Goal: Information Seeking & Learning: Learn about a topic

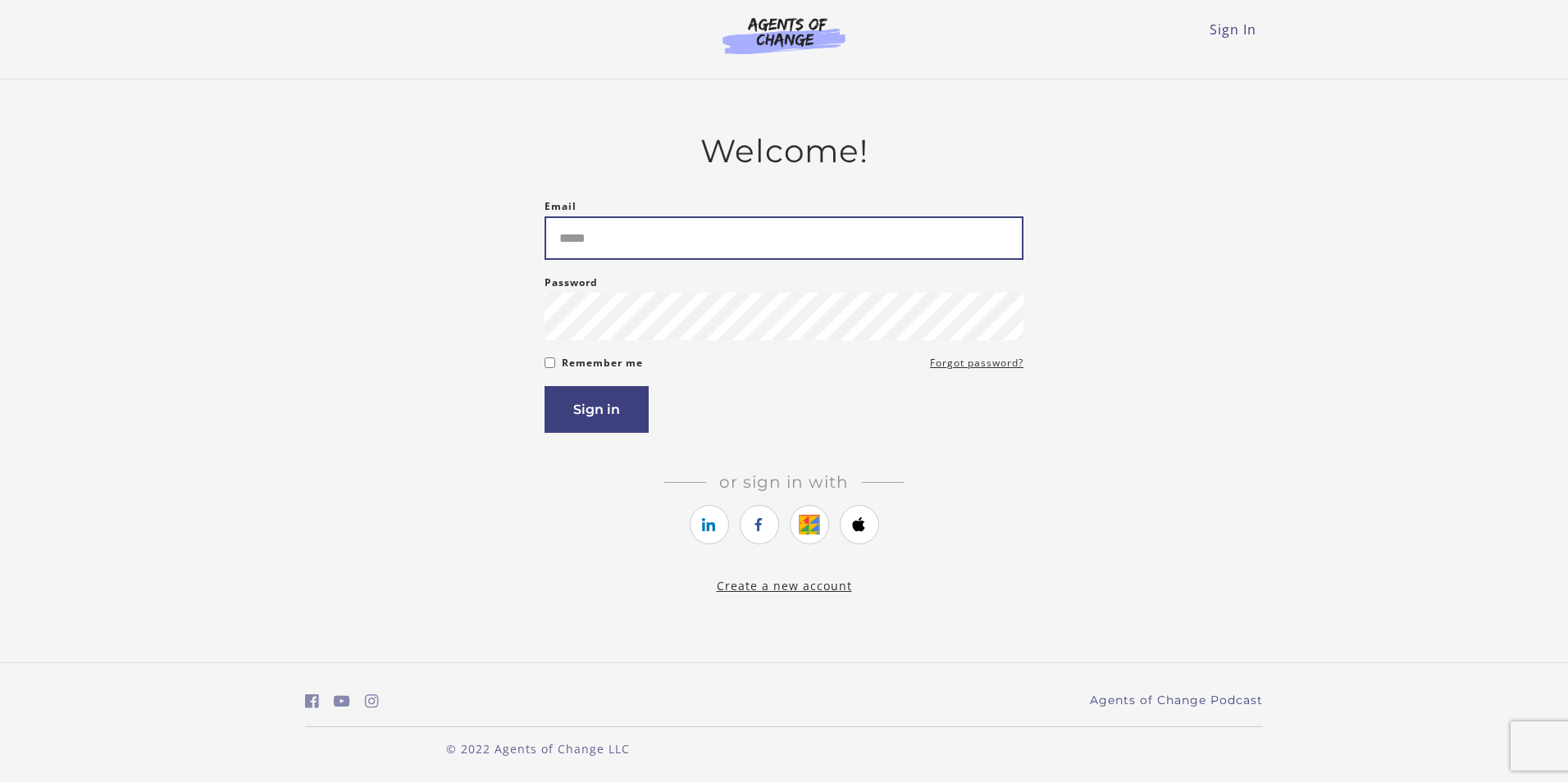
click at [770, 226] on input "Email" at bounding box center [784, 237] width 479 height 44
type input "**********"
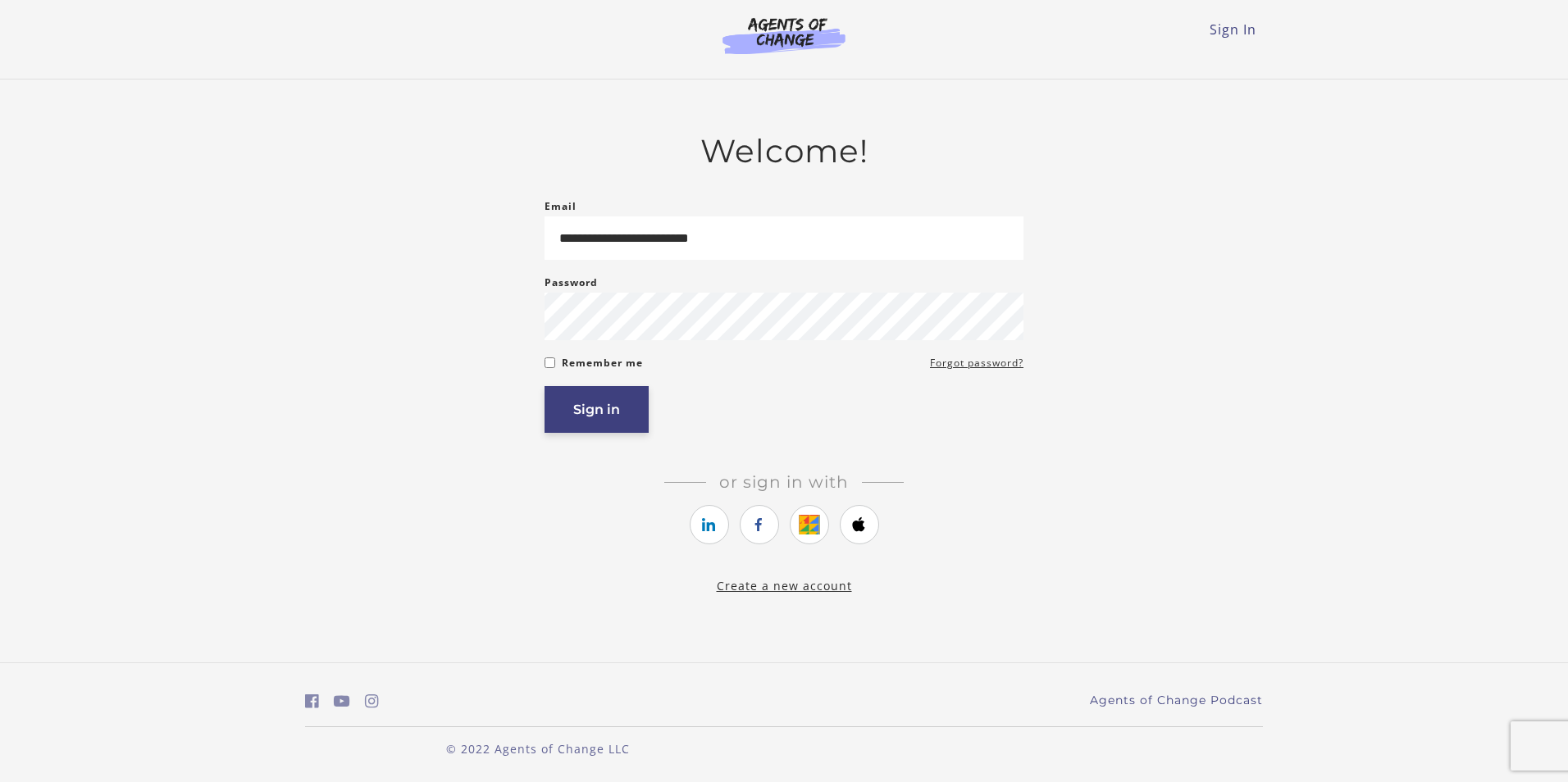
click at [598, 416] on button "Sign in" at bounding box center [596, 410] width 104 height 46
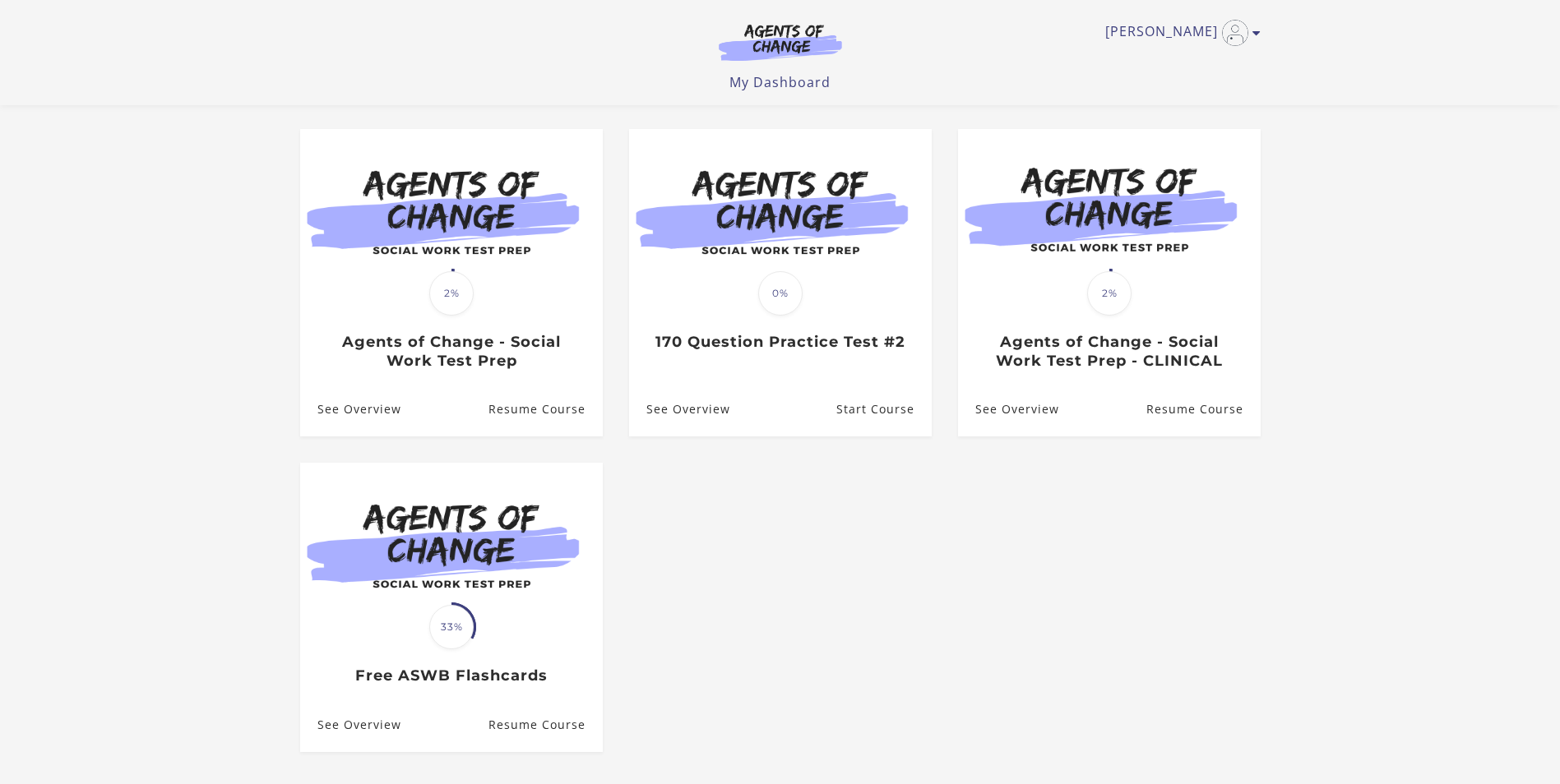
scroll to position [269, 0]
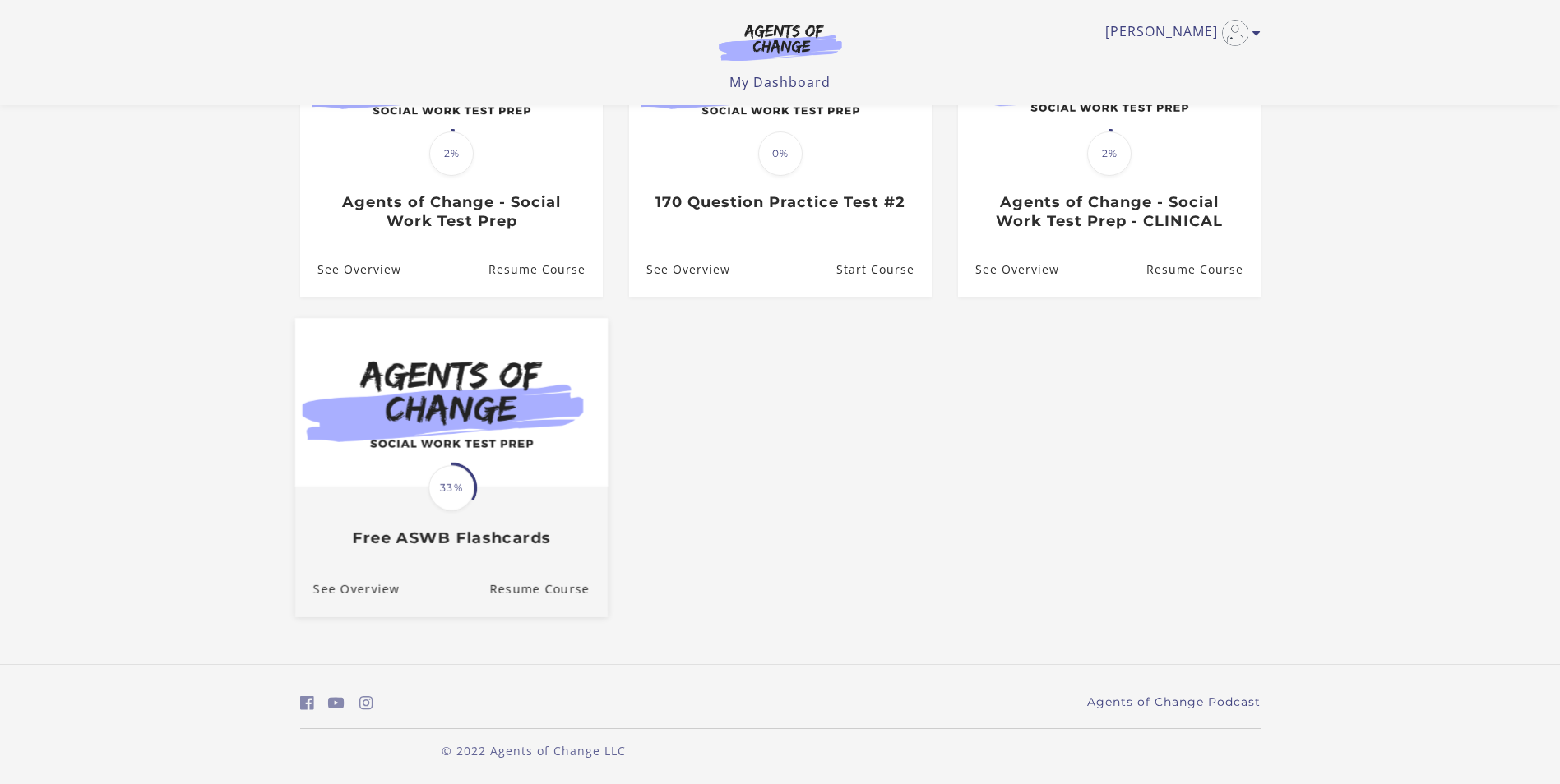
click at [454, 532] on h3 "Free ASWB Flashcards" at bounding box center [450, 537] width 277 height 19
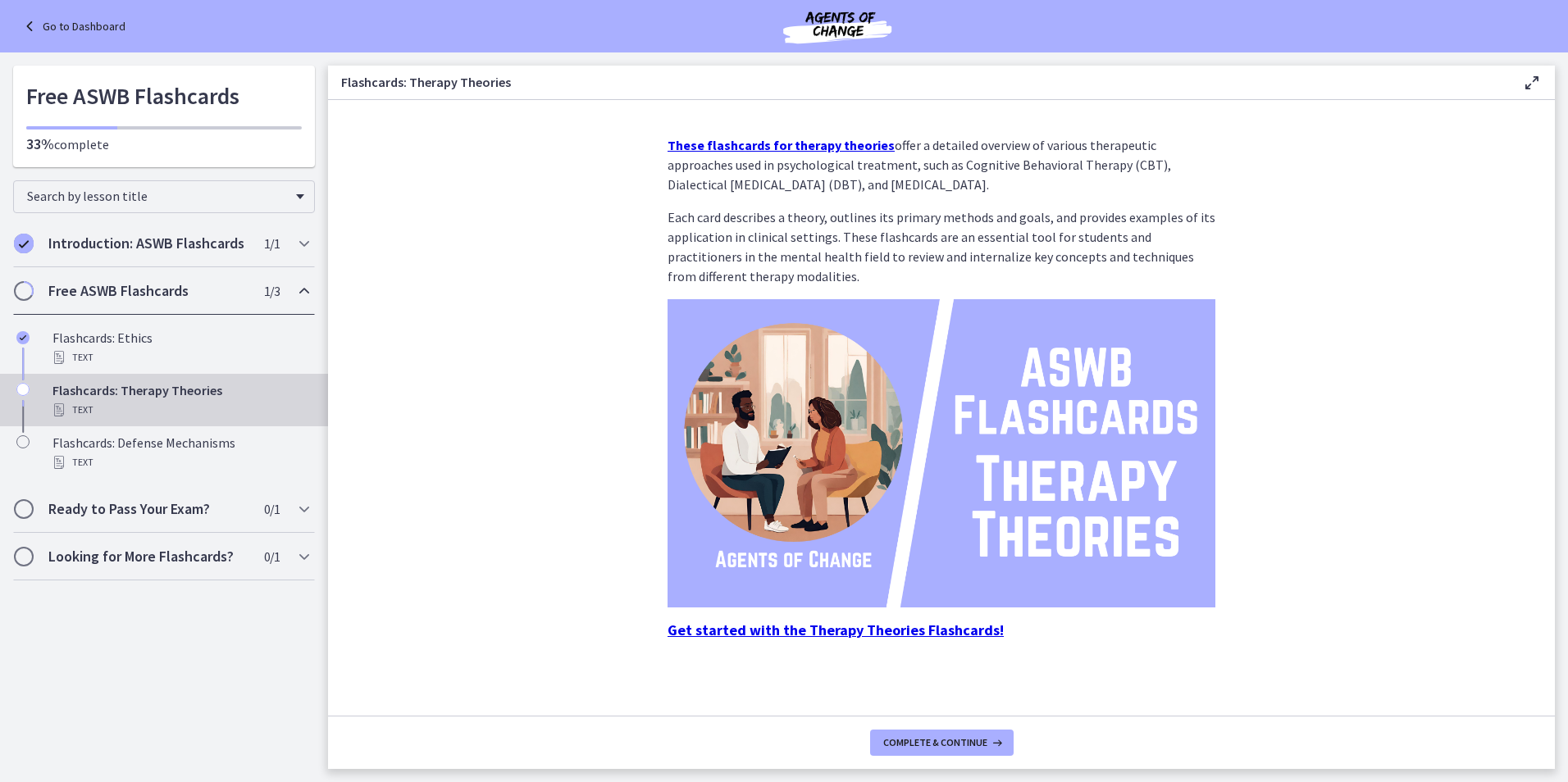
scroll to position [14, 0]
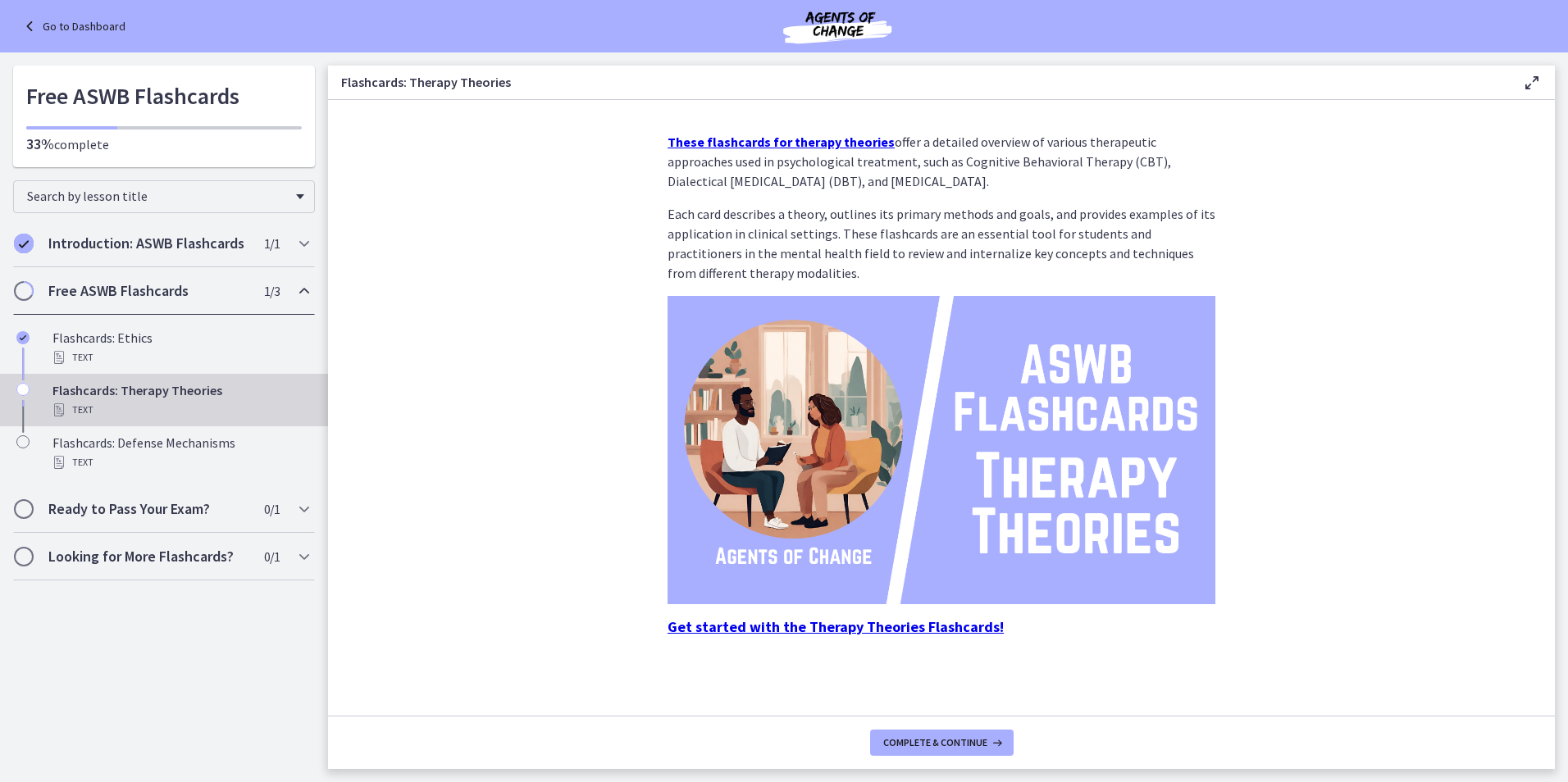
click at [734, 628] on strong "Get started with the Therapy Theories Flashcards!" at bounding box center [835, 626] width 336 height 19
click at [126, 235] on h2 "Introduction: ASWB Flashcards" at bounding box center [148, 244] width 200 height 20
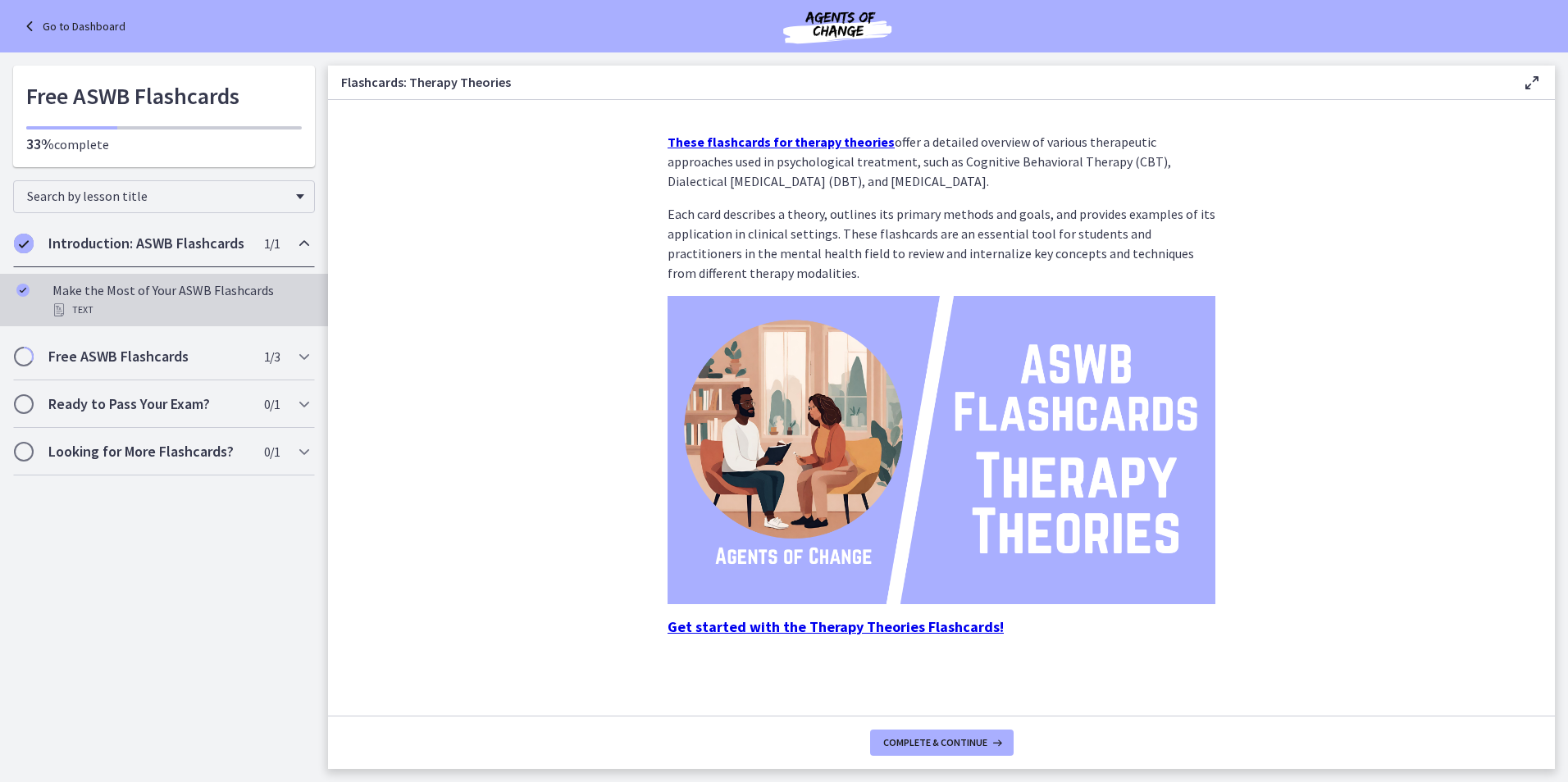
click at [104, 299] on div "Make the Most of Your ASWB Flashcards Text" at bounding box center [180, 300] width 256 height 39
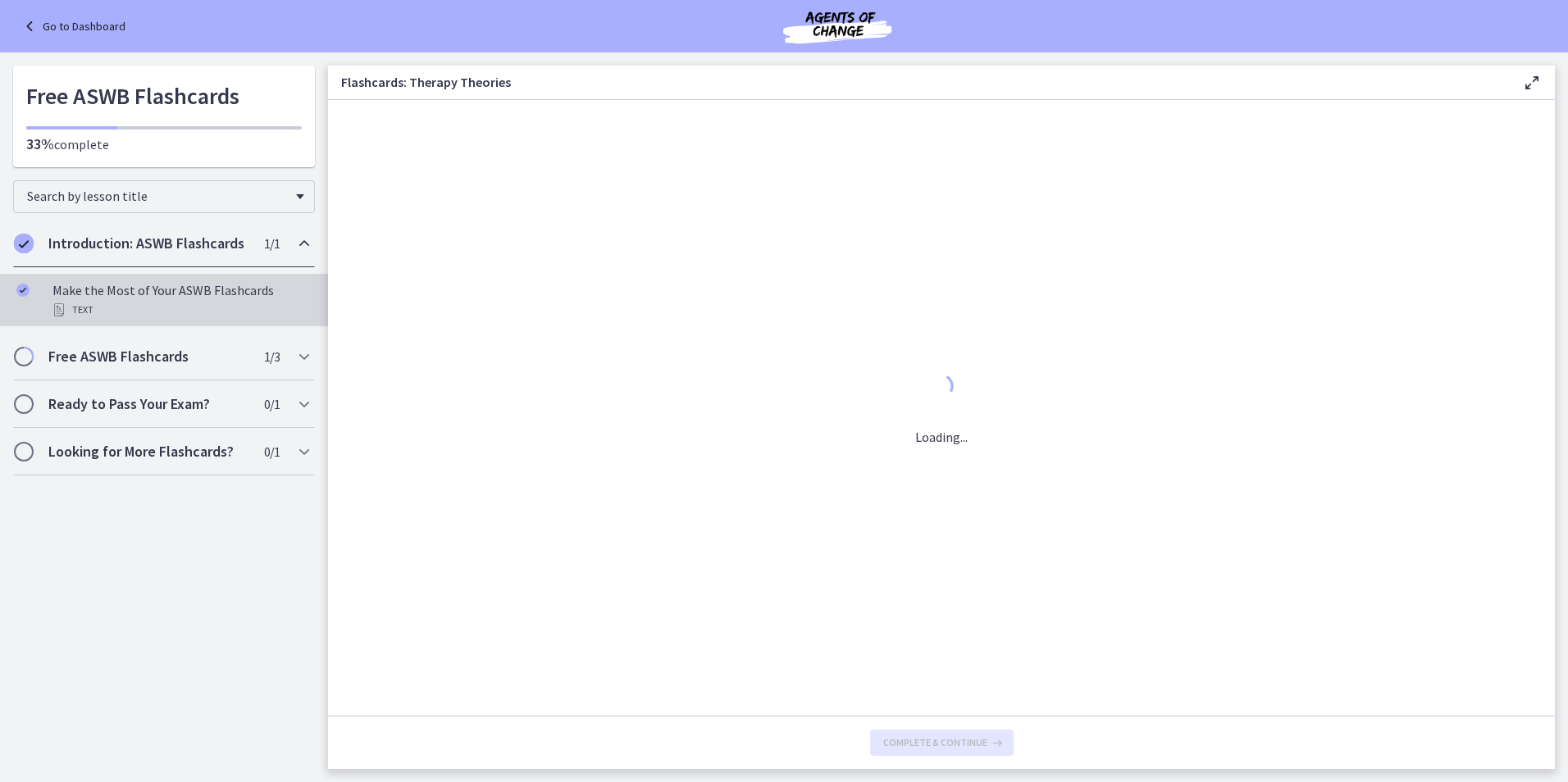
scroll to position [0, 0]
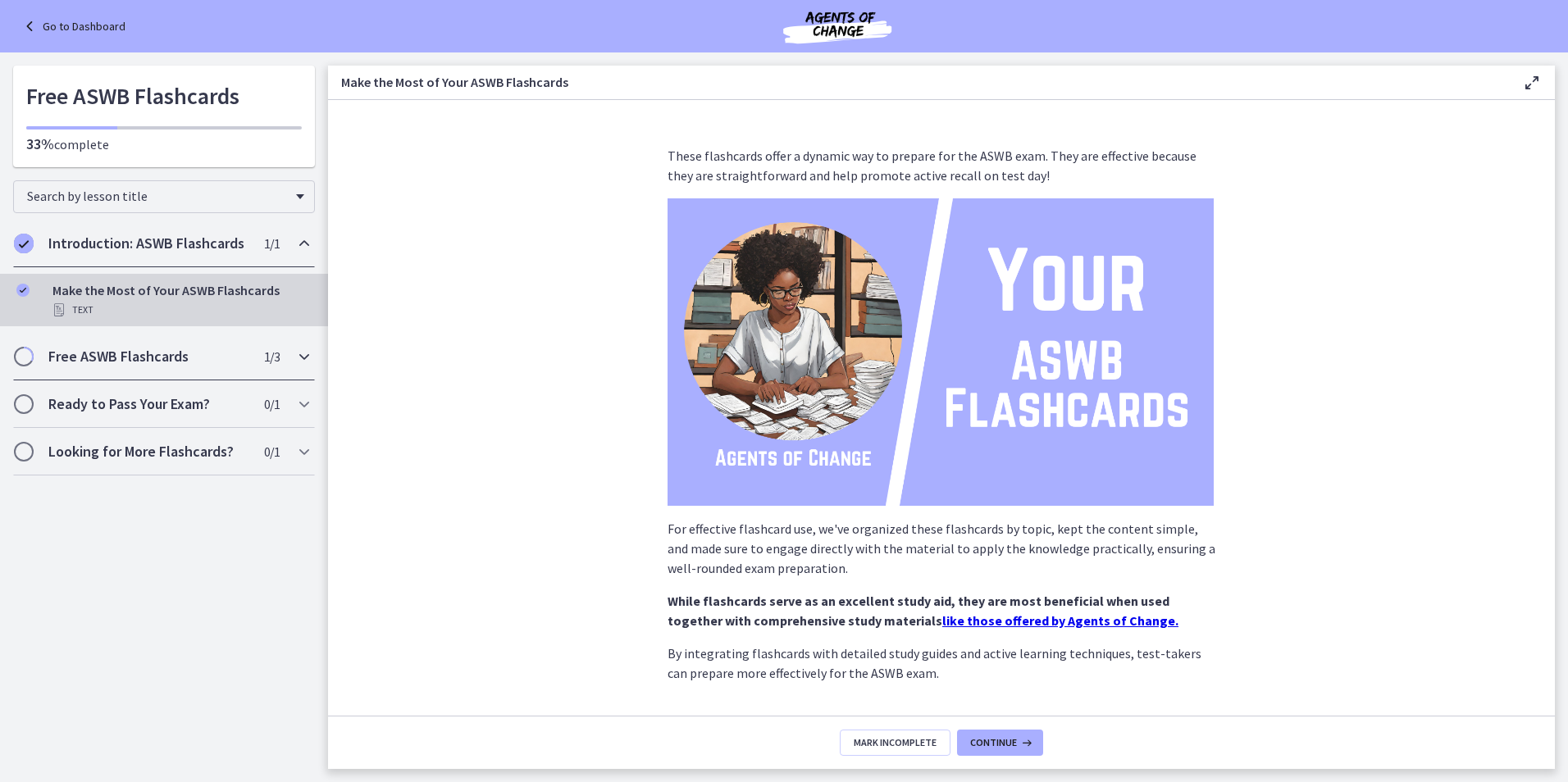
click at [111, 362] on h2 "Free ASWB Flashcards" at bounding box center [148, 356] width 200 height 20
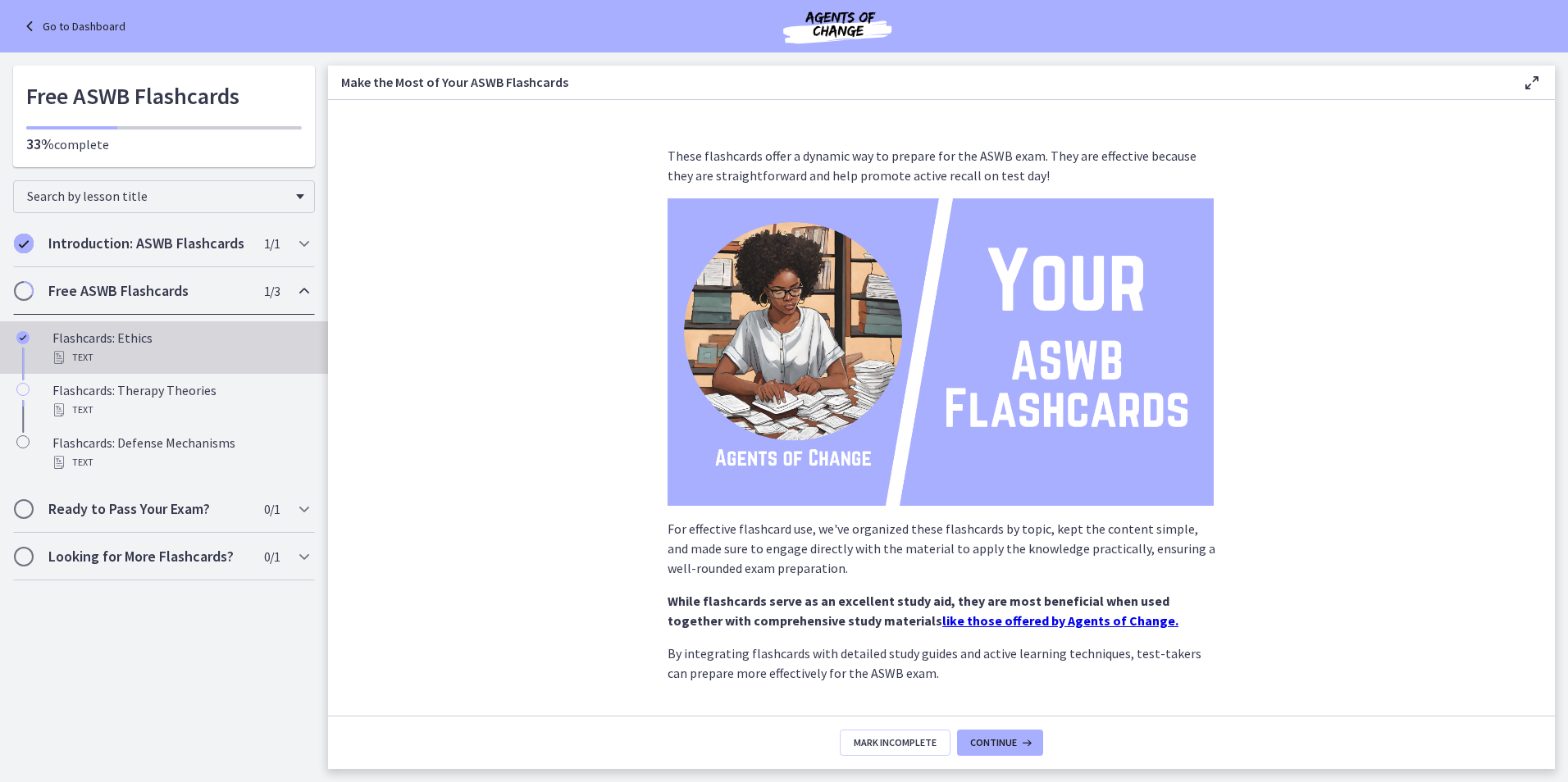
click at [70, 339] on div "Flashcards: Ethics Text" at bounding box center [180, 347] width 256 height 39
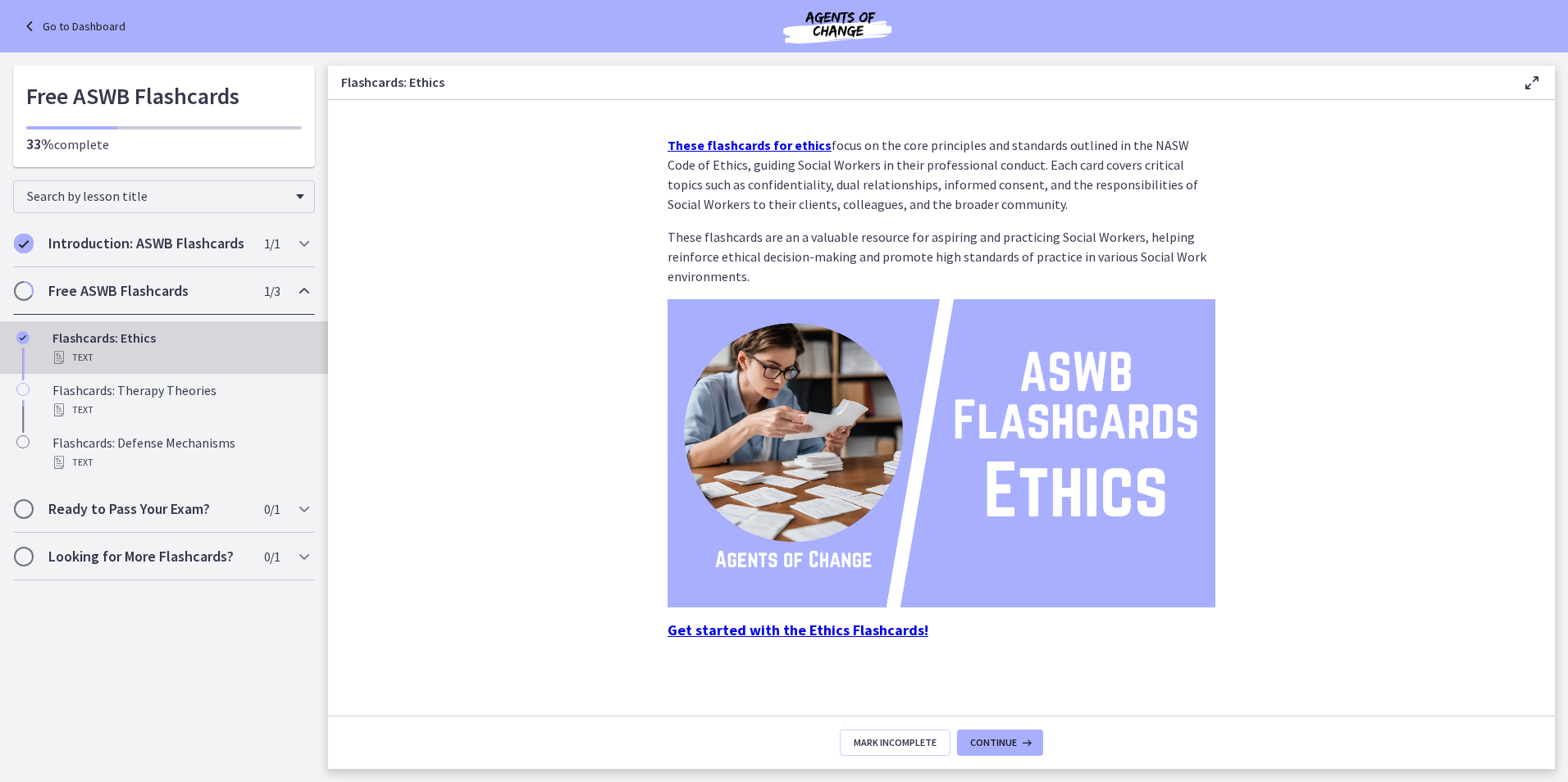
scroll to position [14, 0]
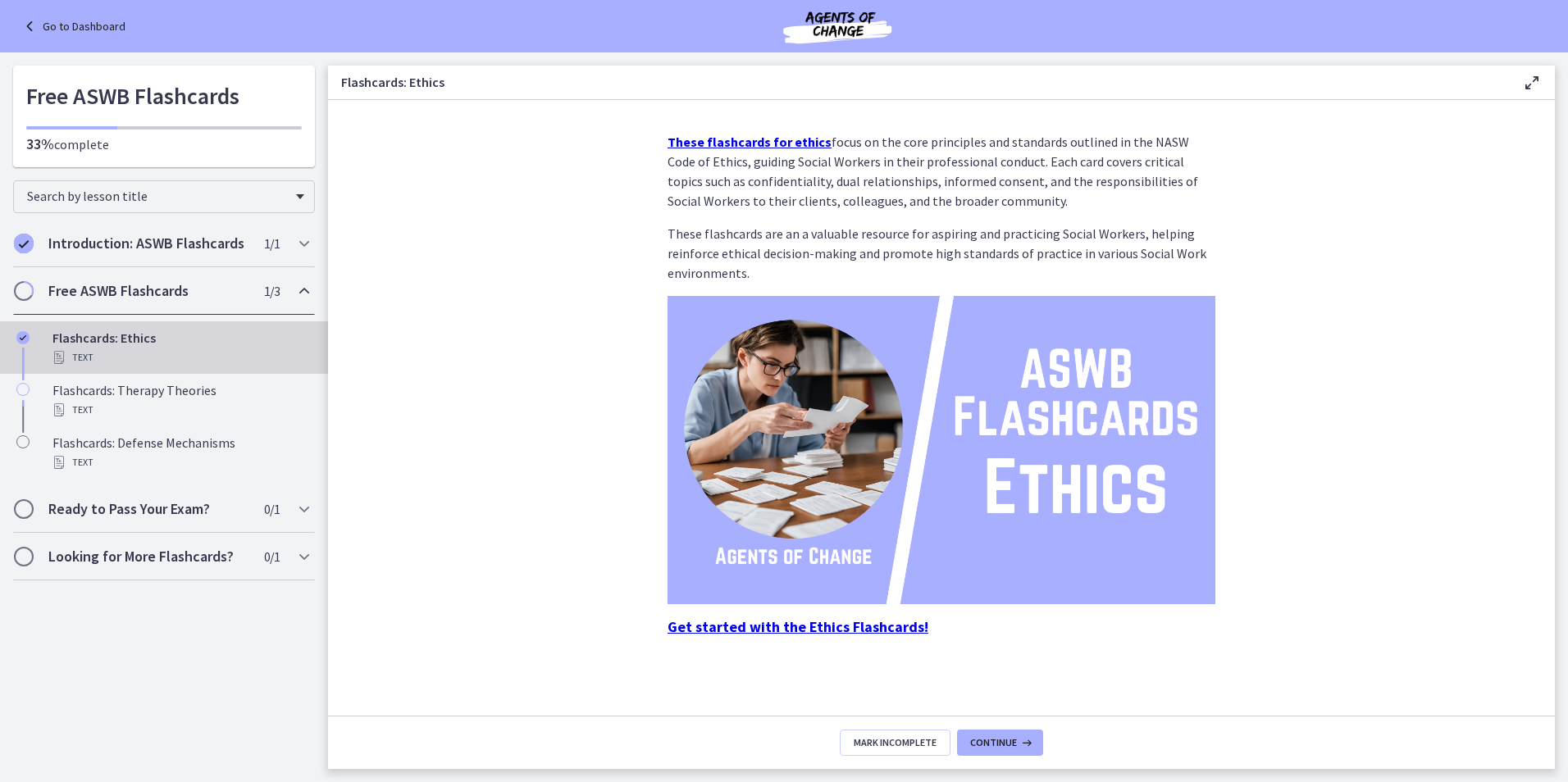
click at [805, 636] on p "Get started with the Ethics Flashcards!" at bounding box center [940, 627] width 547 height 20
click at [806, 634] on strong "Get started with the Ethics Flashcards!" at bounding box center [797, 626] width 261 height 19
click at [112, 501] on h2 "Ready to Pass Your Exam?" at bounding box center [148, 509] width 200 height 20
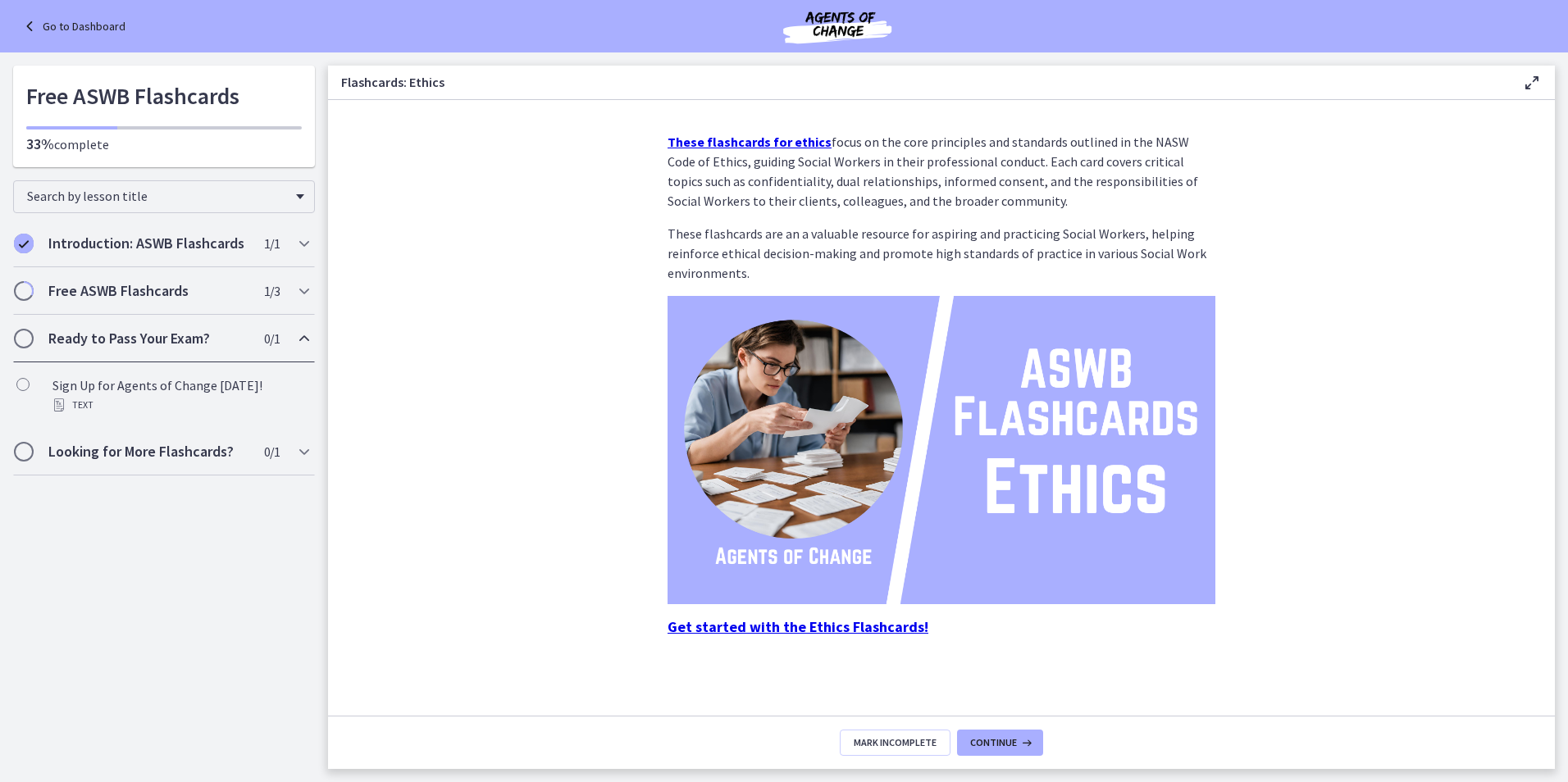
click at [25, 341] on span "Chapters" at bounding box center [23, 338] width 16 height 16
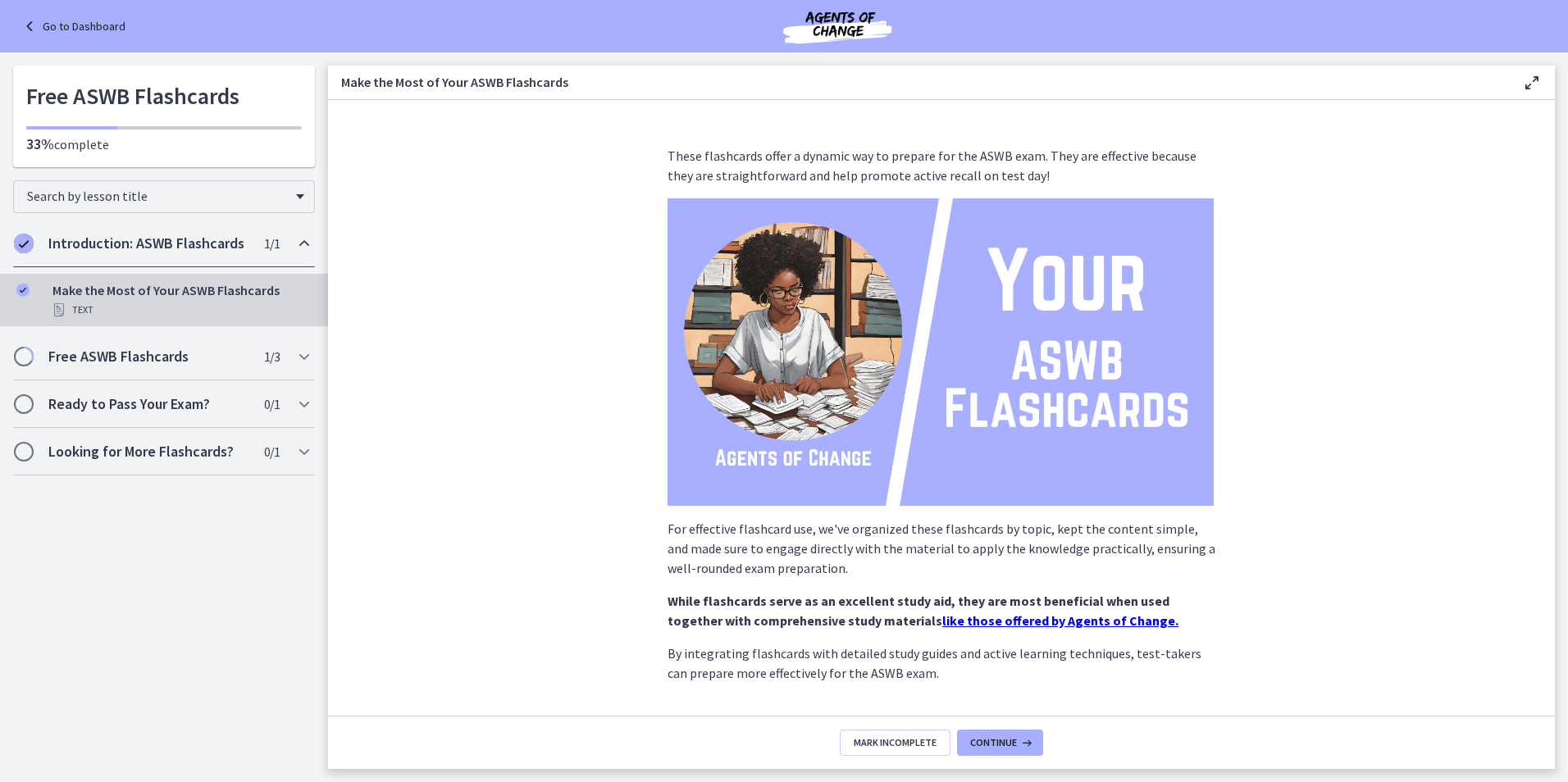
click at [14, 26] on div "Go to Dashboard" at bounding box center [784, 26] width 1568 height 53
click at [24, 22] on icon at bounding box center [31, 26] width 23 height 20
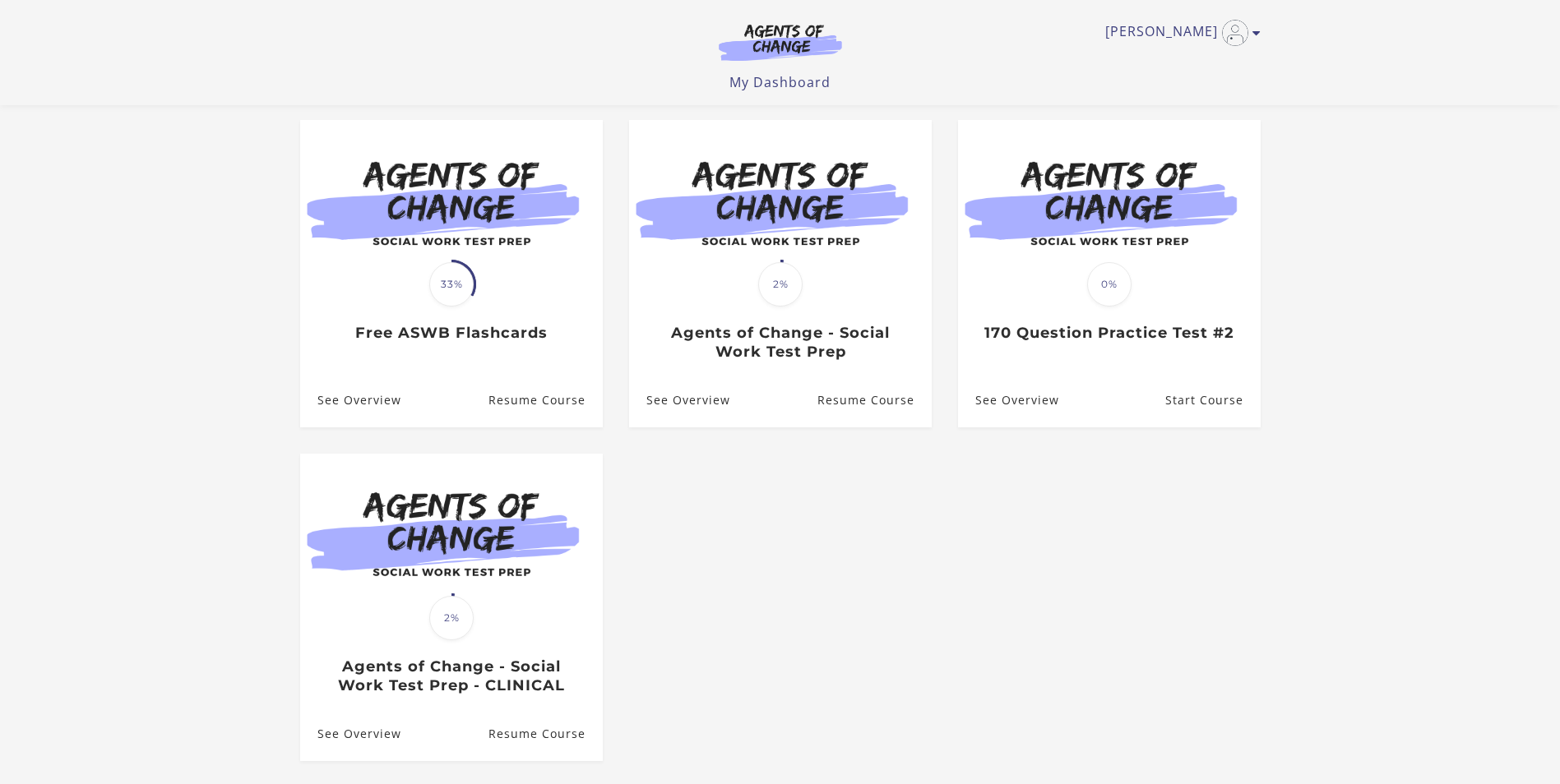
scroll to position [165, 0]
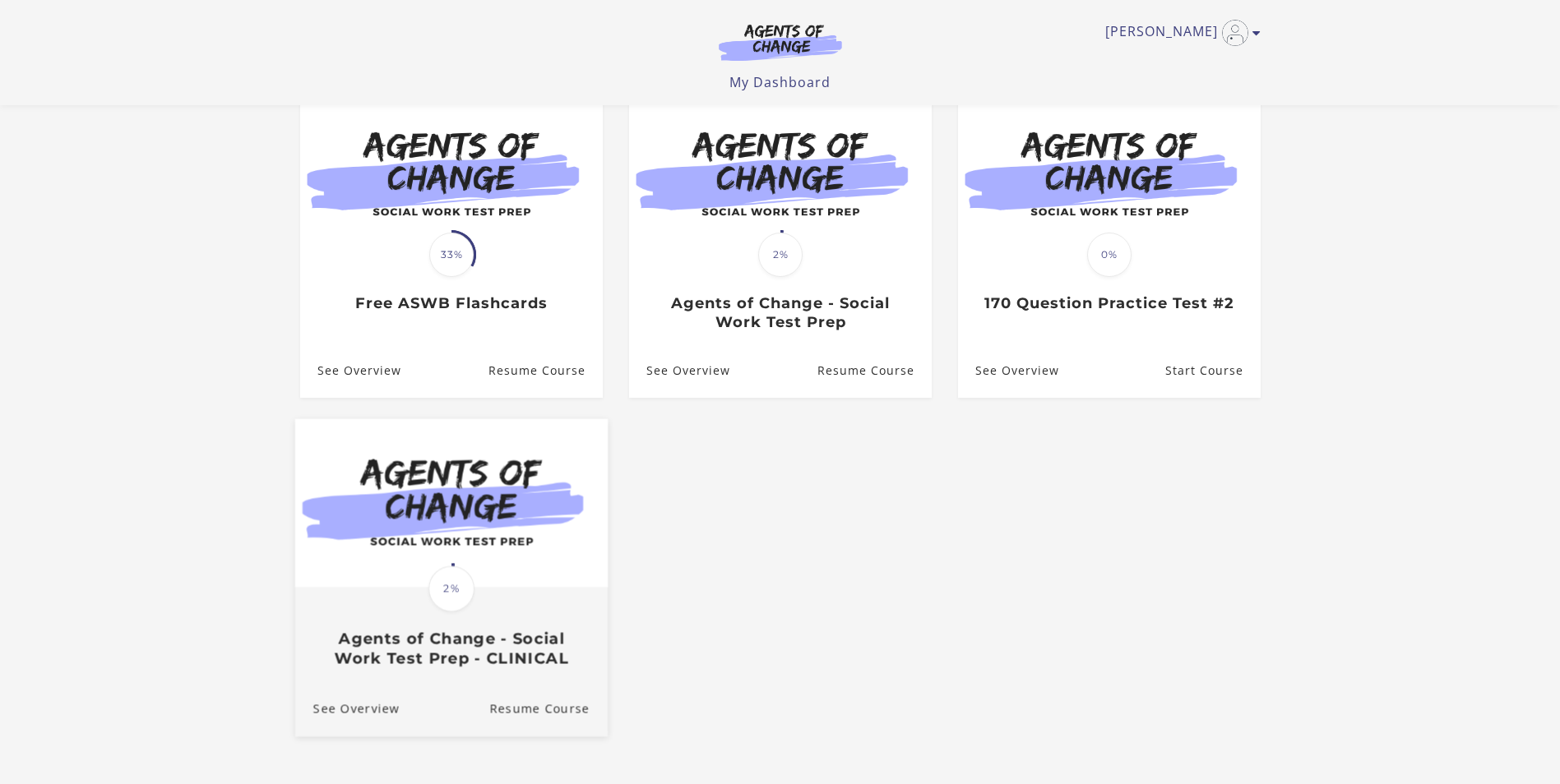
click at [519, 592] on div "Translation missing: en.liquid.partials.dashboard_course_card.progress_descript…" at bounding box center [450, 627] width 313 height 79
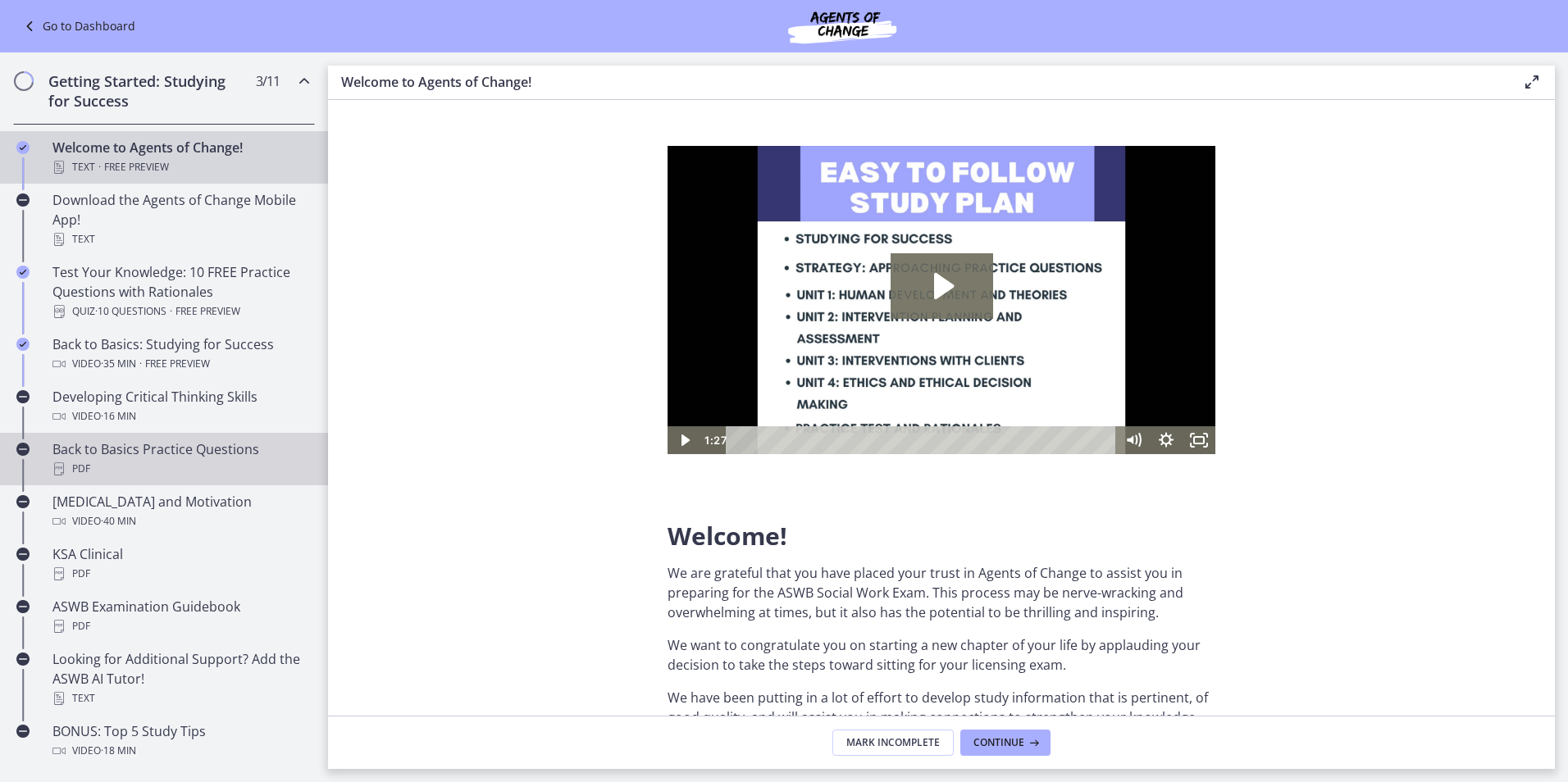
scroll to position [314, 0]
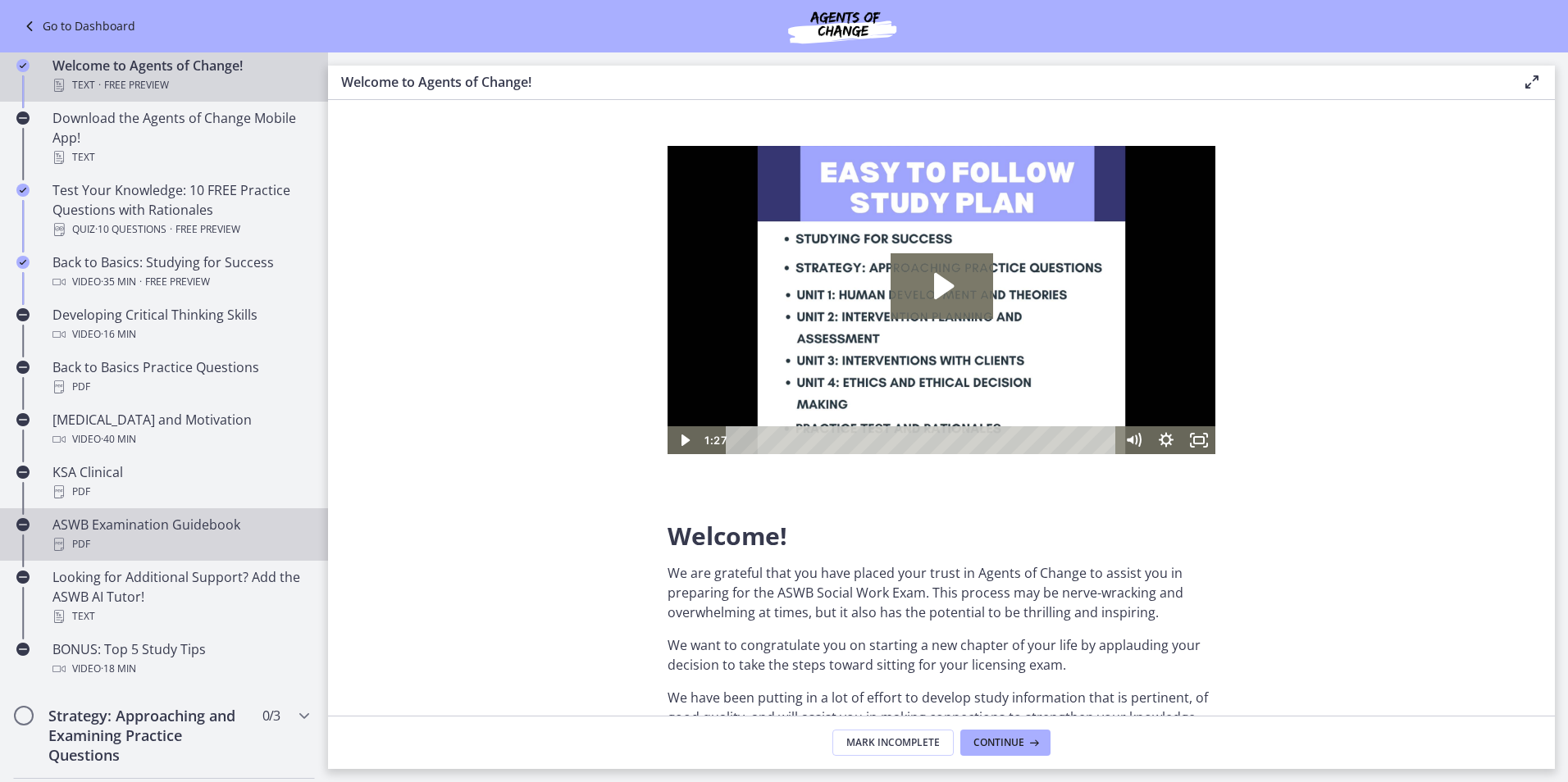
click at [115, 537] on div "PDF" at bounding box center [180, 545] width 256 height 20
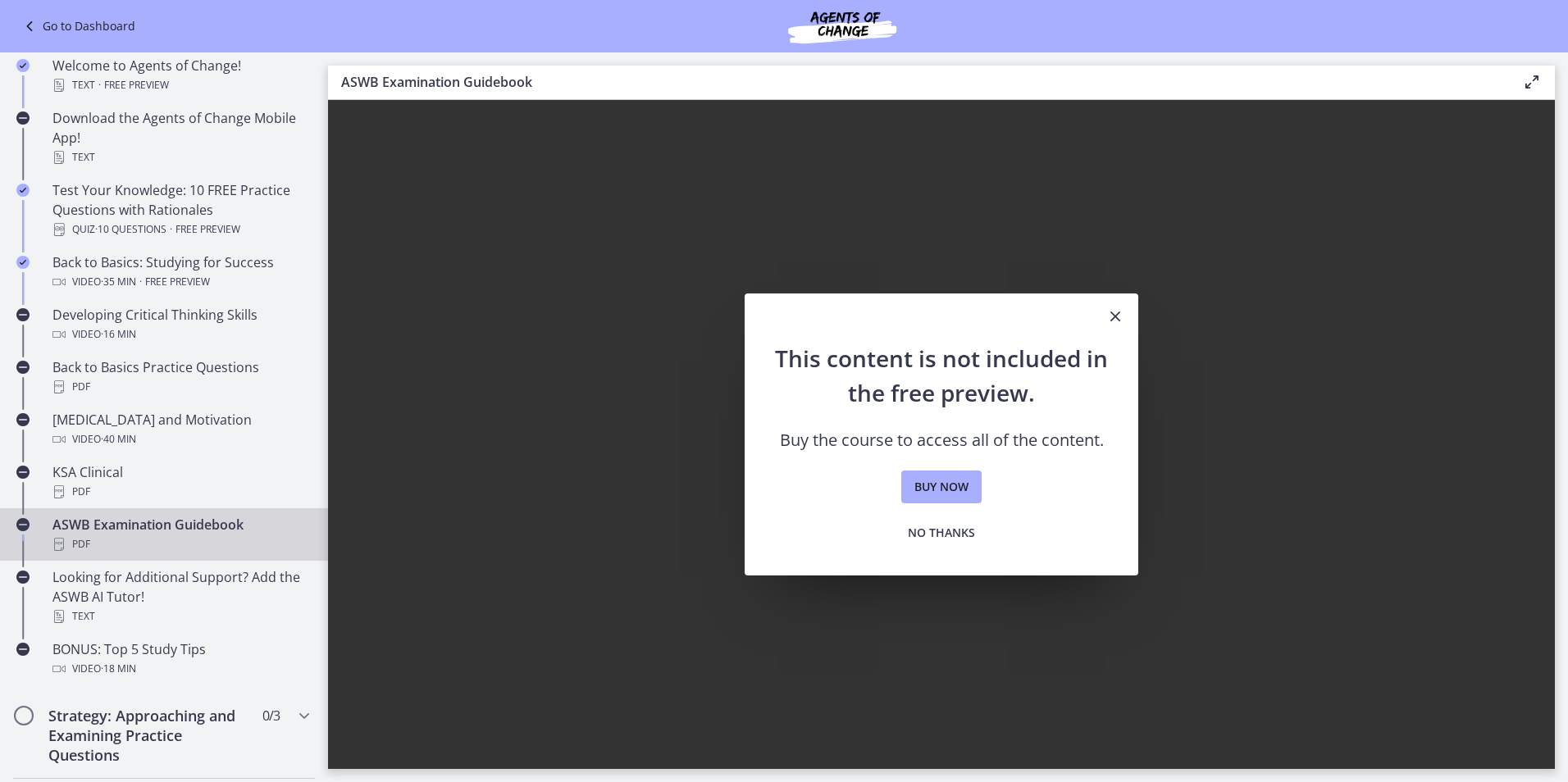
click at [1118, 312] on icon "Close" at bounding box center [1115, 316] width 20 height 20
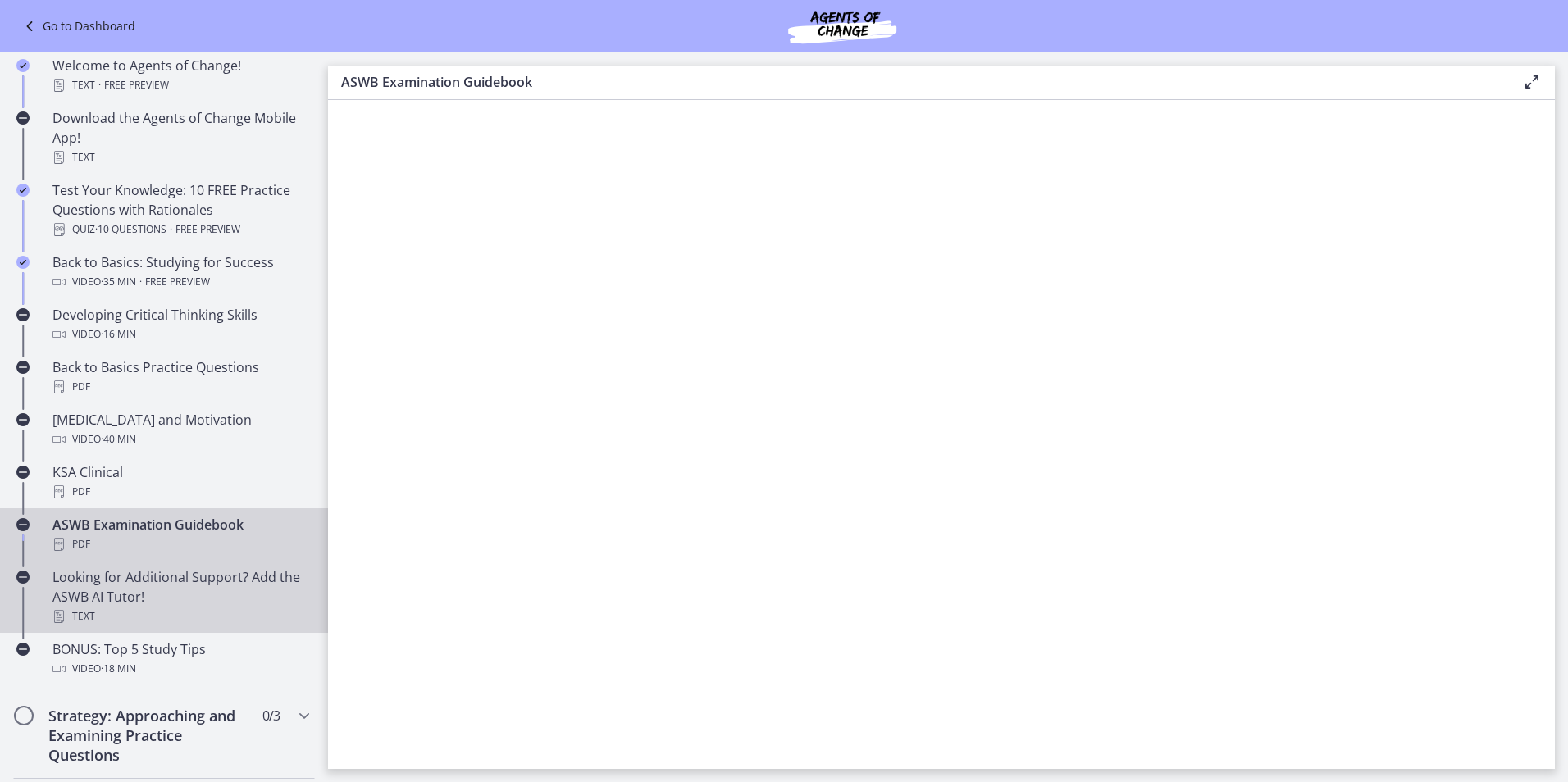
click at [136, 598] on div "Looking for Additional Support? Add the ASWB AI Tutor! Text" at bounding box center [180, 596] width 256 height 59
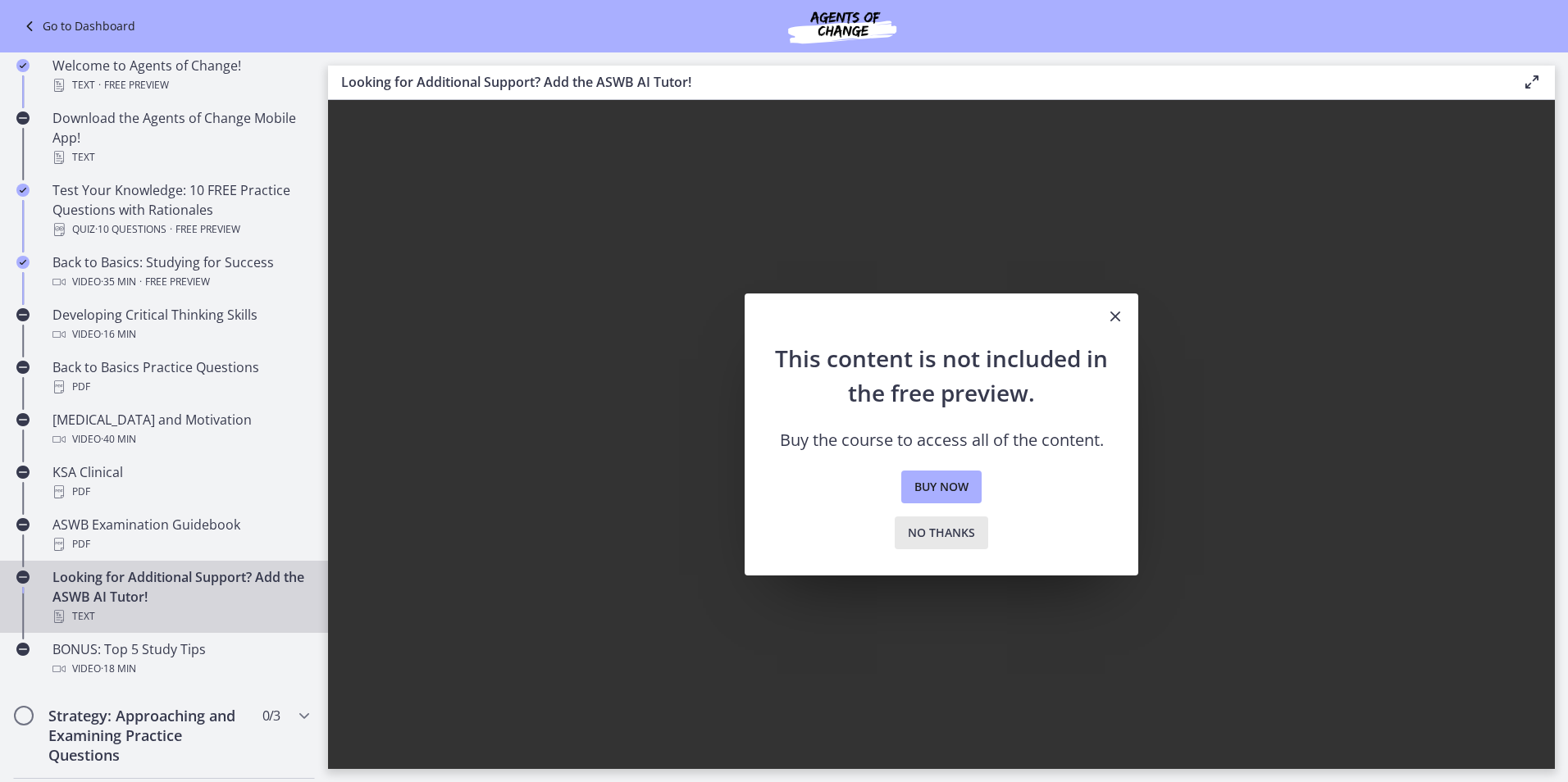
click at [922, 537] on span "No thanks" at bounding box center [941, 533] width 67 height 20
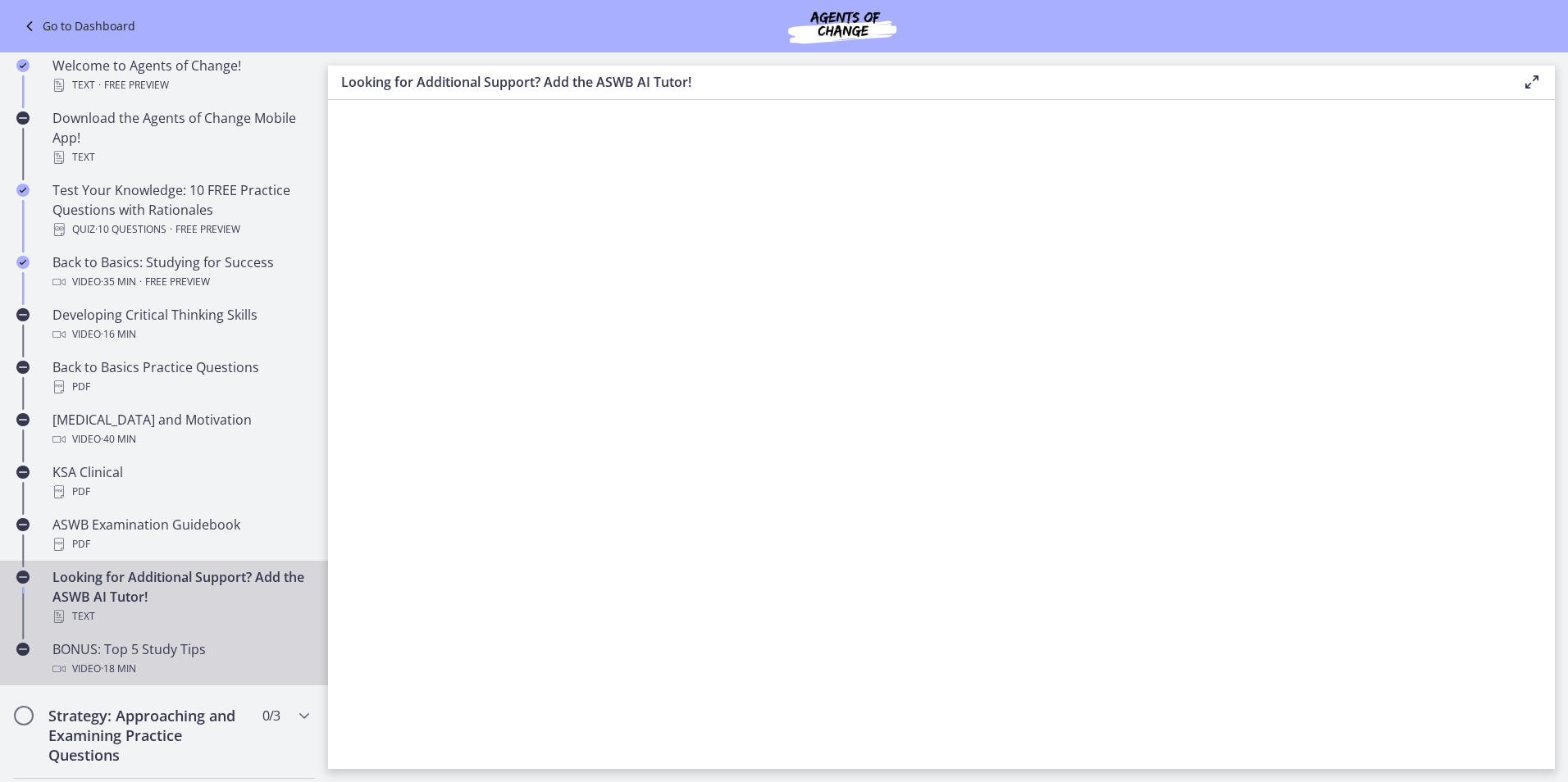
click at [135, 657] on div "BONUS: Top 5 Study Tips Video · 18 min" at bounding box center [180, 659] width 256 height 39
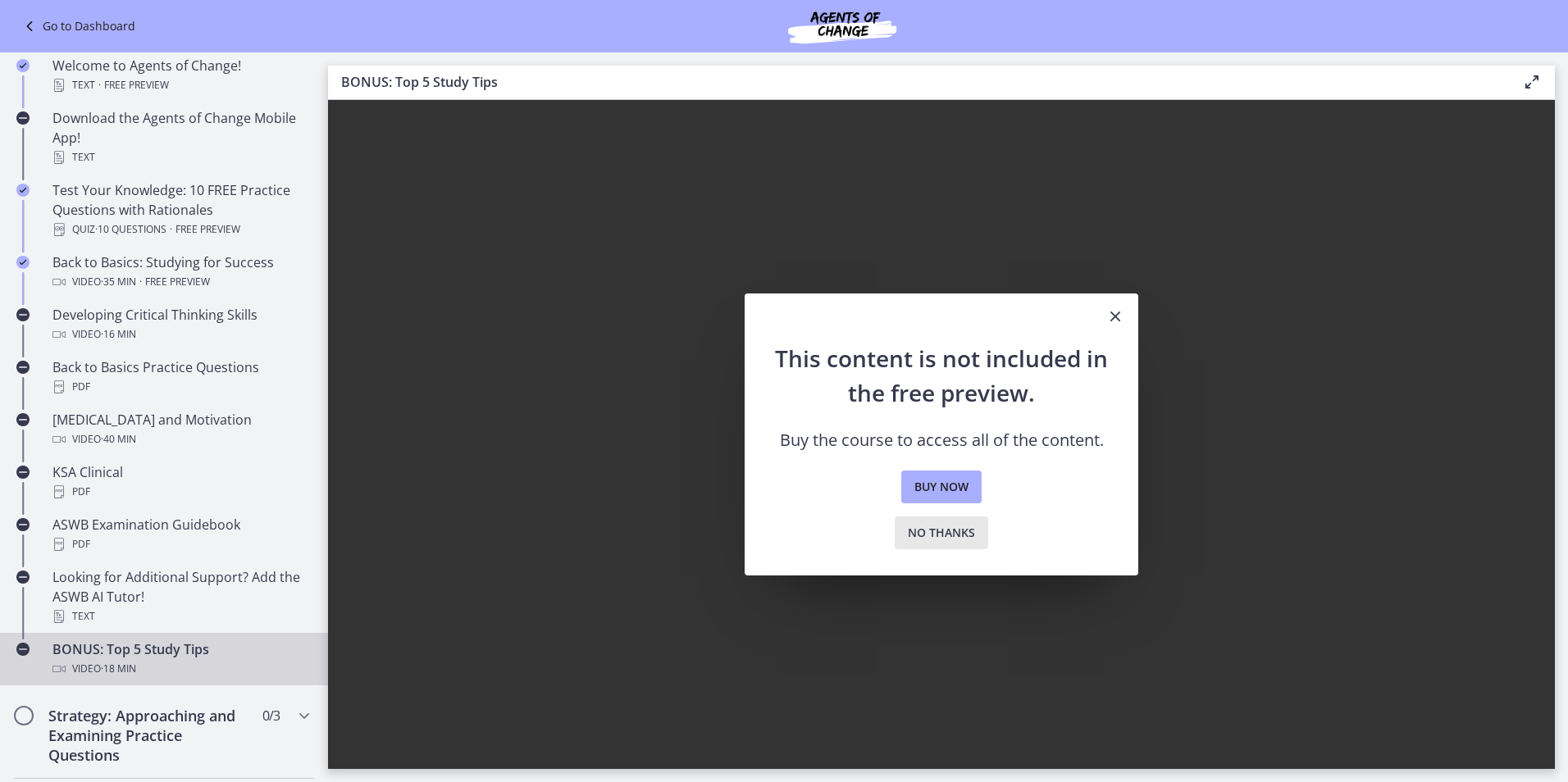
click at [927, 537] on span "No thanks" at bounding box center [941, 533] width 67 height 20
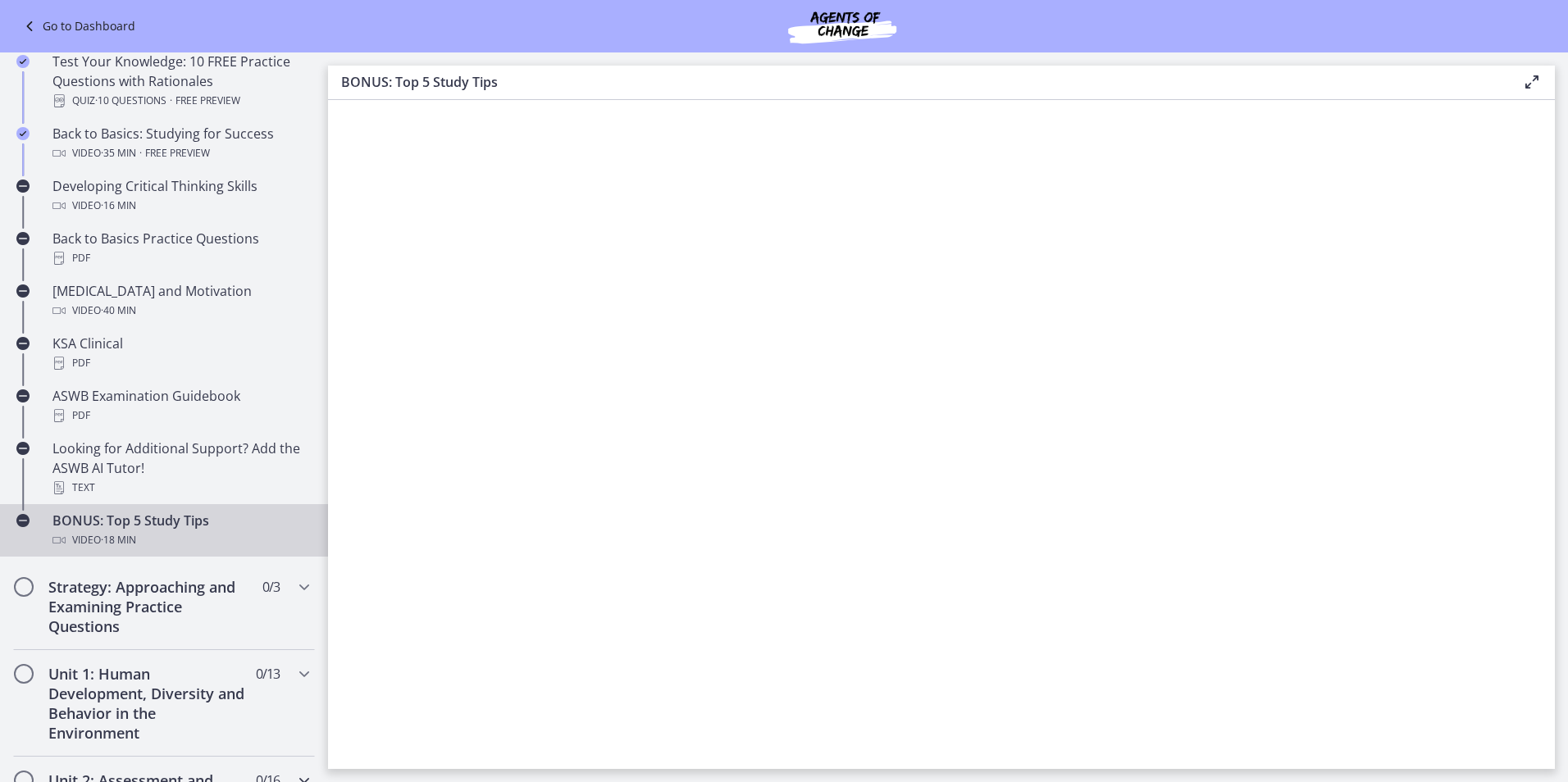
scroll to position [560, 0]
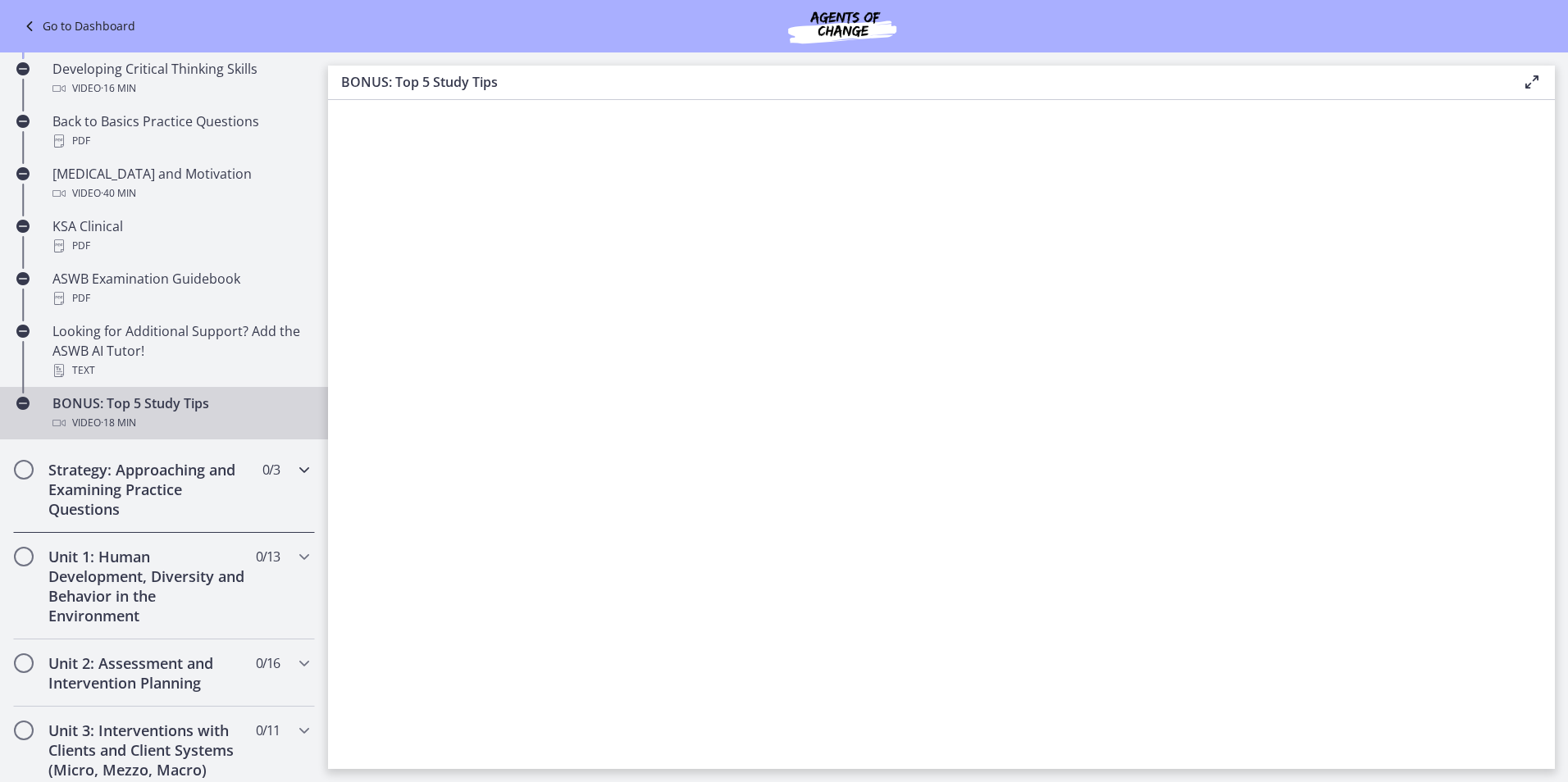
click at [96, 487] on h2 "Strategy: Approaching and Examining Practice Questions" at bounding box center [148, 489] width 200 height 59
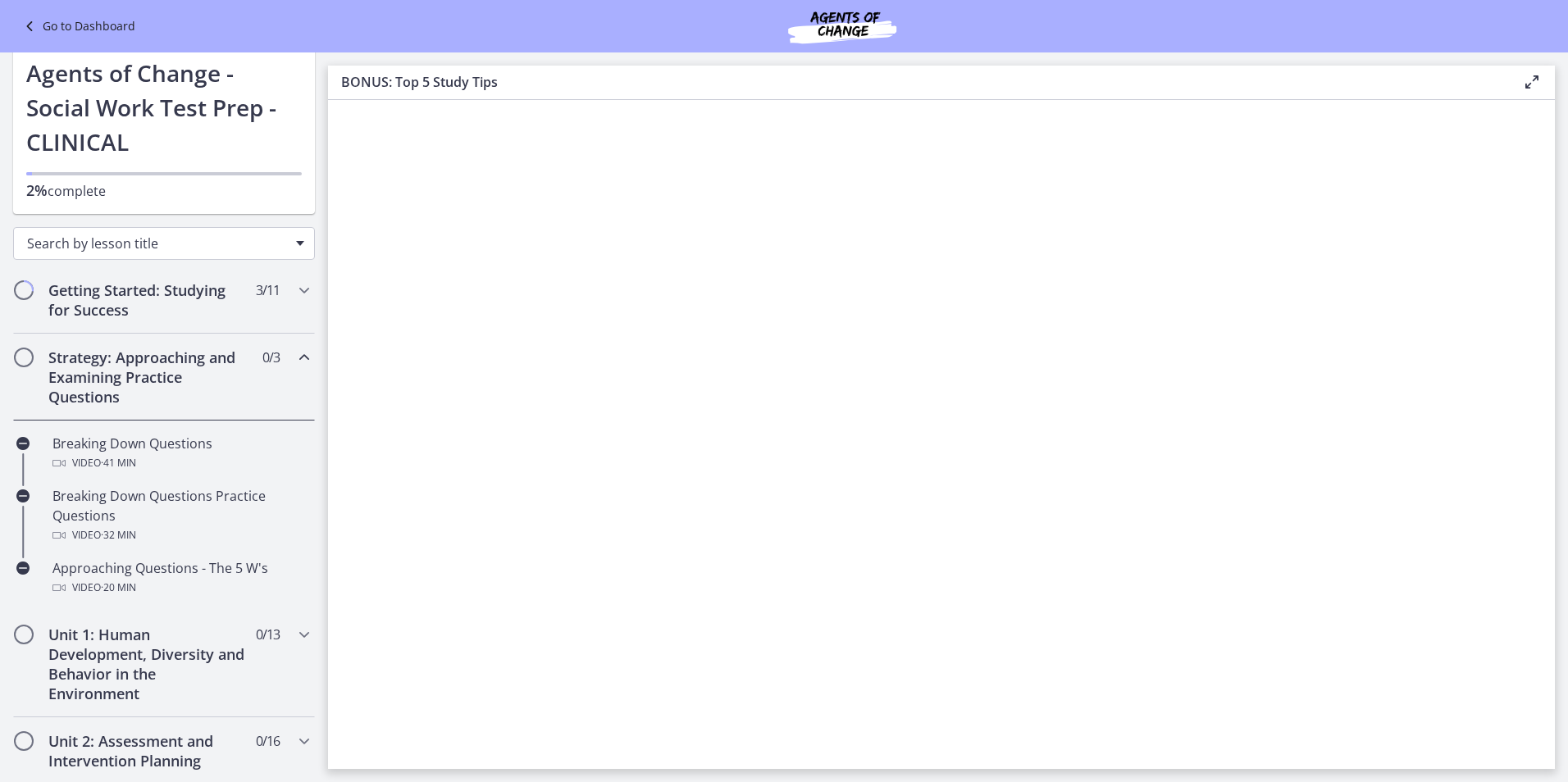
scroll to position [0, 0]
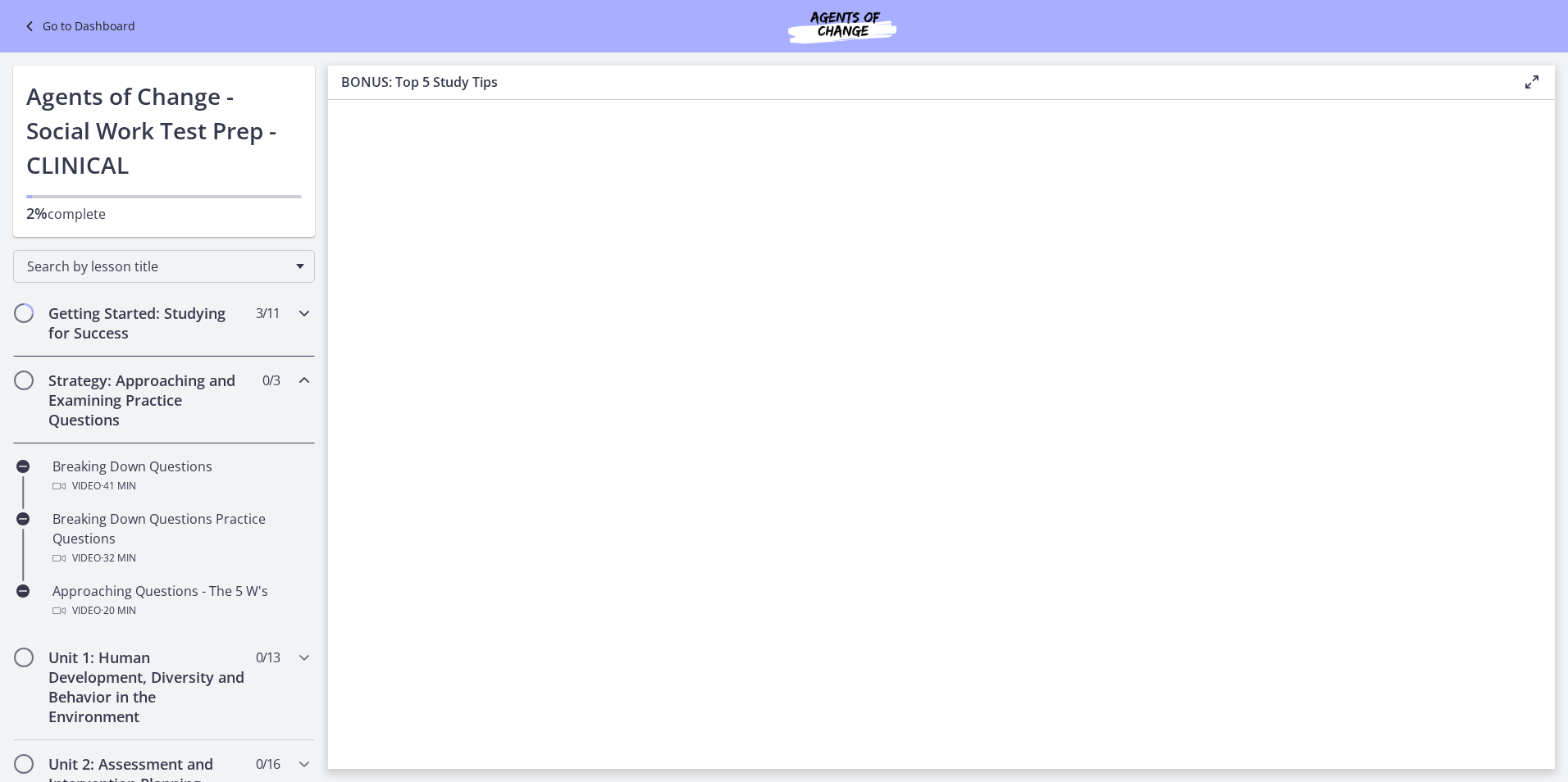
click at [29, 312] on span "Chapters" at bounding box center [23, 313] width 16 height 16
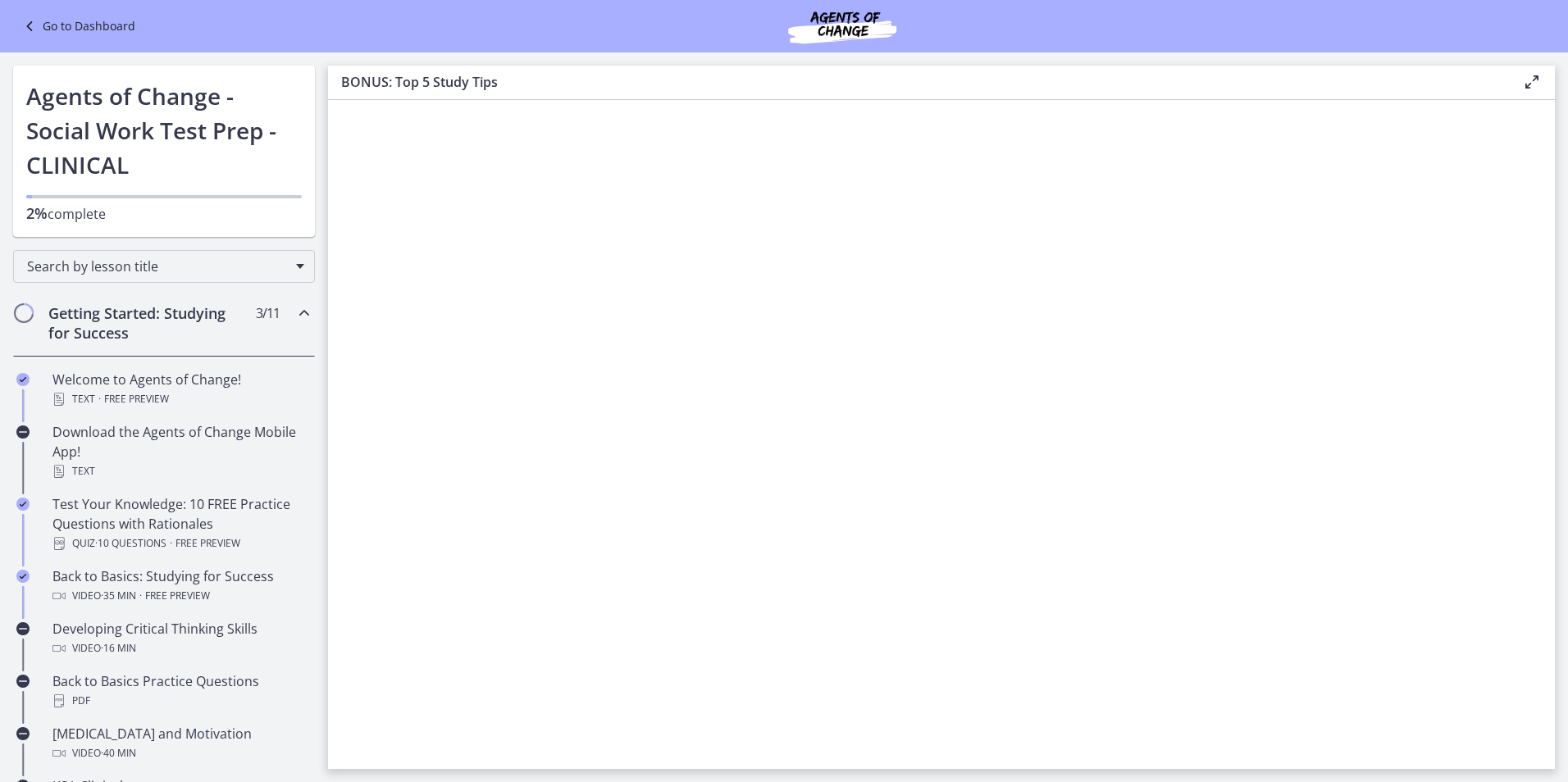
click at [141, 330] on h2 "Getting Started: Studying for Success" at bounding box center [148, 323] width 200 height 39
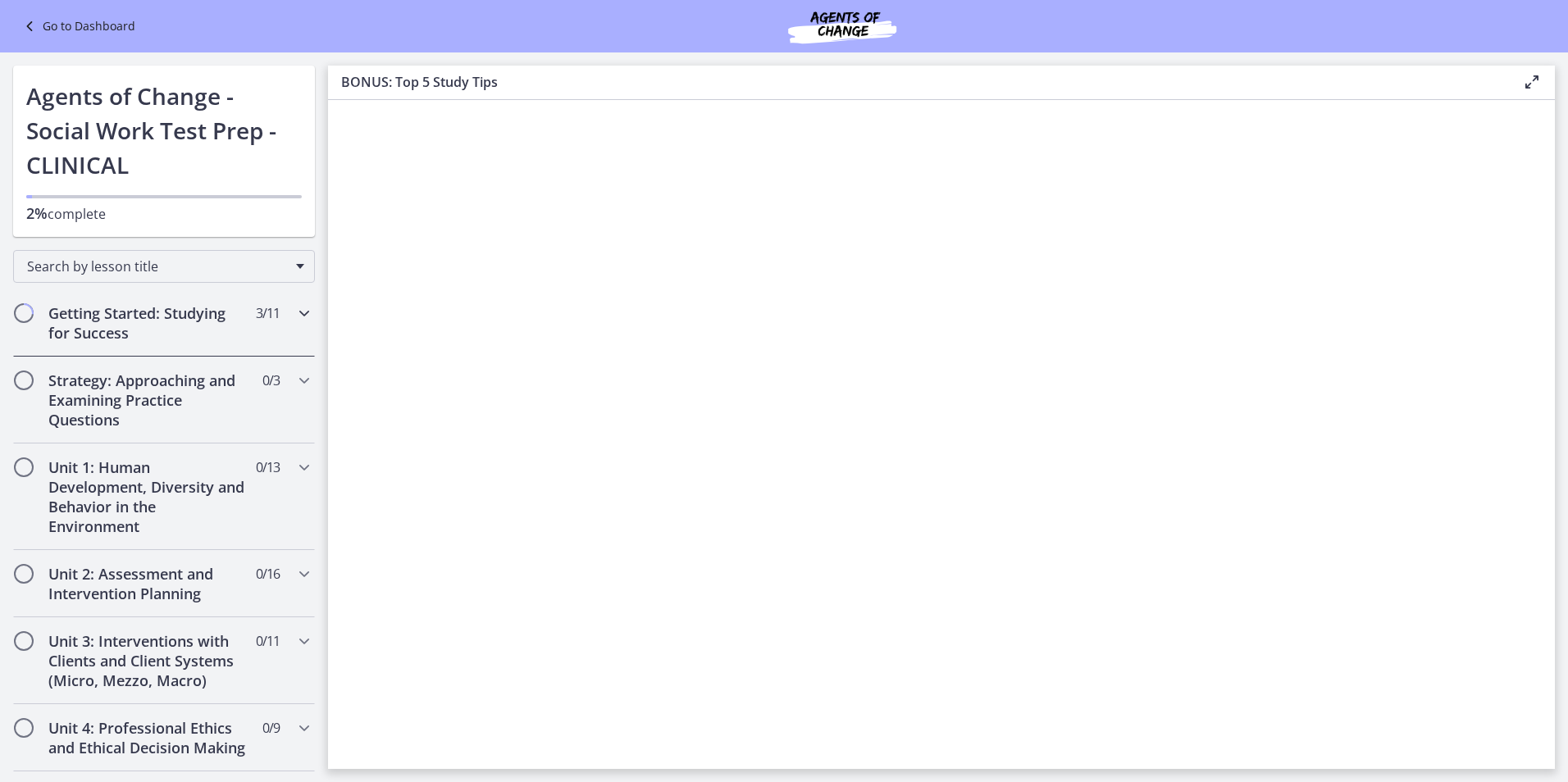
click at [21, 314] on span "Chapters" at bounding box center [23, 313] width 16 height 16
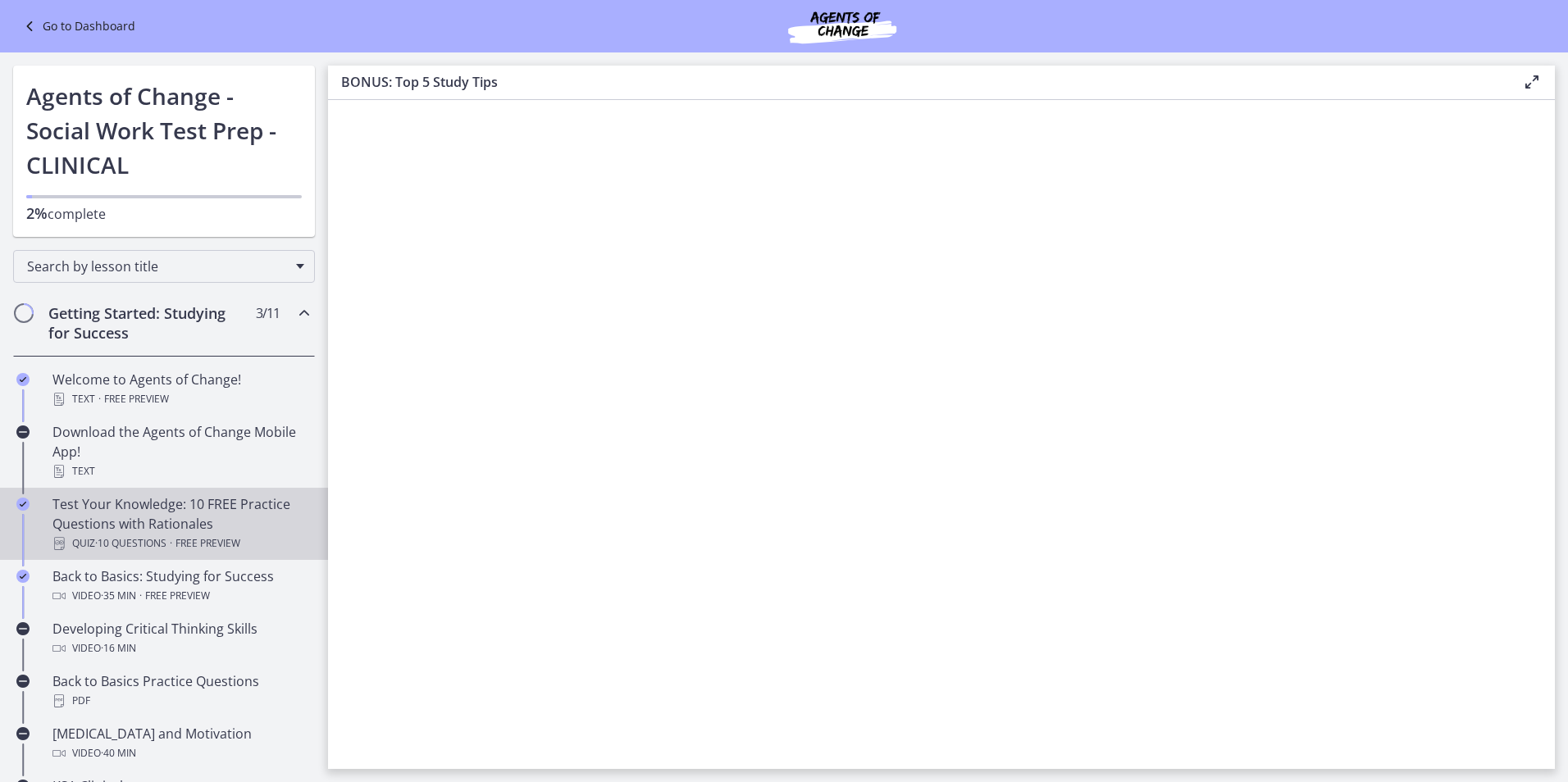
click at [216, 559] on link "Test Your Knowledge: 10 FREE Practice Questions with Rationales Quiz · 10 Quest…" at bounding box center [163, 523] width 328 height 72
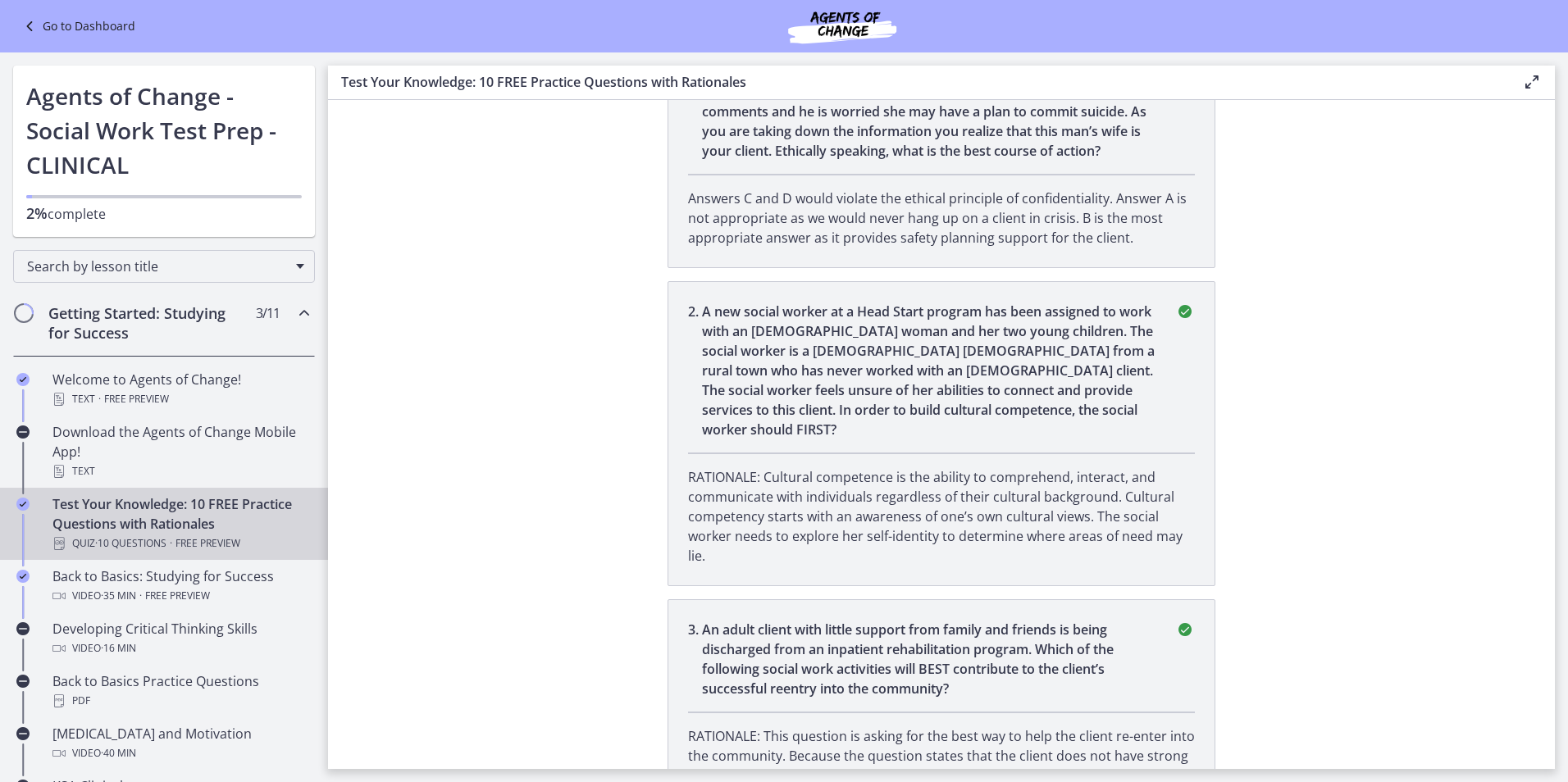
scroll to position [200, 0]
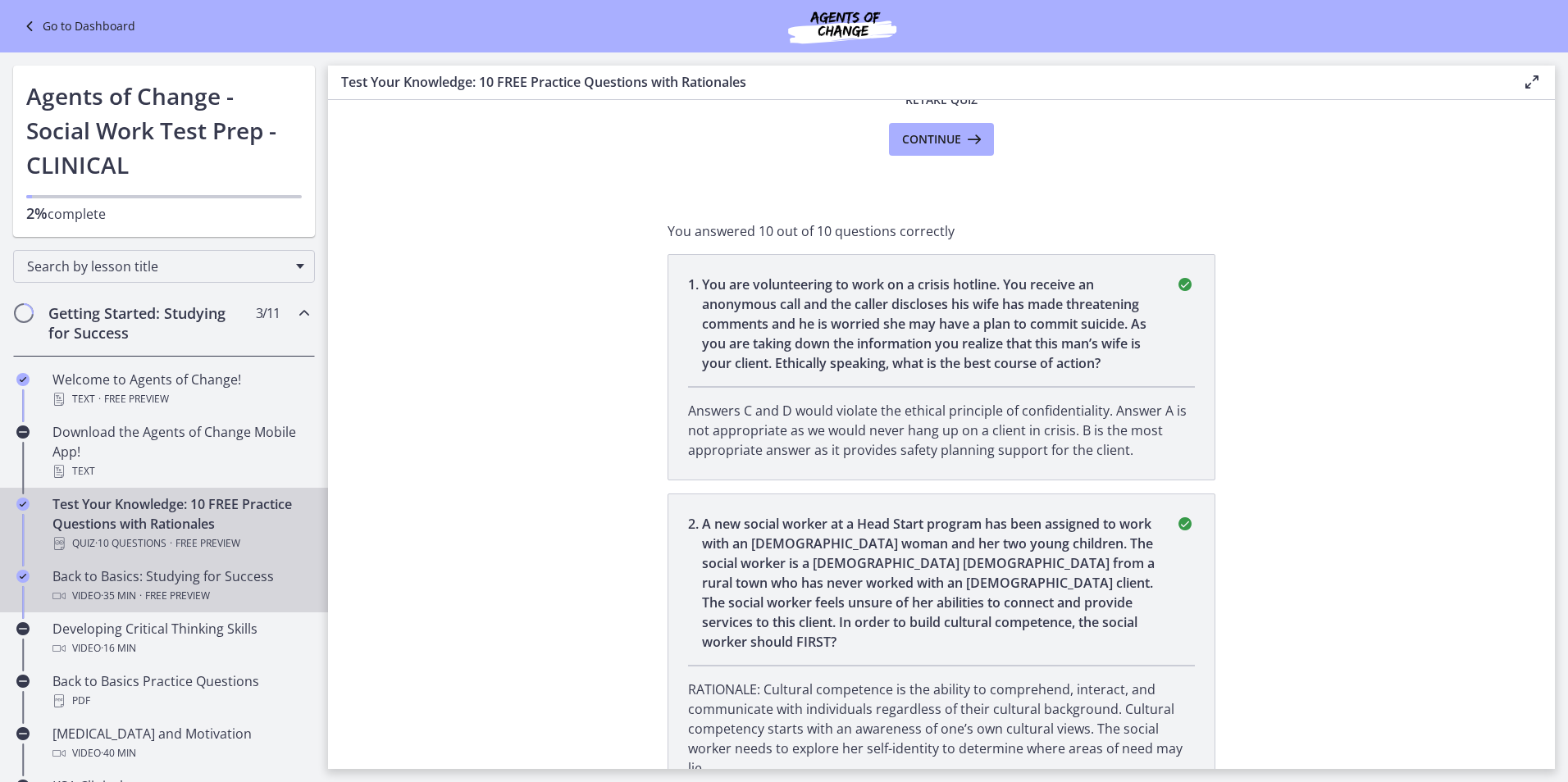
click at [109, 581] on div "Back to Basics: Studying for Success Video · 35 min · Free preview" at bounding box center [180, 586] width 256 height 39
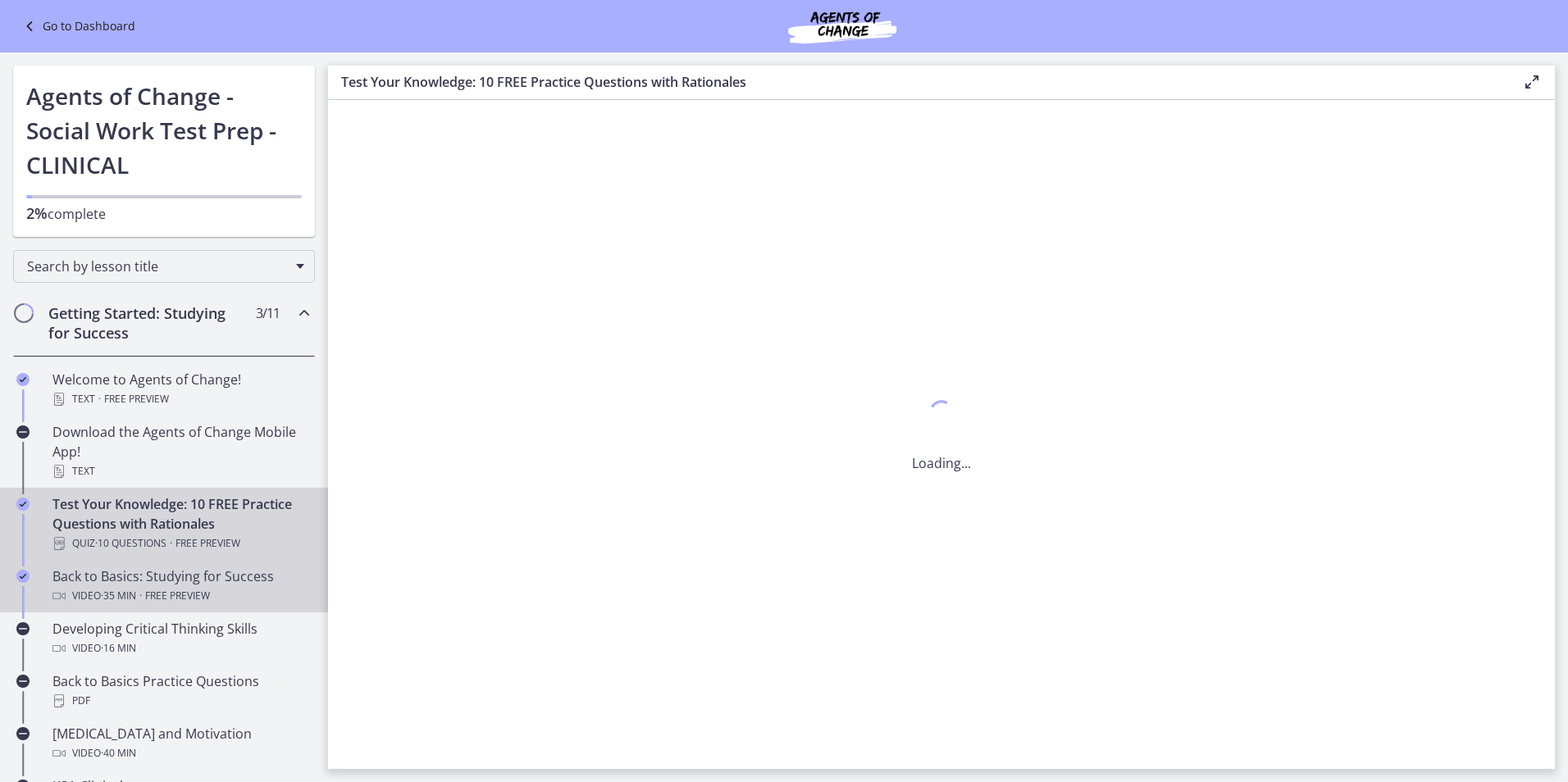
scroll to position [0, 0]
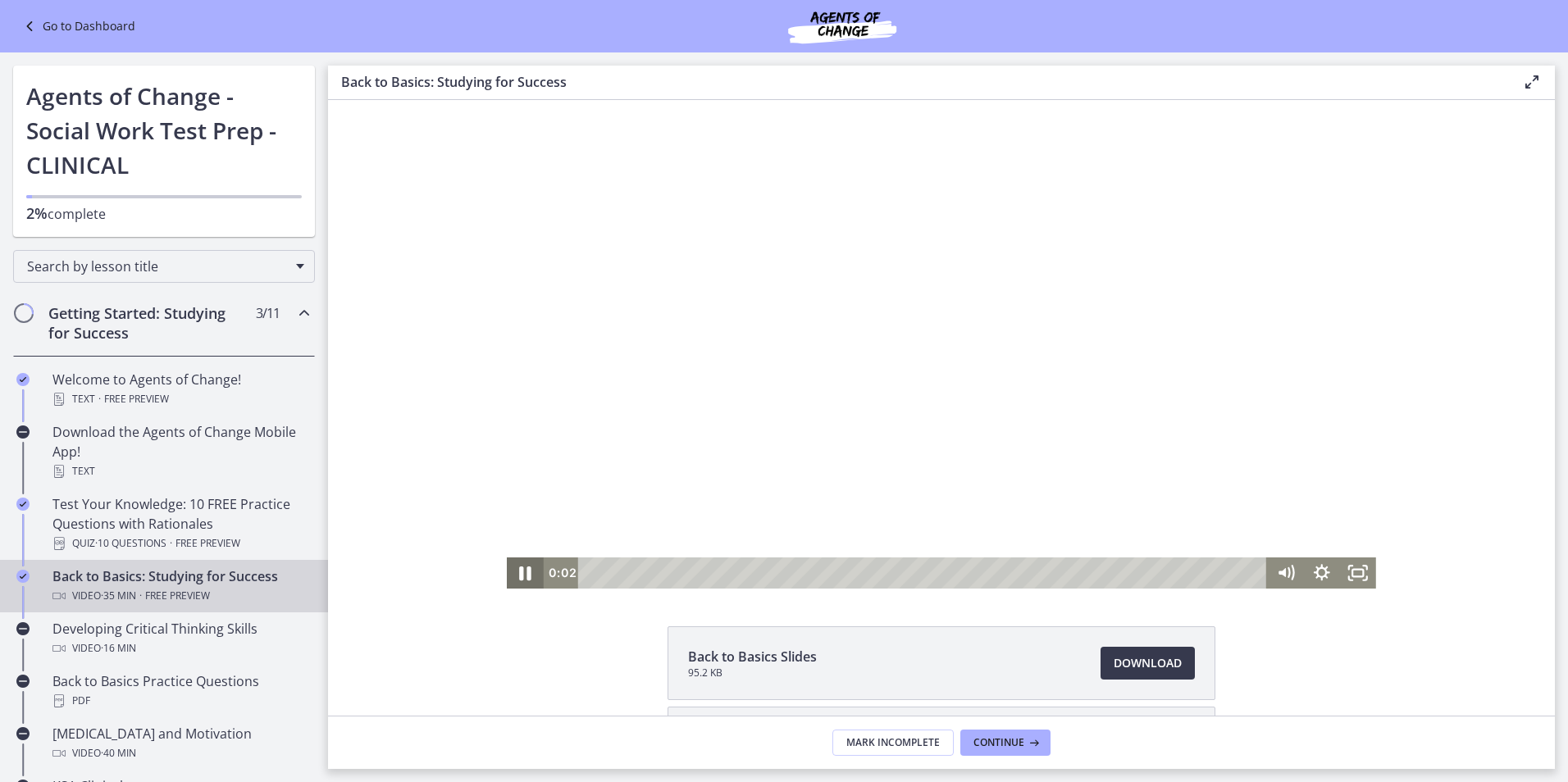
click at [523, 577] on icon "Pause" at bounding box center [526, 574] width 13 height 14
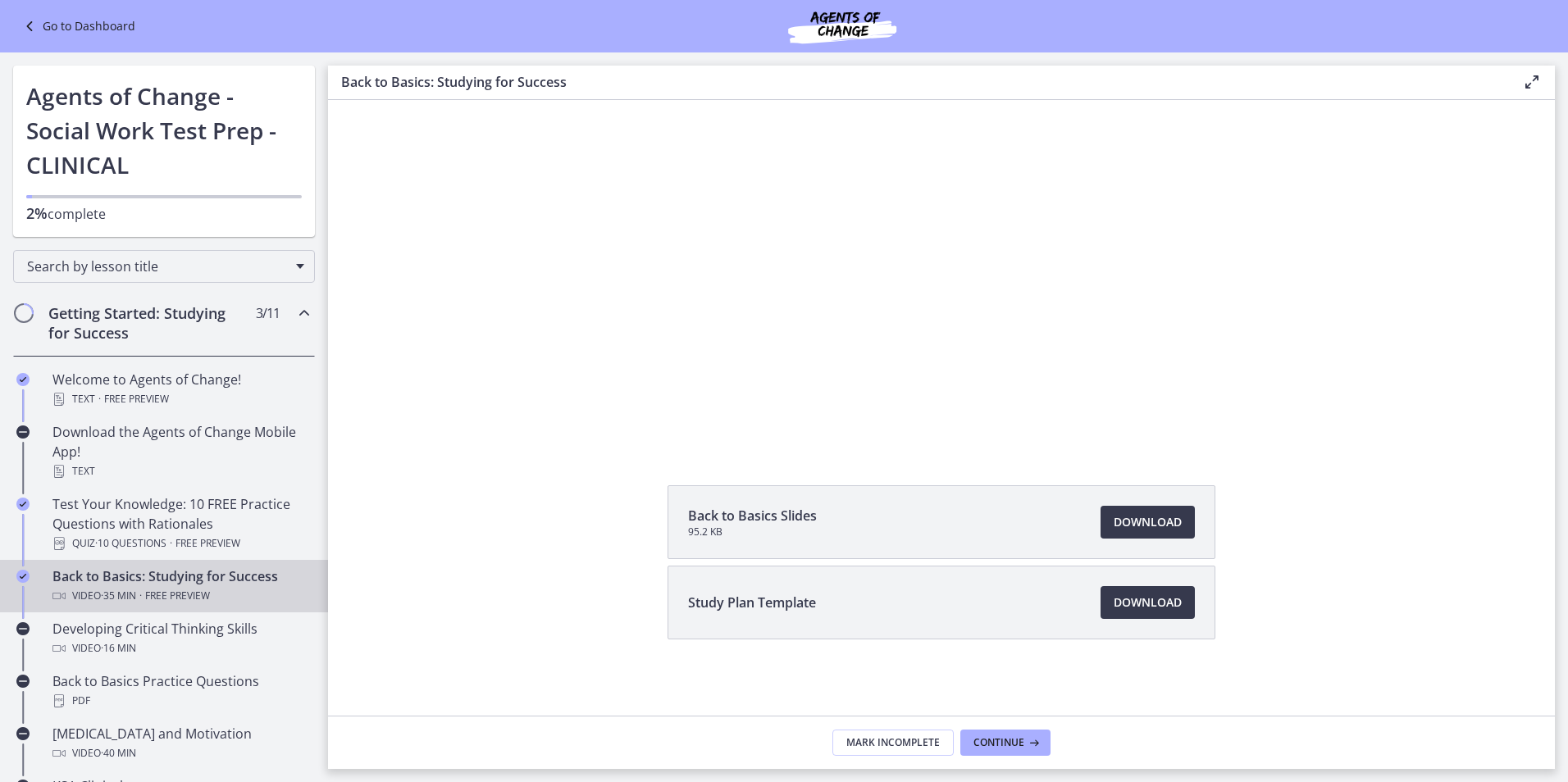
scroll to position [144, 0]
click at [1166, 523] on span "Download Opens in a new window" at bounding box center [1147, 520] width 68 height 20
click at [1123, 608] on span "Download Opens in a new window" at bounding box center [1147, 600] width 68 height 20
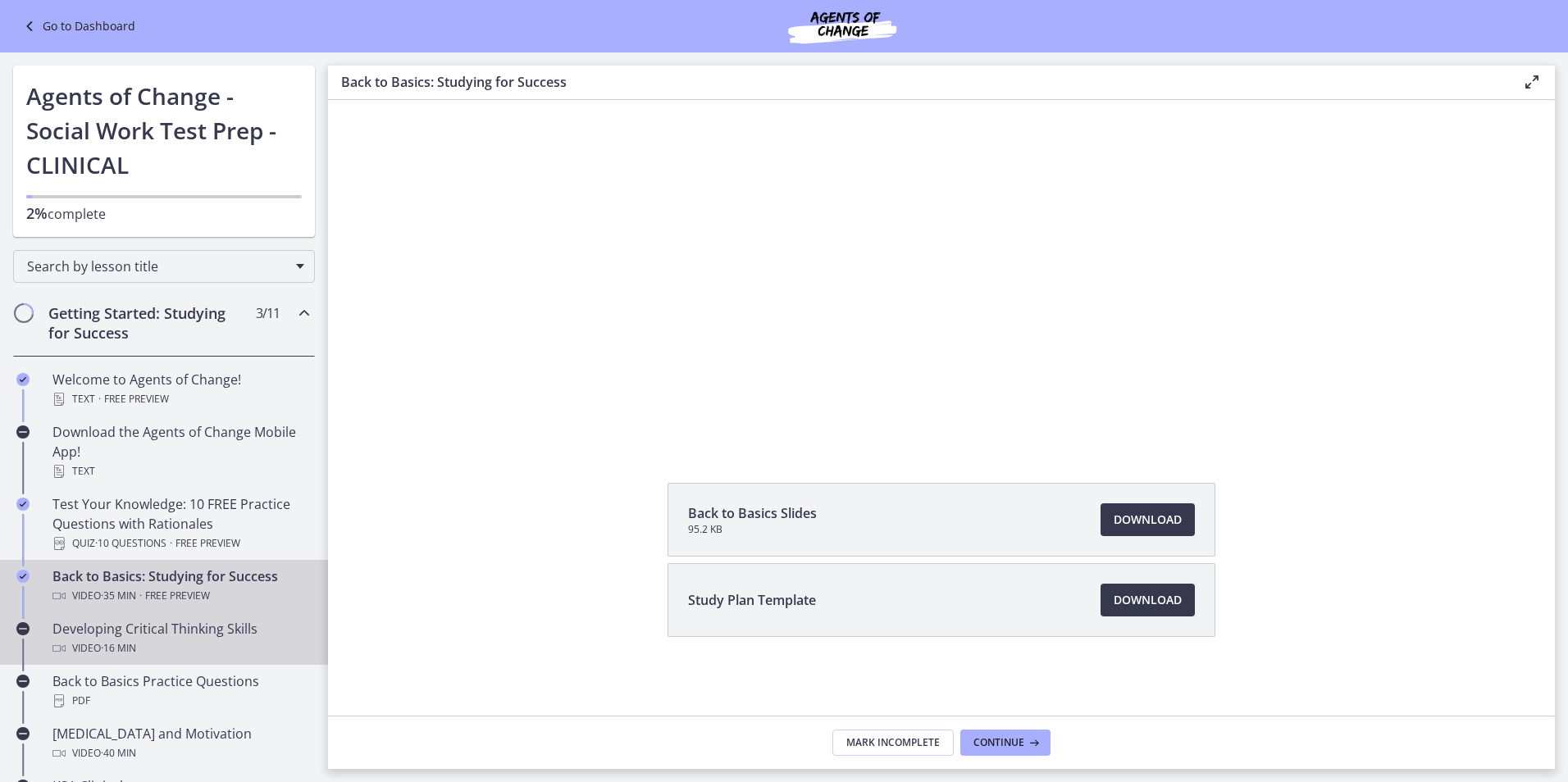
click at [129, 625] on div "Developing Critical Thinking Skills Video · 16 min" at bounding box center [180, 638] width 256 height 39
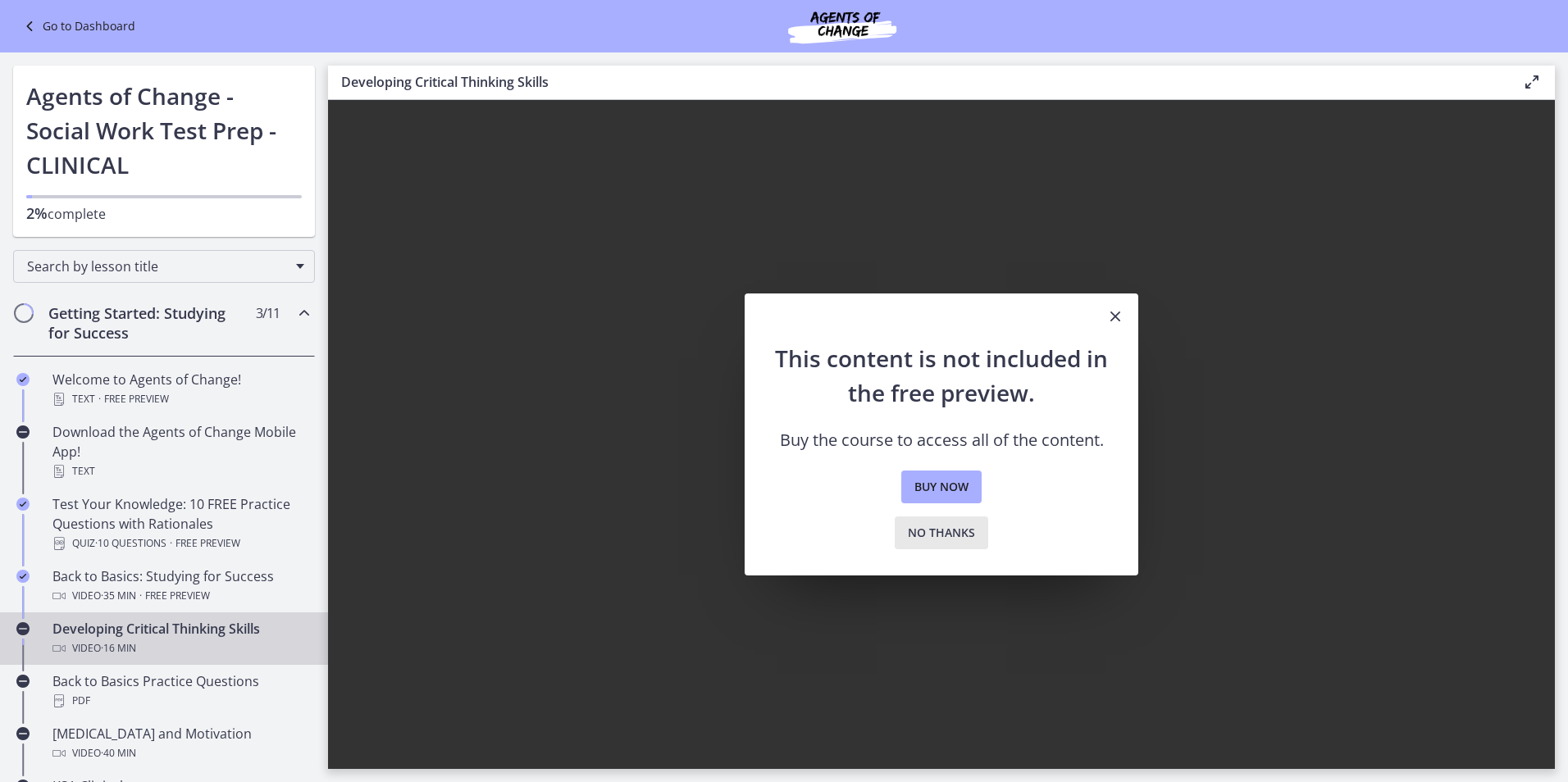
click at [938, 530] on span "No thanks" at bounding box center [941, 533] width 67 height 20
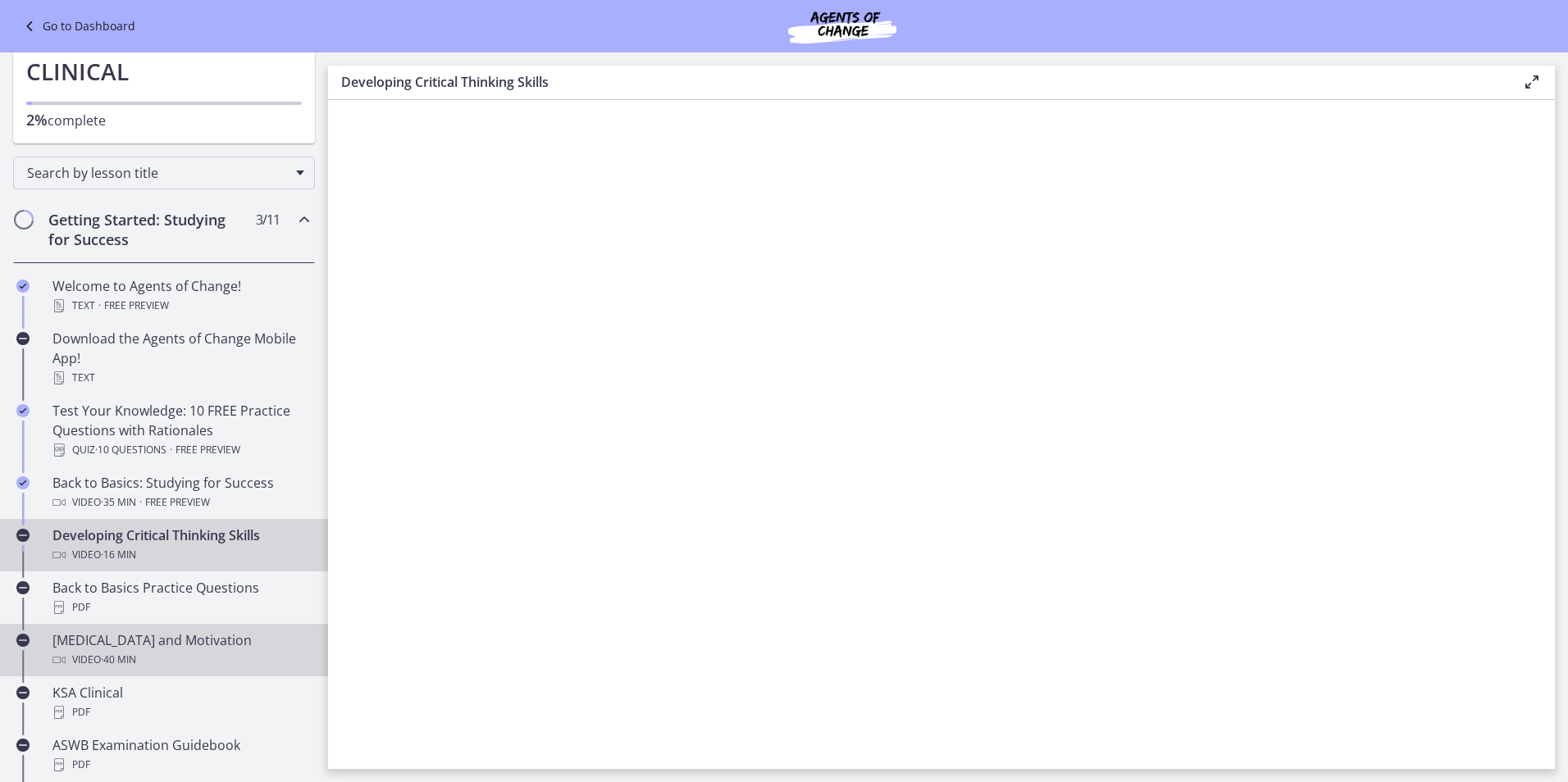
scroll to position [164, 0]
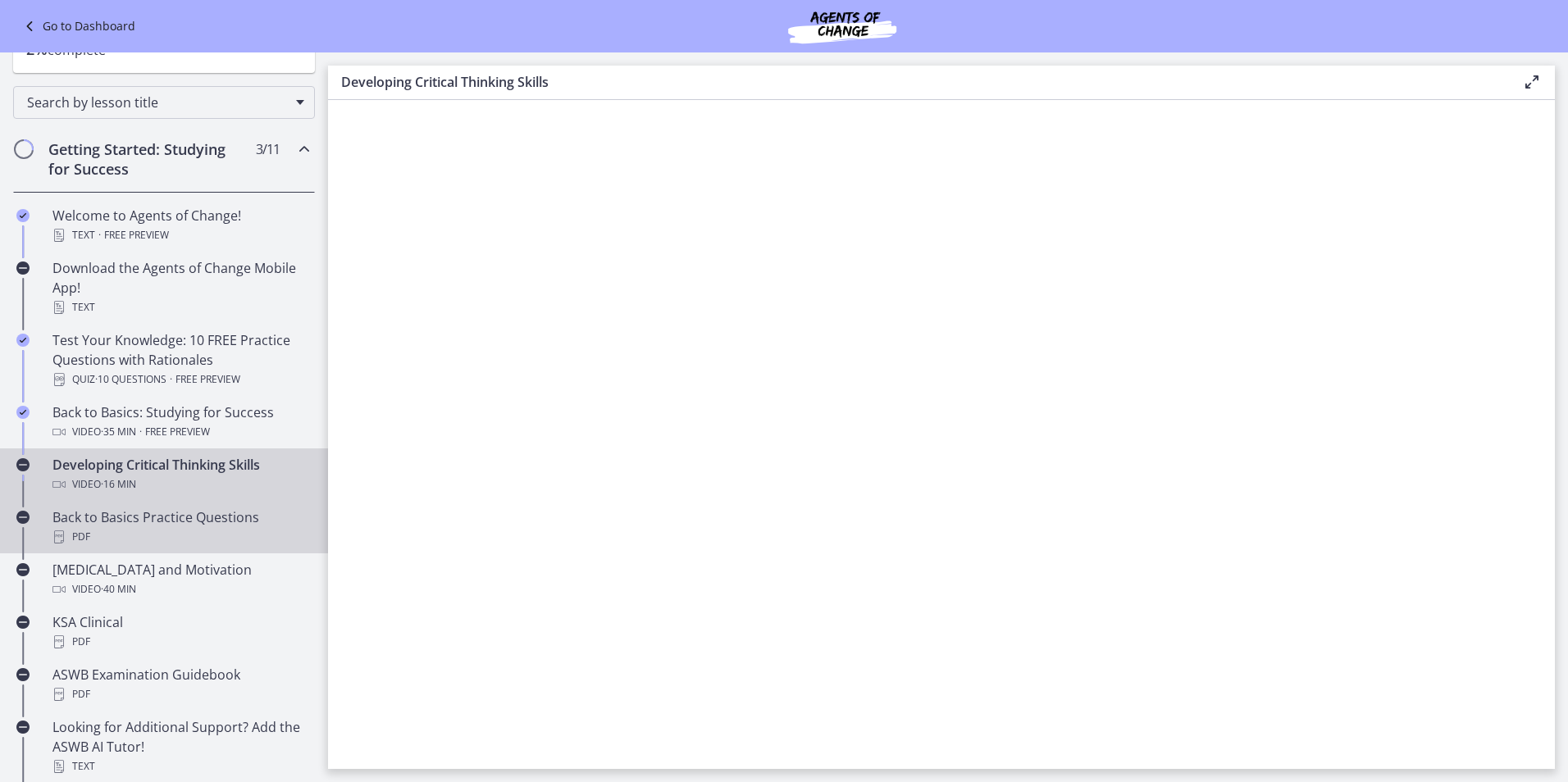
click at [118, 532] on div "PDF" at bounding box center [180, 537] width 256 height 20
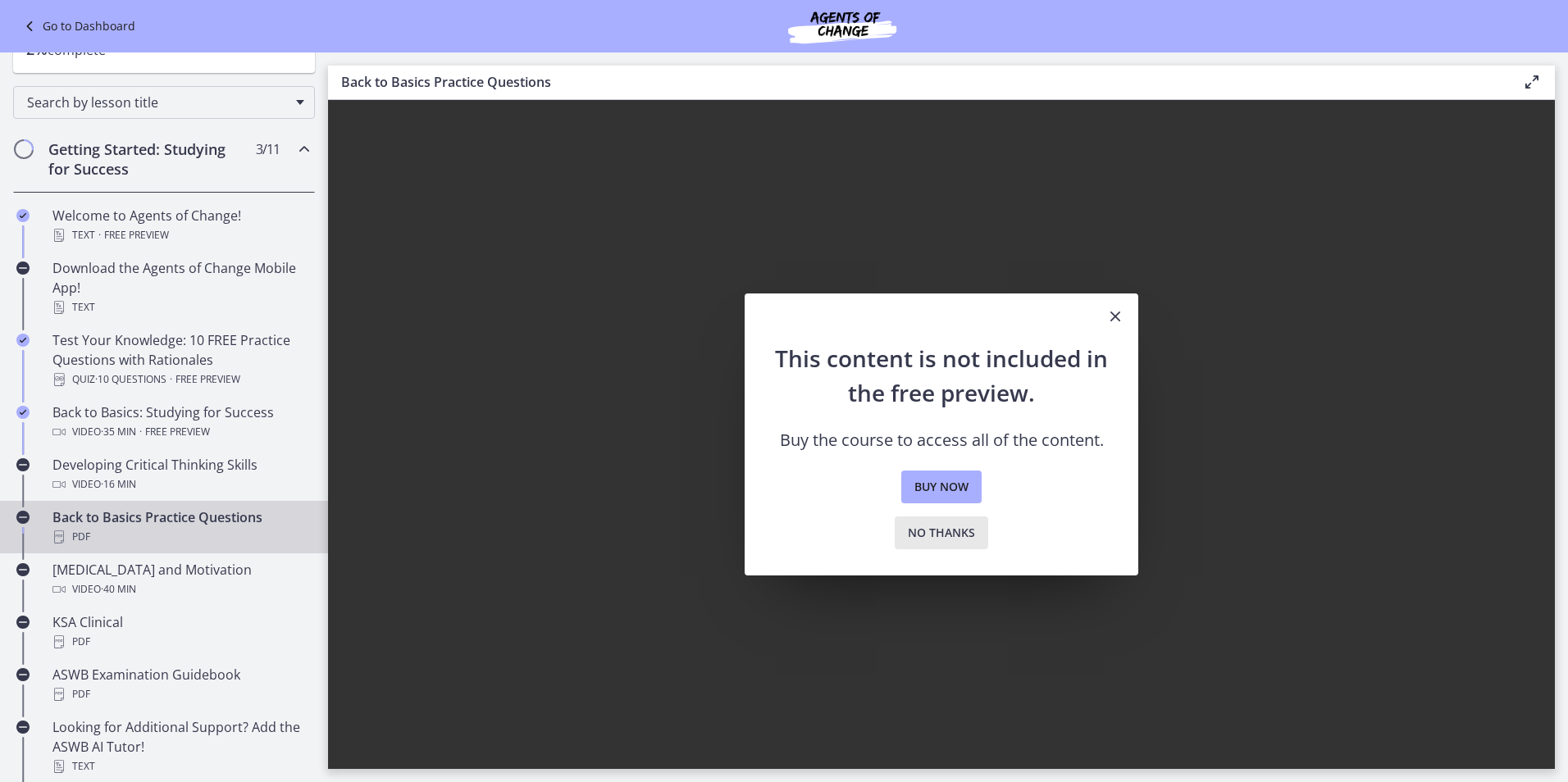
click at [959, 531] on span "No thanks" at bounding box center [941, 533] width 67 height 20
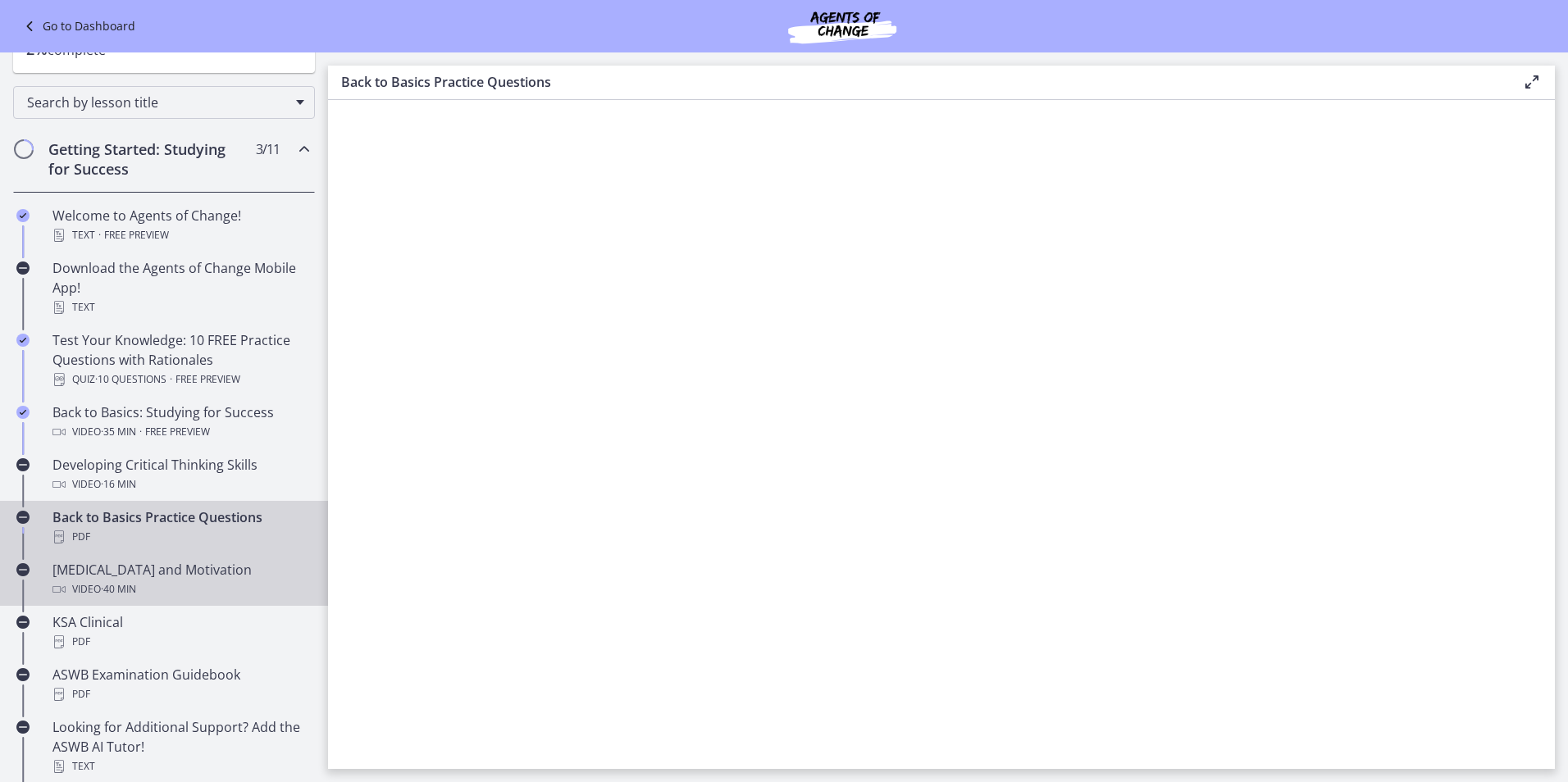
click at [106, 586] on span "· 40 min" at bounding box center [118, 589] width 35 height 20
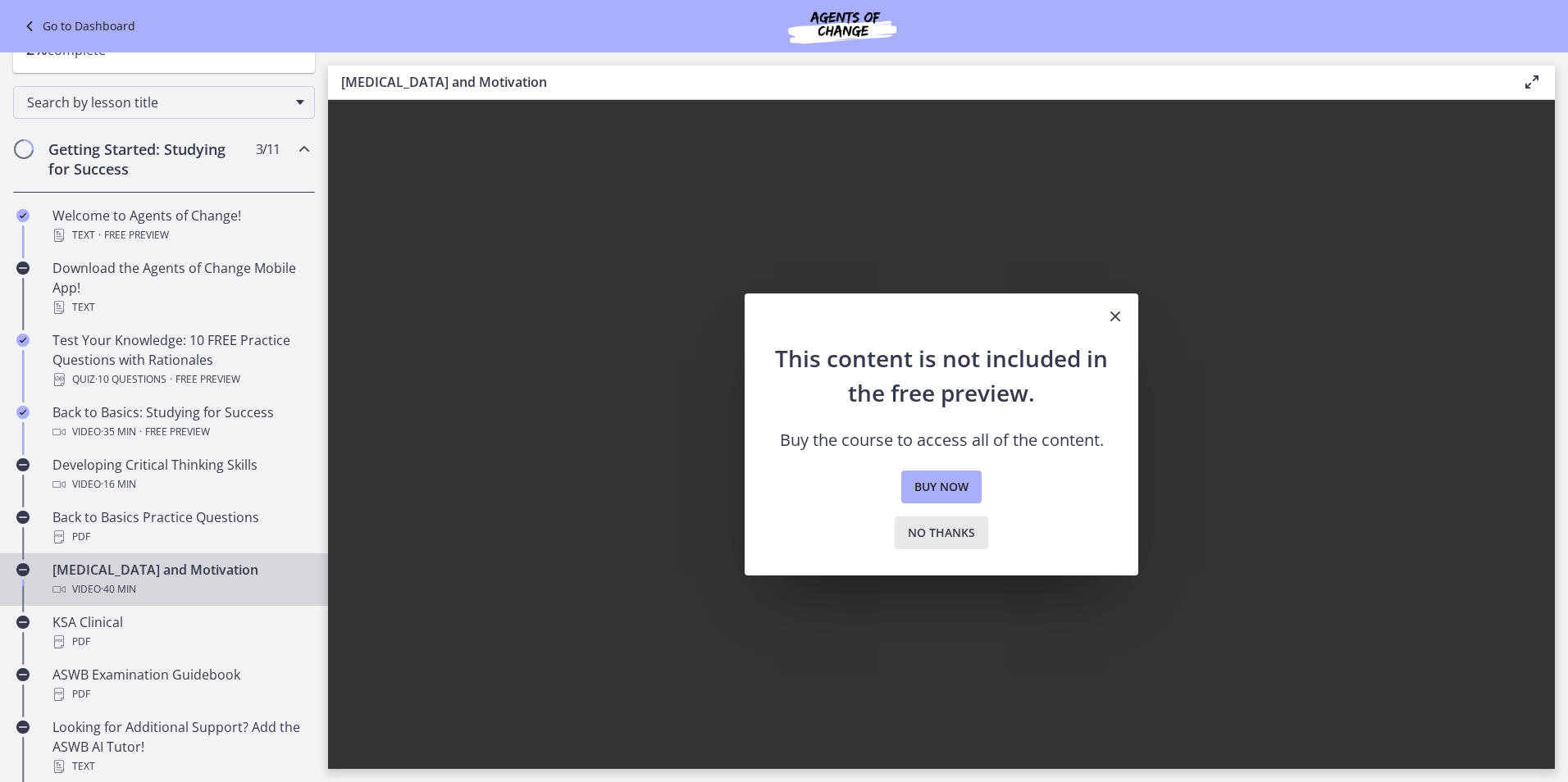
click at [931, 532] on span "No thanks" at bounding box center [941, 533] width 67 height 20
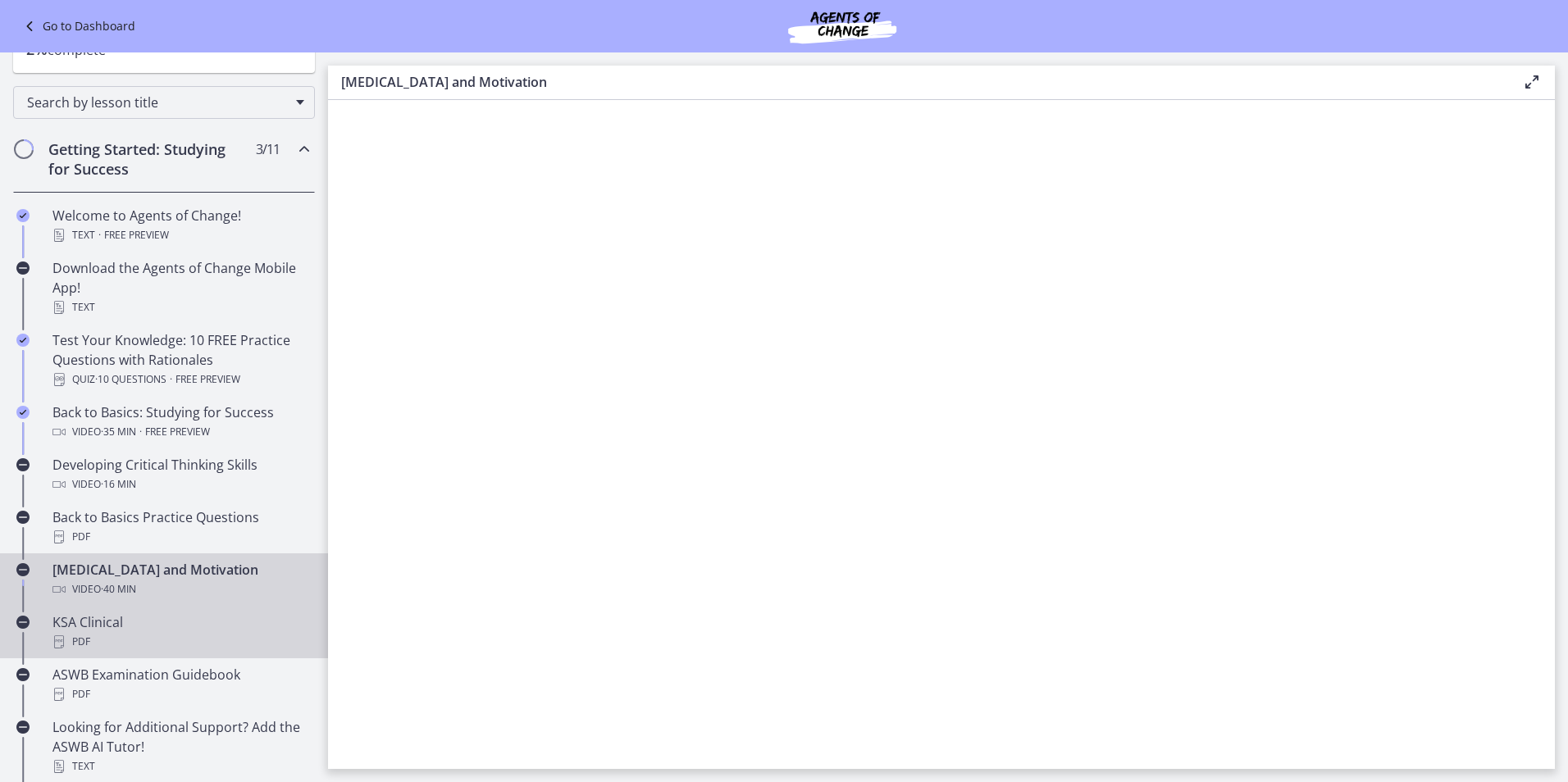
click at [144, 639] on div "PDF" at bounding box center [180, 642] width 256 height 20
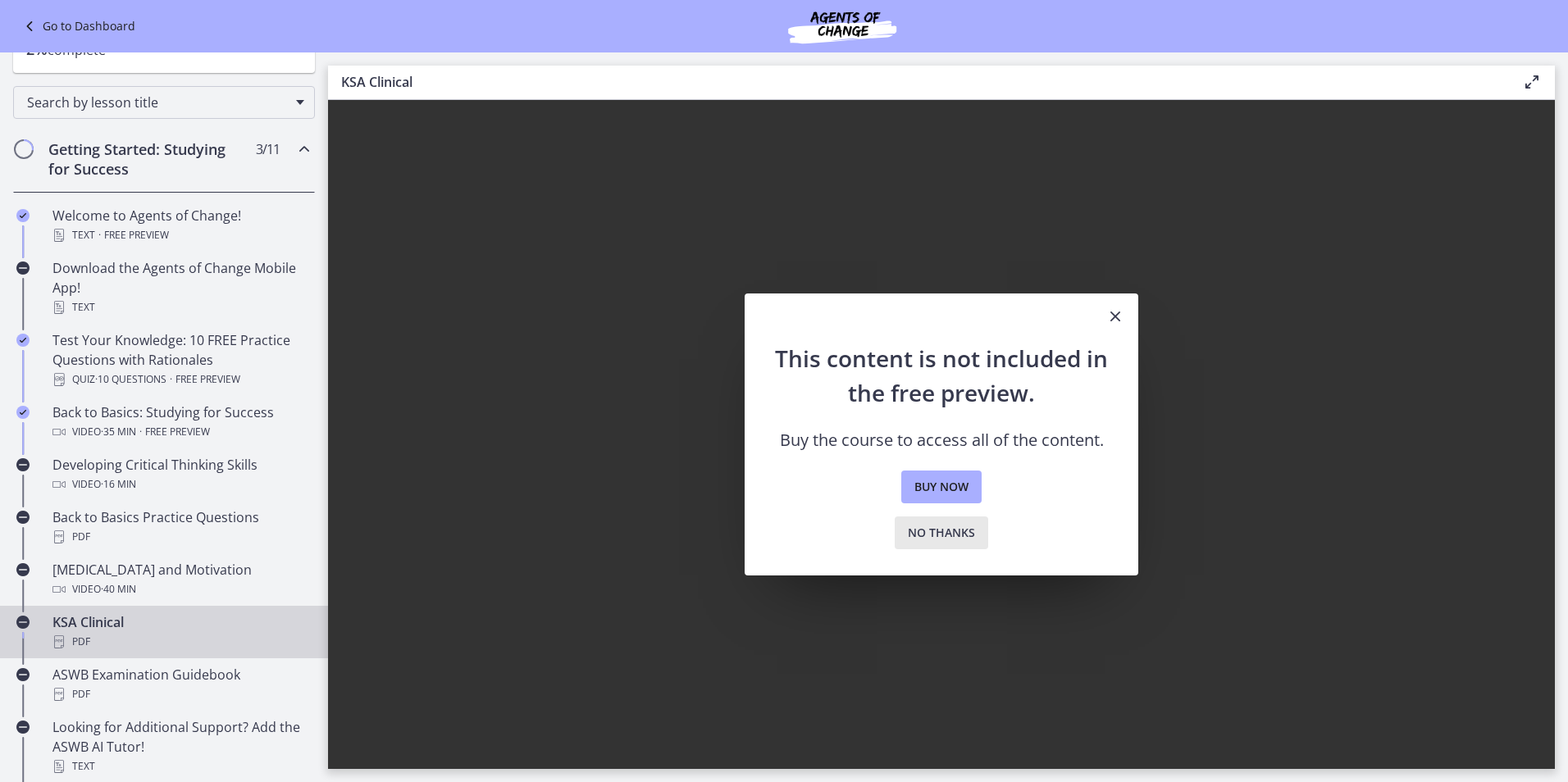
click at [922, 532] on span "No thanks" at bounding box center [941, 533] width 67 height 20
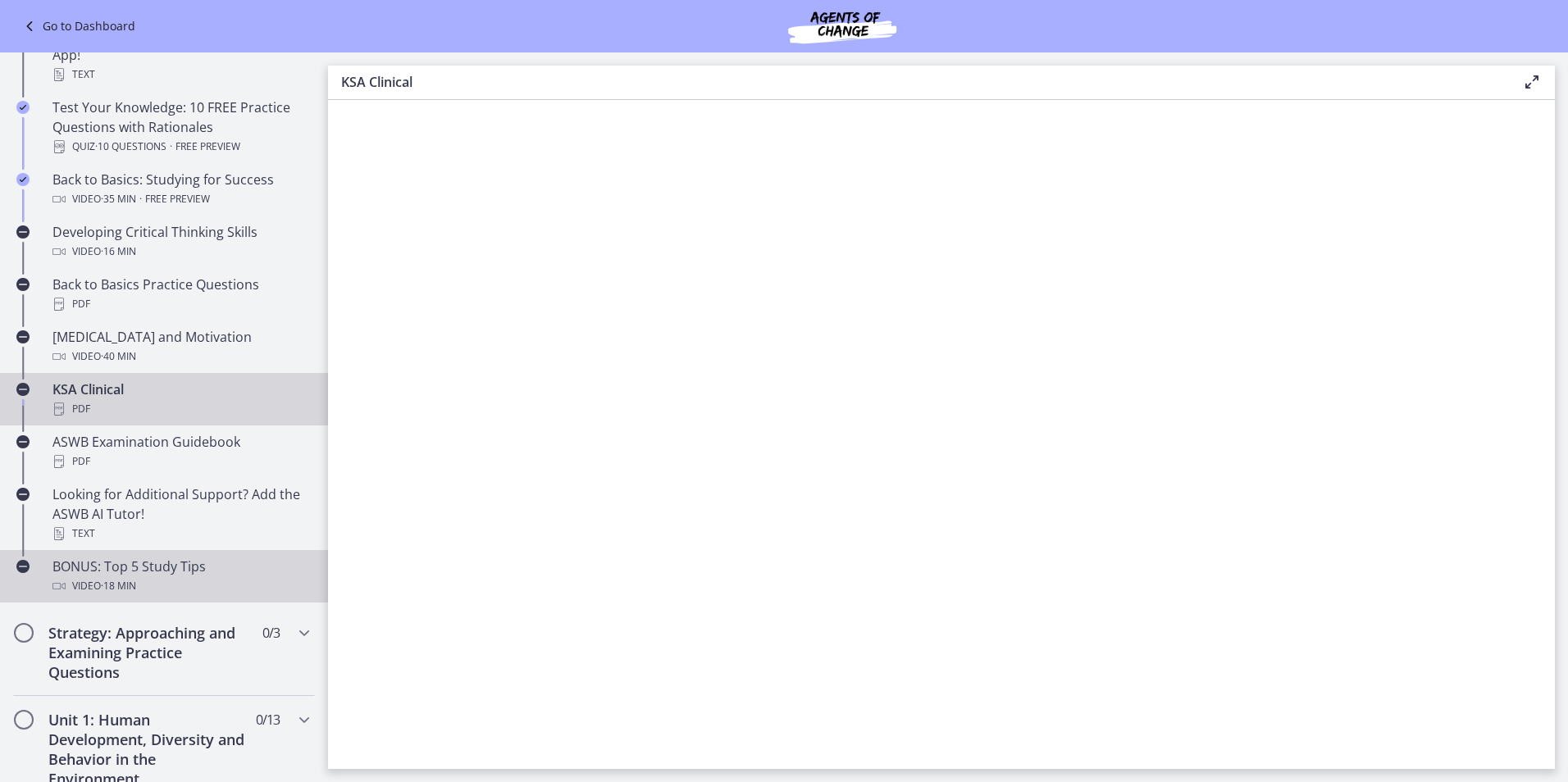
scroll to position [410, 0]
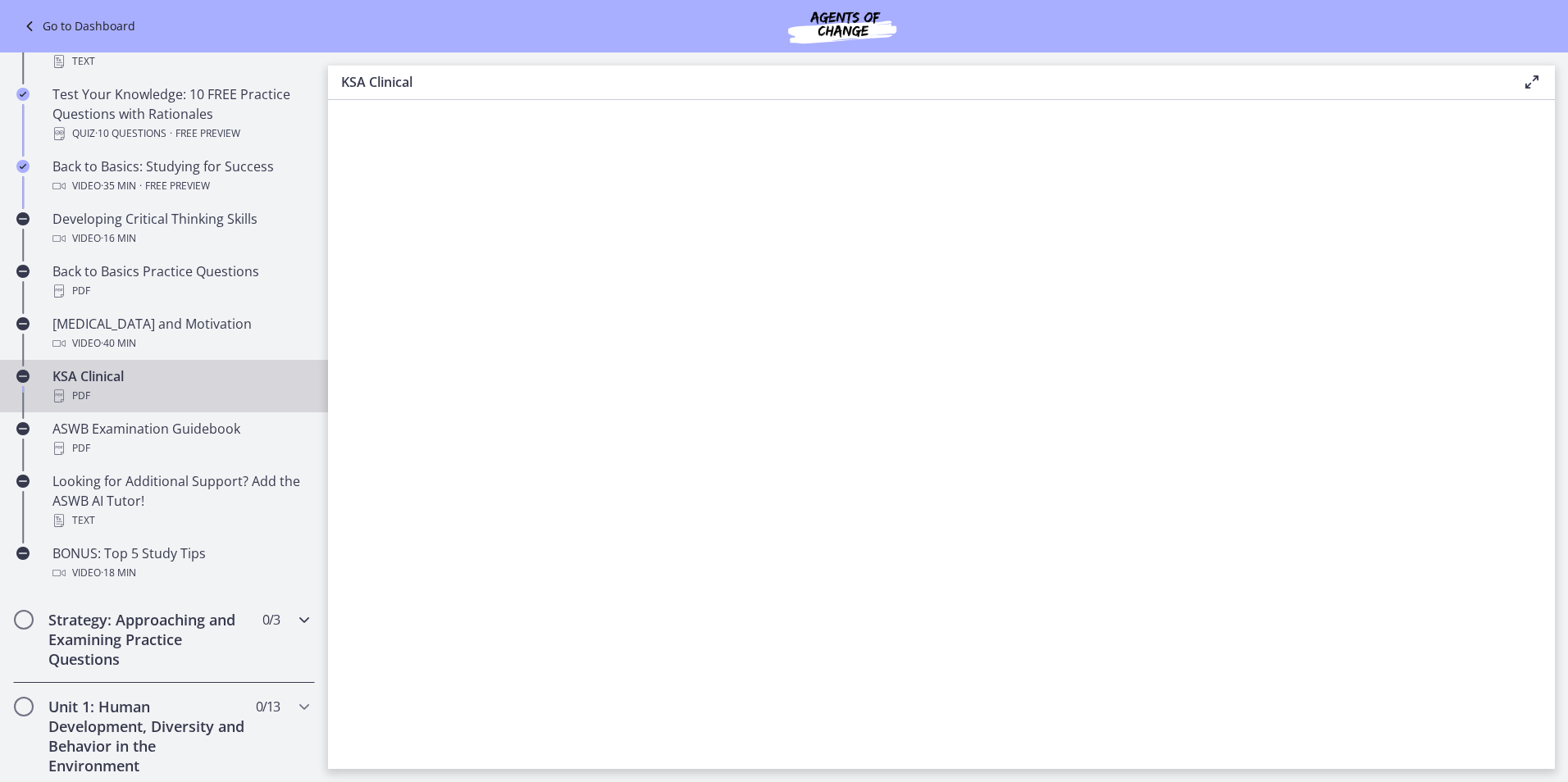
click at [31, 628] on span "Chapters" at bounding box center [24, 620] width 20 height 20
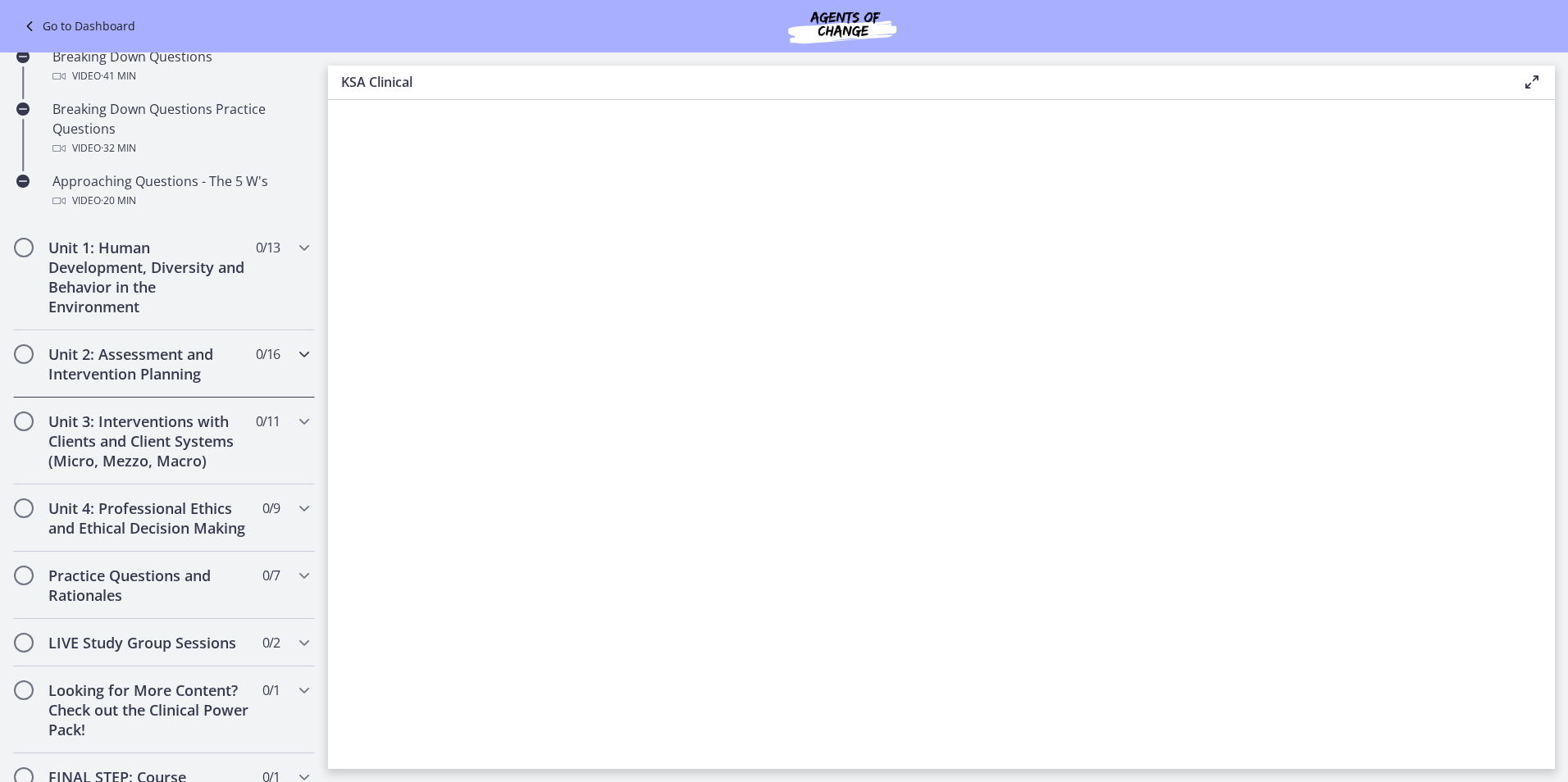
click at [41, 348] on div "Unit 2: Assessment and Intervention Planning 0 / 16 Completed" at bounding box center [164, 363] width 302 height 67
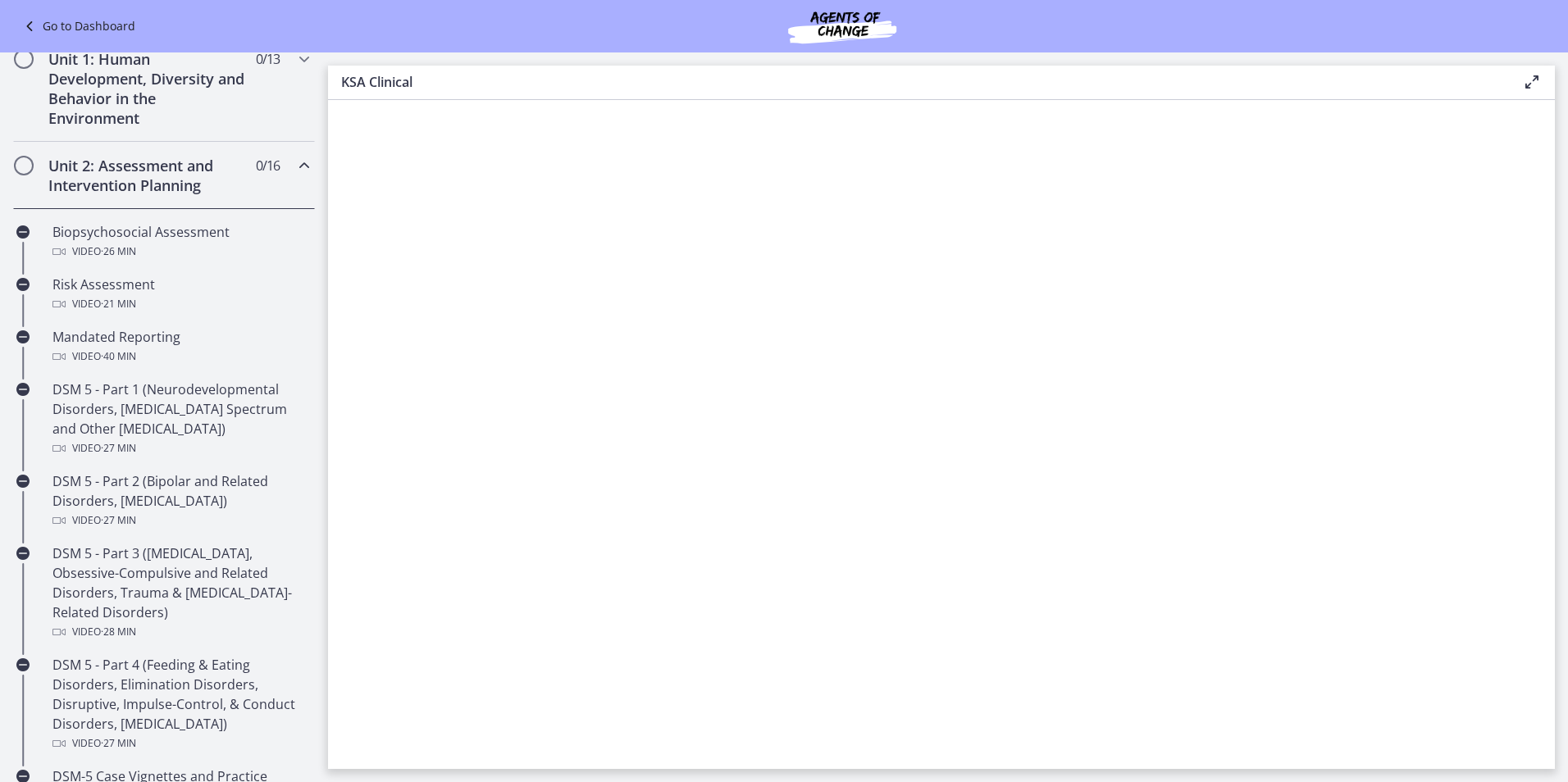
scroll to position [654, 0]
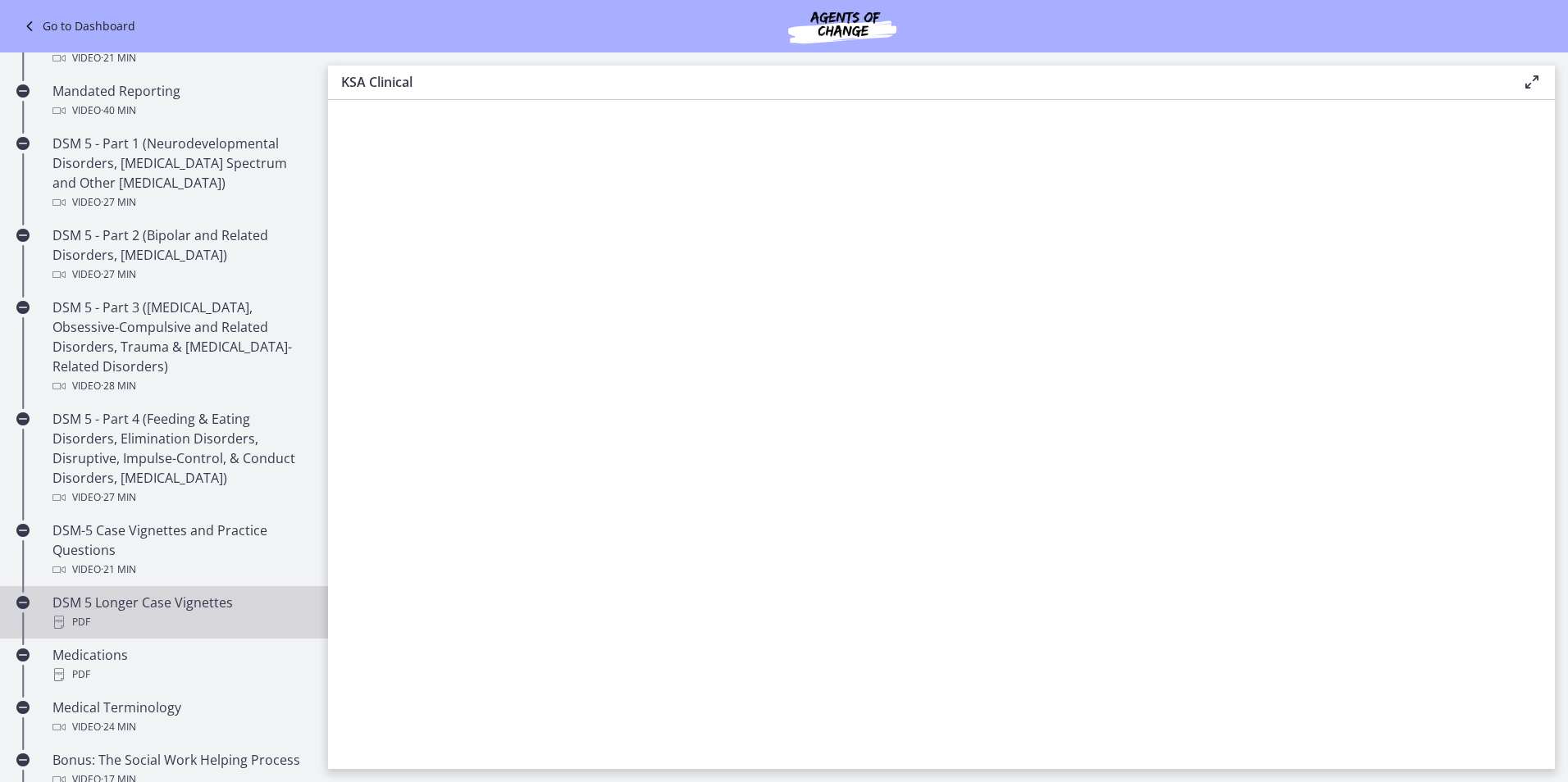
click at [93, 618] on div "PDF" at bounding box center [180, 622] width 256 height 20
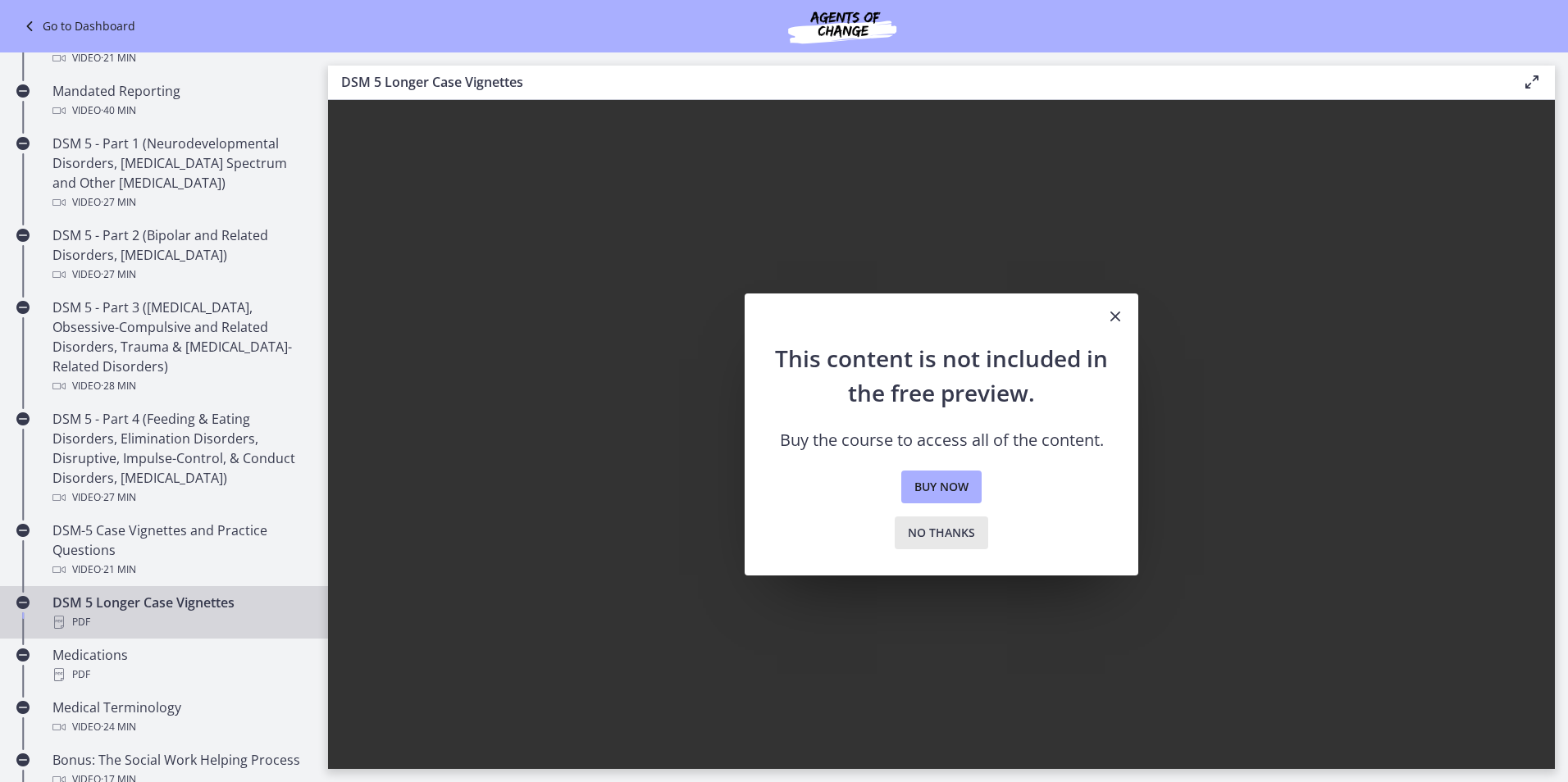
click at [961, 530] on span "No thanks" at bounding box center [941, 533] width 67 height 20
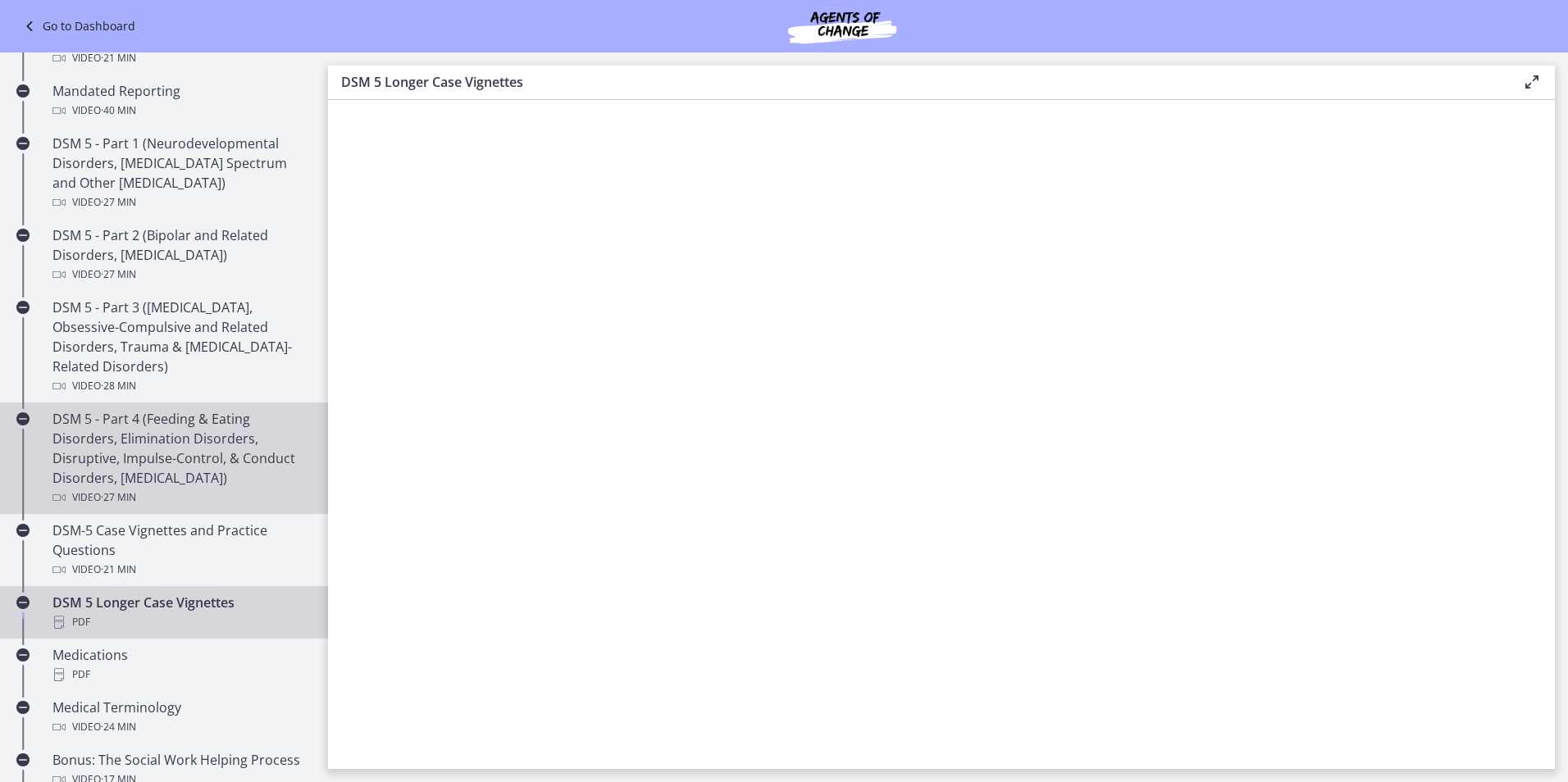
click at [104, 408] on link "DSM 5 - Part 4 (Feeding & Eating Disorders, Elimination Disorders, Disruptive, …" at bounding box center [163, 458] width 328 height 112
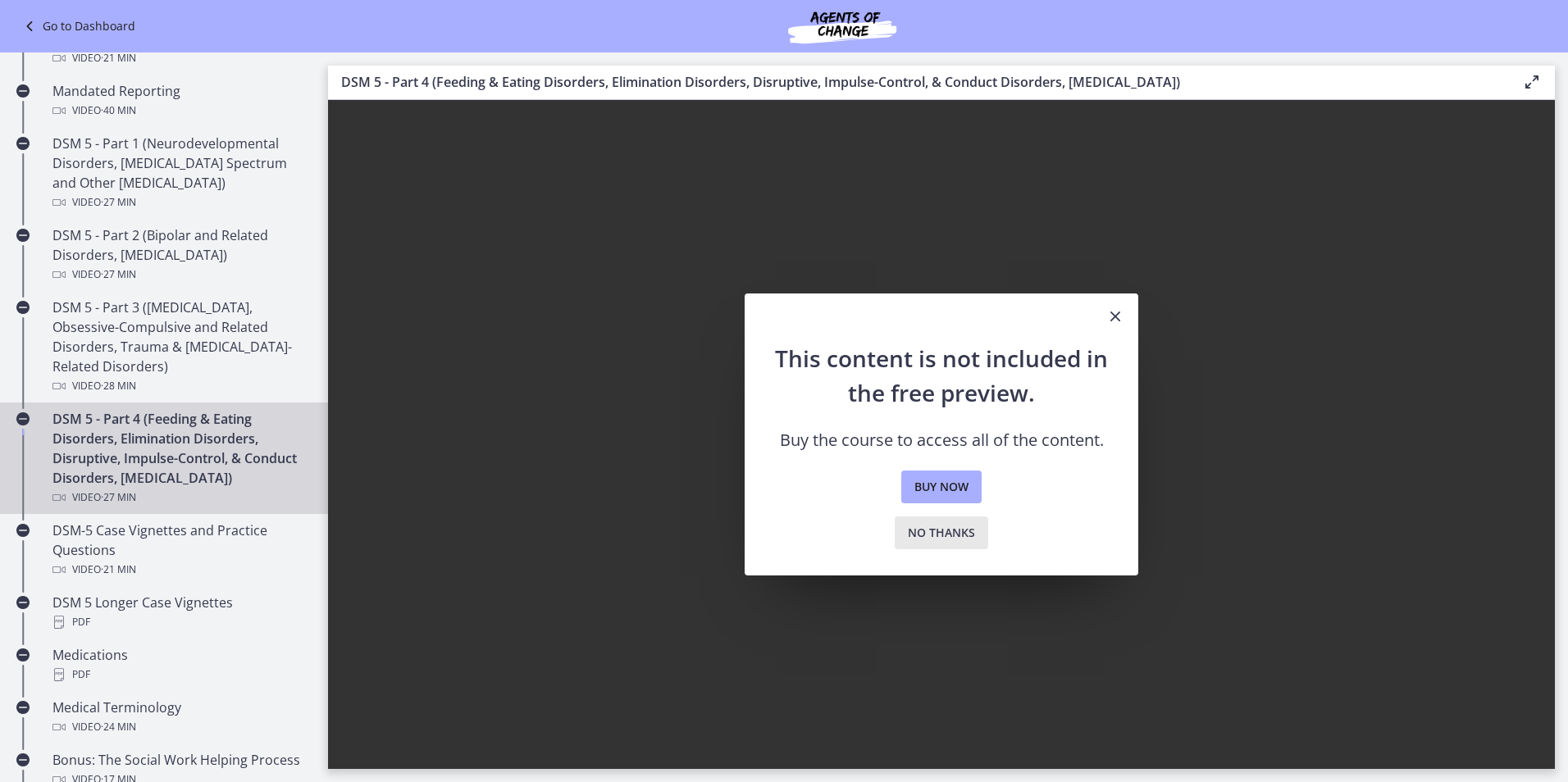
drag, startPoint x: 929, startPoint y: 541, endPoint x: 901, endPoint y: 548, distance: 28.9
click at [929, 542] on span "No thanks" at bounding box center [941, 533] width 67 height 20
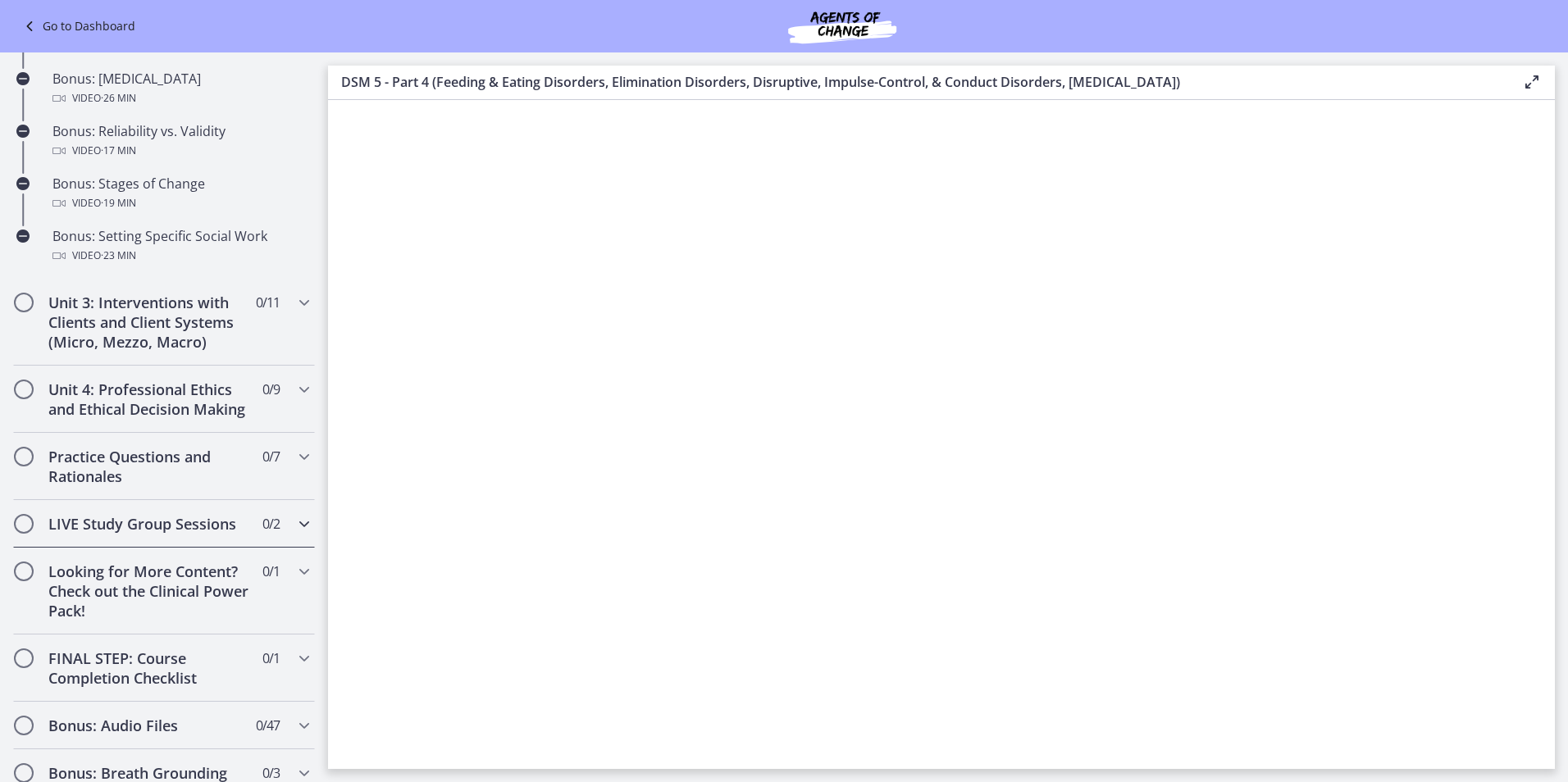
scroll to position [1392, 0]
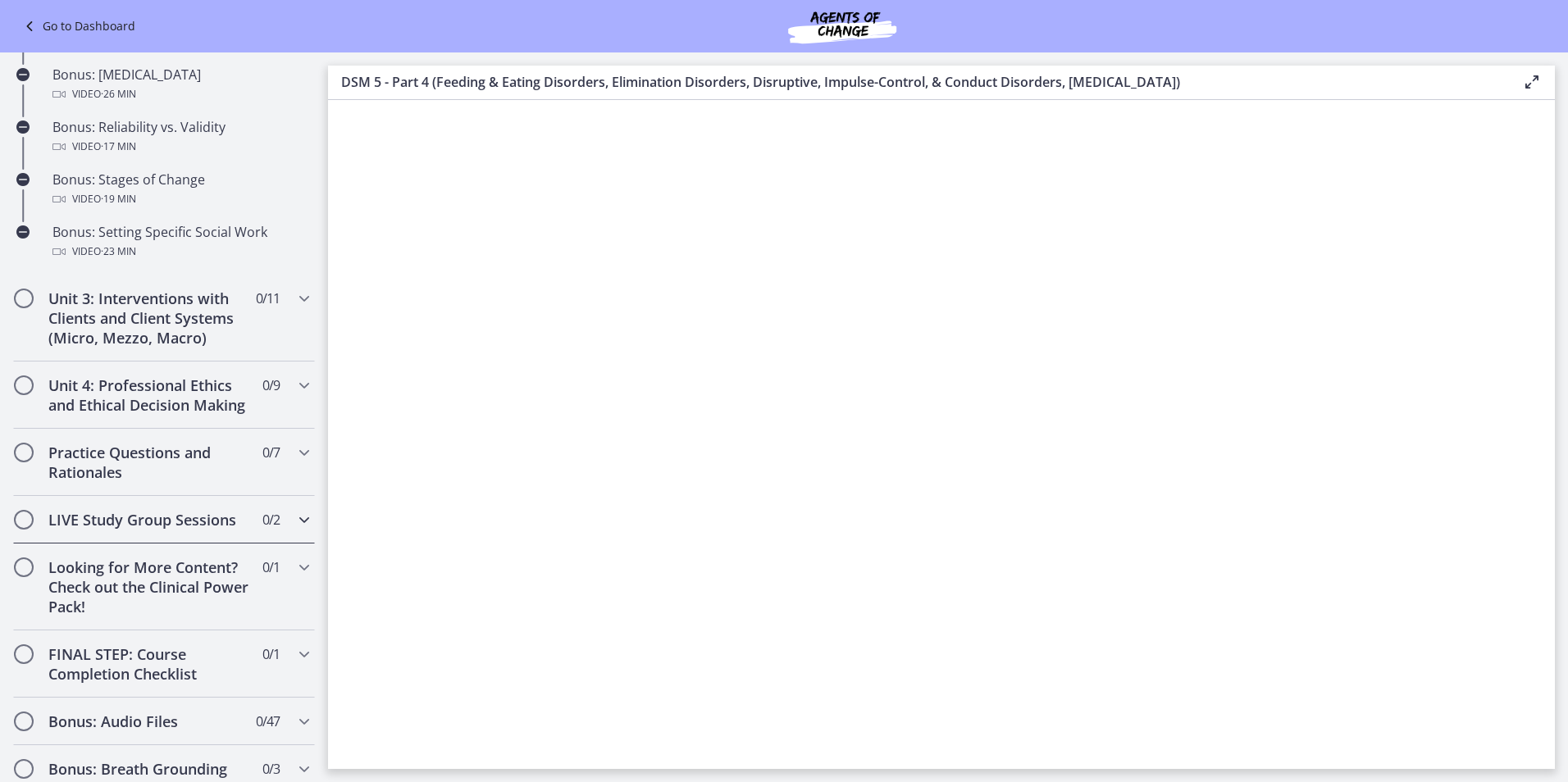
click at [137, 544] on div "LIVE Study Group Sessions 0 / 2 Completed" at bounding box center [164, 520] width 302 height 47
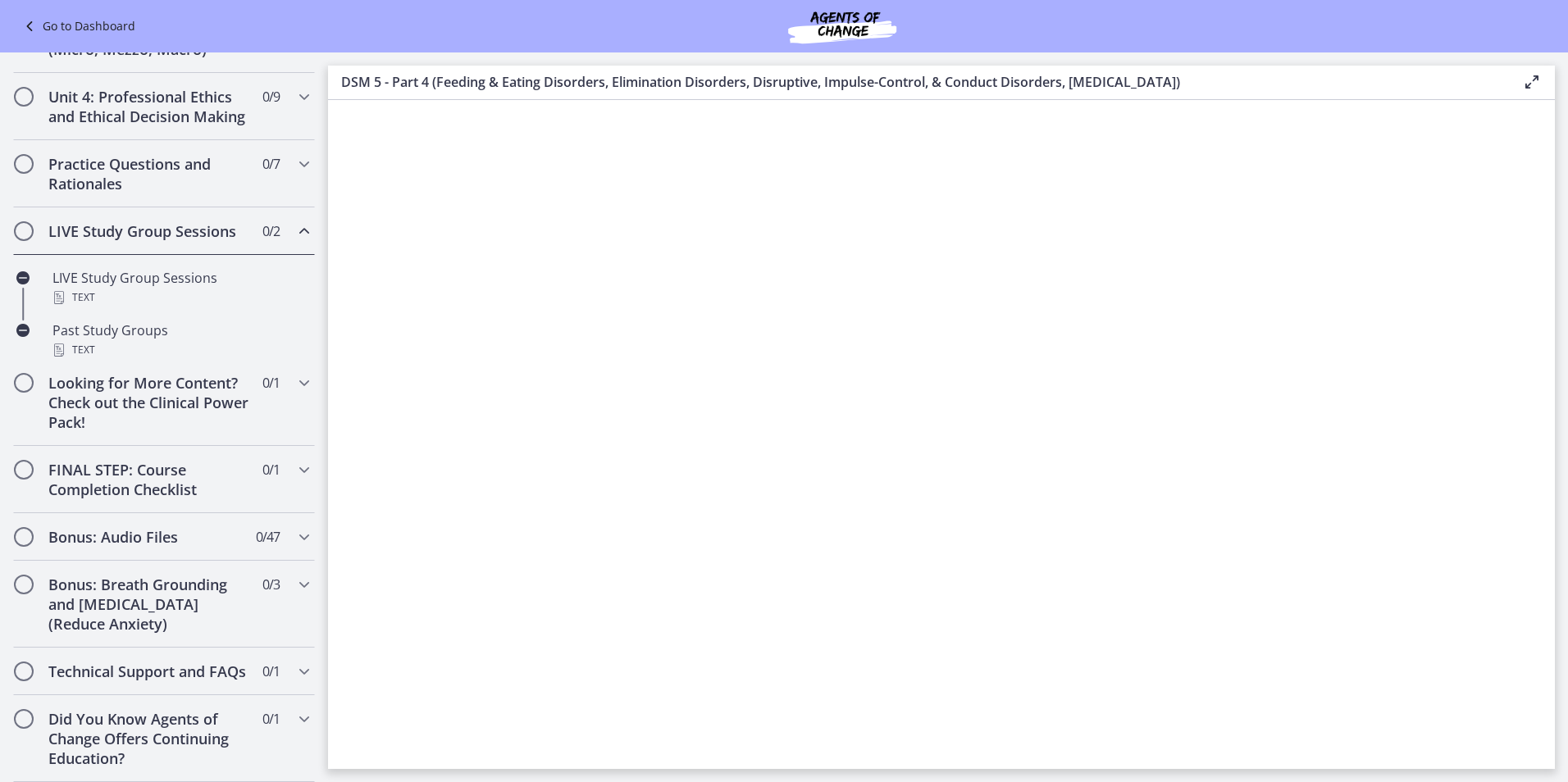
scroll to position [603, 0]
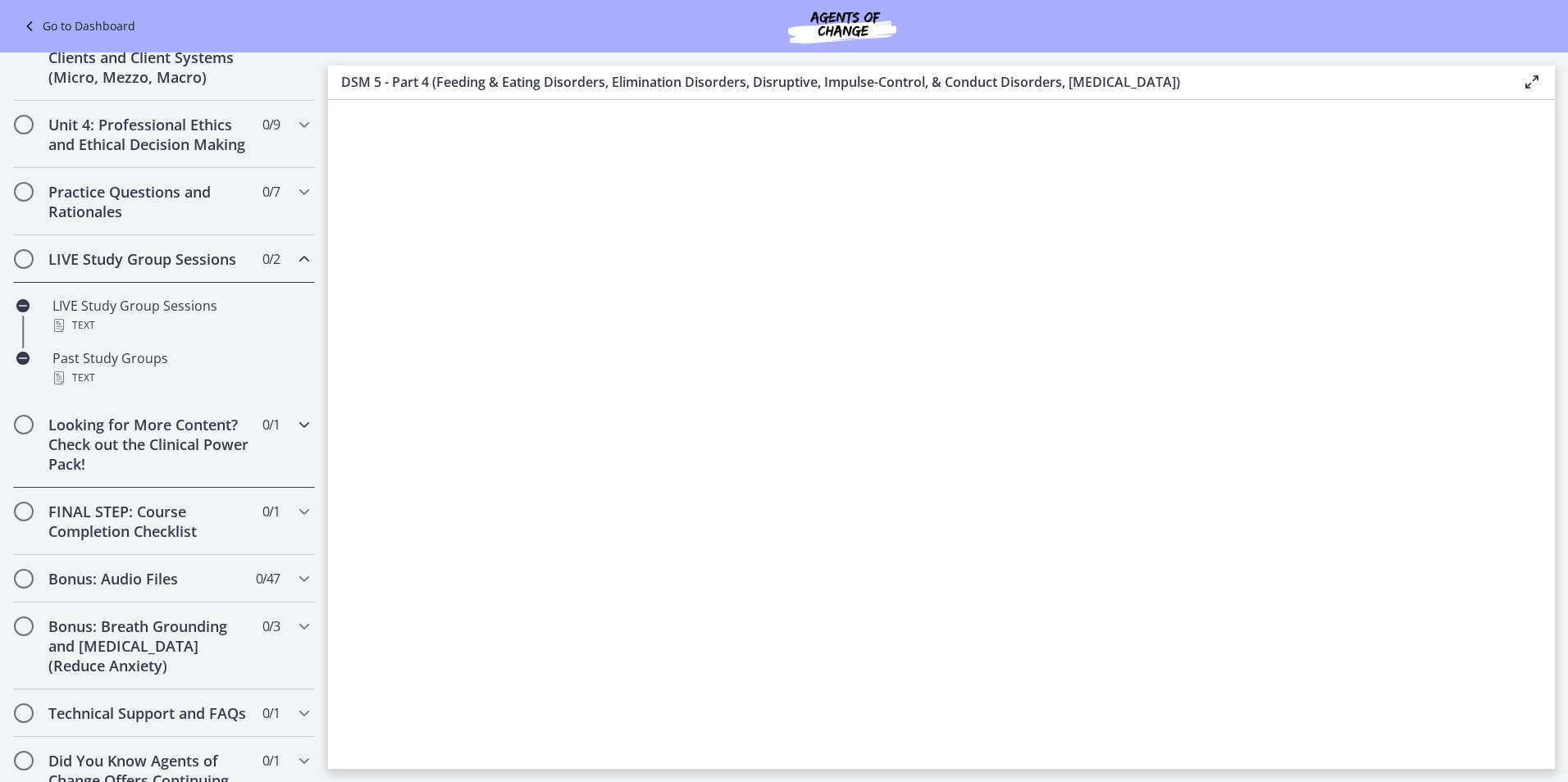
click at [106, 467] on h2 "Looking for More Content? Check out the Clinical Power Pack!" at bounding box center [148, 445] width 200 height 59
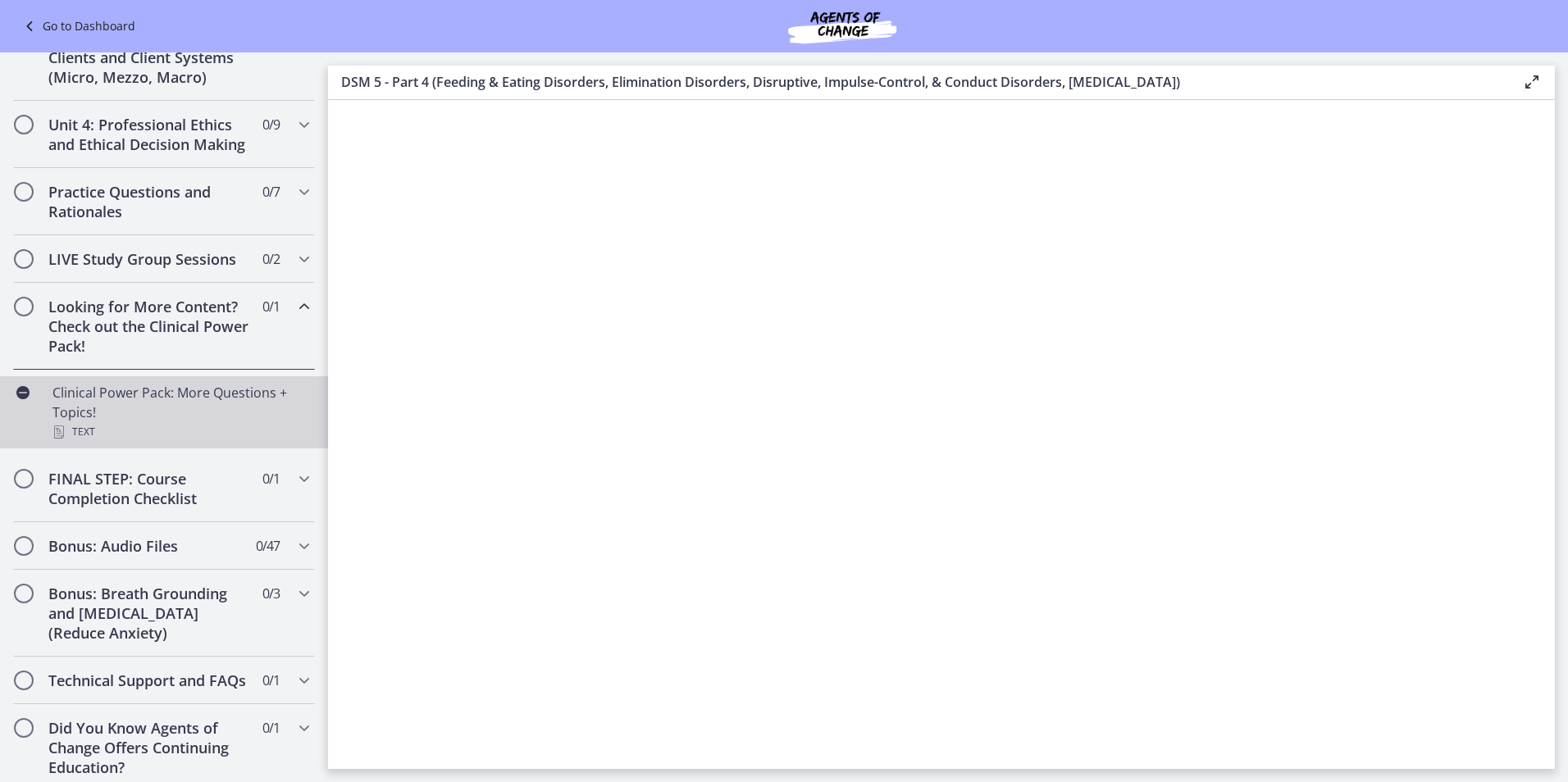
click at [82, 420] on div "Clinical Power Pack: More Questions + Topics! Text" at bounding box center [180, 412] width 256 height 59
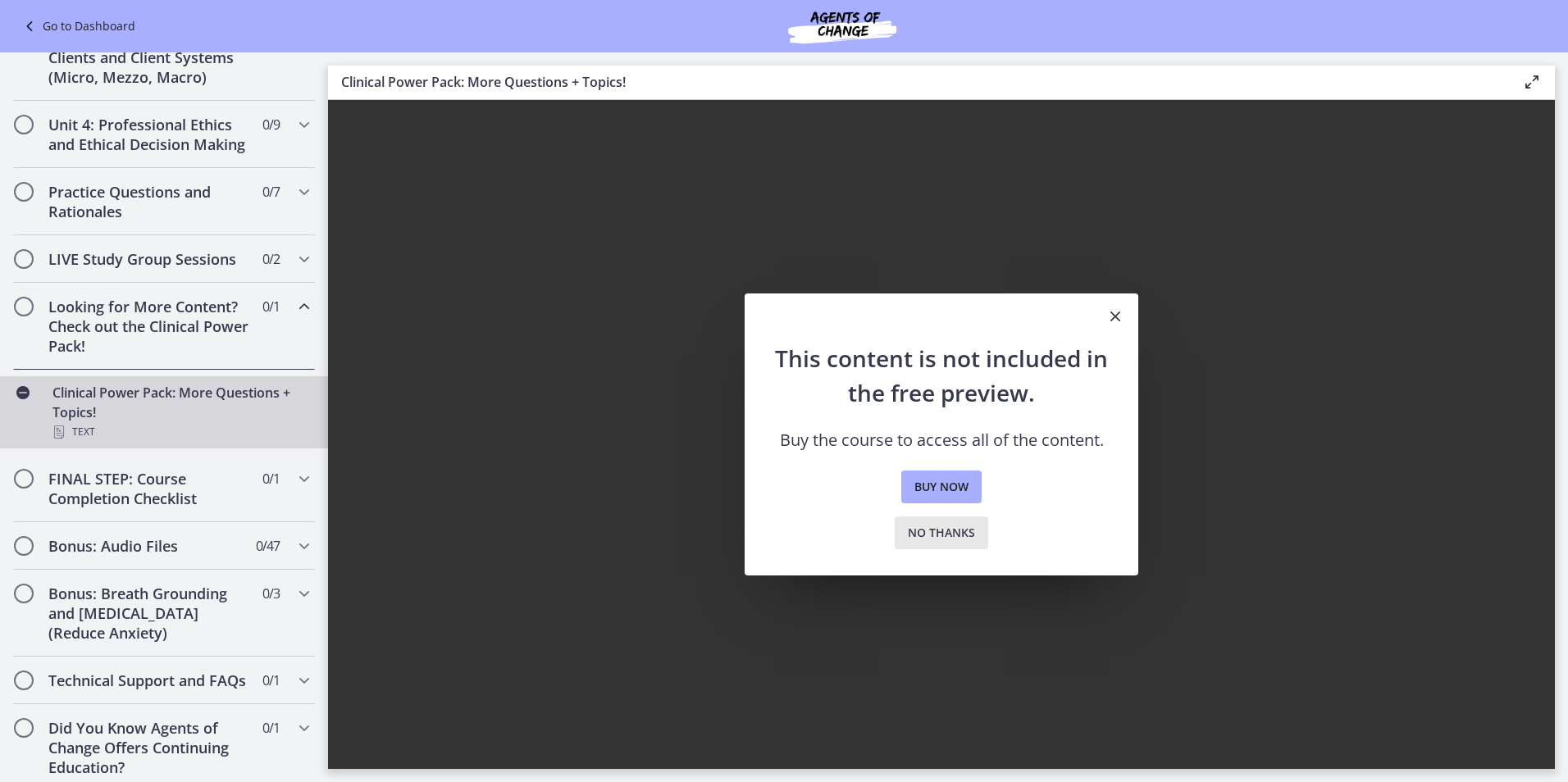
click at [955, 532] on span "No thanks" at bounding box center [941, 533] width 67 height 20
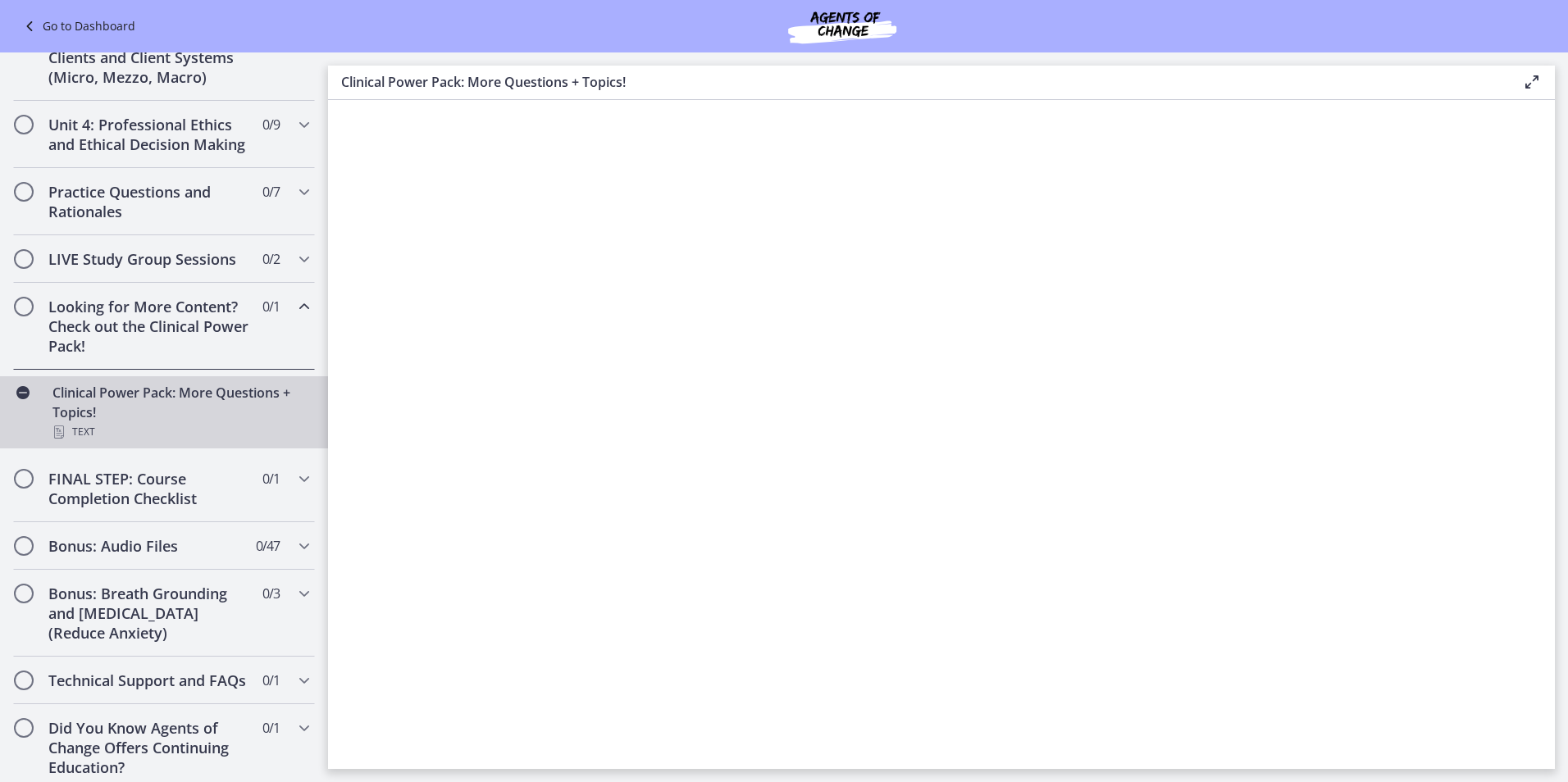
click at [49, 35] on link "Go to Dashboard" at bounding box center [77, 26] width 115 height 20
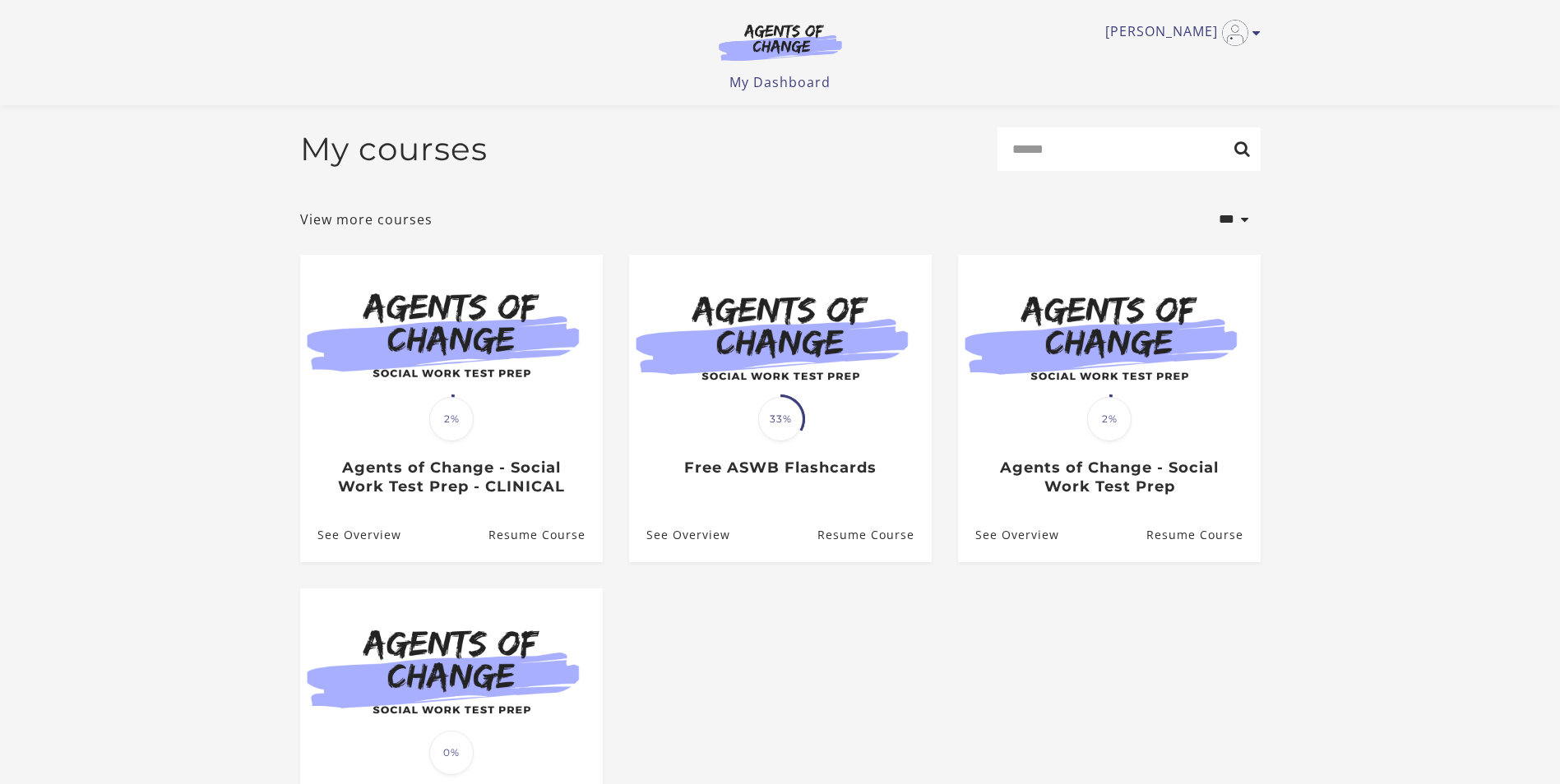
scroll to position [246, 0]
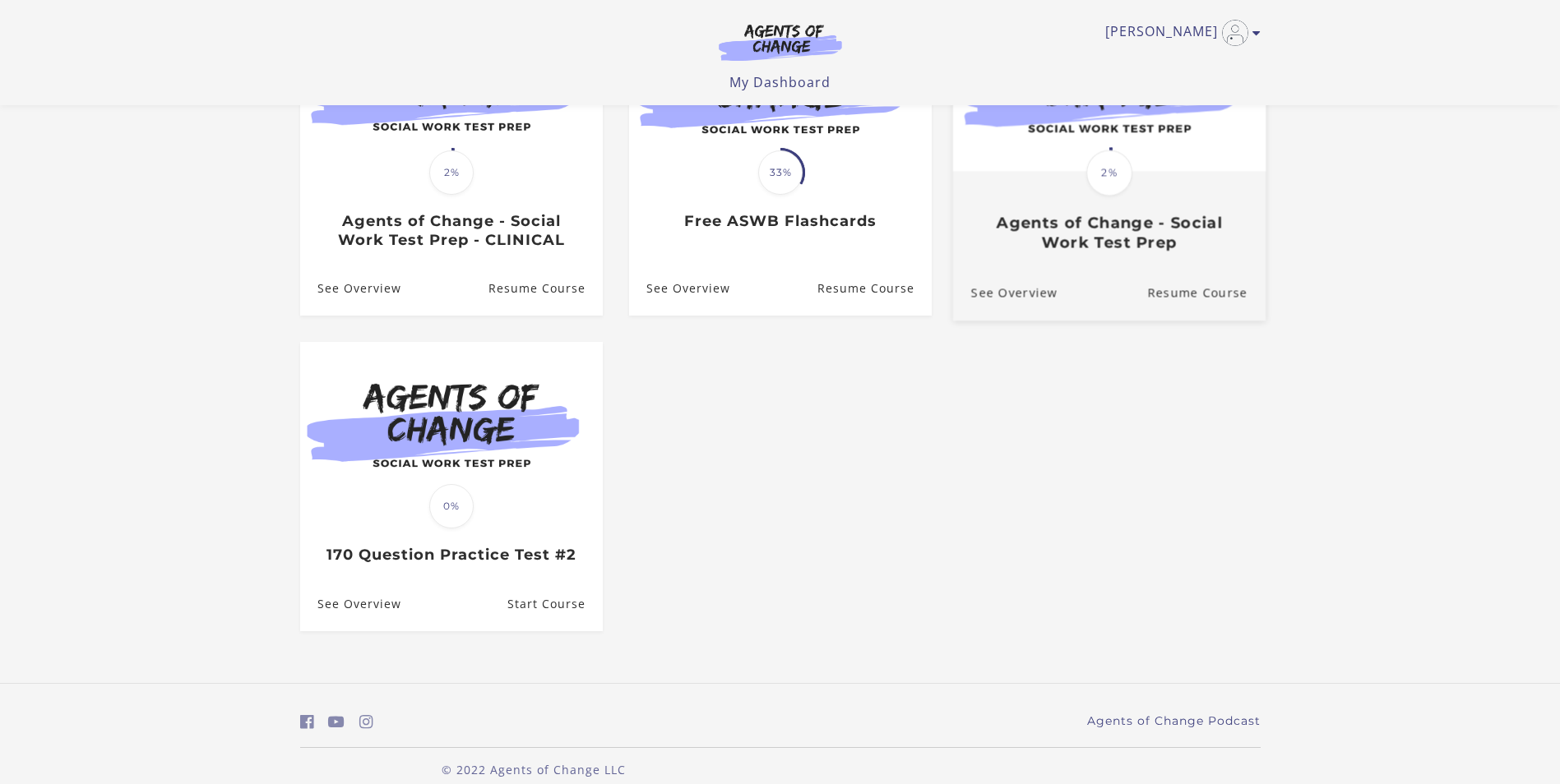
click at [1185, 198] on div "Translation missing: en.liquid.partials.dashboard_course_card.progress_descript…" at bounding box center [1108, 212] width 313 height 79
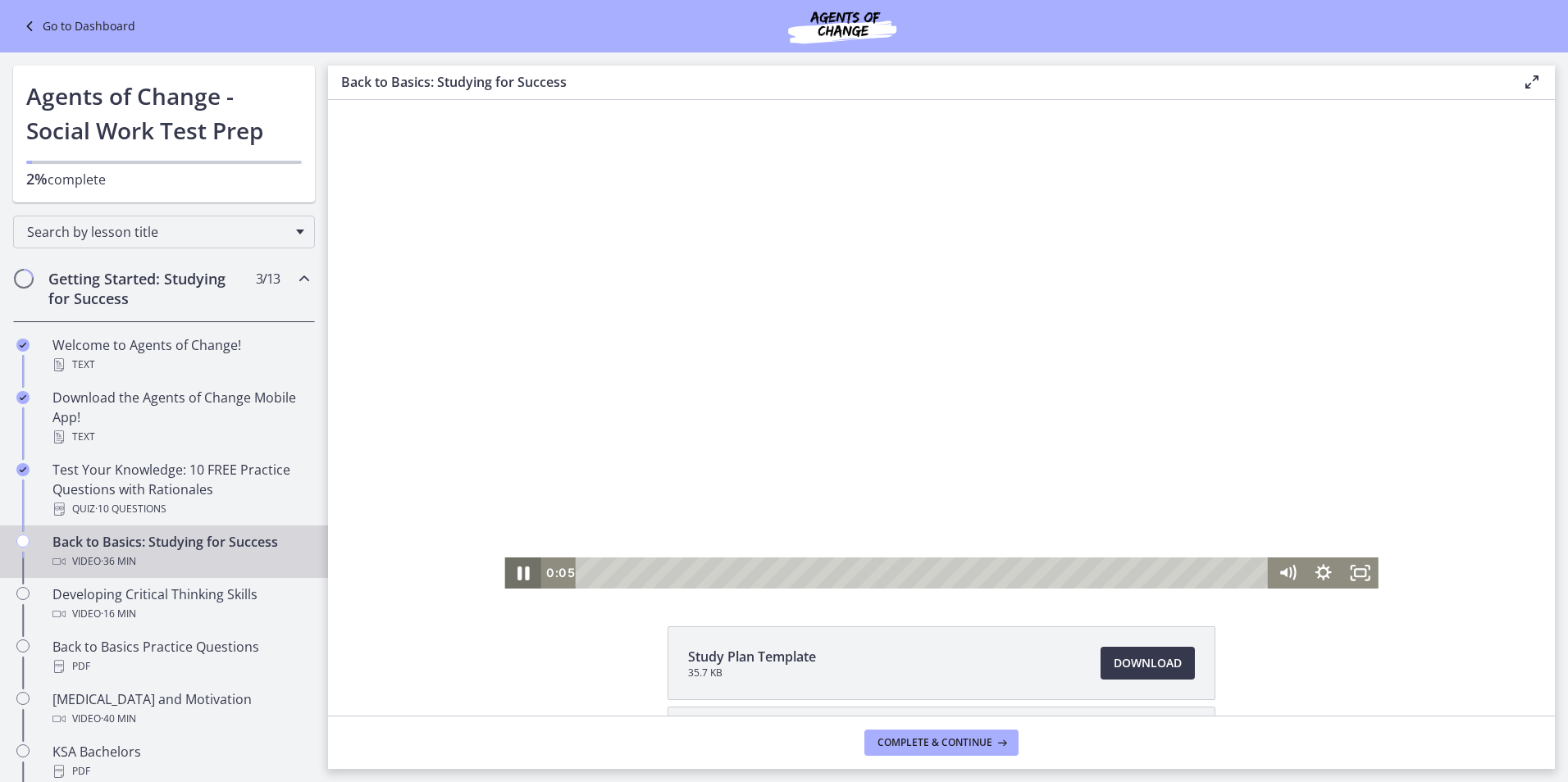
click at [517, 572] on icon "Pause" at bounding box center [523, 574] width 13 height 14
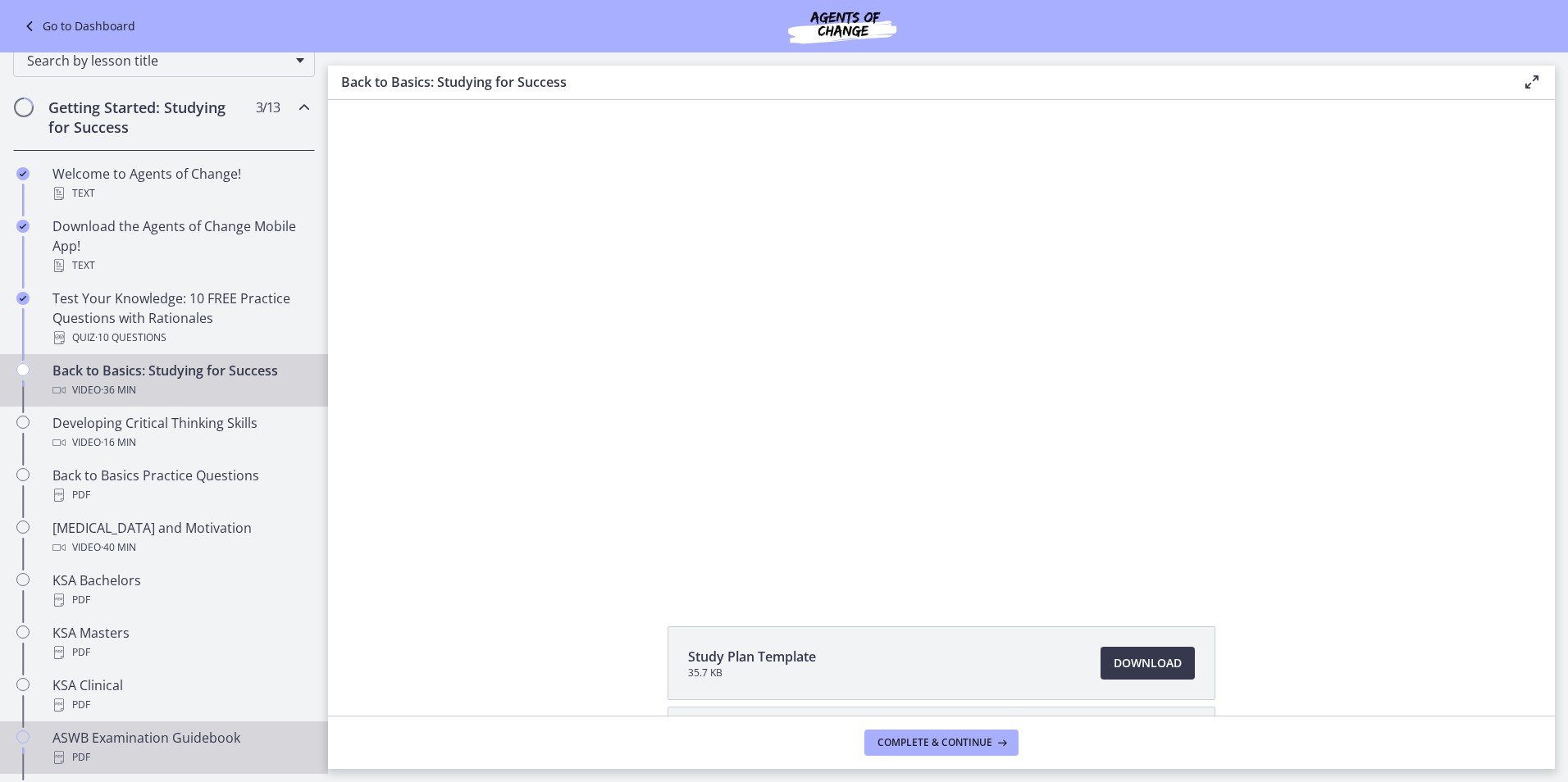
scroll to position [328, 0]
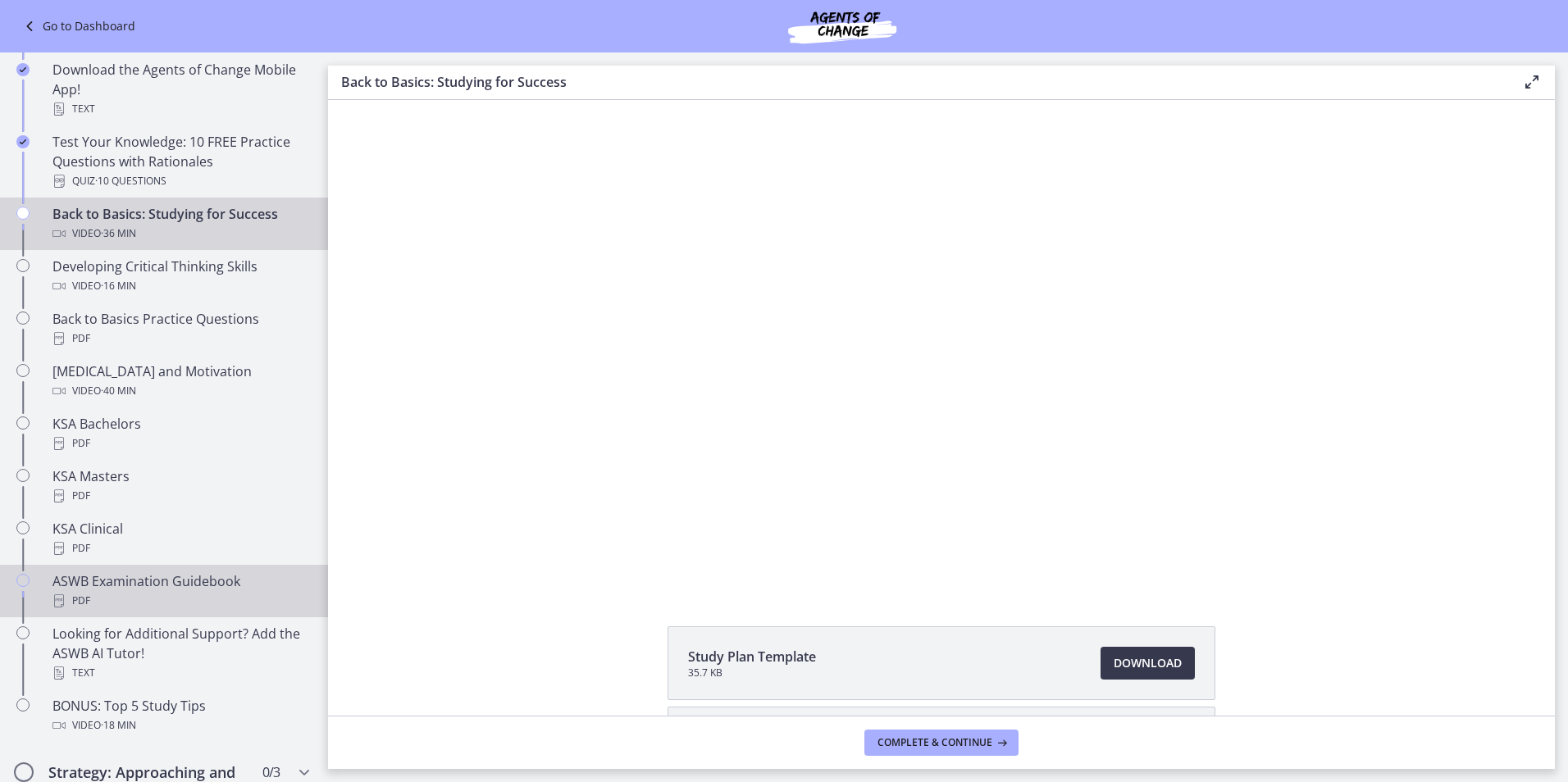
click at [136, 589] on div "ASWB Examination Guidebook PDF" at bounding box center [180, 591] width 256 height 39
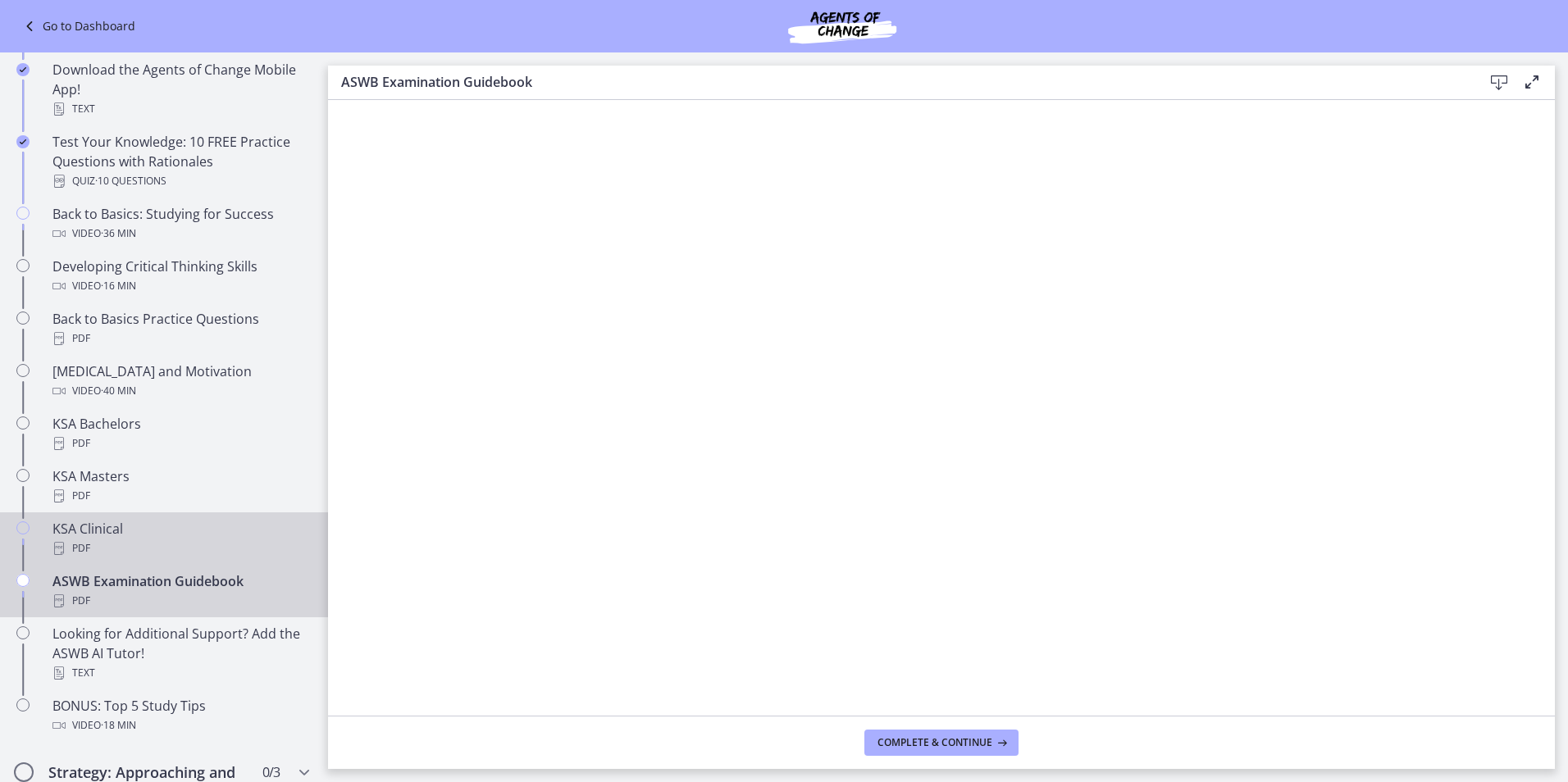
click at [104, 527] on div "KSA Clinical PDF" at bounding box center [180, 538] width 256 height 39
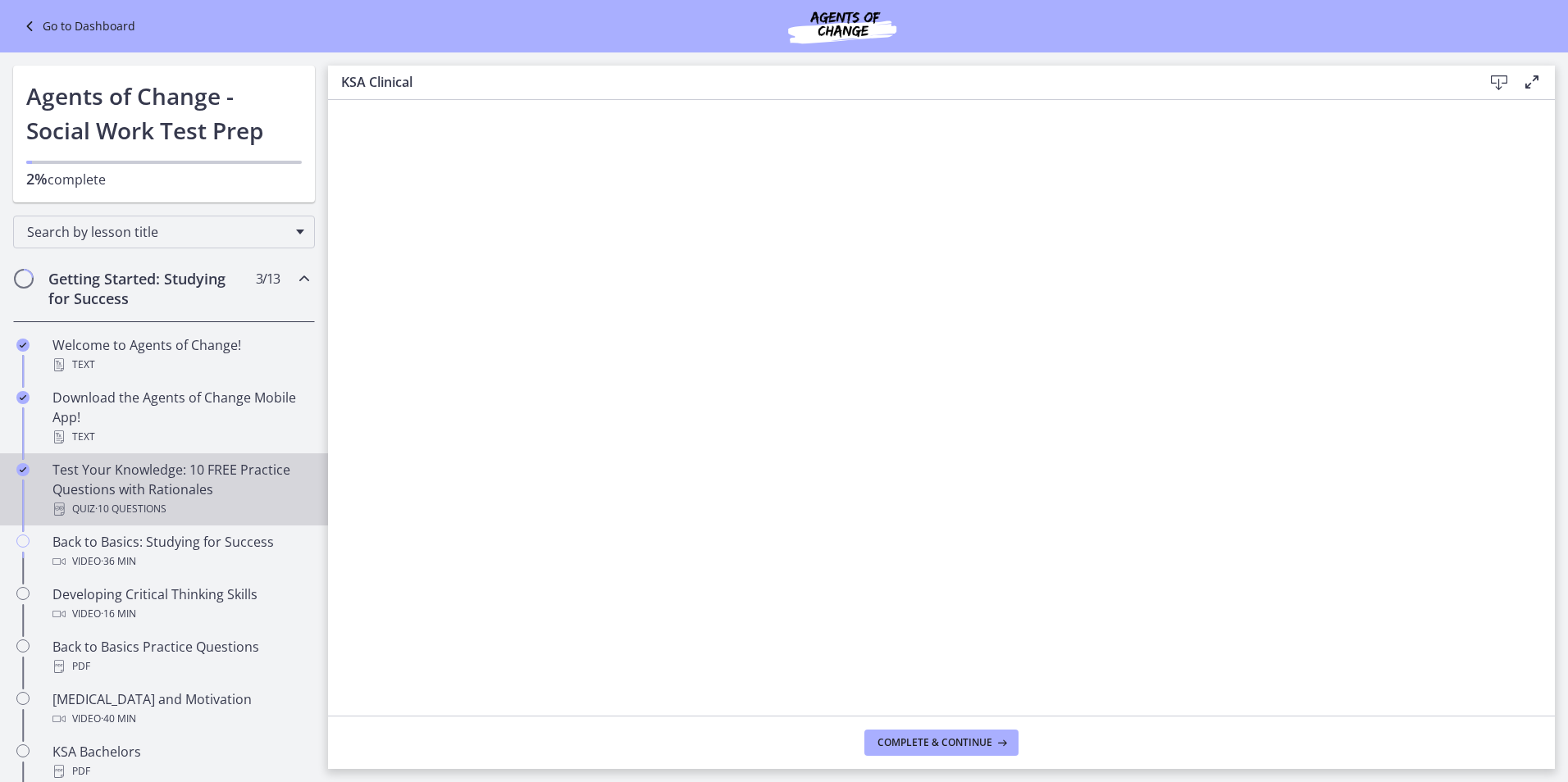
click at [85, 496] on div "Test Your Knowledge: 10 FREE Practice Questions with Rationales Quiz · 10 Quest…" at bounding box center [180, 489] width 256 height 59
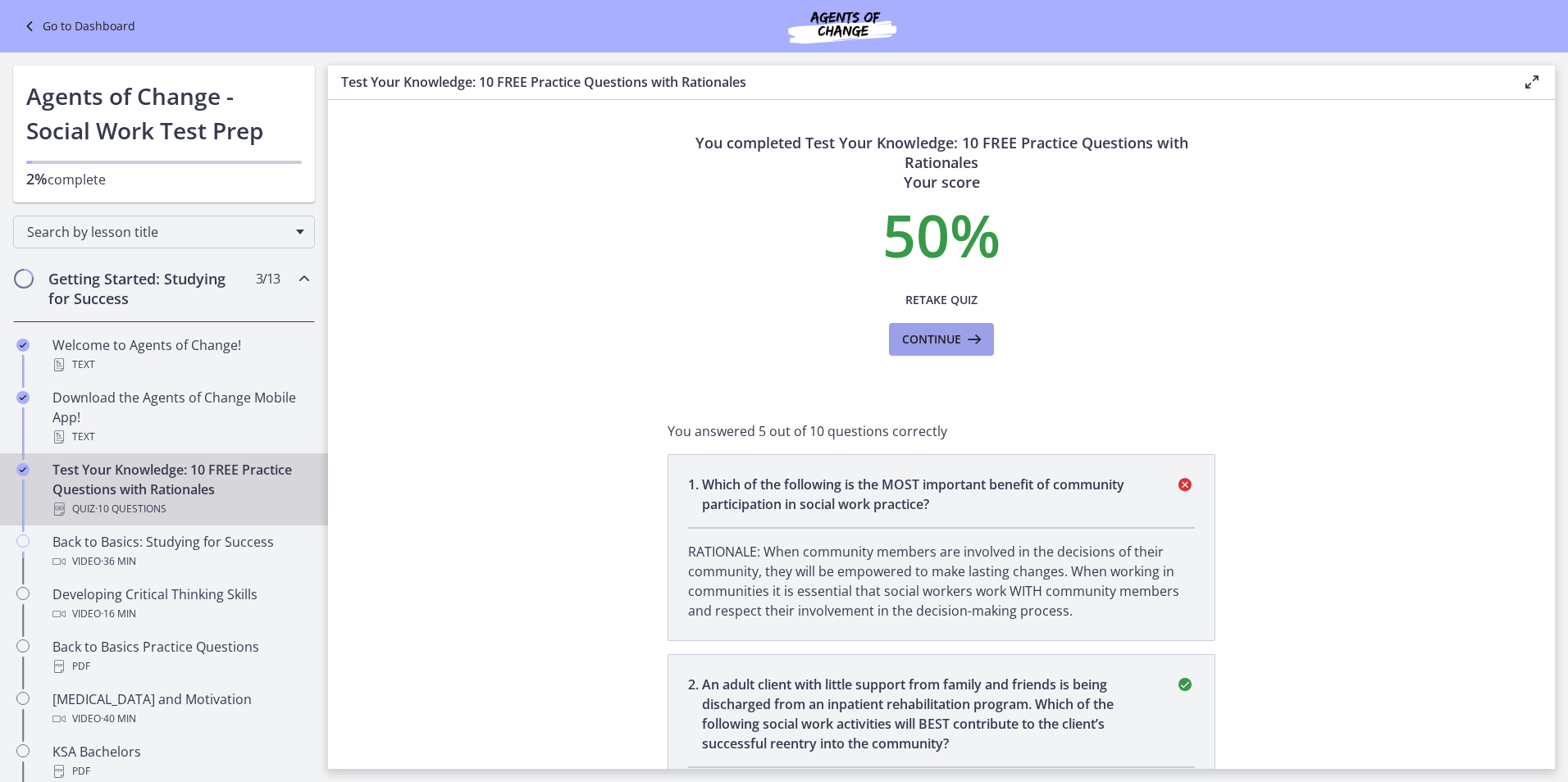
click at [891, 345] on button "Continue" at bounding box center [941, 339] width 105 height 33
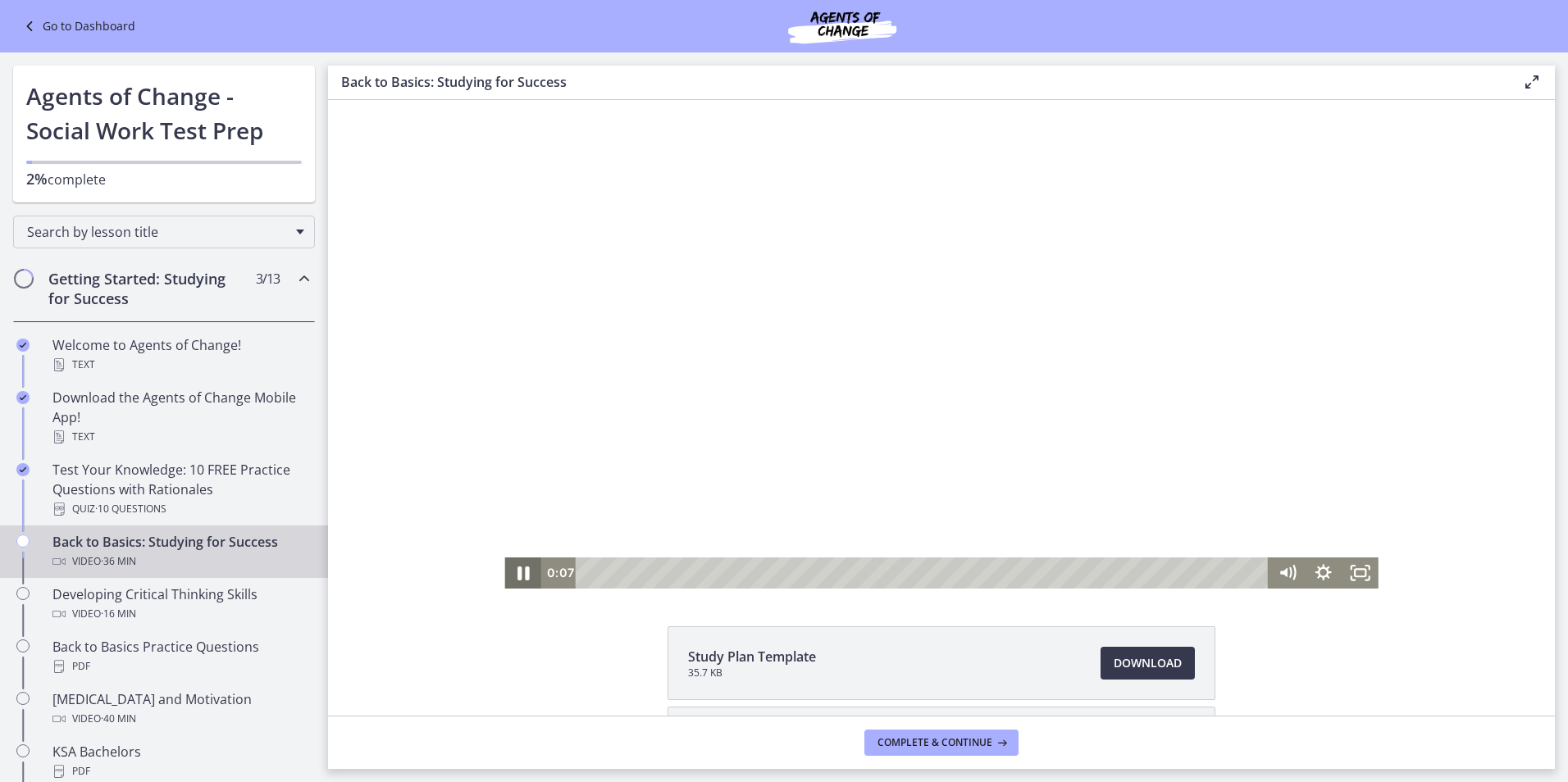
click at [516, 575] on icon "Pause" at bounding box center [522, 573] width 44 height 37
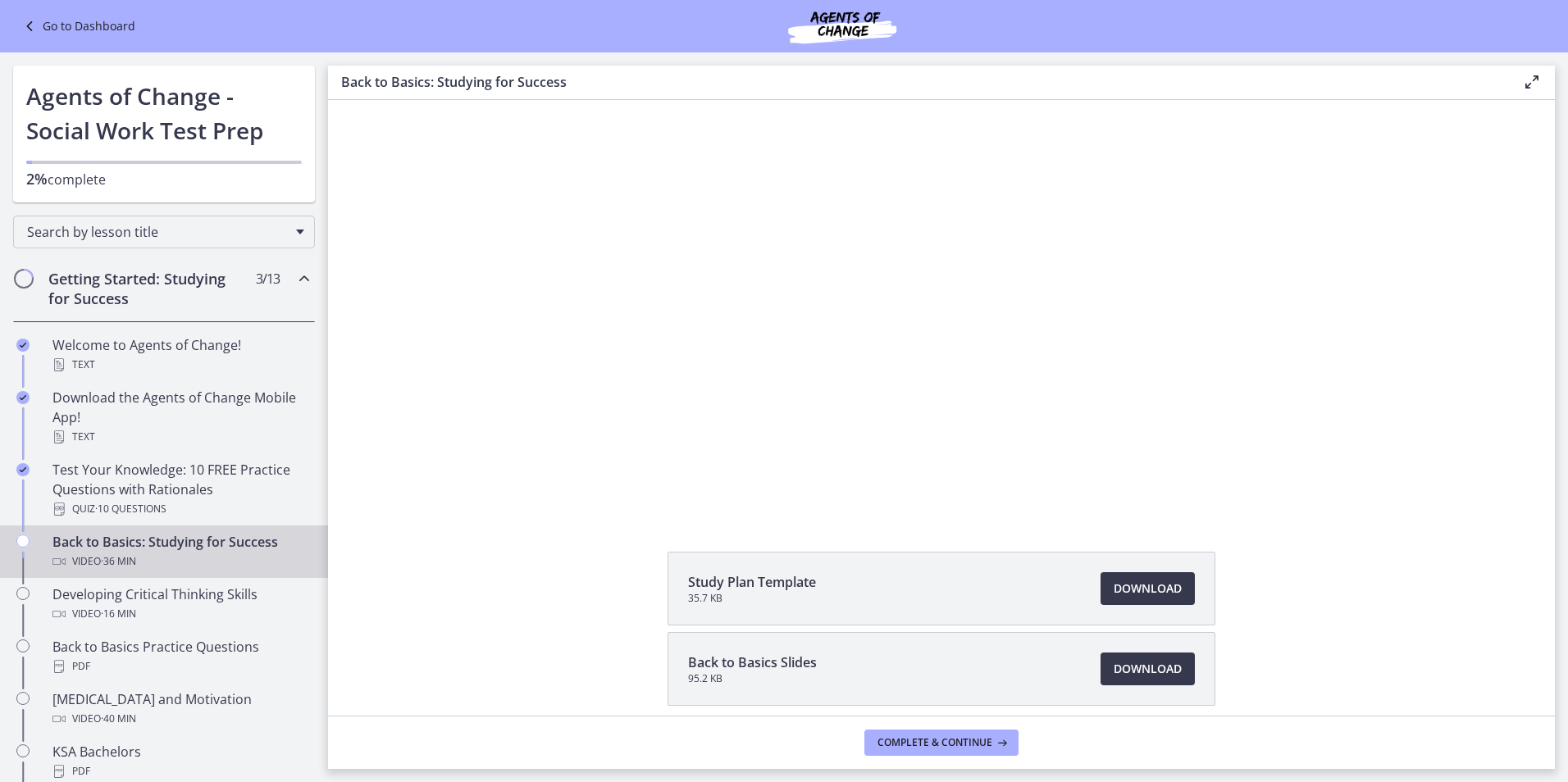
scroll to position [144, 0]
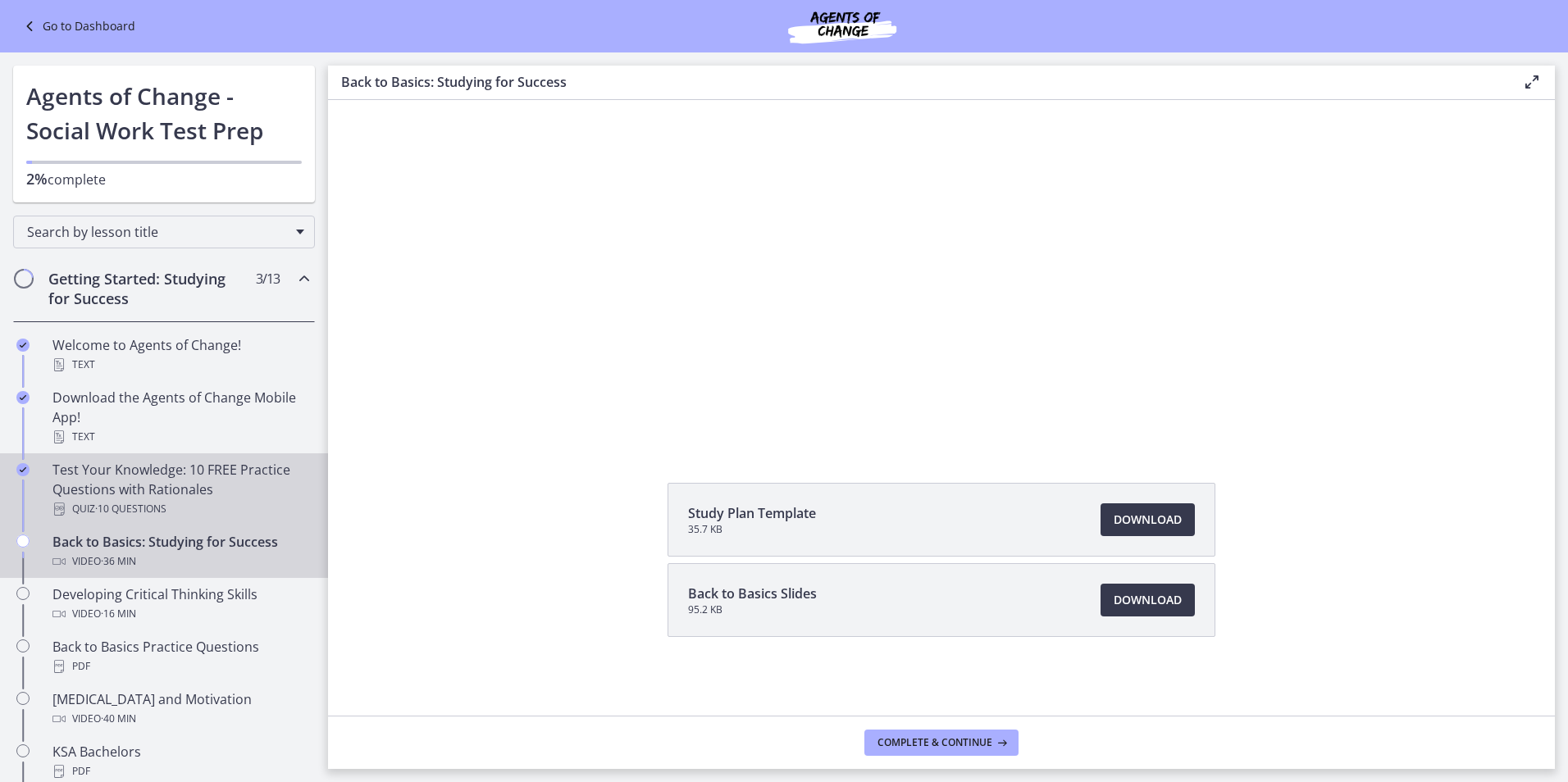
click at [121, 497] on div "Test Your Knowledge: 10 FREE Practice Questions with Rationales Quiz · 10 Quest…" at bounding box center [180, 489] width 256 height 59
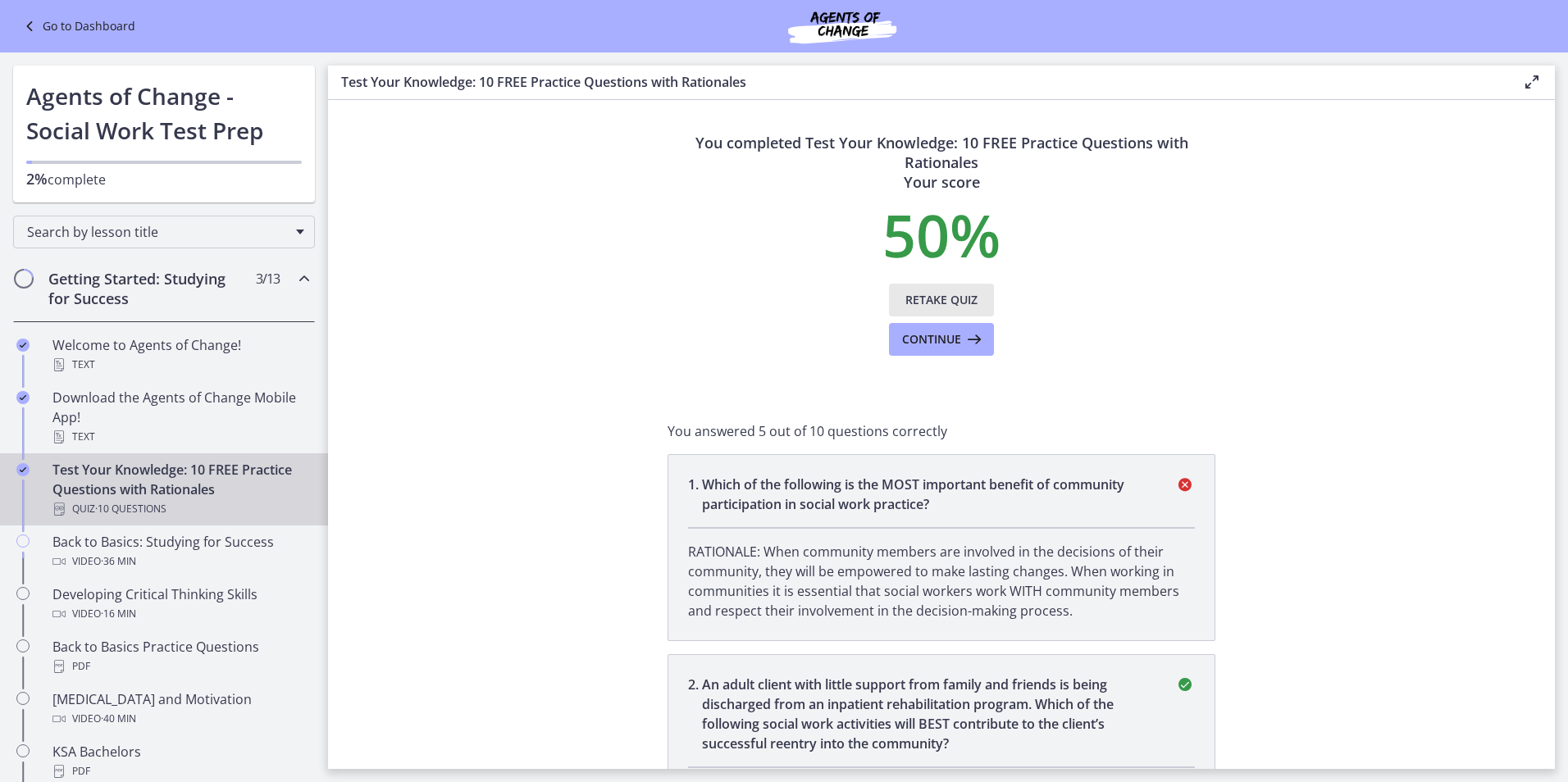
click at [913, 304] on span "Retake Quiz" at bounding box center [941, 300] width 72 height 20
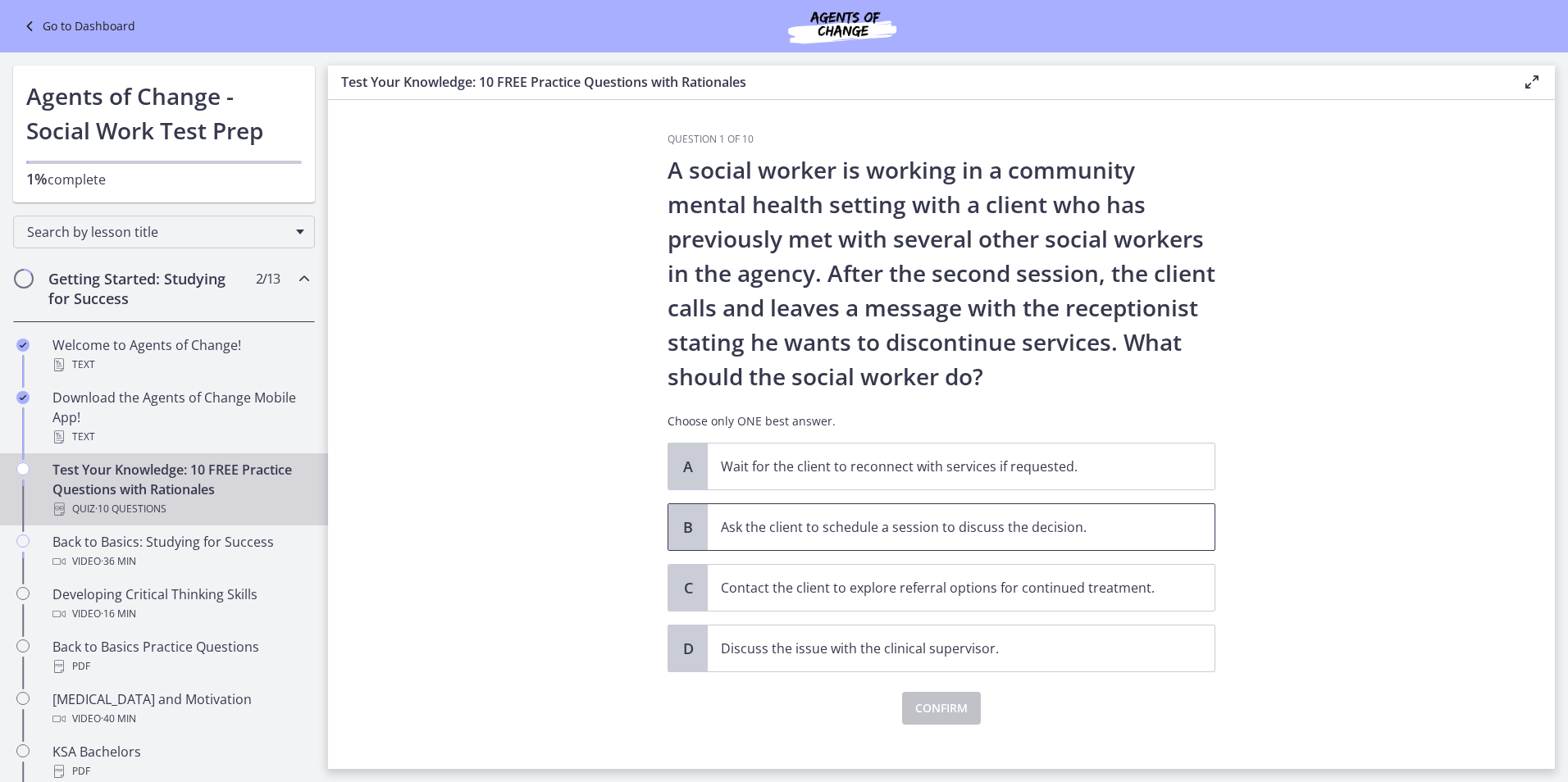
click at [721, 530] on p "Ask the client to schedule a session to discuss the decision." at bounding box center [944, 527] width 447 height 20
click at [908, 711] on button "Confirm" at bounding box center [941, 708] width 79 height 33
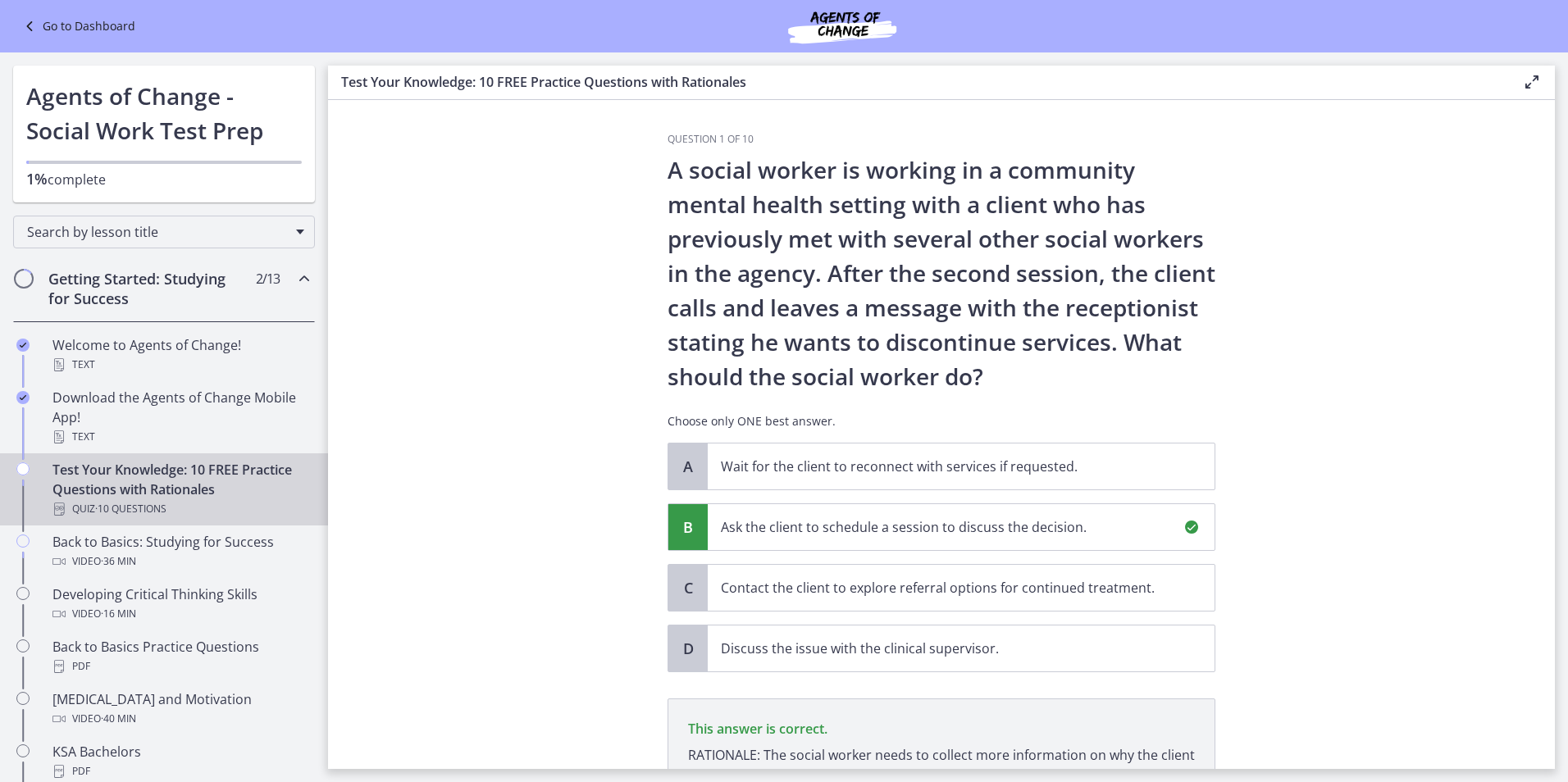
scroll to position [213, 0]
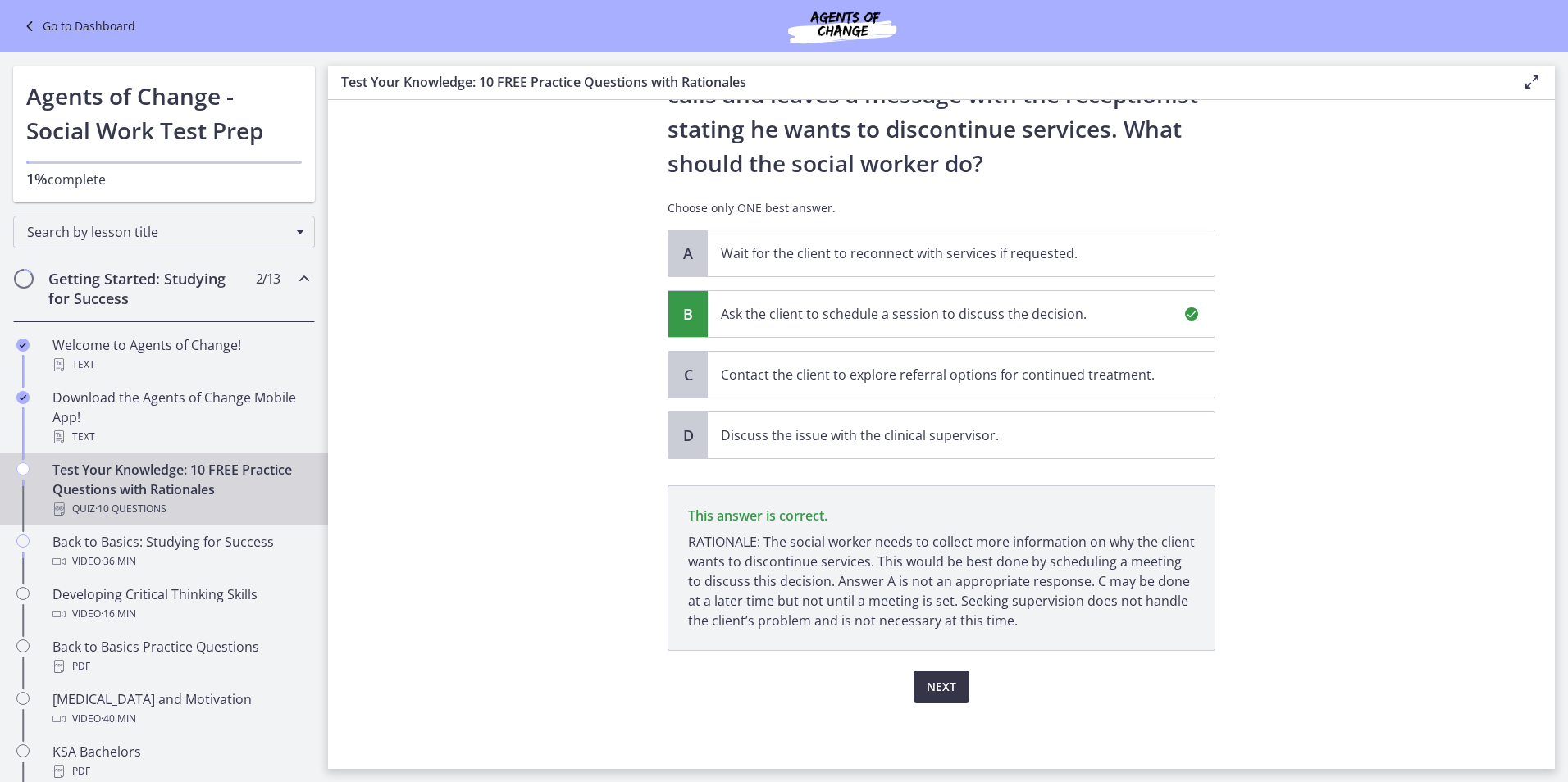
click at [919, 688] on button "Next" at bounding box center [941, 686] width 55 height 33
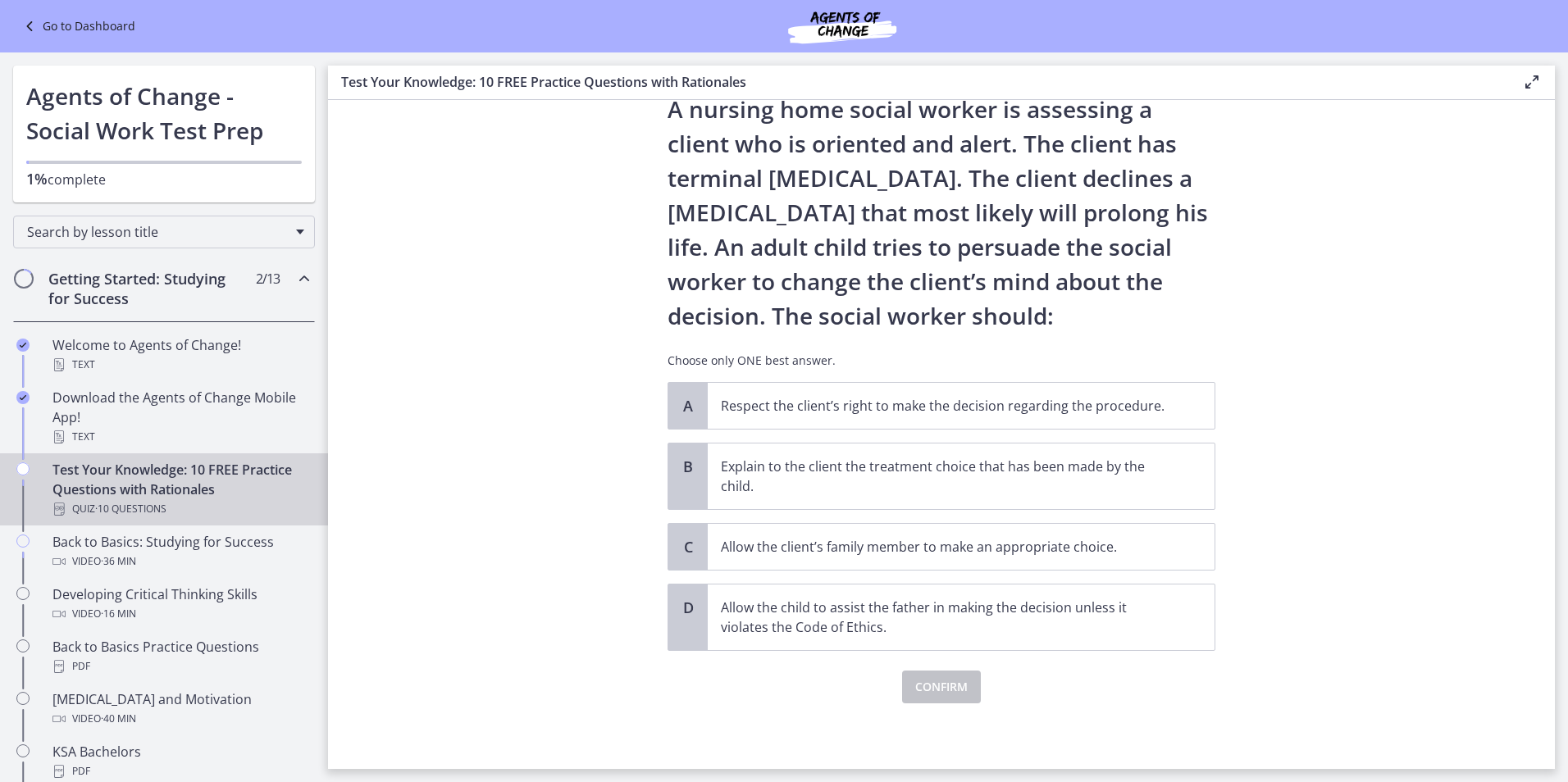
scroll to position [0, 0]
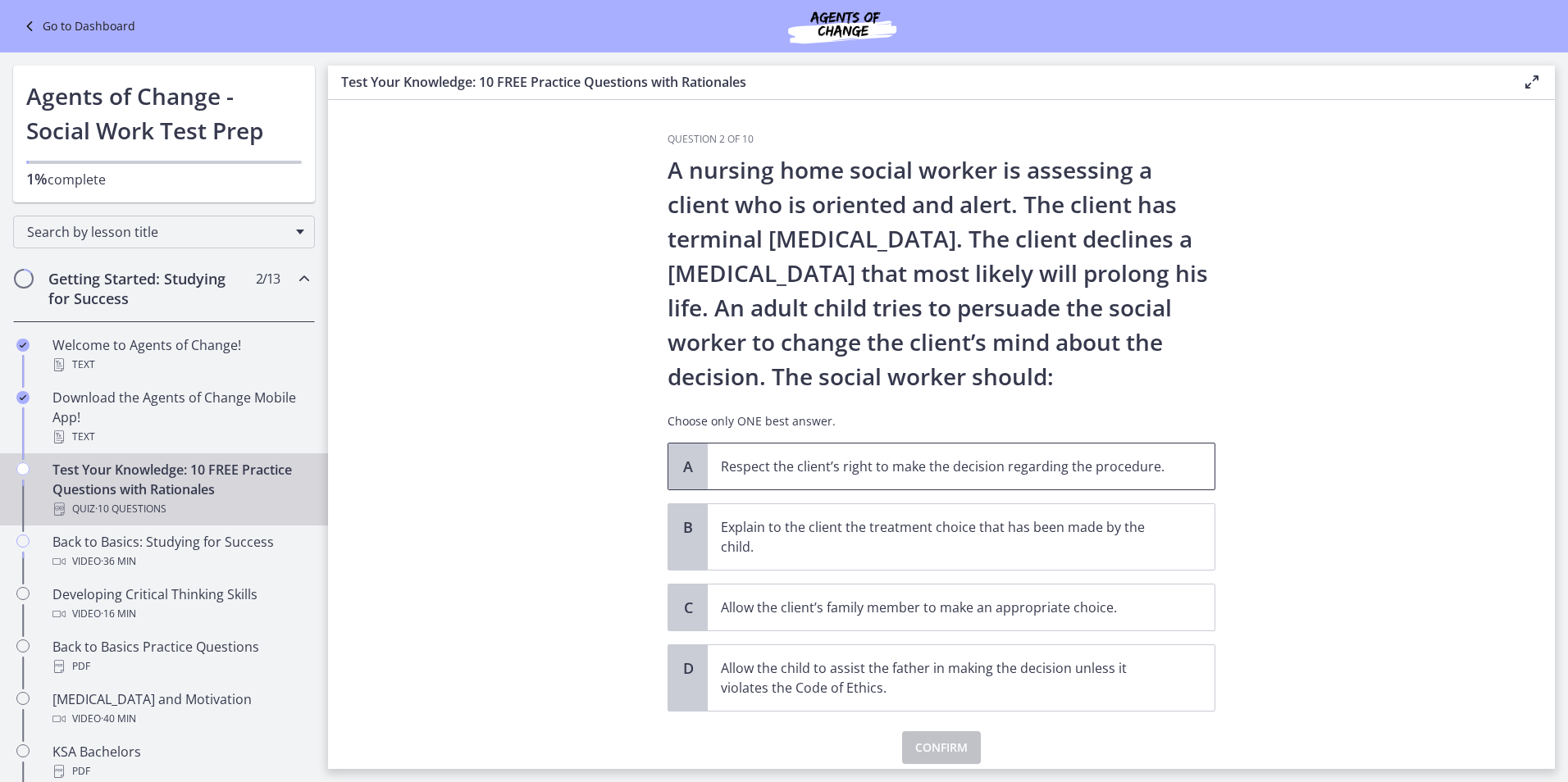
click at [747, 478] on span "Respect the client’s right to make the decision regarding the procedure." at bounding box center [961, 466] width 507 height 46
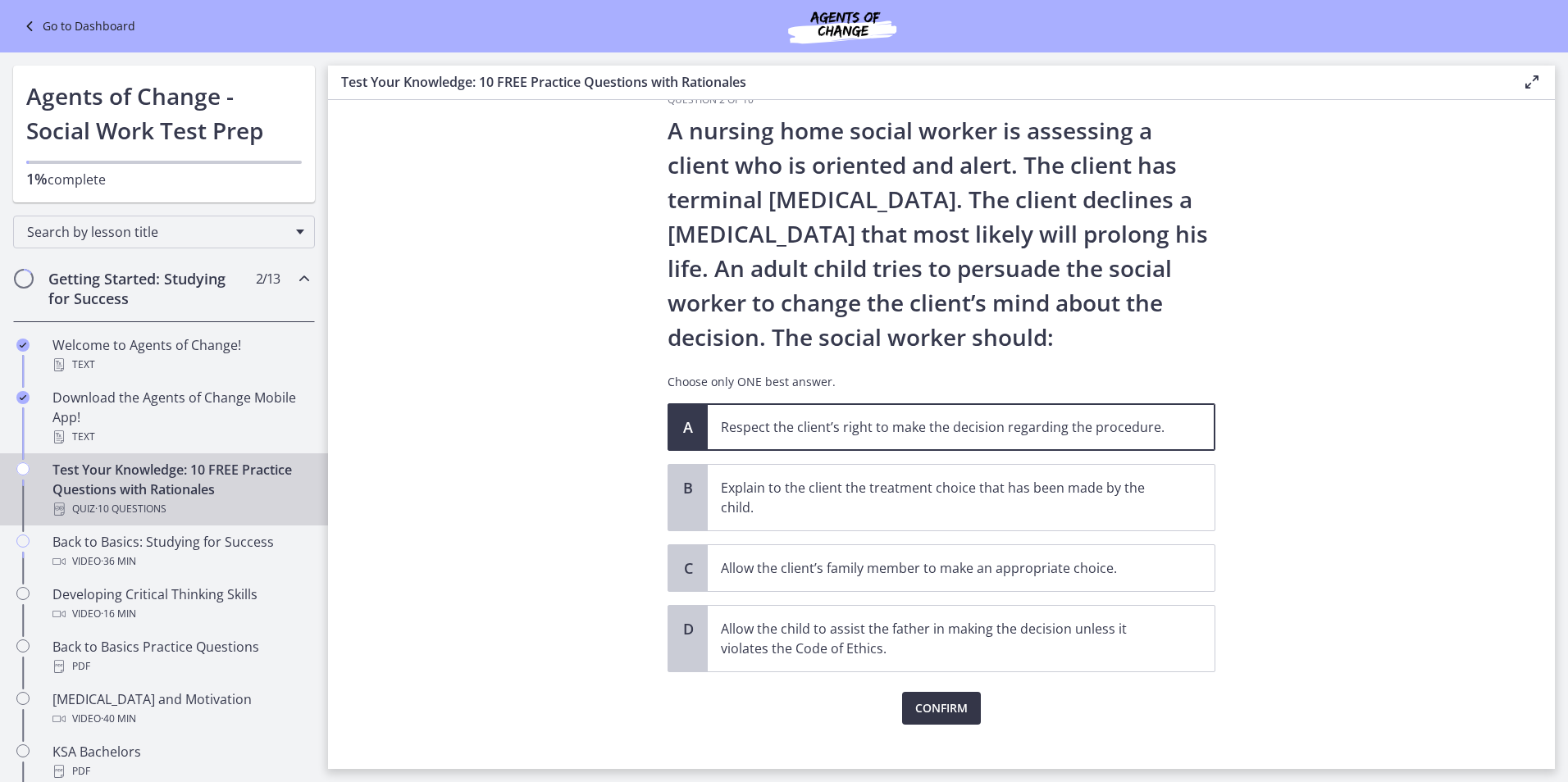
scroll to position [61, 0]
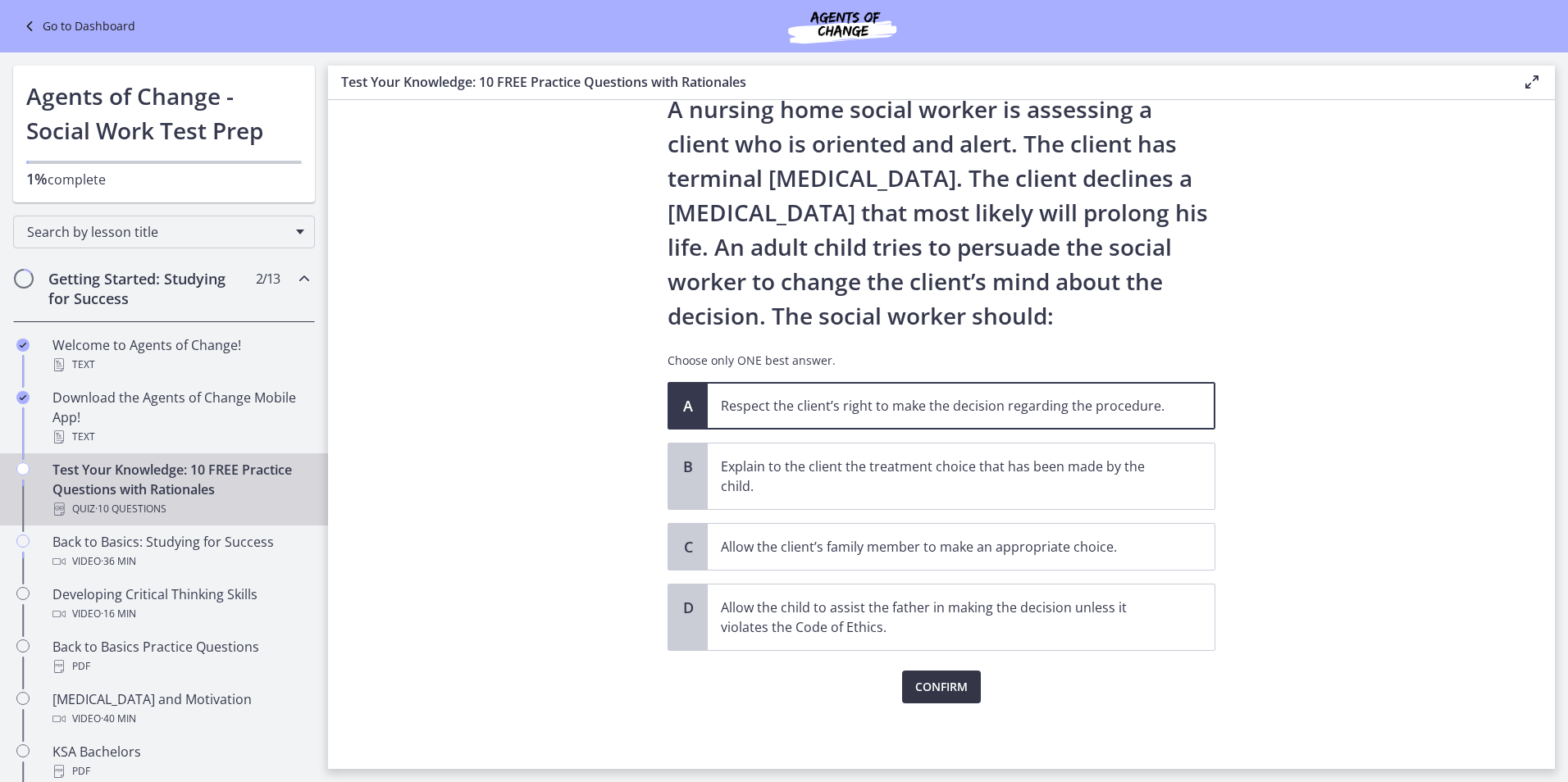
click at [924, 687] on span "Confirm" at bounding box center [941, 687] width 53 height 20
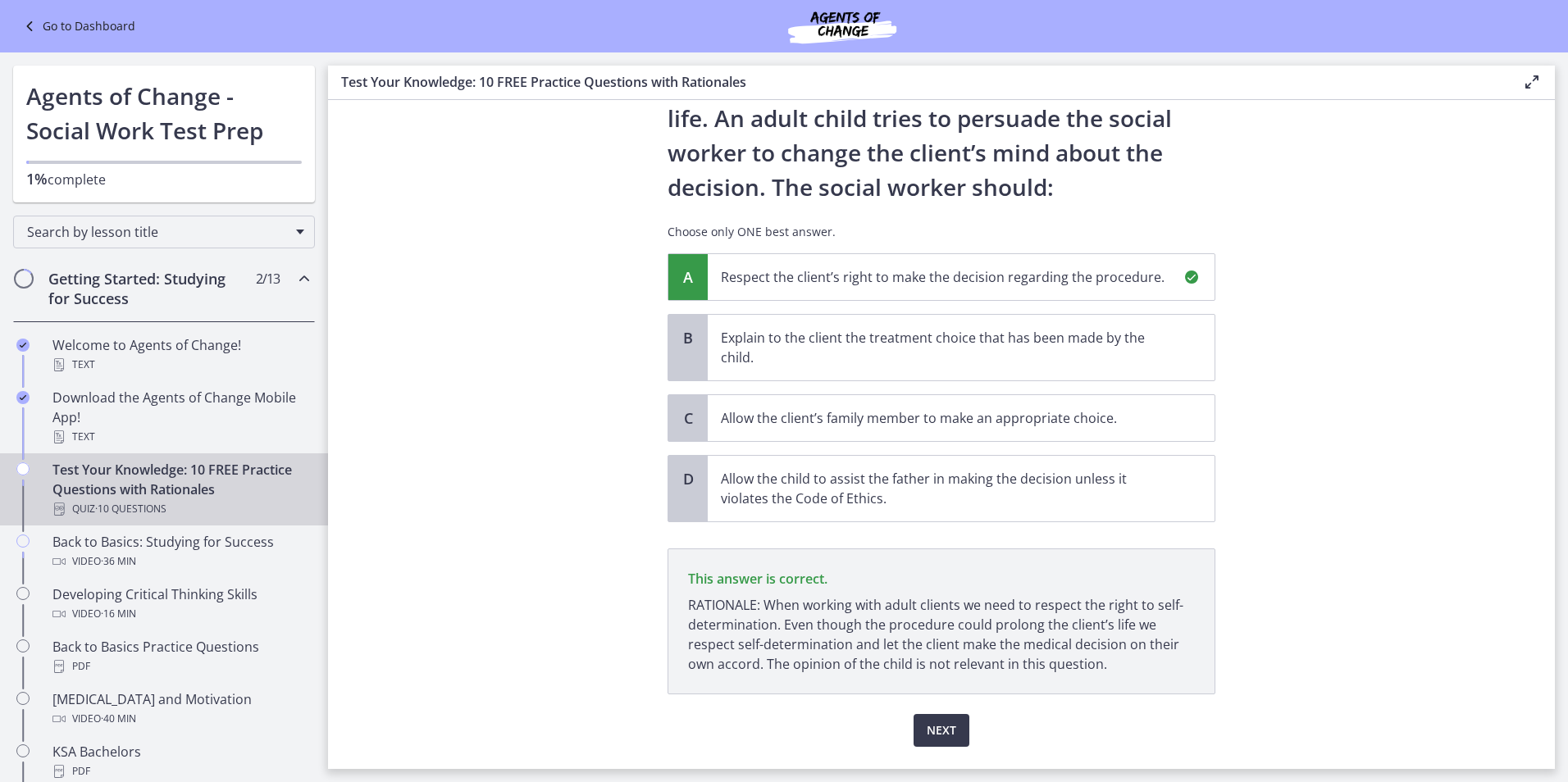
scroll to position [233, 0]
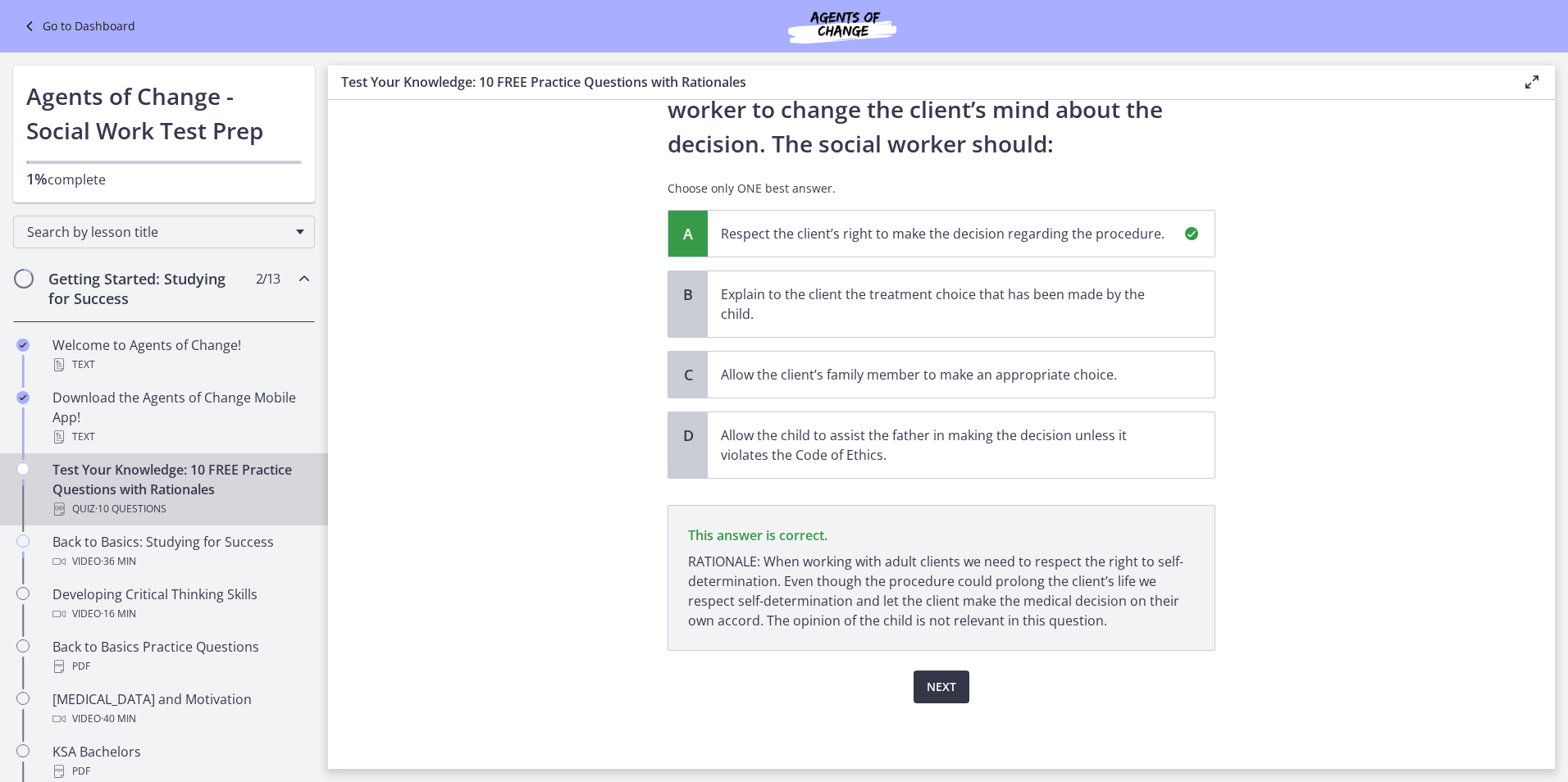
click at [938, 695] on span "Next" at bounding box center [941, 687] width 29 height 20
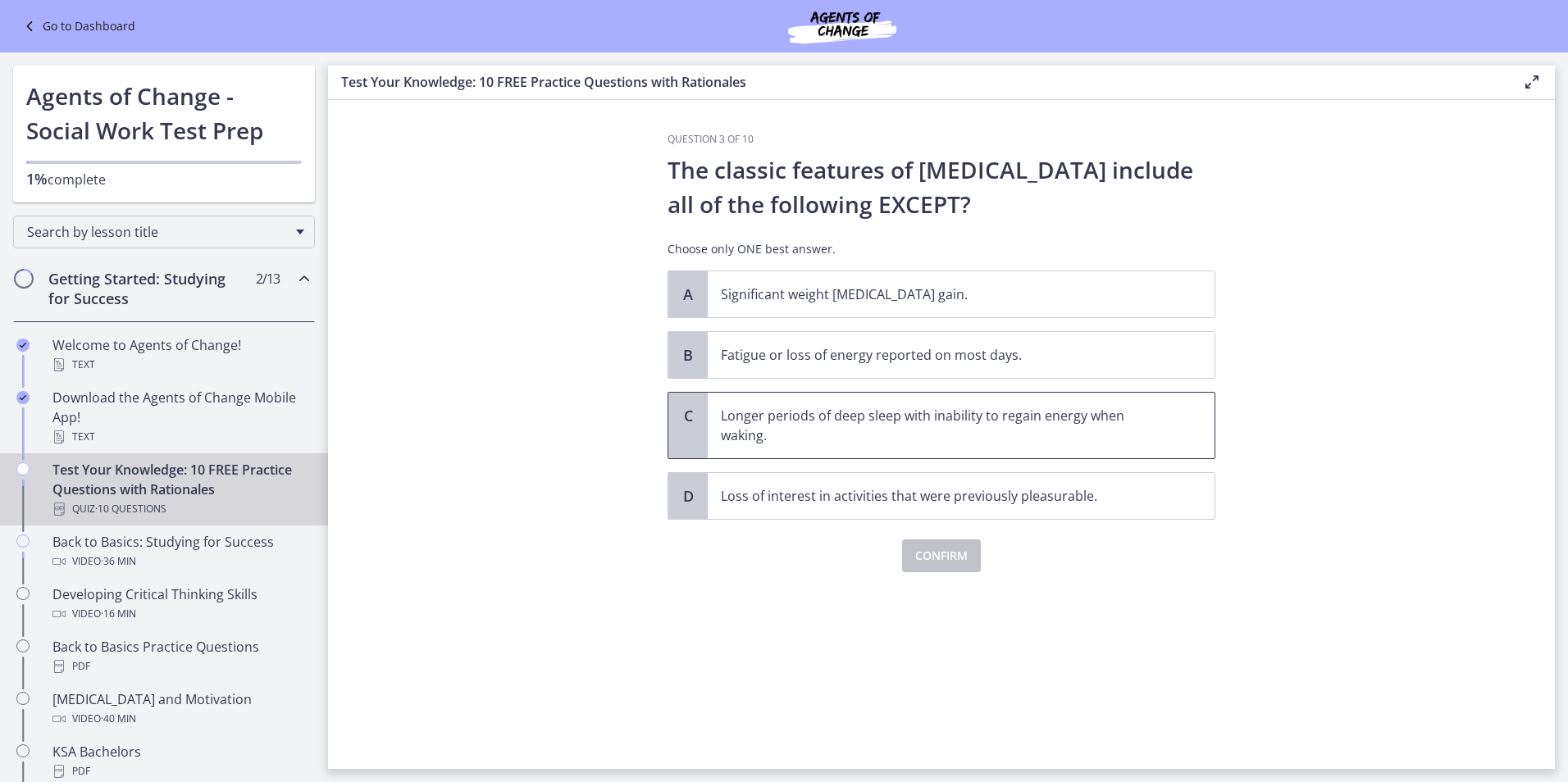
click at [848, 433] on p "Longer periods of deep sleep with inability to regain energy when waking." at bounding box center [944, 426] width 447 height 39
click at [948, 556] on span "Confirm" at bounding box center [941, 556] width 53 height 20
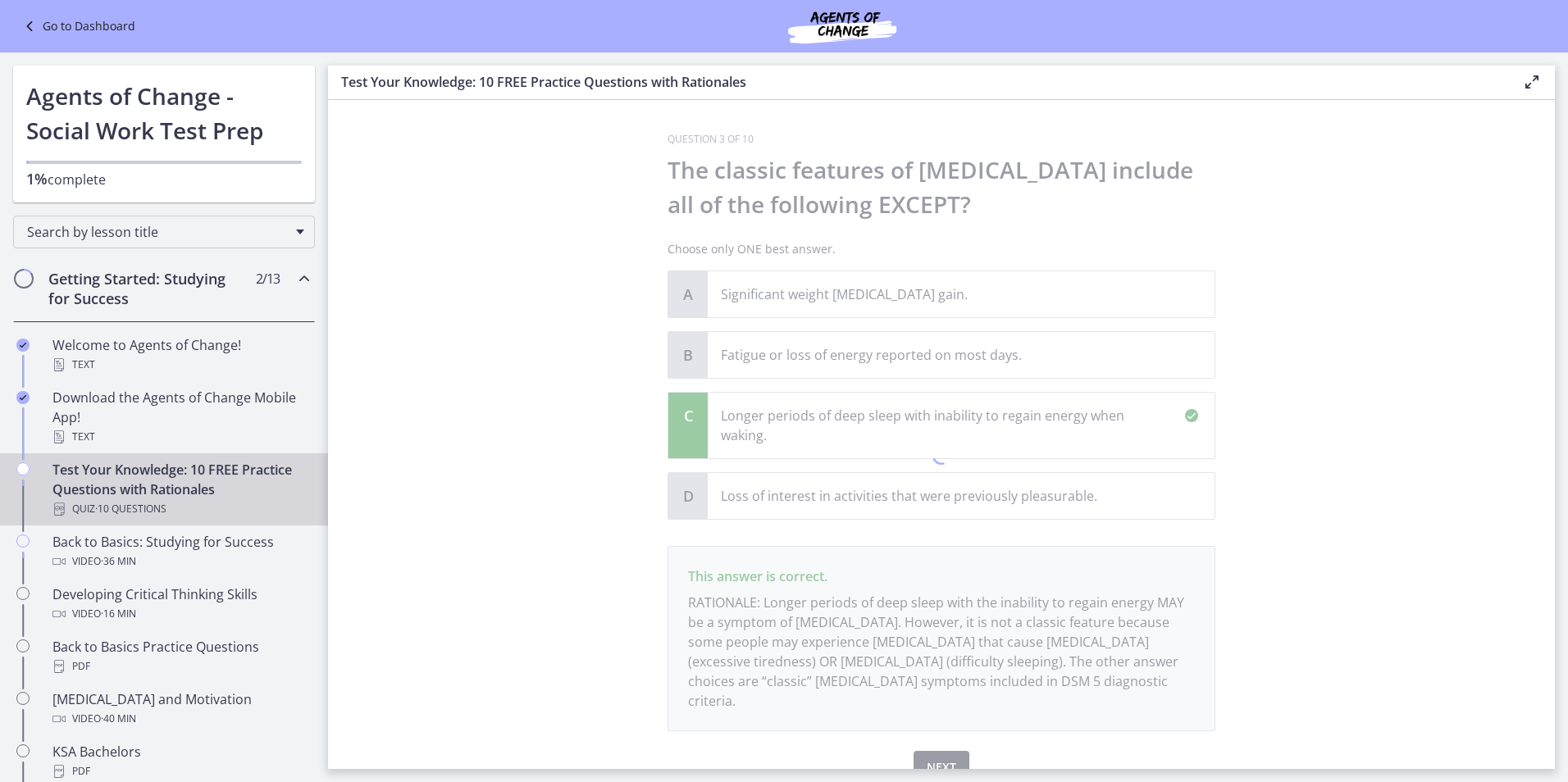
scroll to position [61, 0]
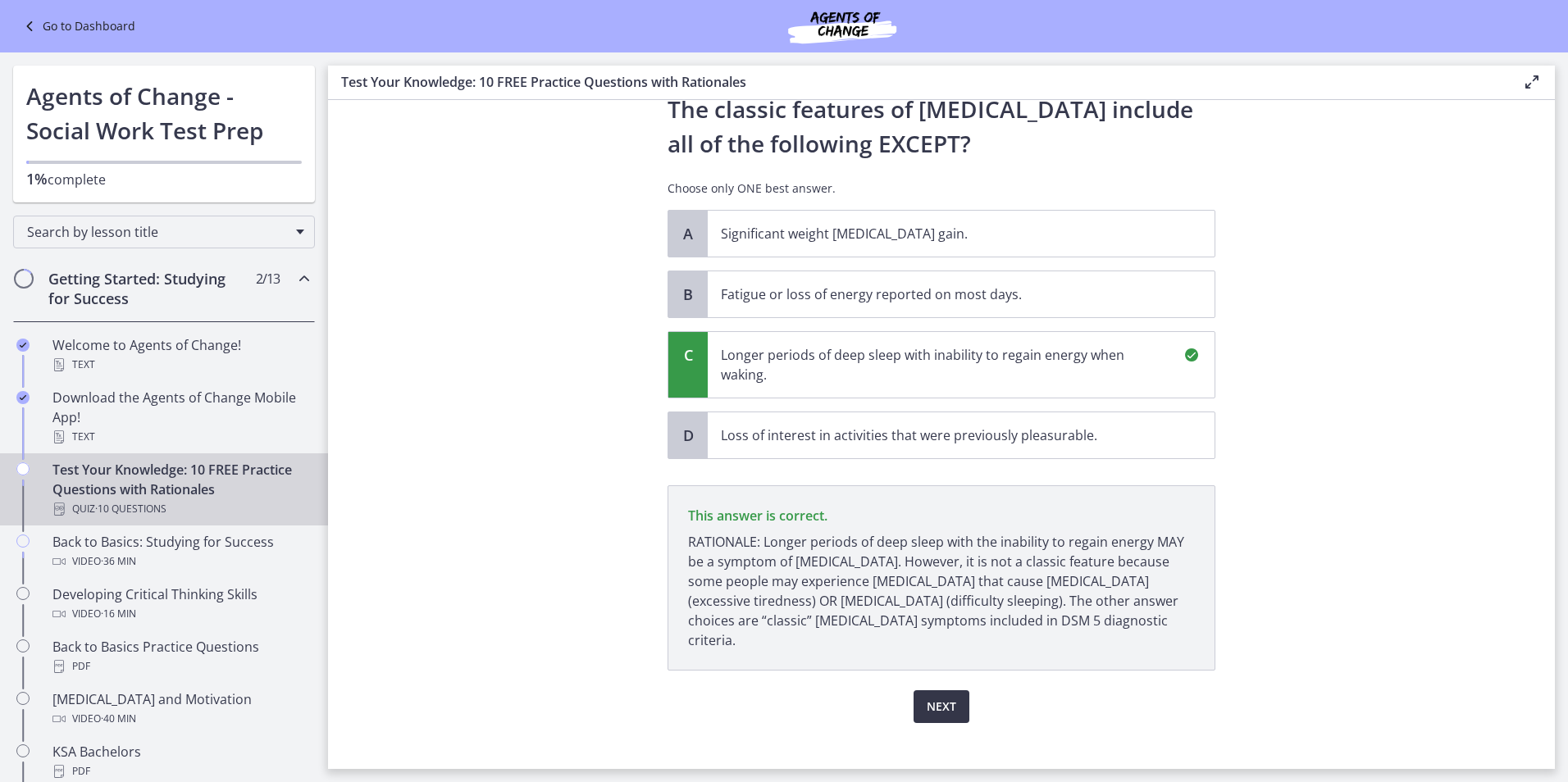
click at [927, 697] on span "Next" at bounding box center [941, 707] width 29 height 20
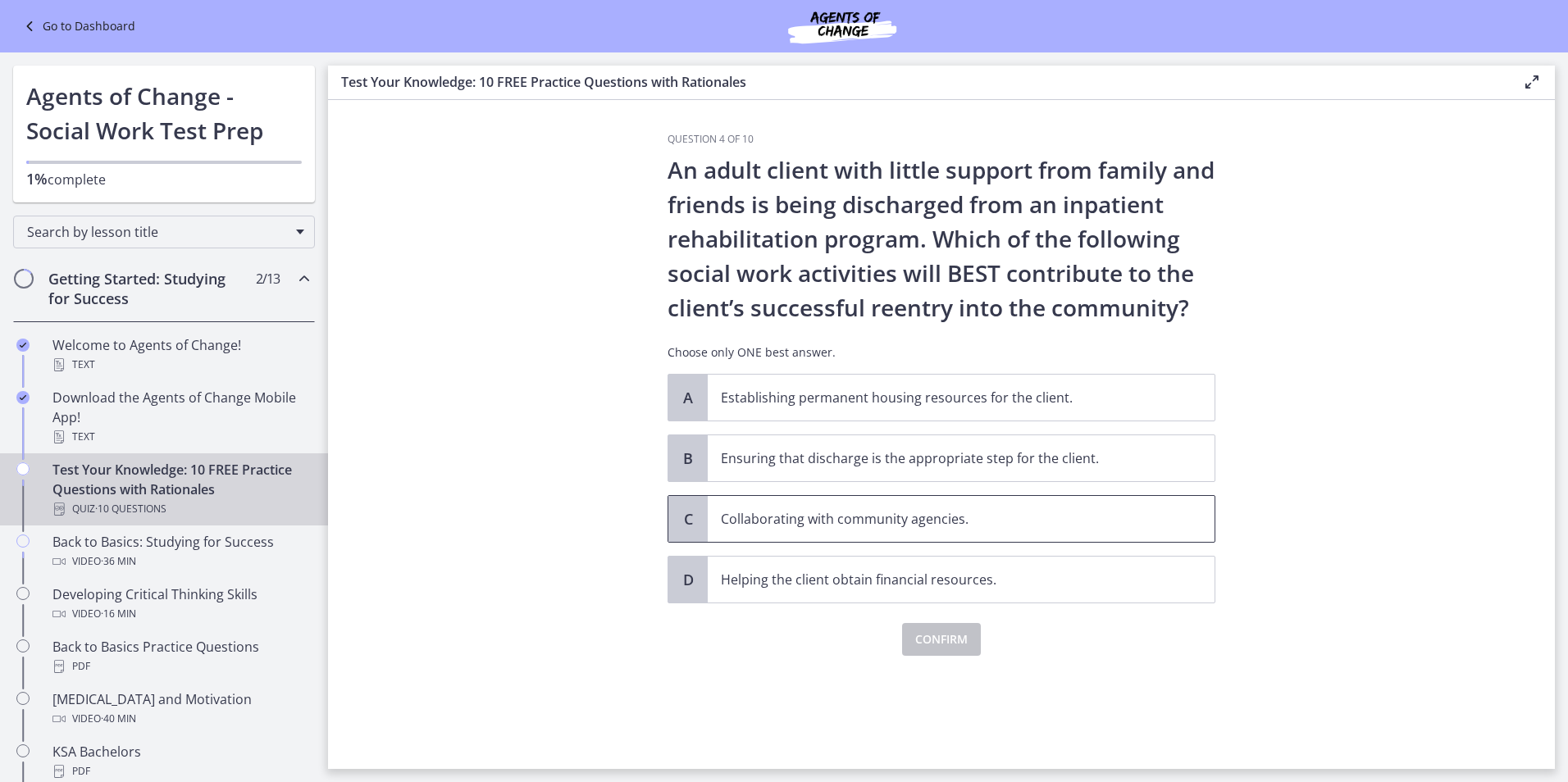
click at [808, 527] on p "Collaborating with community agencies." at bounding box center [944, 519] width 447 height 20
click at [936, 637] on span "Confirm" at bounding box center [941, 639] width 53 height 20
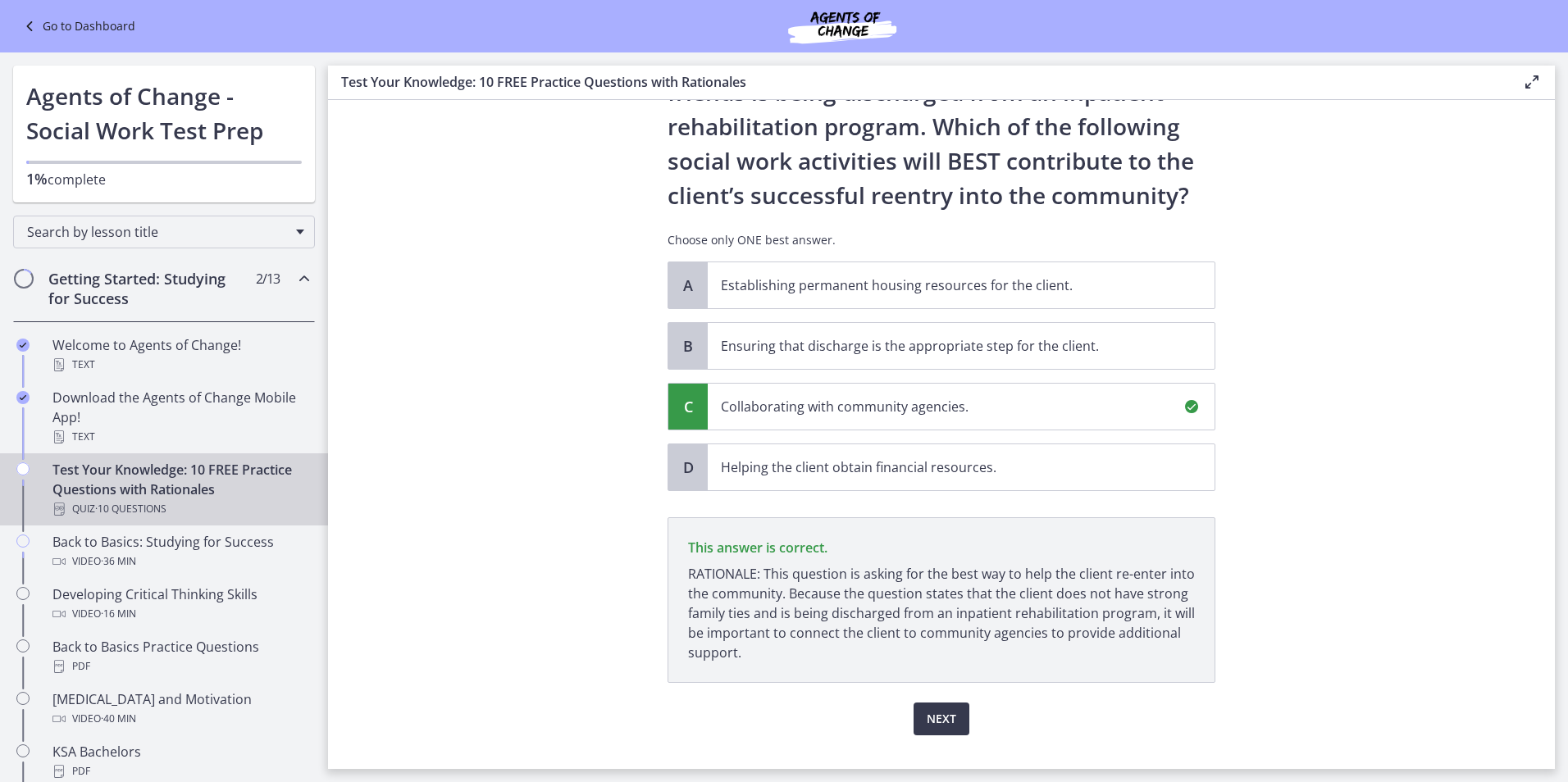
scroll to position [145, 0]
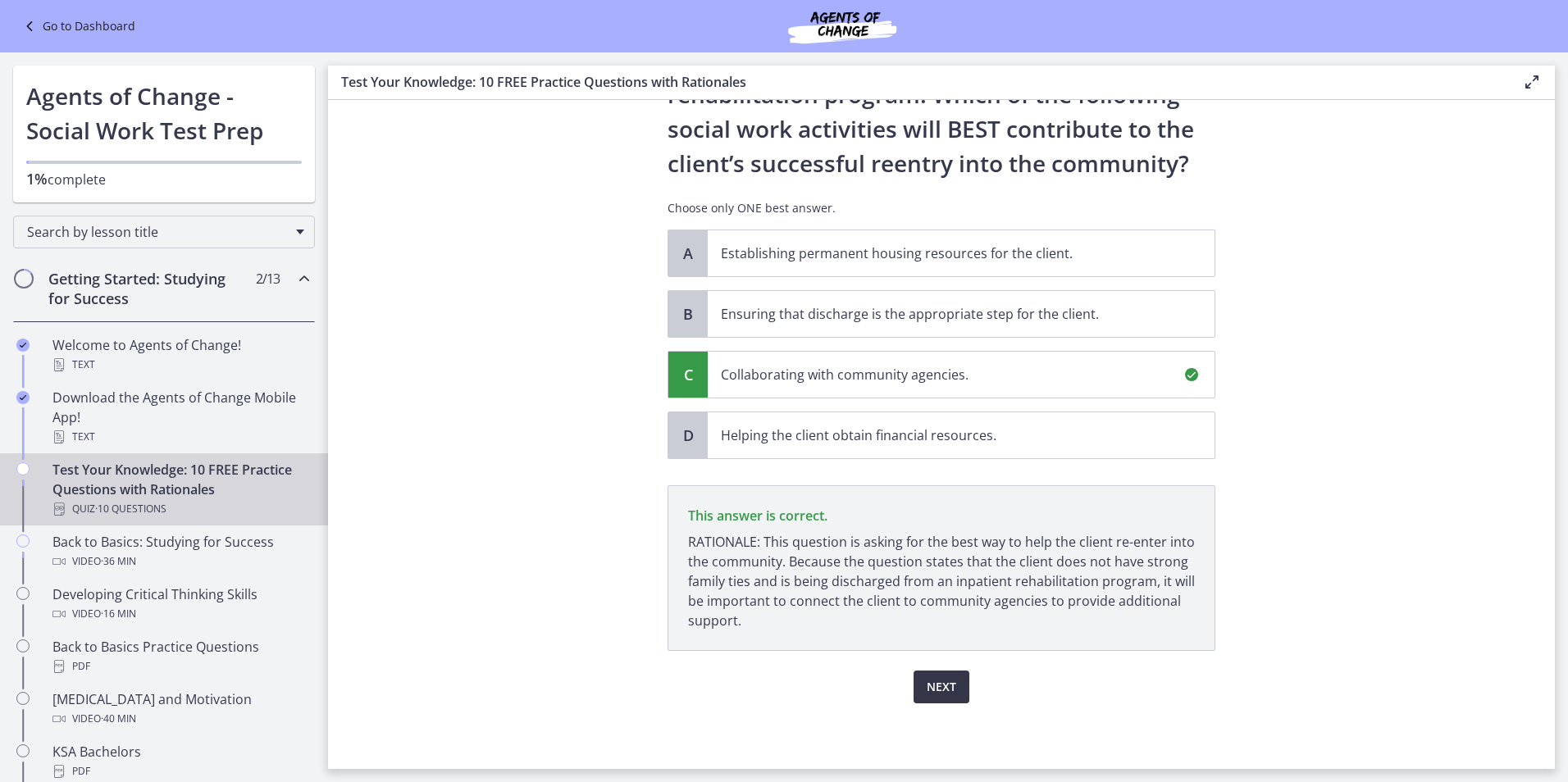
click at [930, 678] on span "Next" at bounding box center [941, 687] width 29 height 20
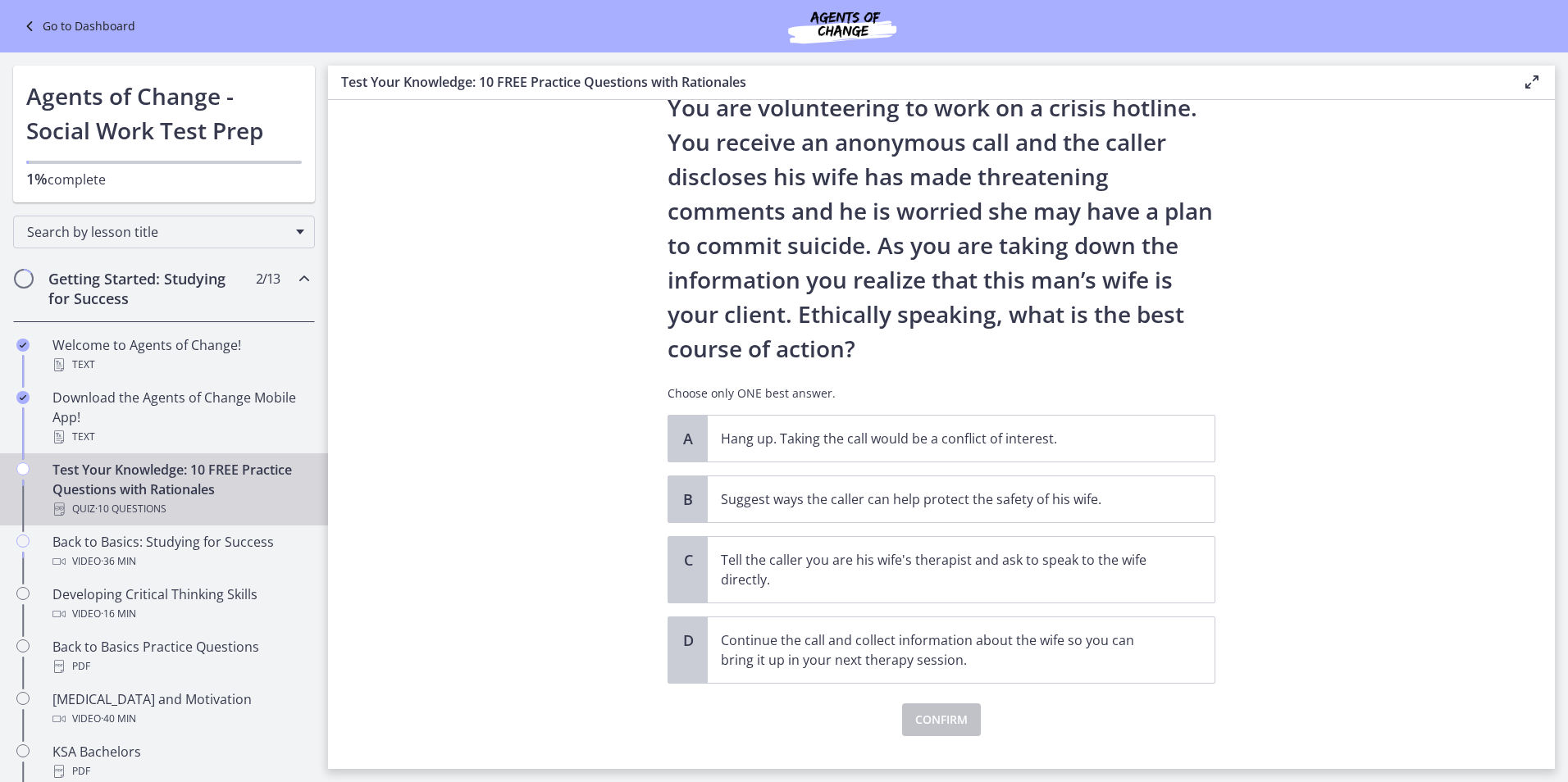
scroll to position [96, 0]
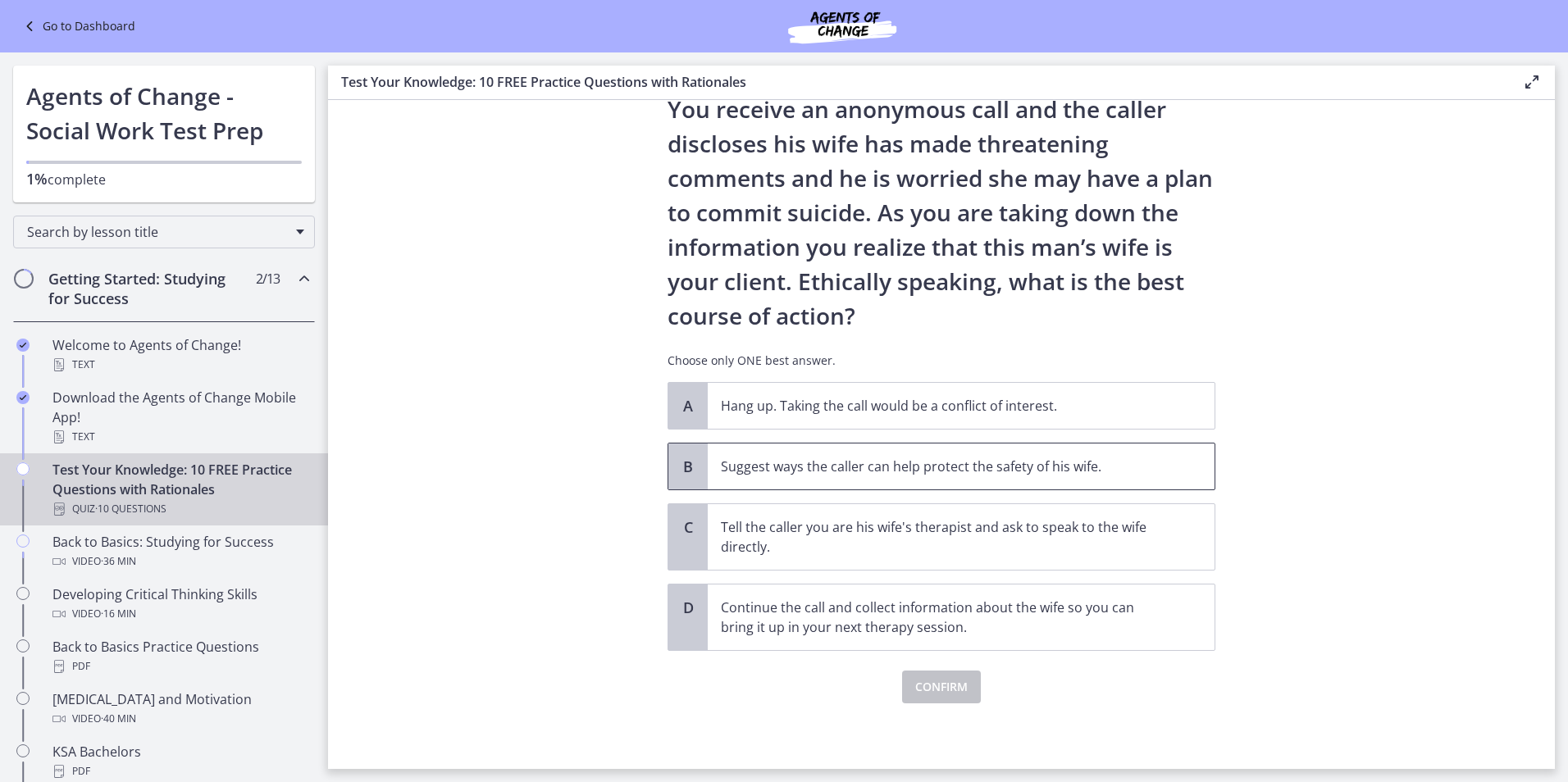
click at [814, 479] on span "Suggest ways the caller can help protect the safety of his wife." at bounding box center [961, 466] width 507 height 46
click at [922, 684] on span "Confirm" at bounding box center [941, 687] width 53 height 20
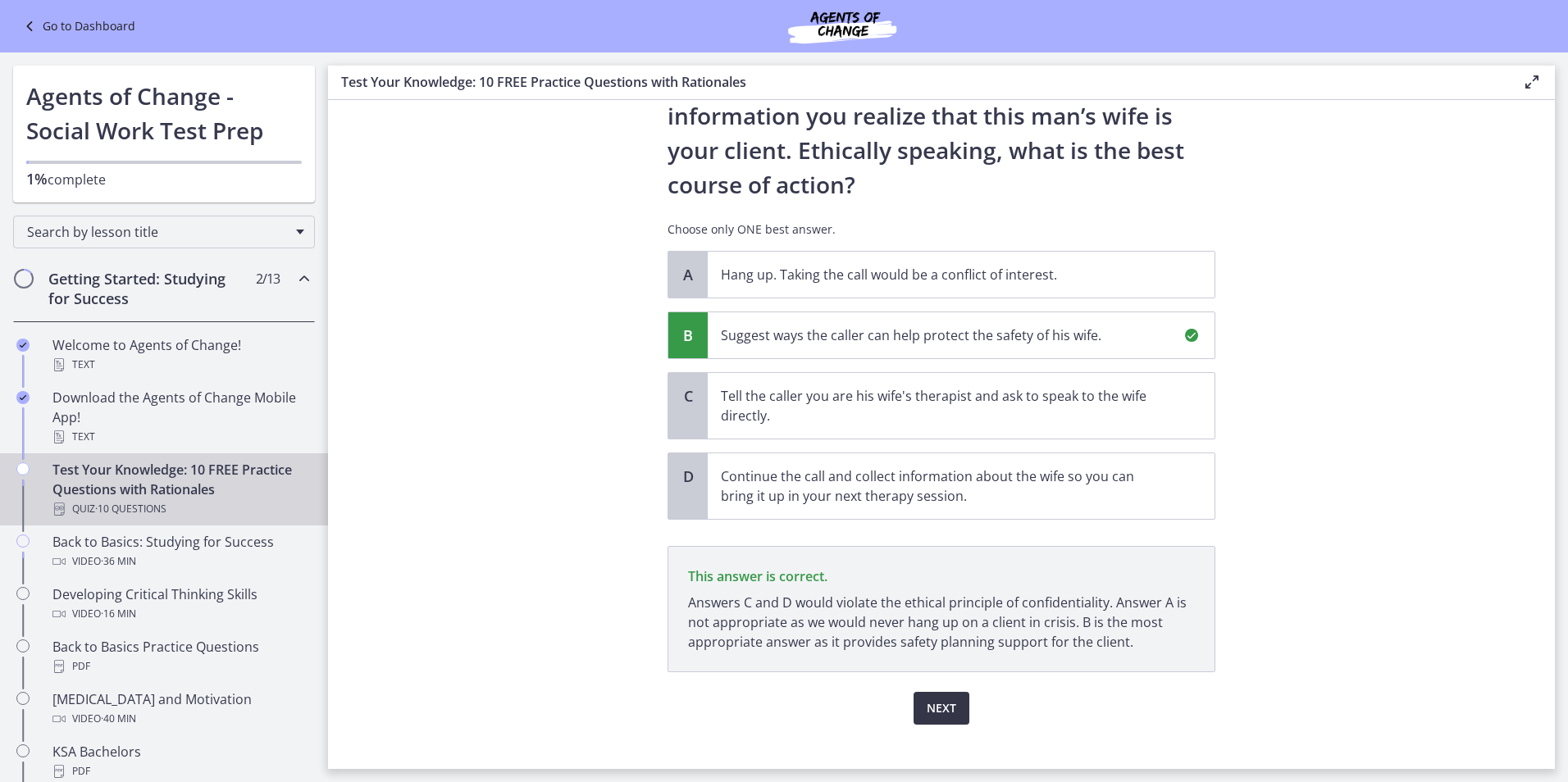
scroll to position [247, 0]
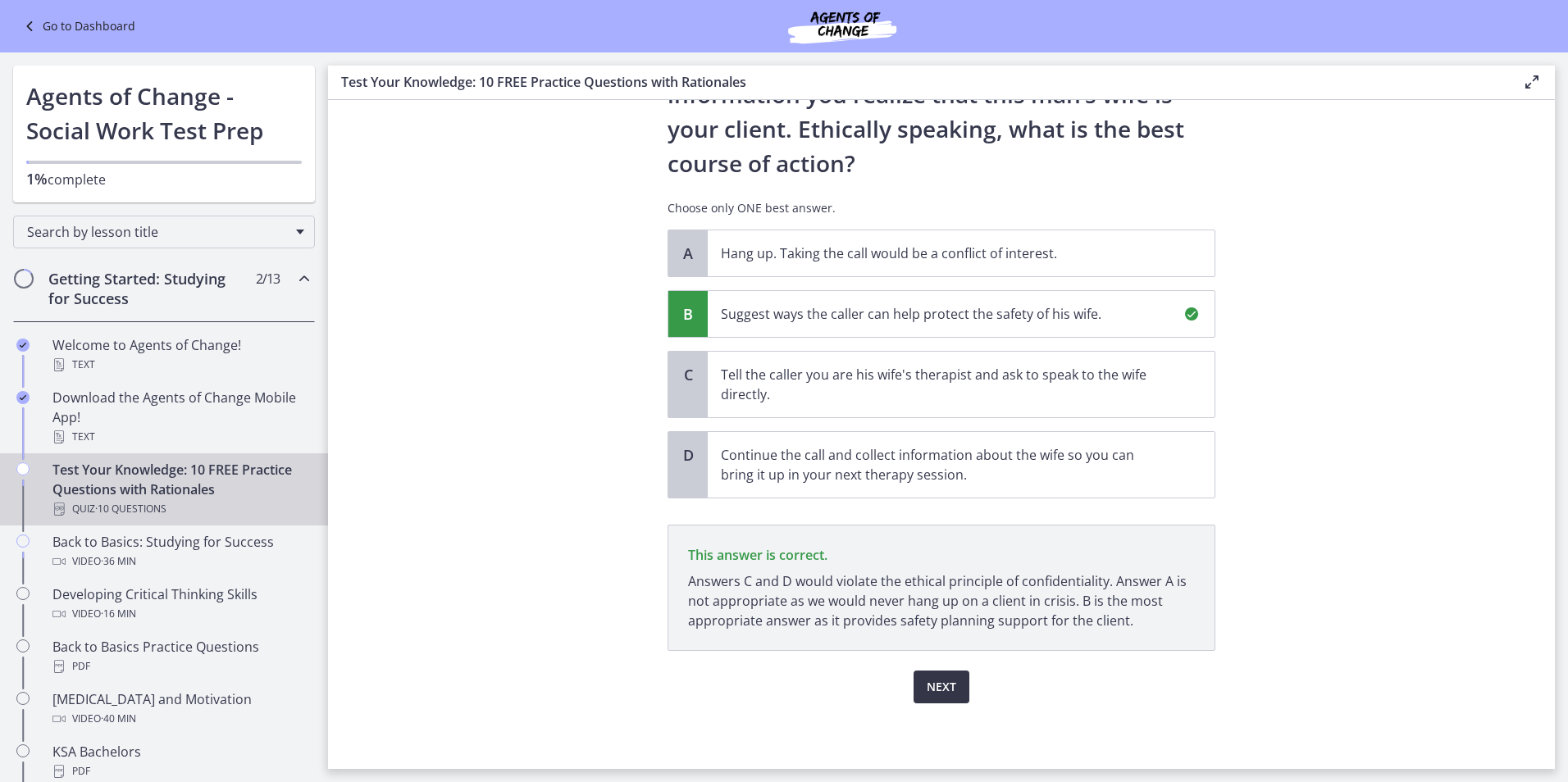
click at [945, 684] on span "Next" at bounding box center [941, 687] width 29 height 20
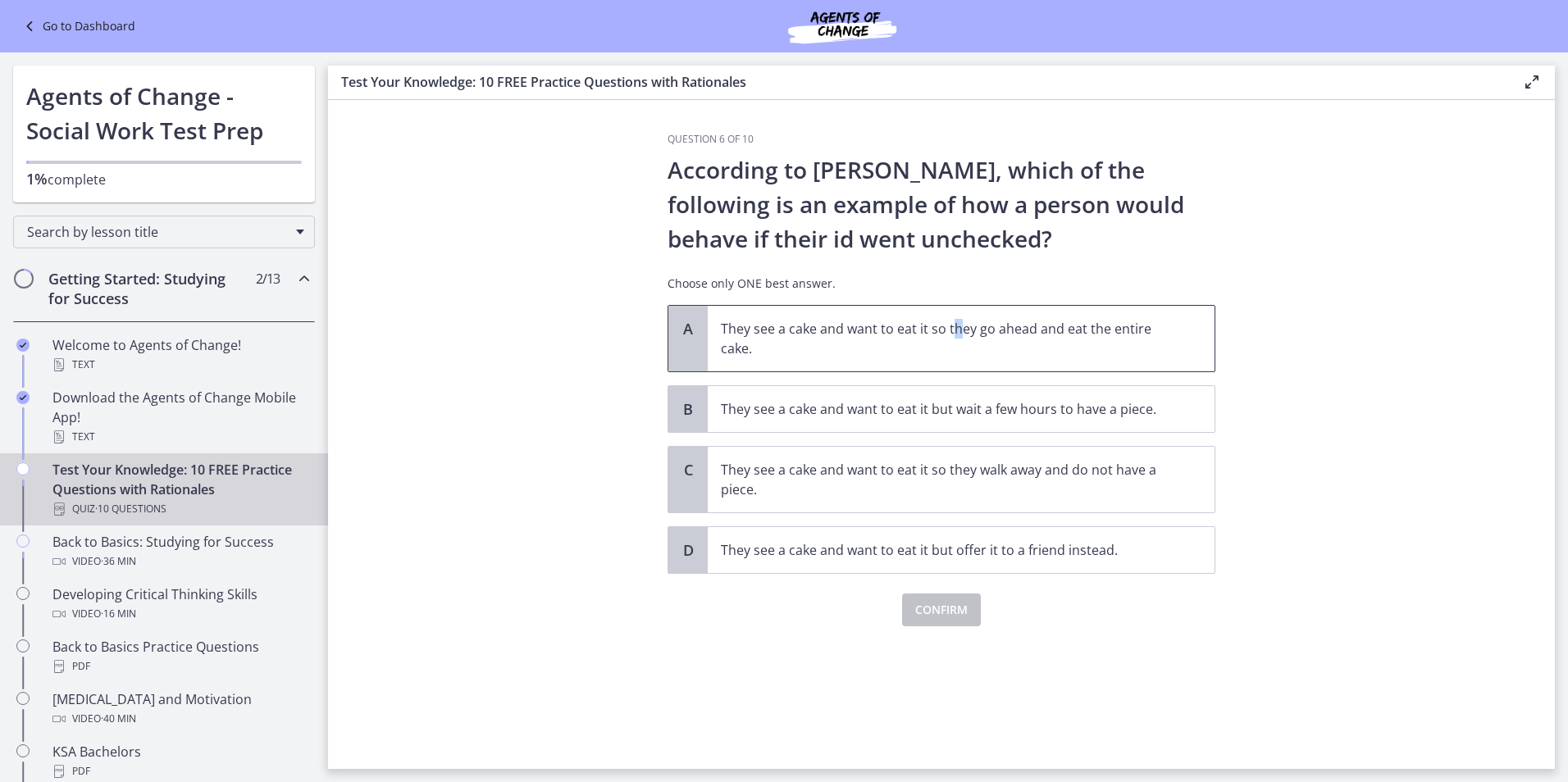
click at [957, 336] on p "They see a cake and want to eat it so they go ahead and eat the entire cake." at bounding box center [944, 338] width 447 height 39
click at [949, 611] on span "Confirm" at bounding box center [941, 610] width 53 height 20
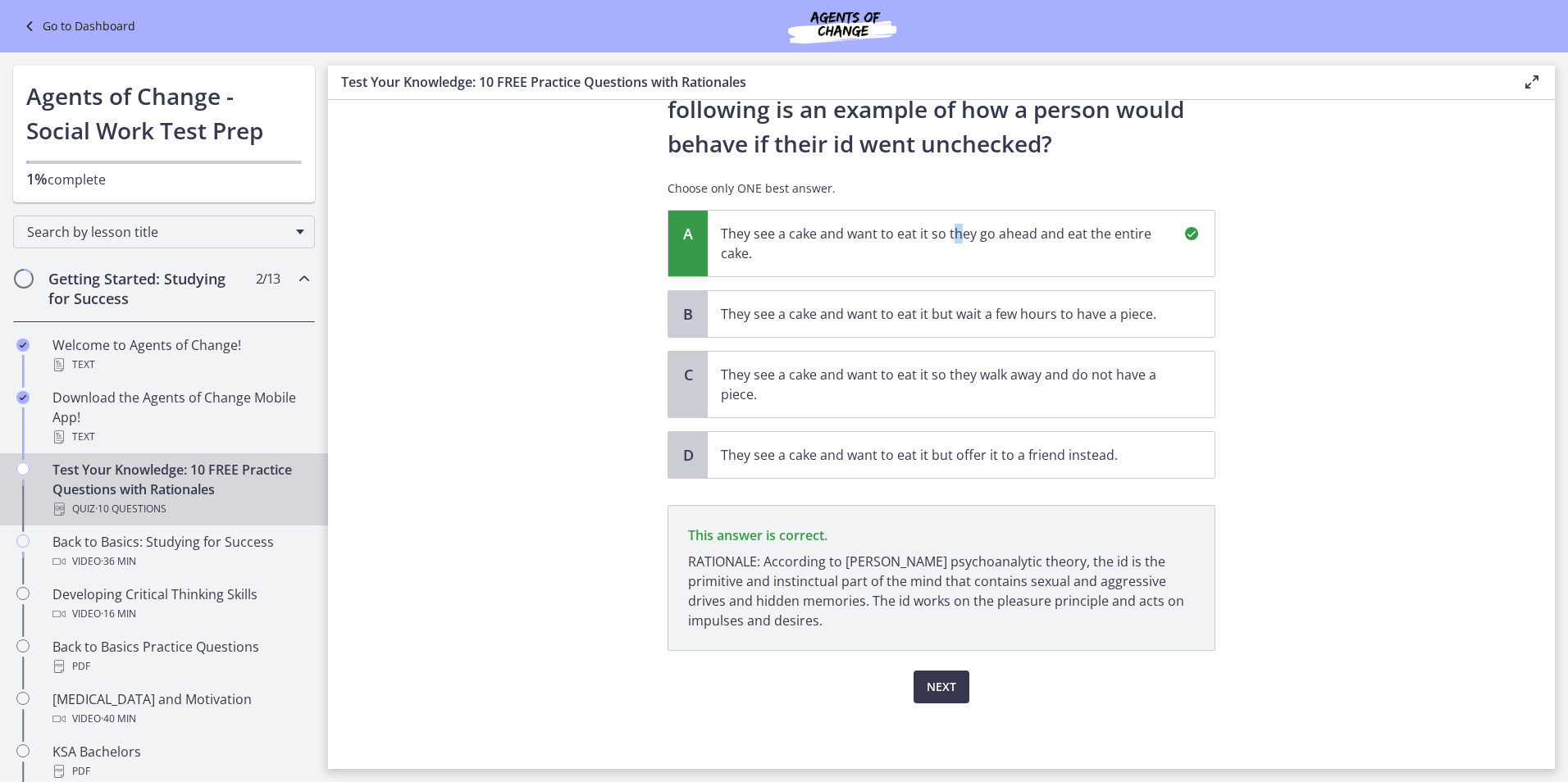
scroll to position [96, 0]
click at [914, 687] on button "Next" at bounding box center [941, 686] width 55 height 33
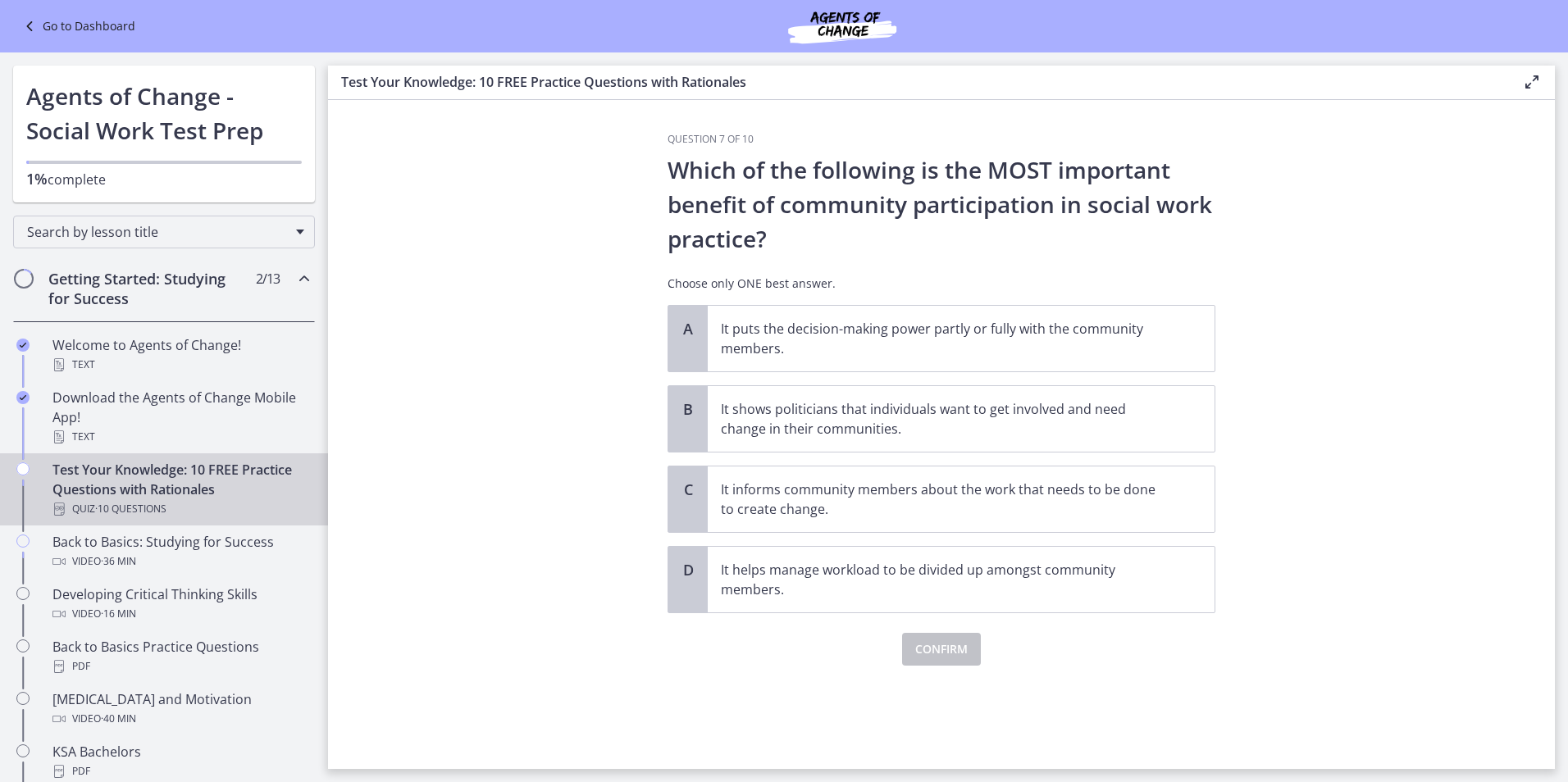
scroll to position [0, 0]
click at [825, 337] on p "It puts the decision-making power partly or fully with the community members." at bounding box center [944, 338] width 447 height 39
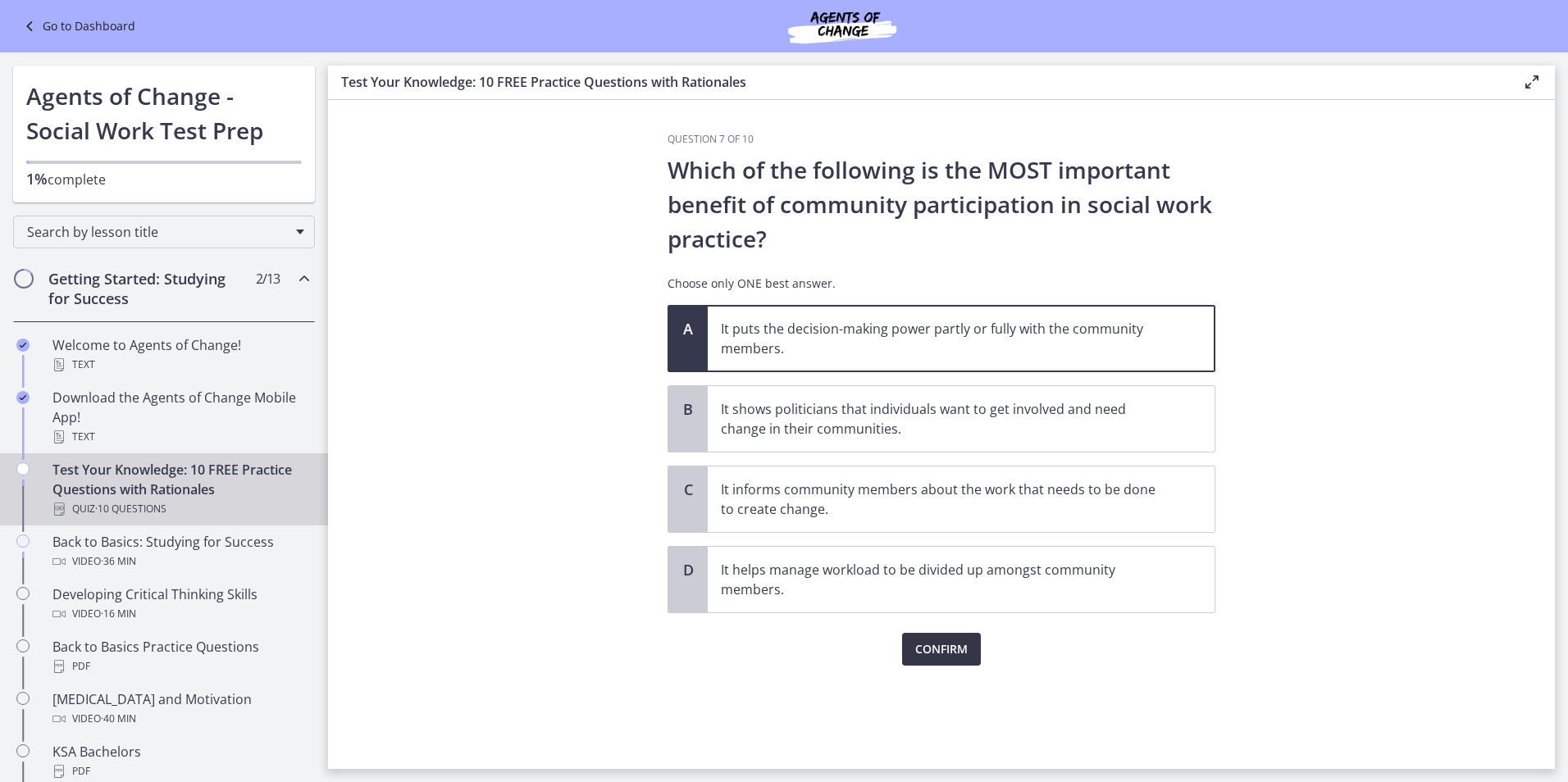
click at [929, 641] on span "Confirm" at bounding box center [941, 649] width 53 height 20
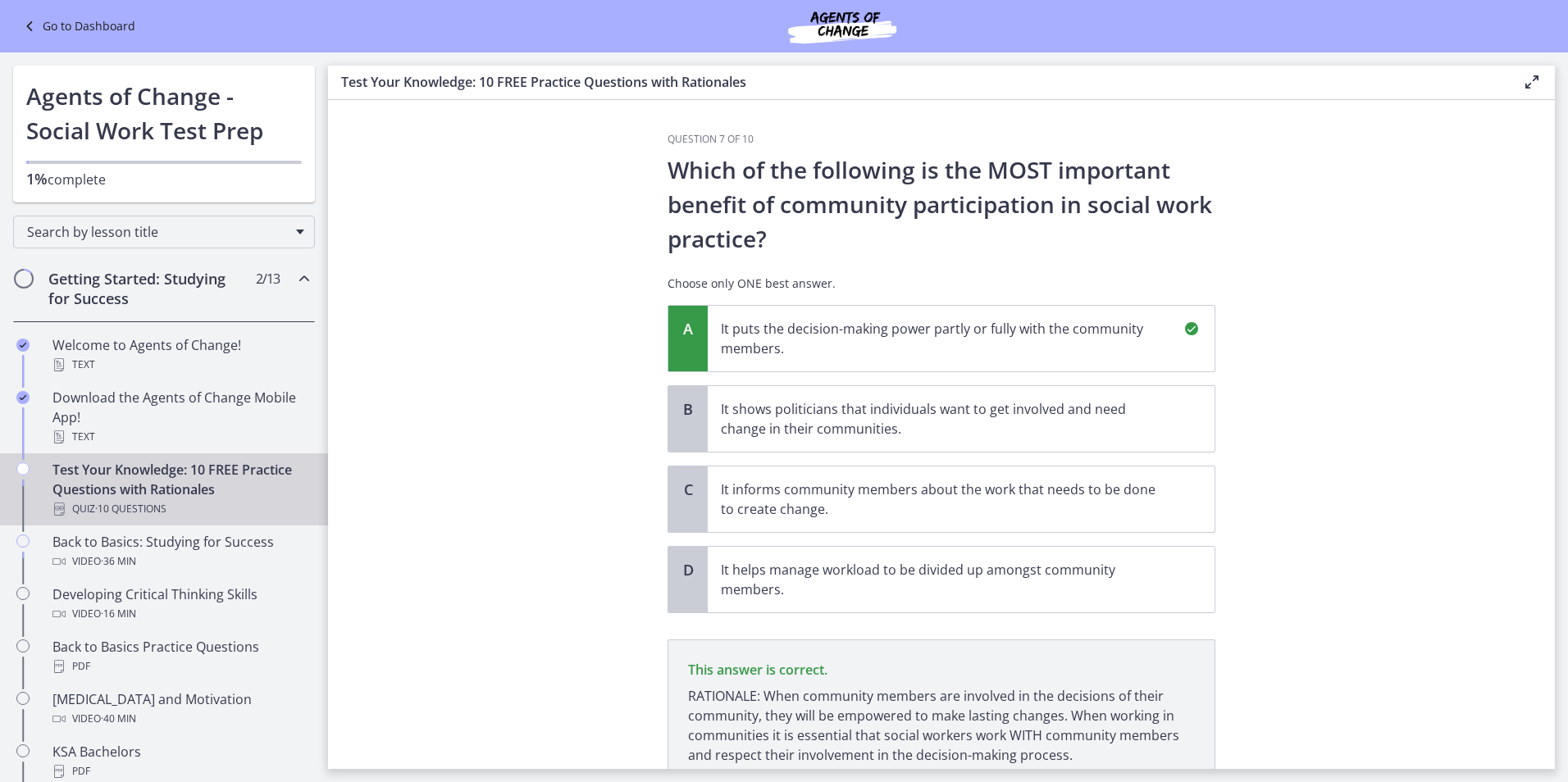
scroll to position [135, 0]
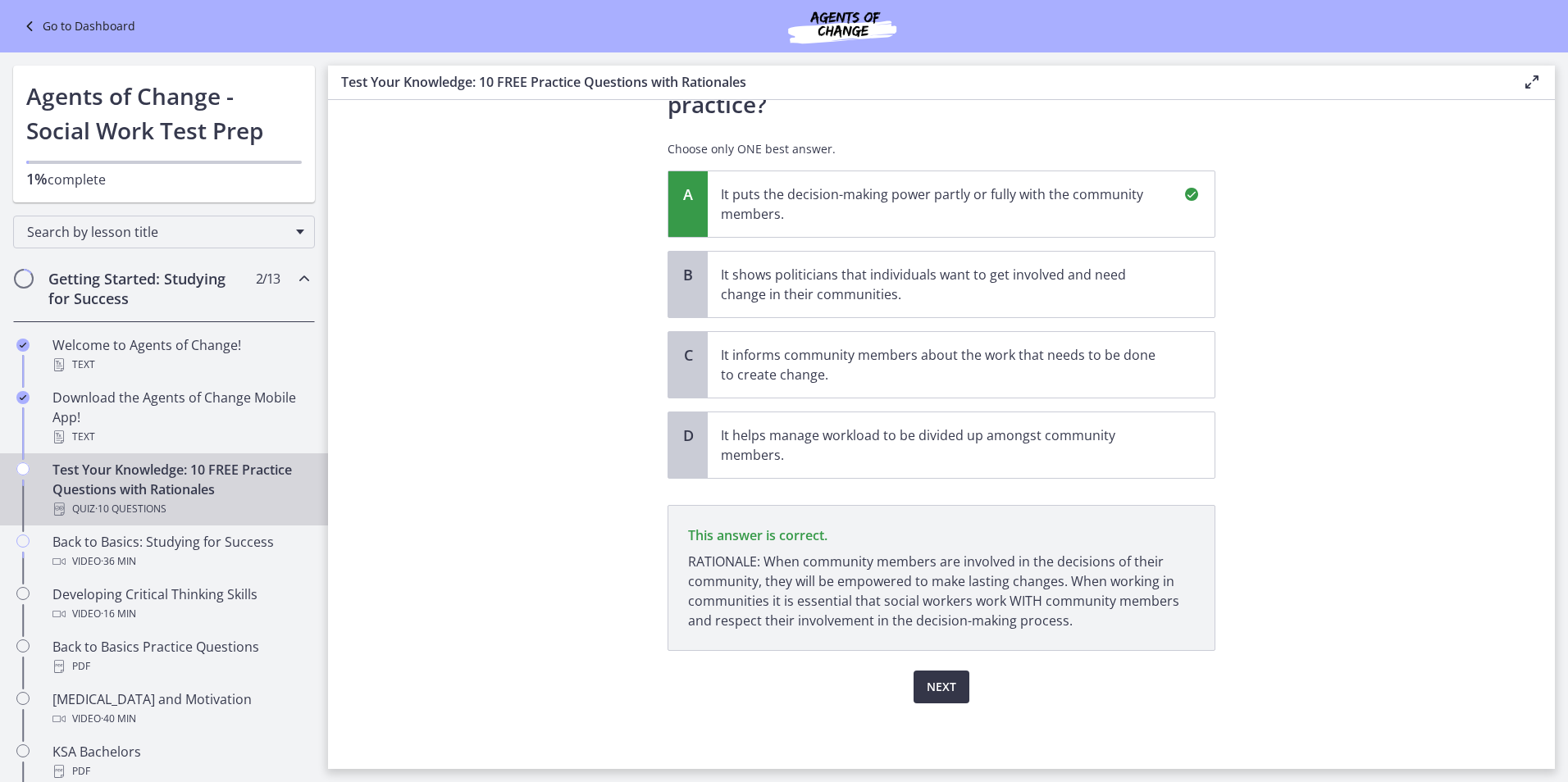
click at [927, 692] on span "Next" at bounding box center [941, 687] width 29 height 20
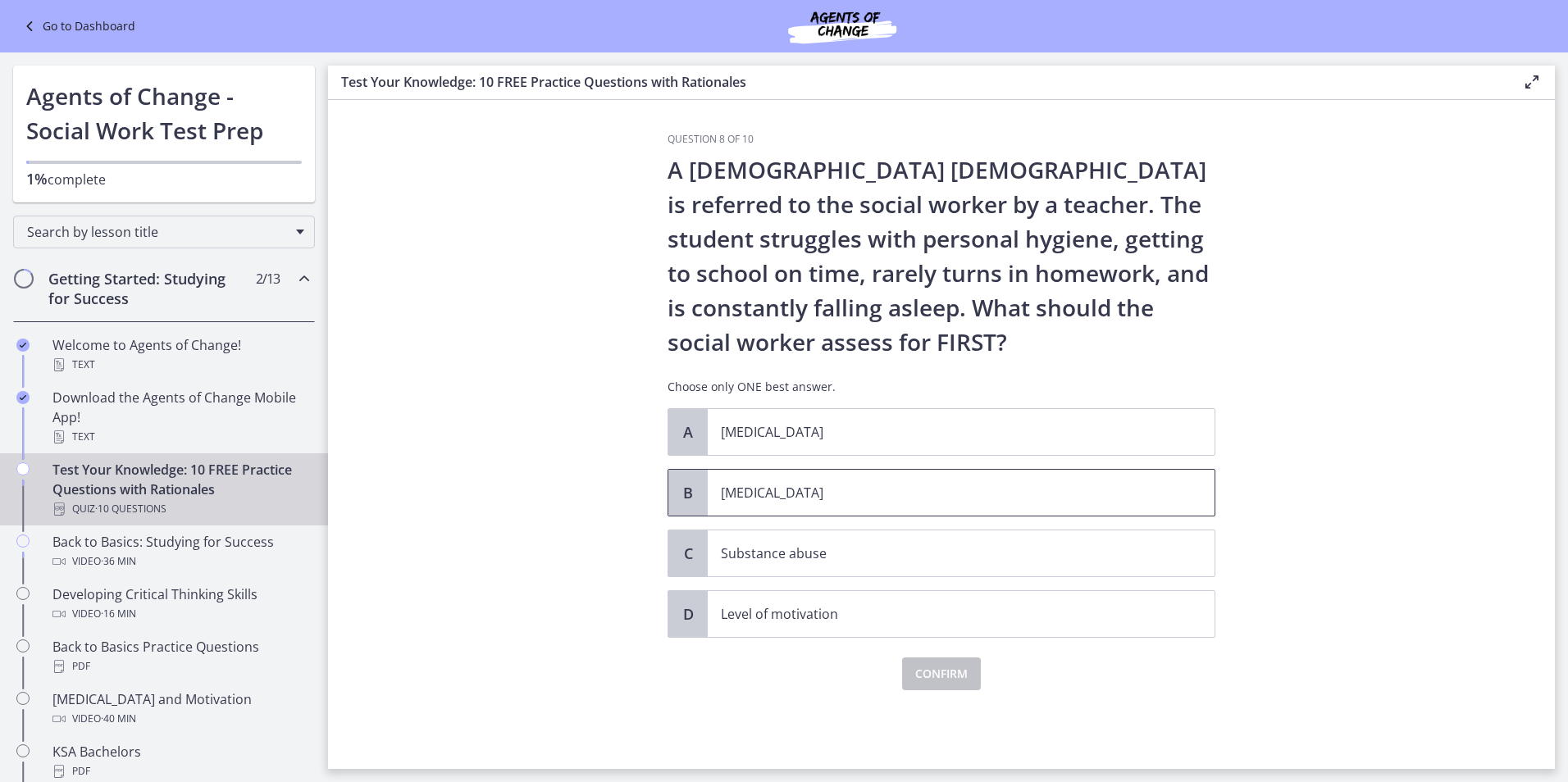
click at [768, 491] on p "Child neglect" at bounding box center [944, 493] width 447 height 20
click at [934, 677] on span "Confirm" at bounding box center [941, 674] width 53 height 20
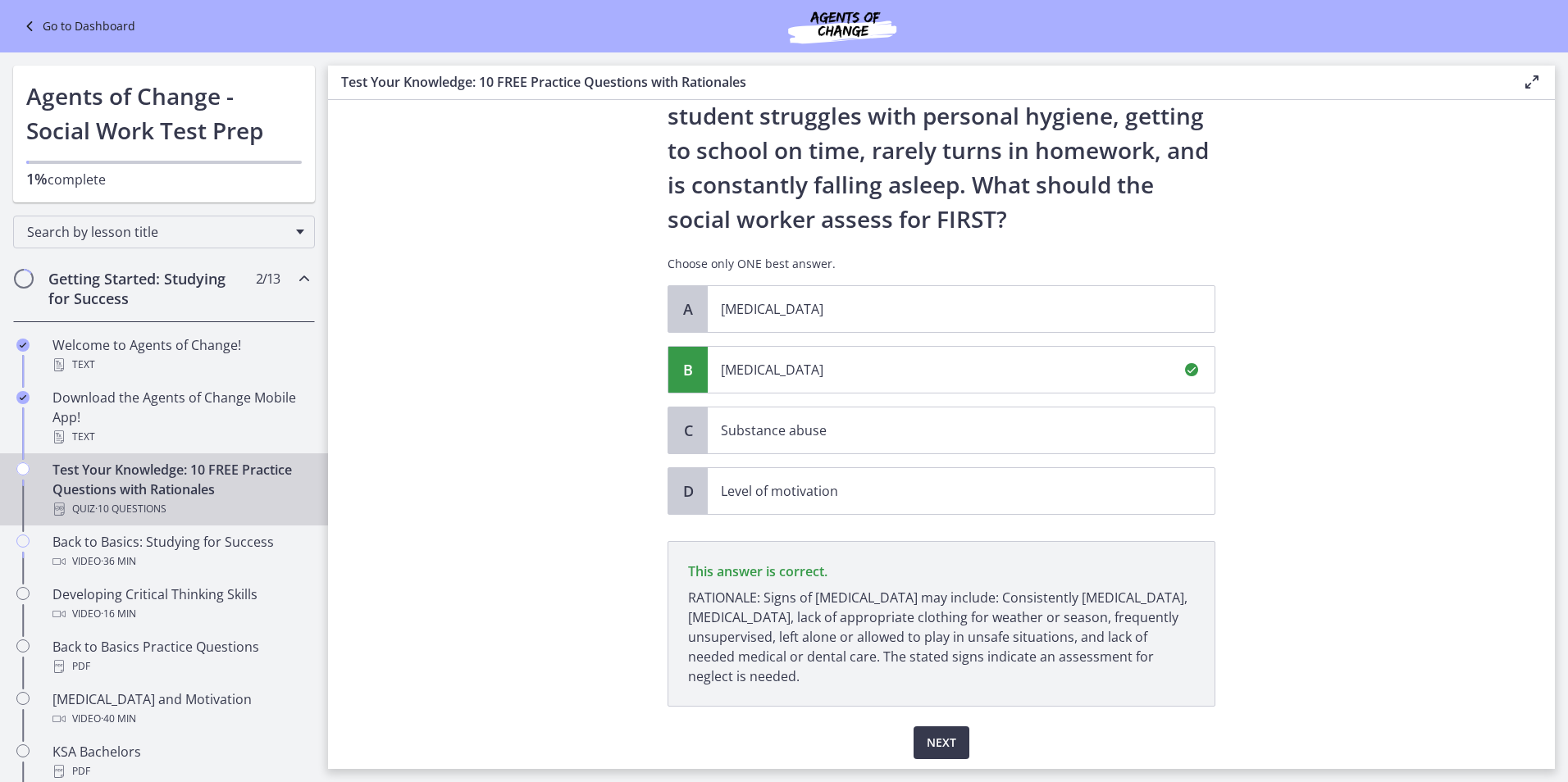
scroll to position [179, 0]
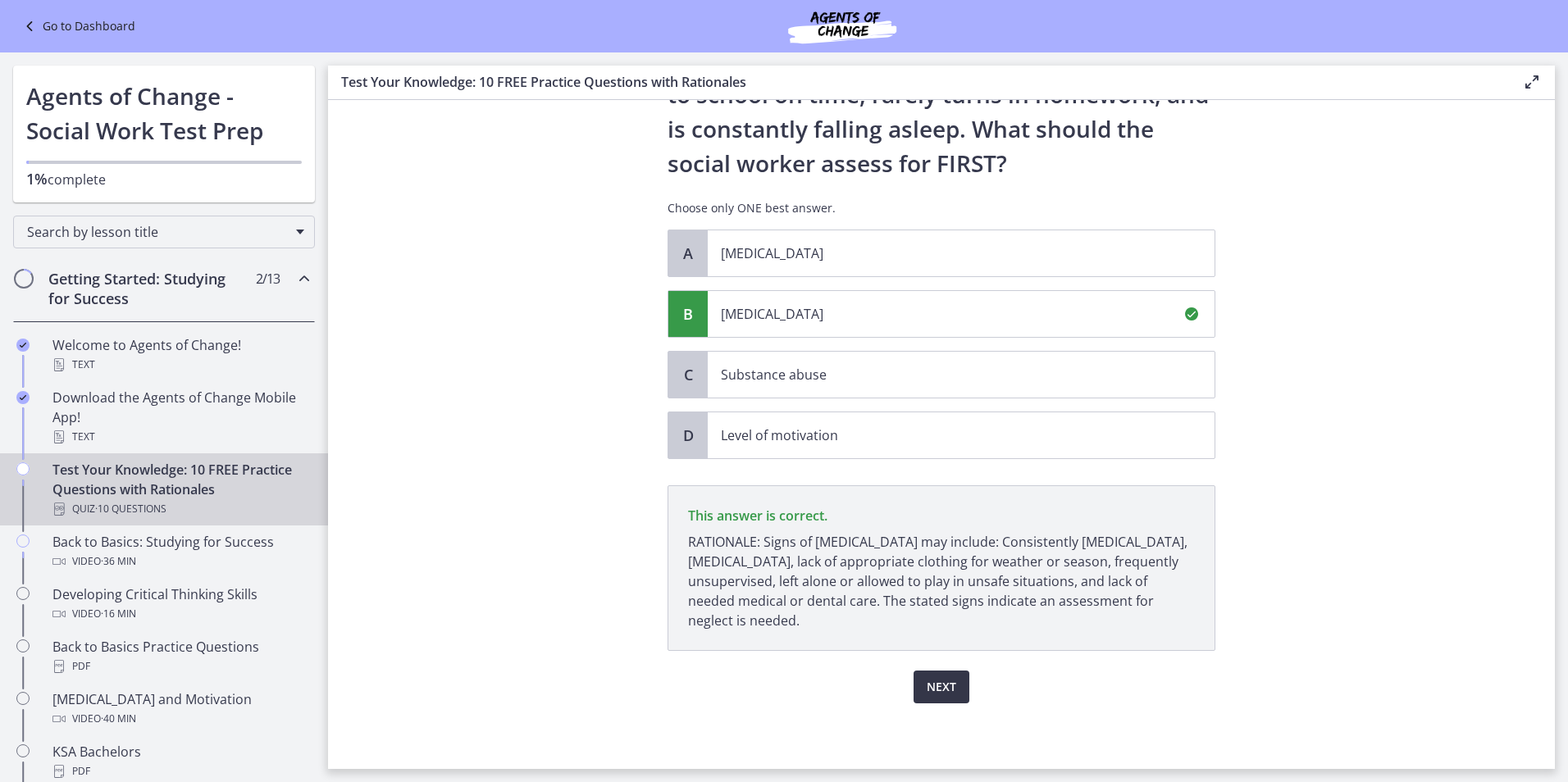
drag, startPoint x: 944, startPoint y: 692, endPoint x: 945, endPoint y: 709, distance: 17.0
click at [944, 696] on span "Next" at bounding box center [941, 687] width 29 height 20
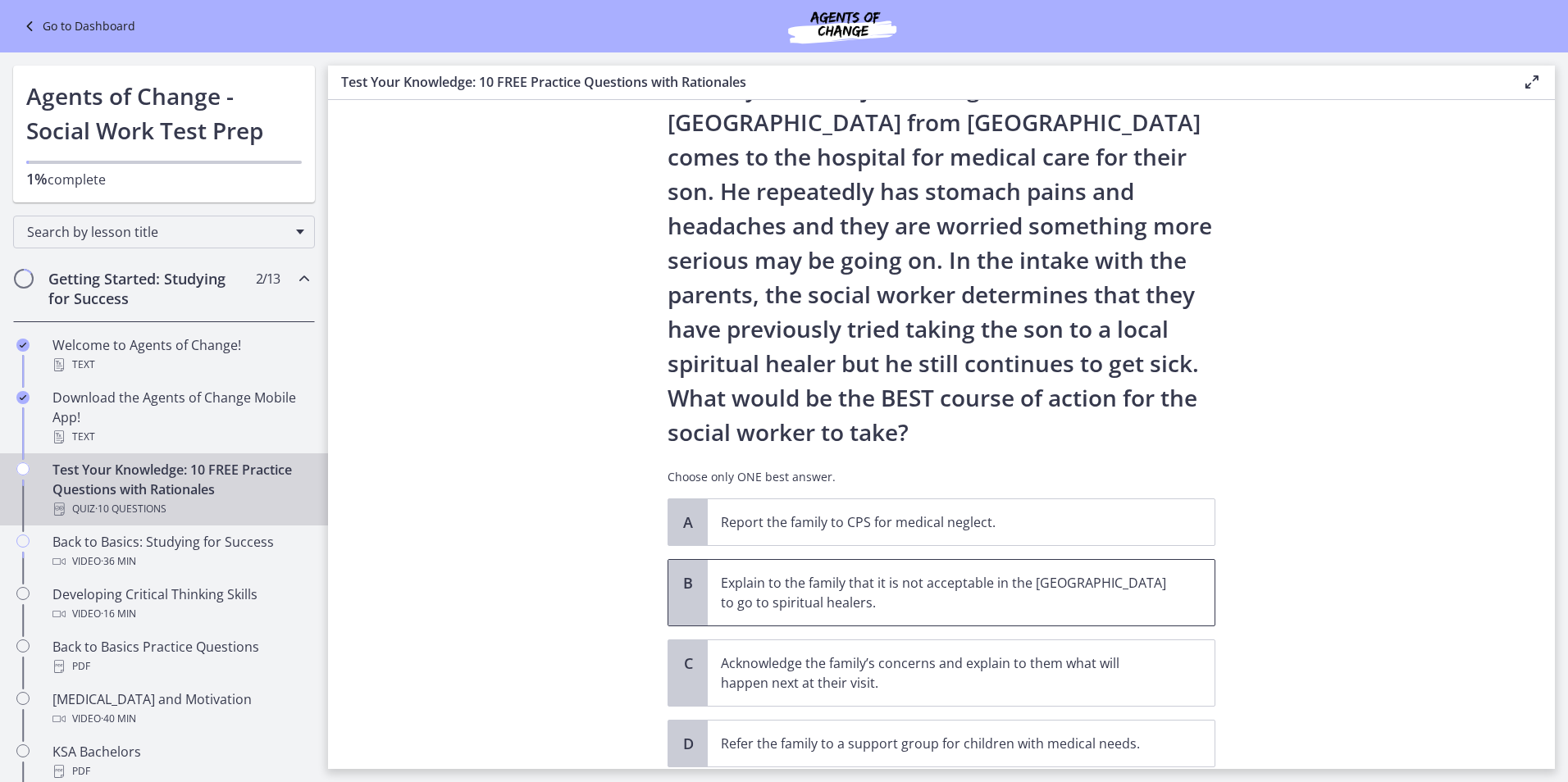
scroll to position [164, 0]
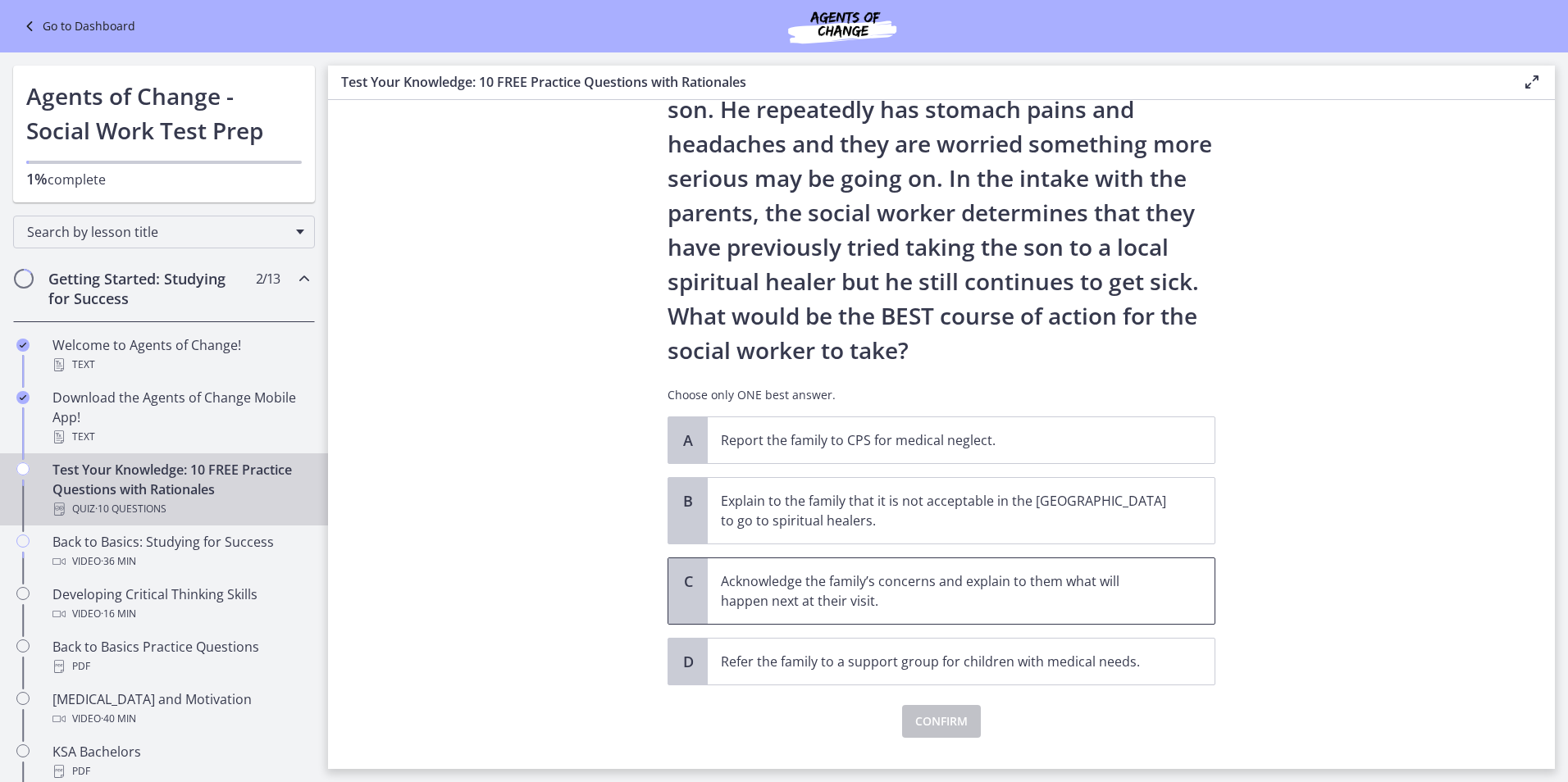
click at [822, 605] on p "Acknowledge the family’s concerns and explain to them what will happen next at …" at bounding box center [944, 591] width 447 height 39
click at [922, 720] on span "Confirm" at bounding box center [941, 721] width 53 height 20
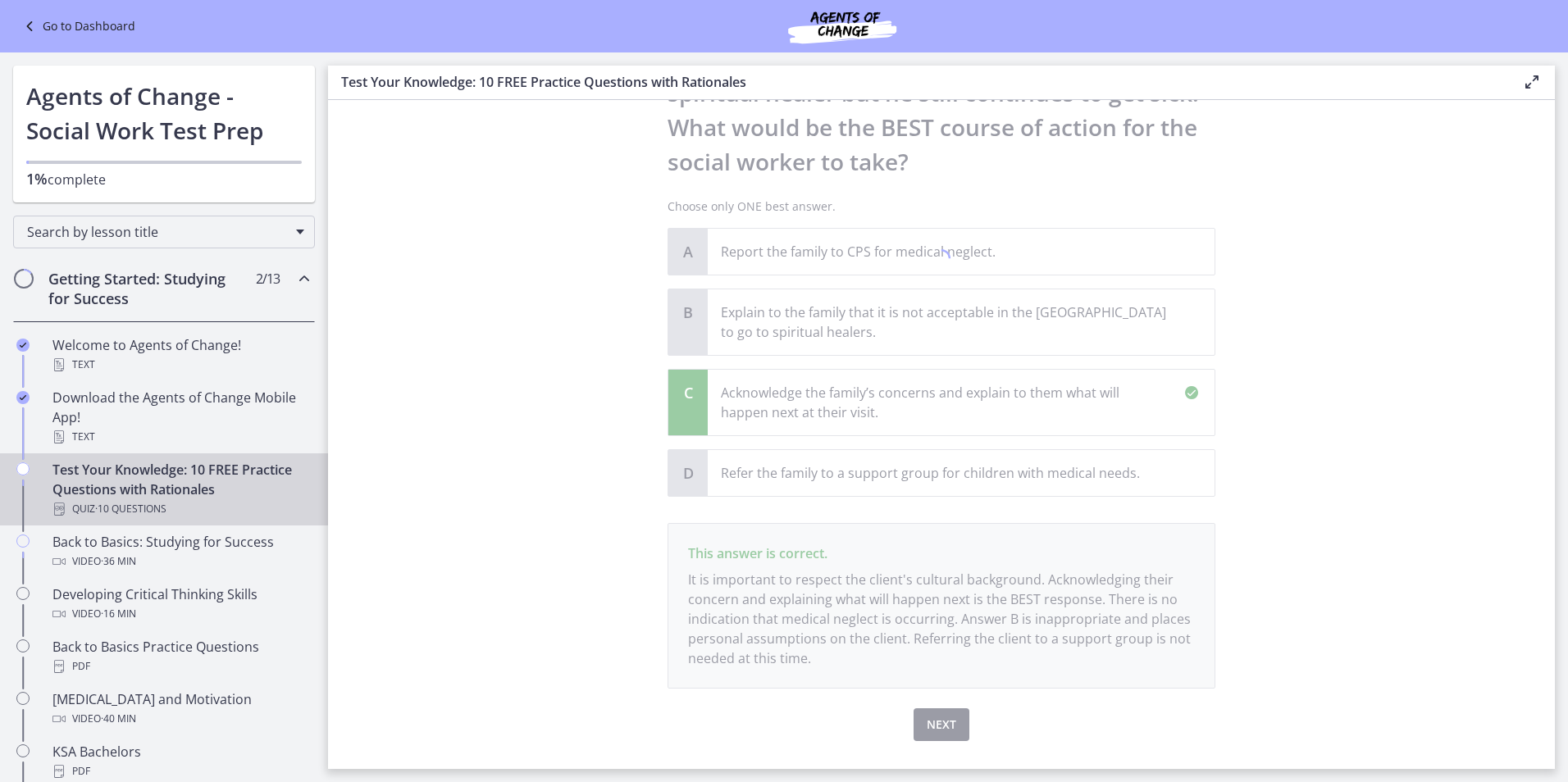
scroll to position [390, 0]
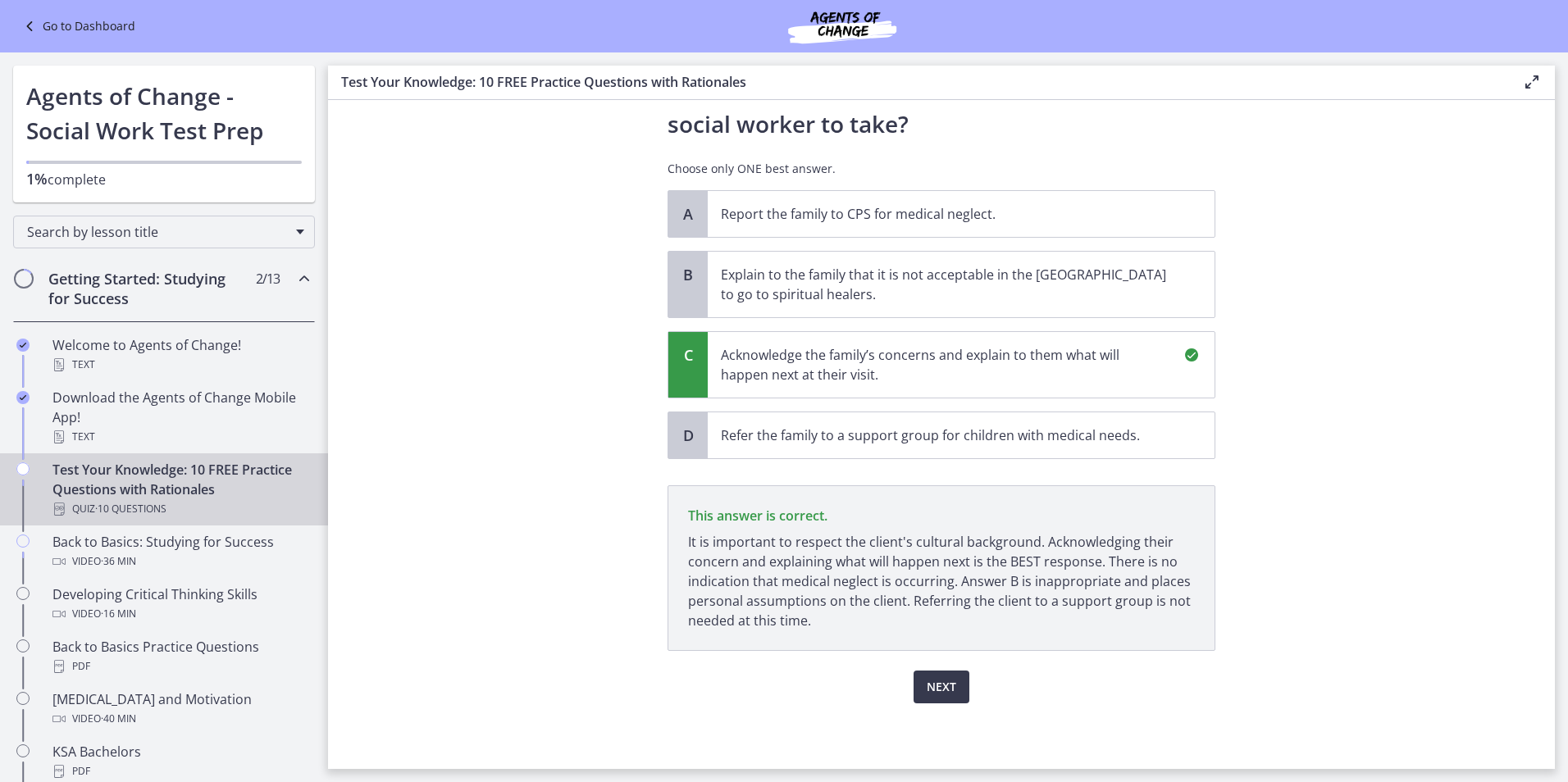
click at [924, 379] on div "Question 9 of 10 A family who has just immigrated to the United States from Mex…" at bounding box center [941, 61] width 574 height 636
click at [935, 696] on button "Next" at bounding box center [941, 686] width 55 height 33
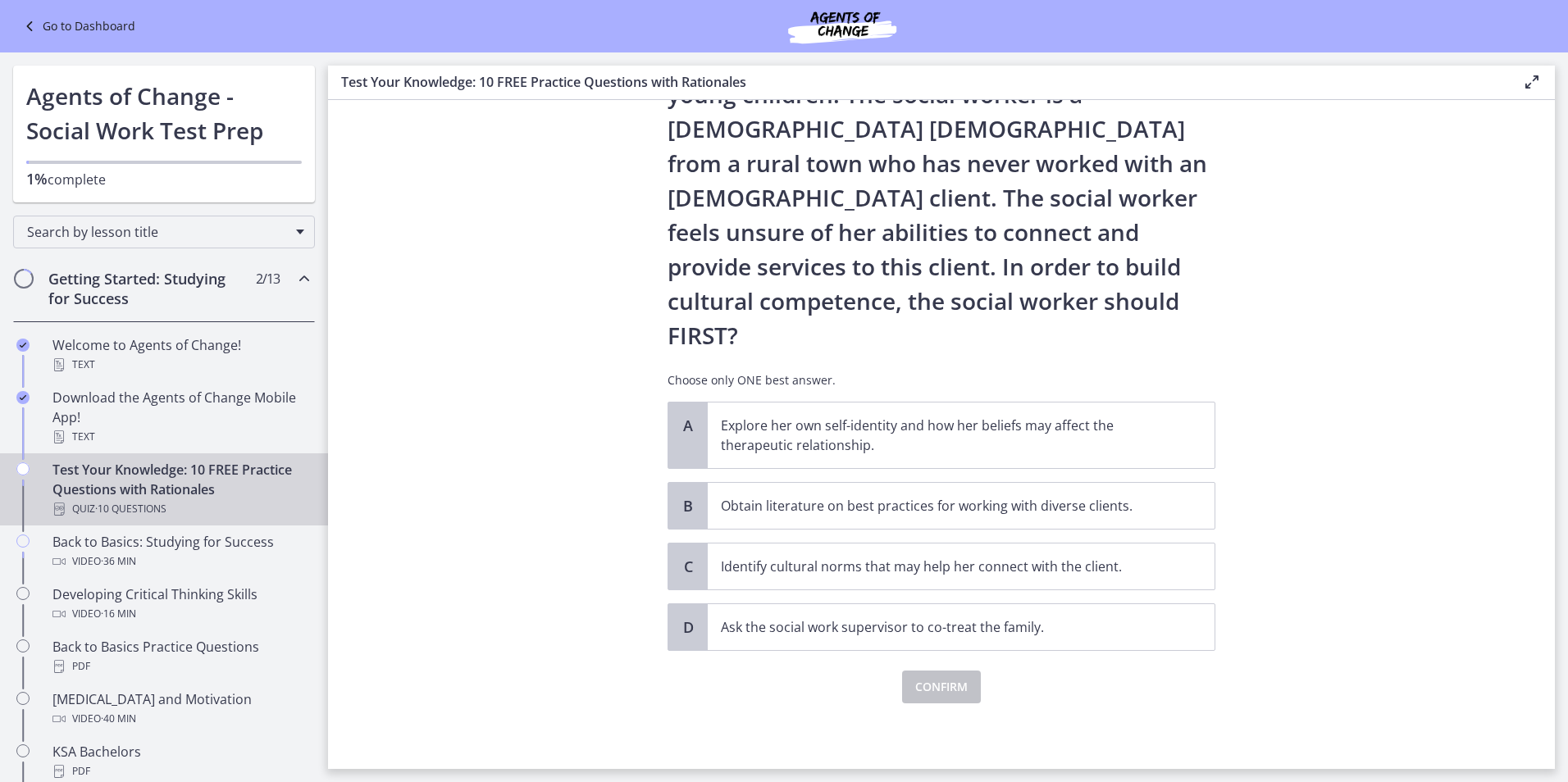
scroll to position [0, 0]
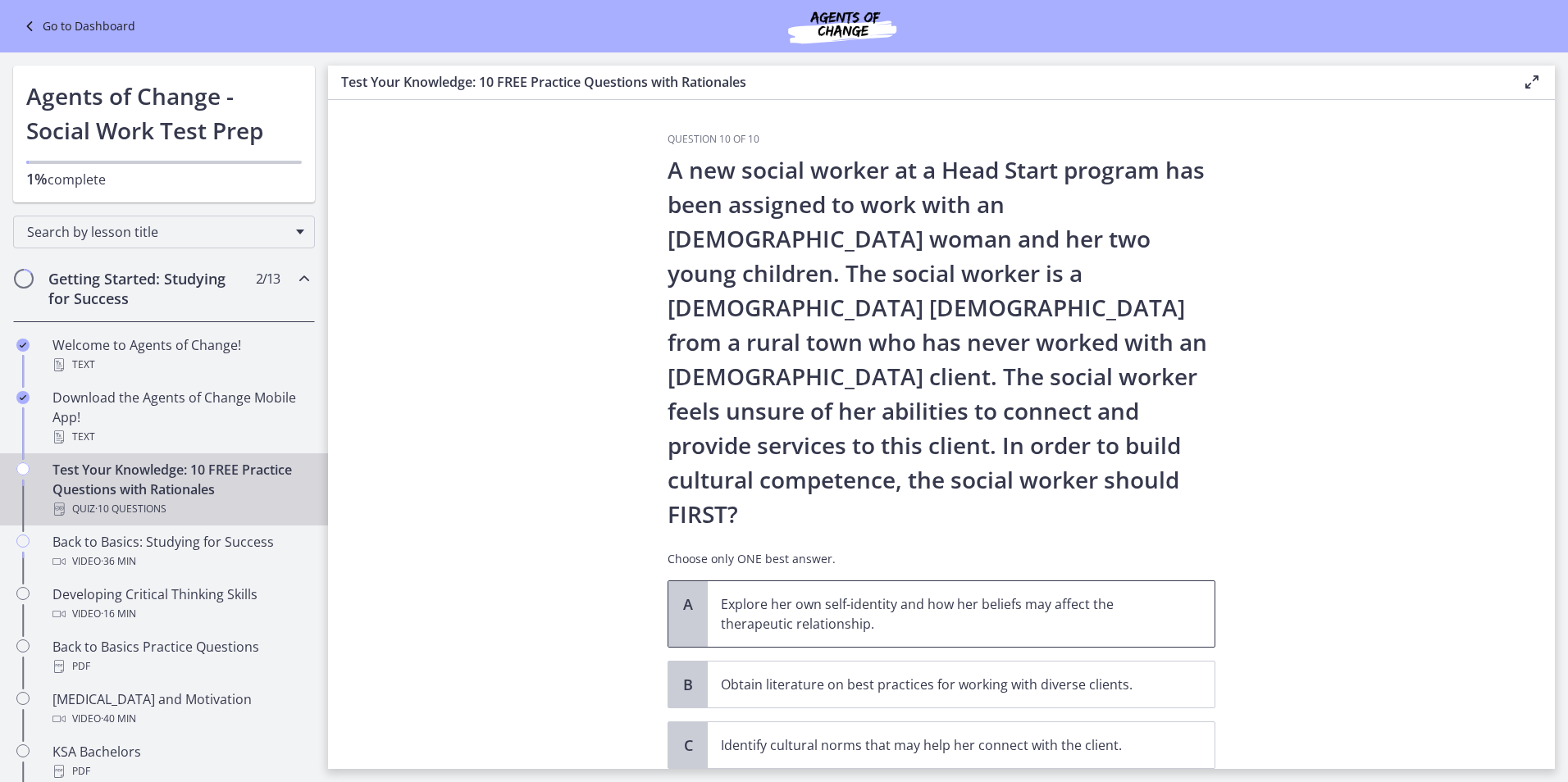
click at [911, 595] on p "Explore her own self-identity and how her beliefs may affect the therapeutic re…" at bounding box center [944, 614] width 447 height 39
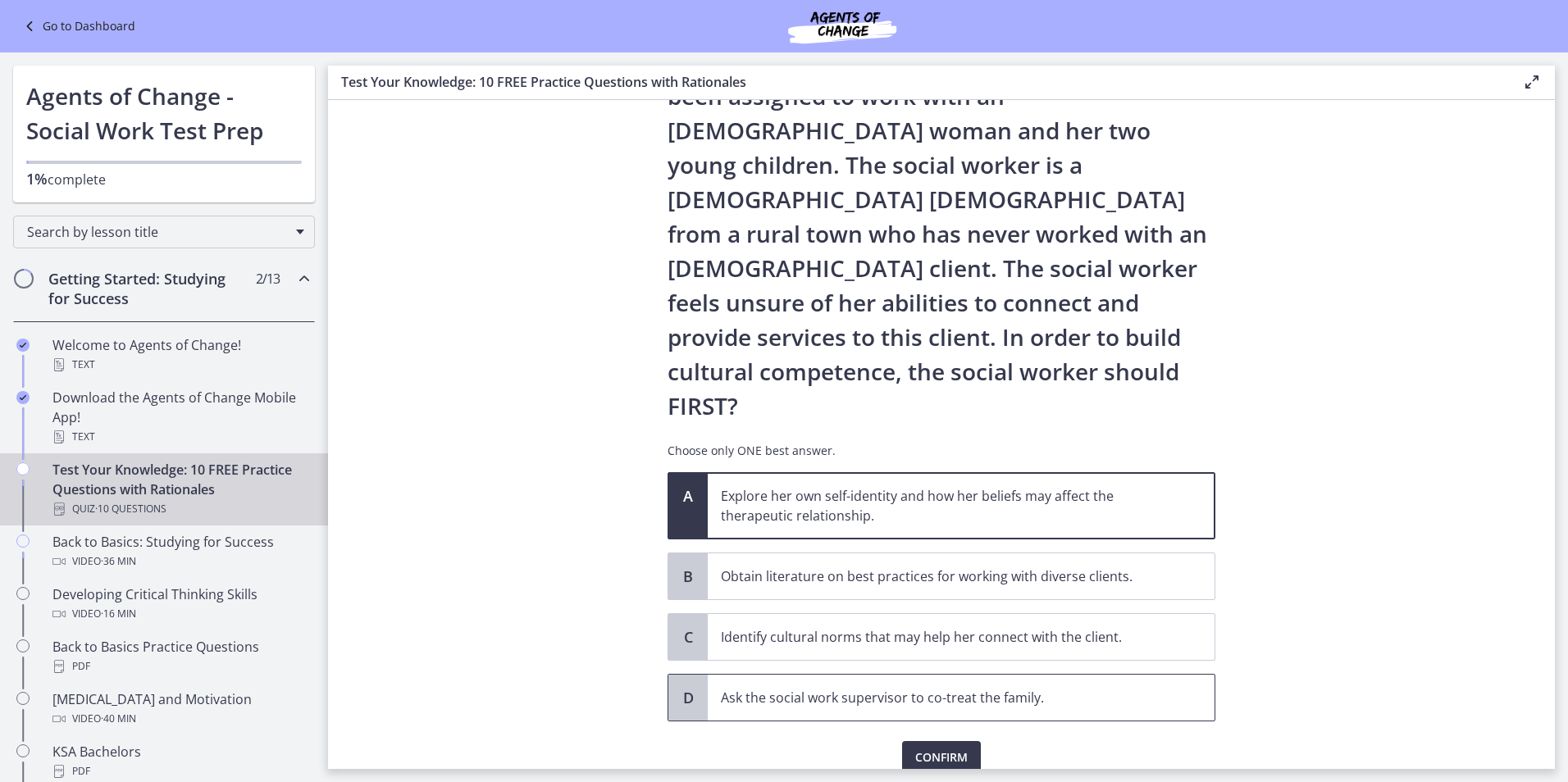
scroll to position [110, 0]
click at [967, 739] on button "Confirm" at bounding box center [941, 755] width 79 height 33
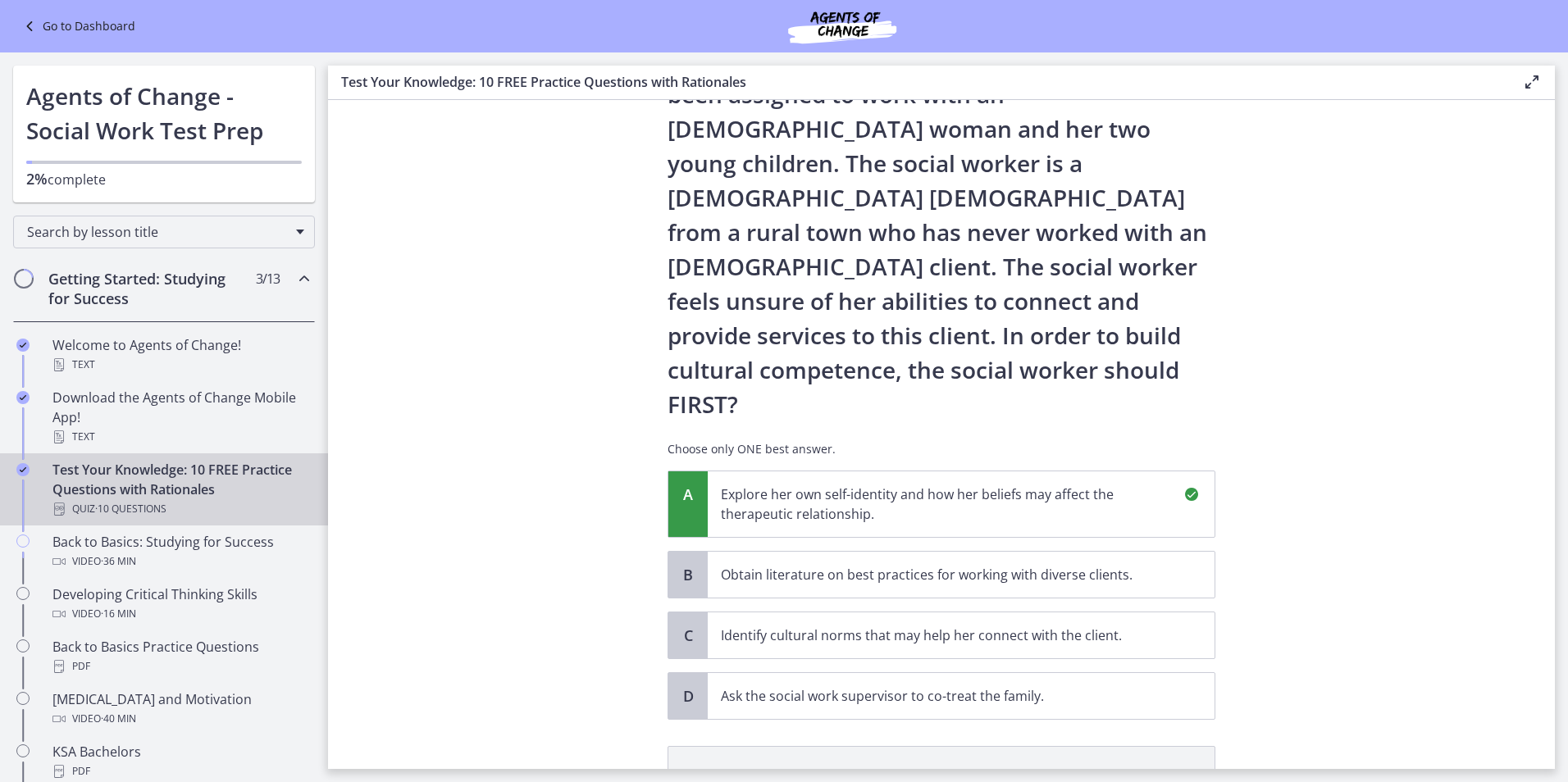
scroll to position [302, 0]
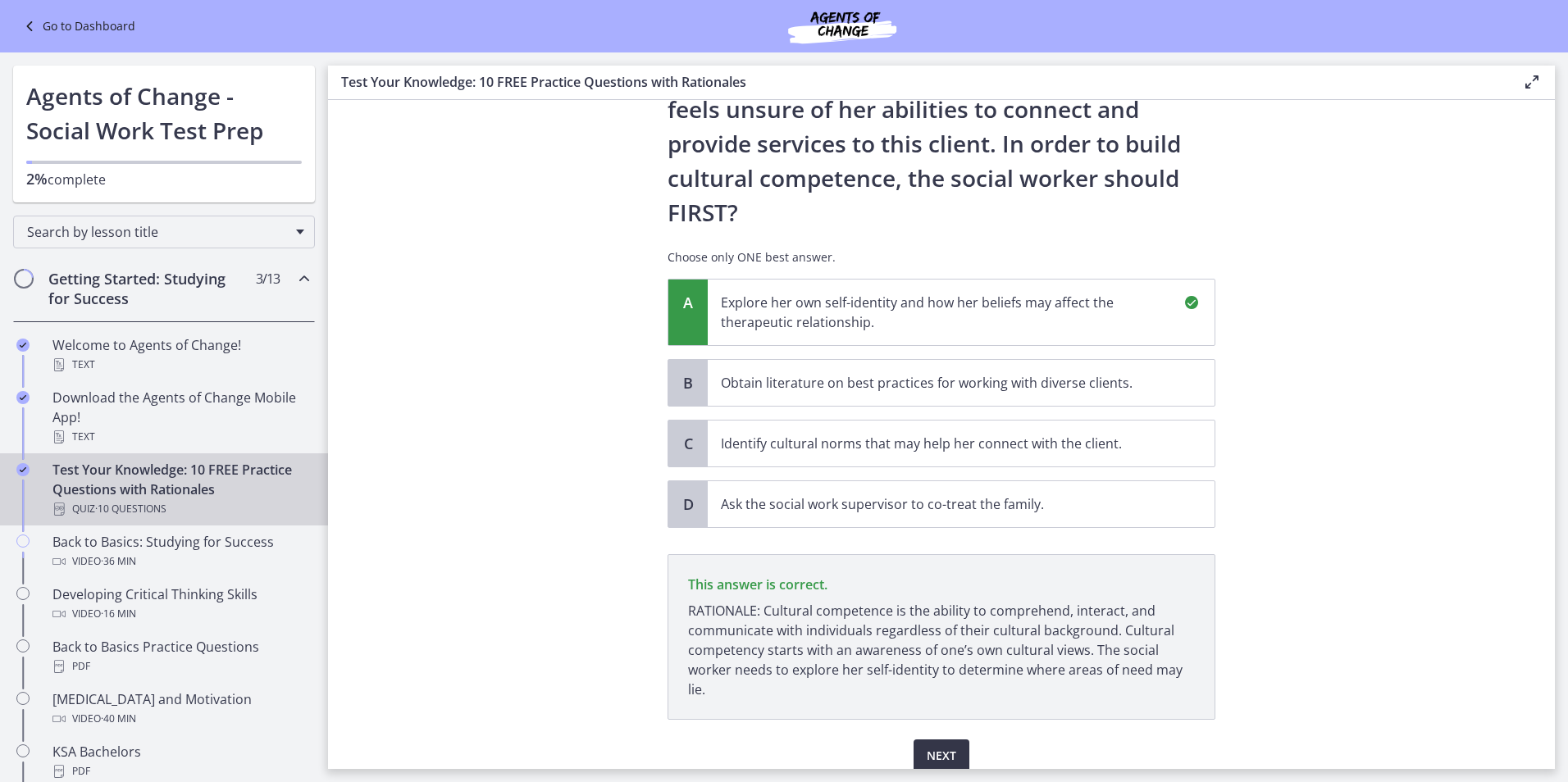
click at [951, 739] on button "Next" at bounding box center [941, 755] width 55 height 33
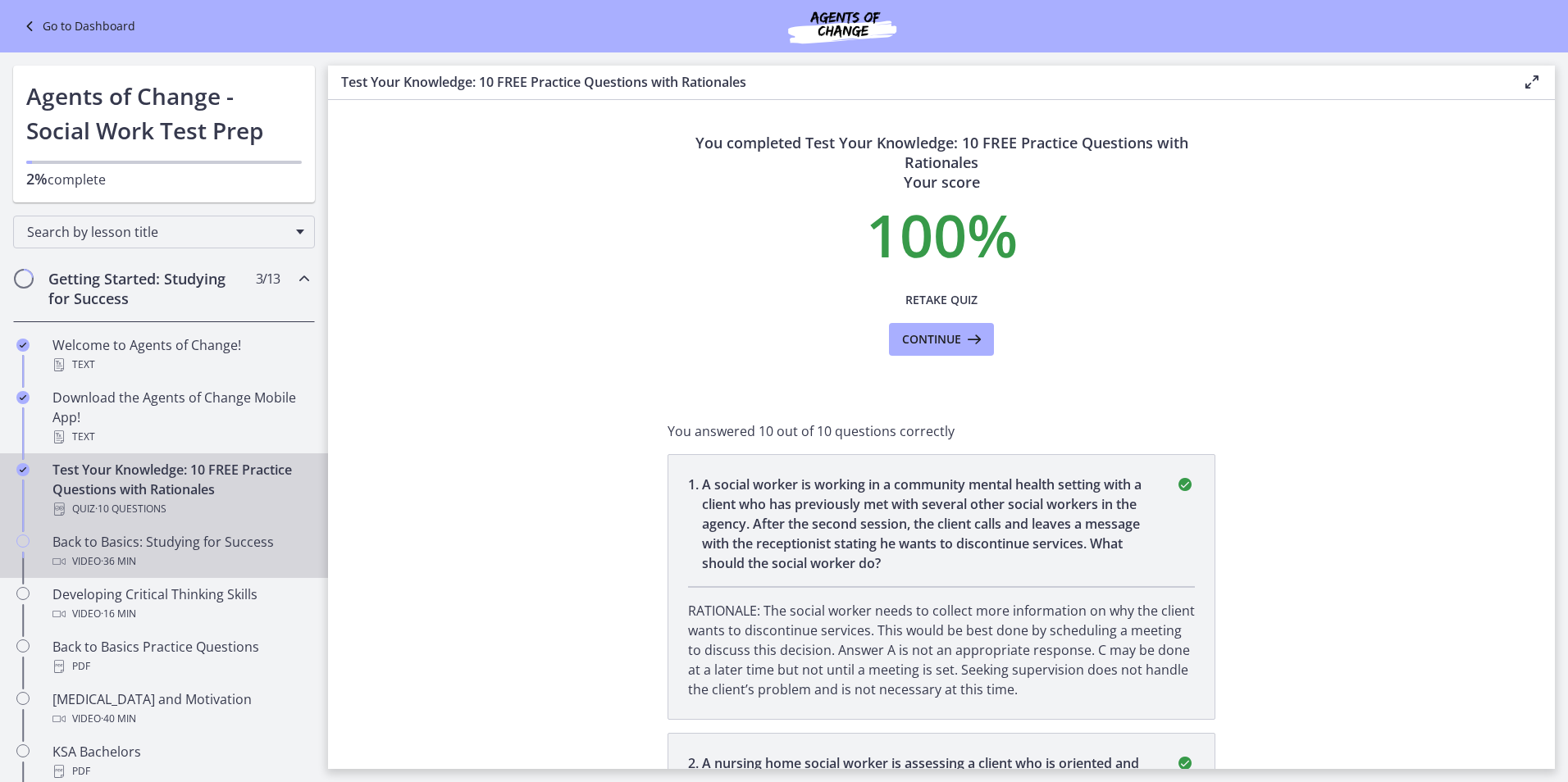
click at [118, 549] on div "Back to Basics: Studying for Success Video · 36 min" at bounding box center [180, 552] width 256 height 39
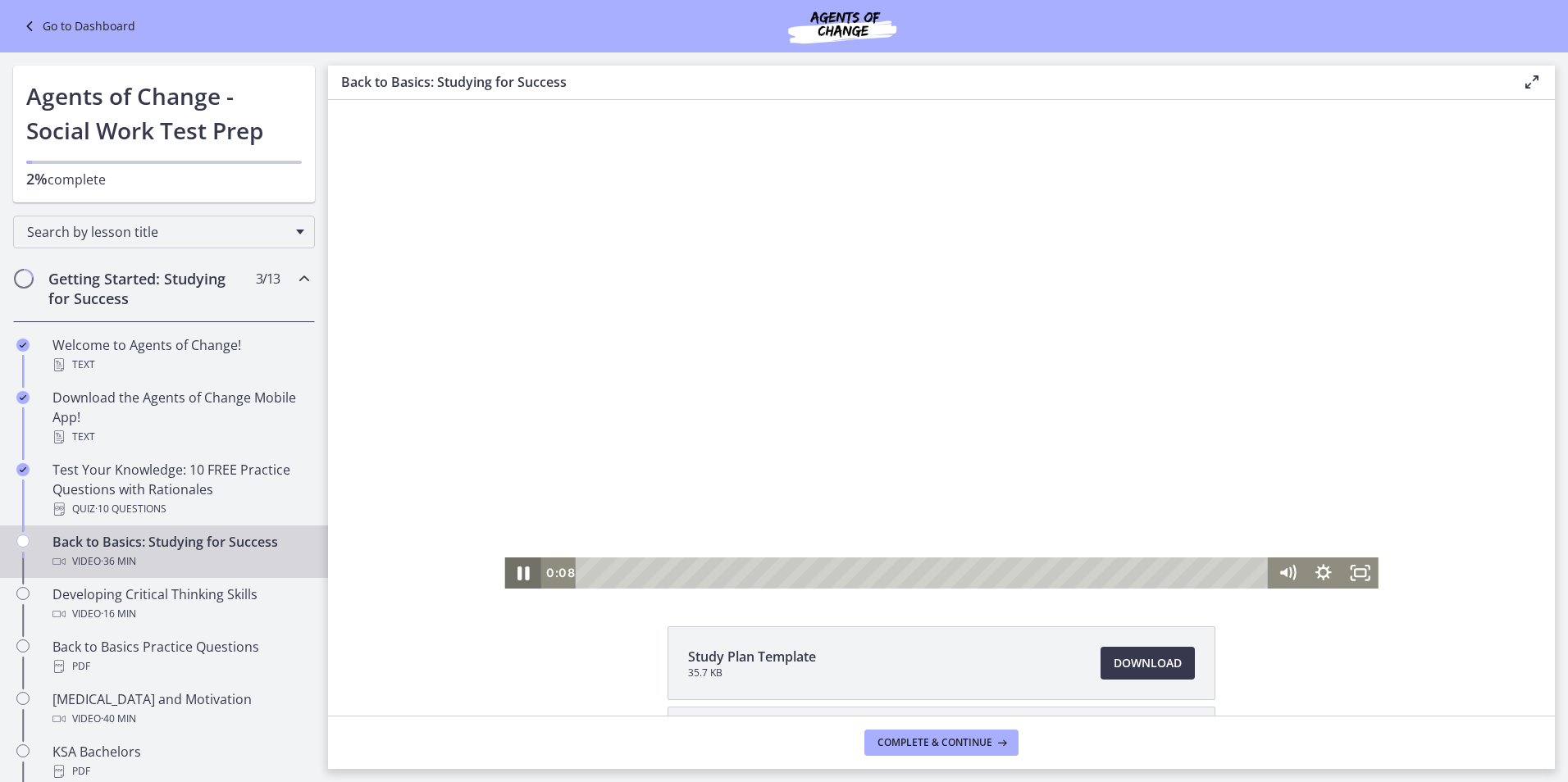
click at [513, 565] on icon "Pause" at bounding box center [522, 573] width 44 height 37
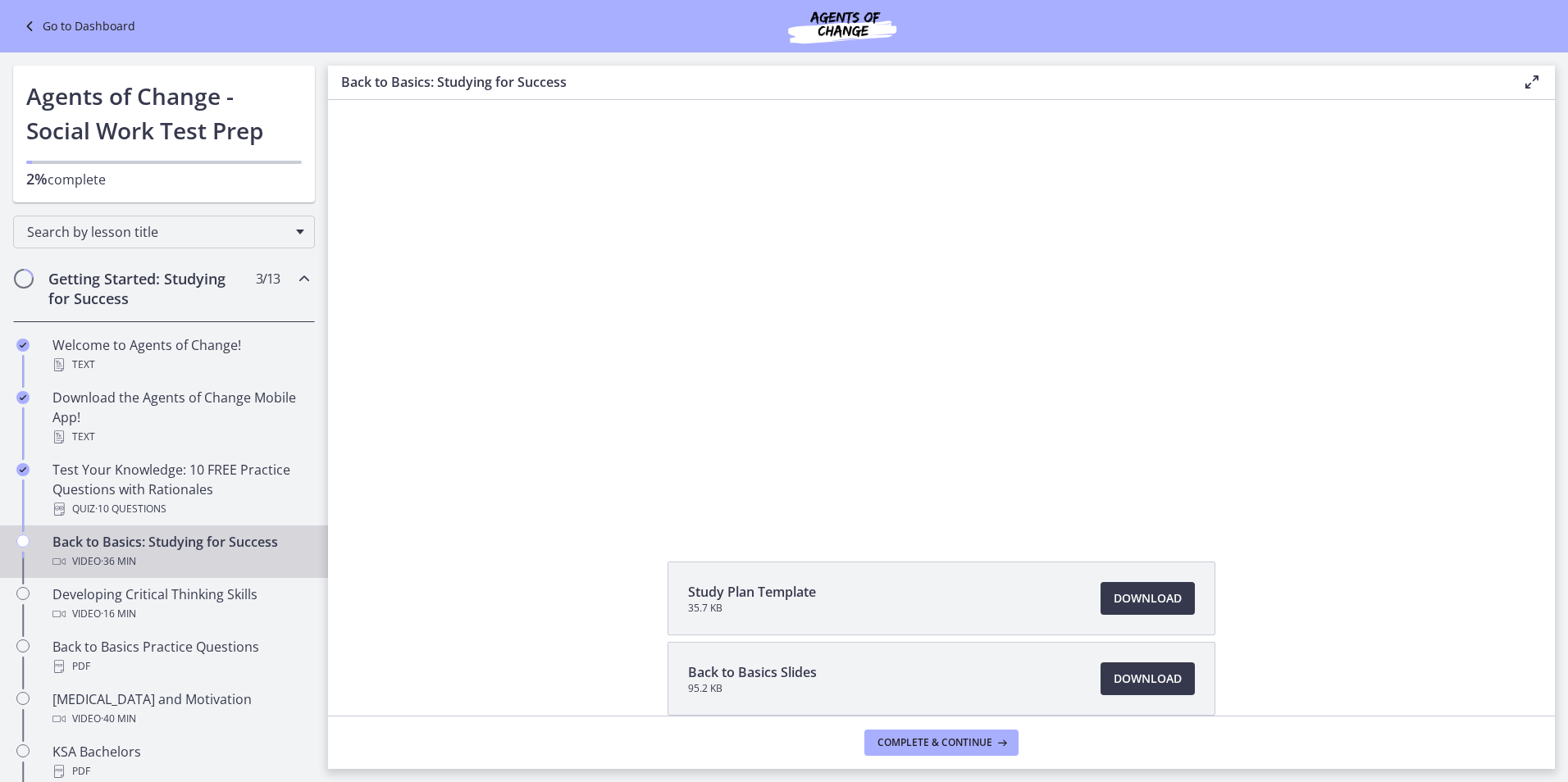
scroll to position [144, 0]
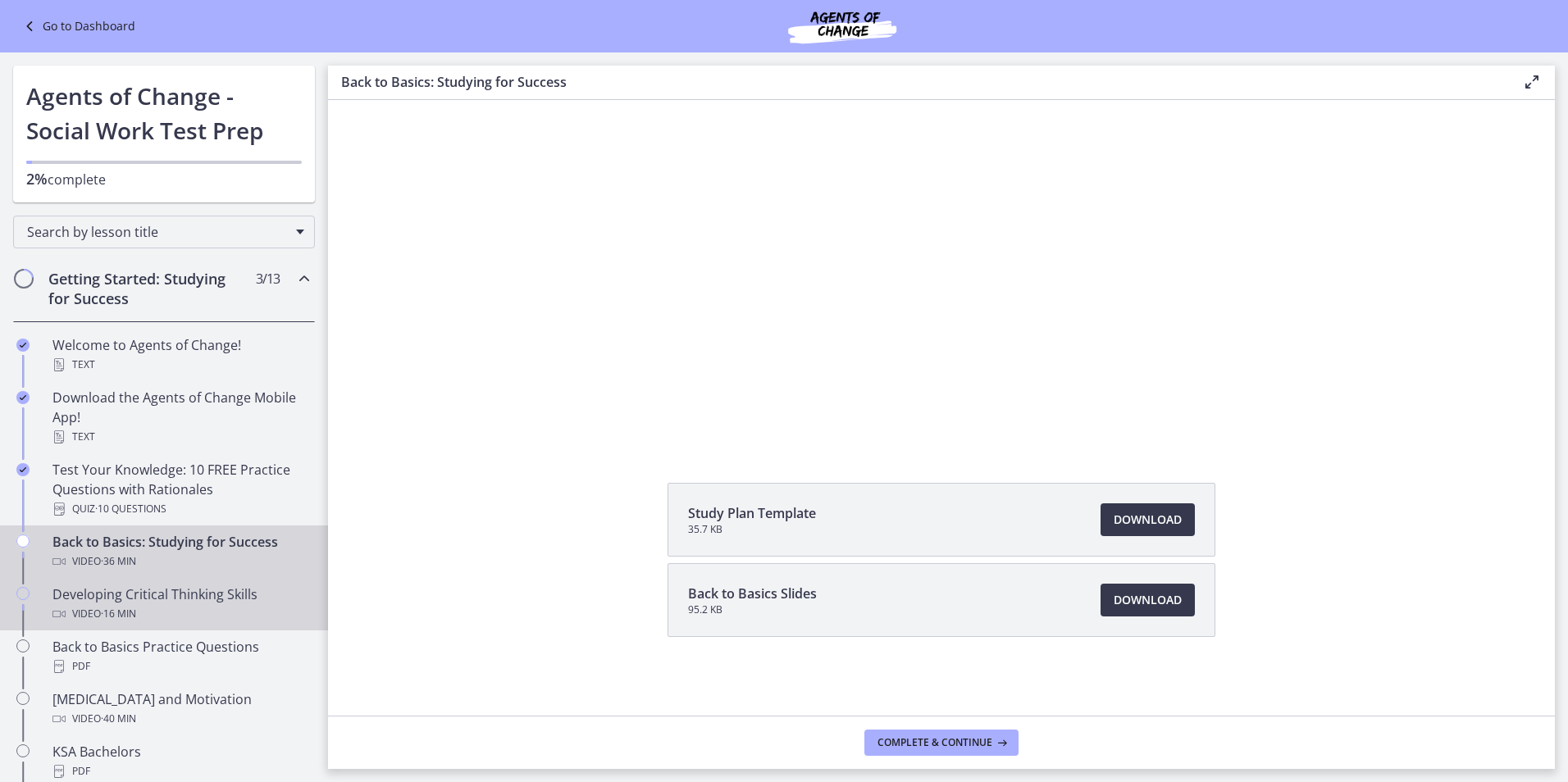
click at [107, 617] on span "· 16 min" at bounding box center [118, 614] width 35 height 20
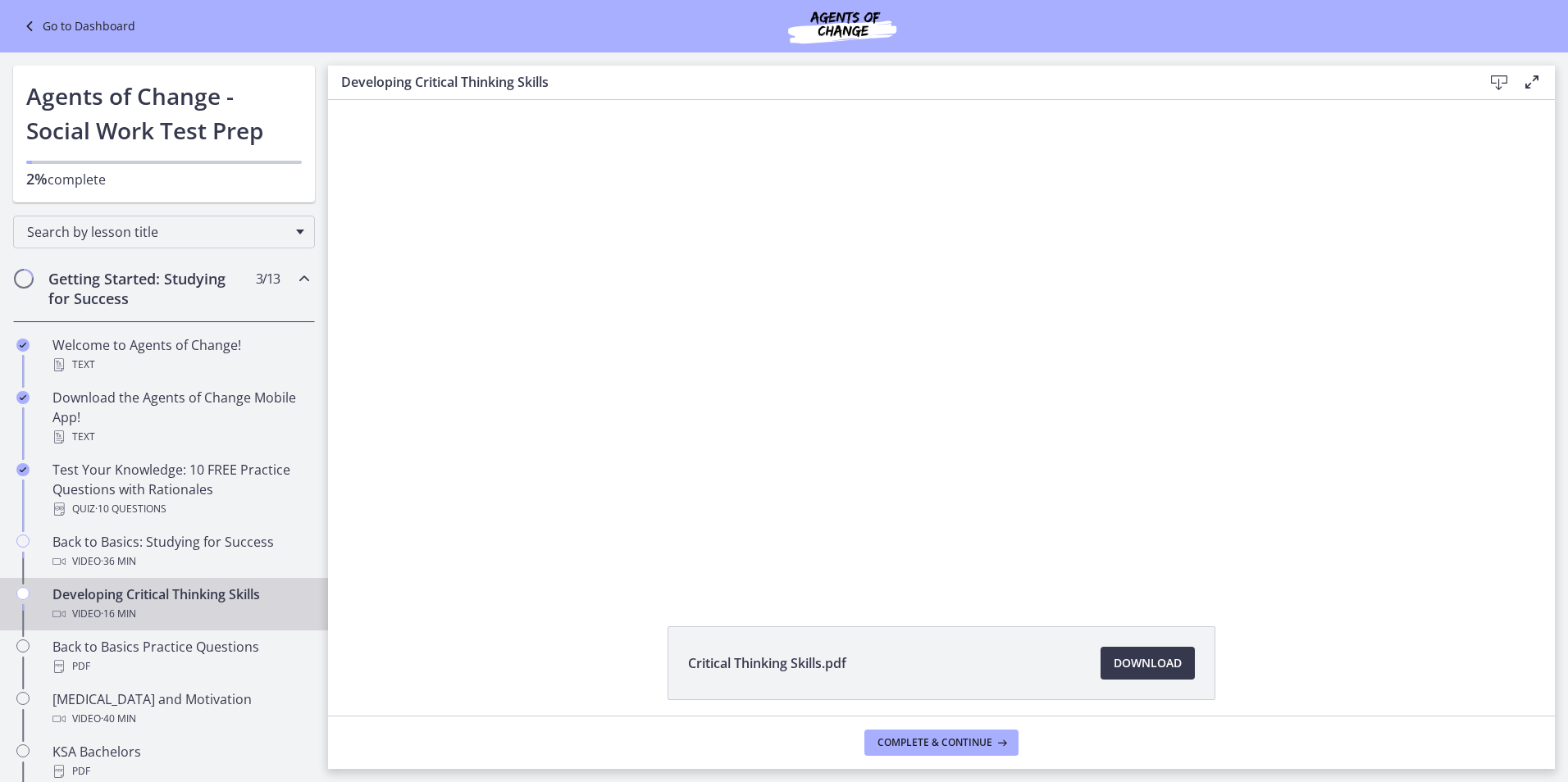
scroll to position [63, 0]
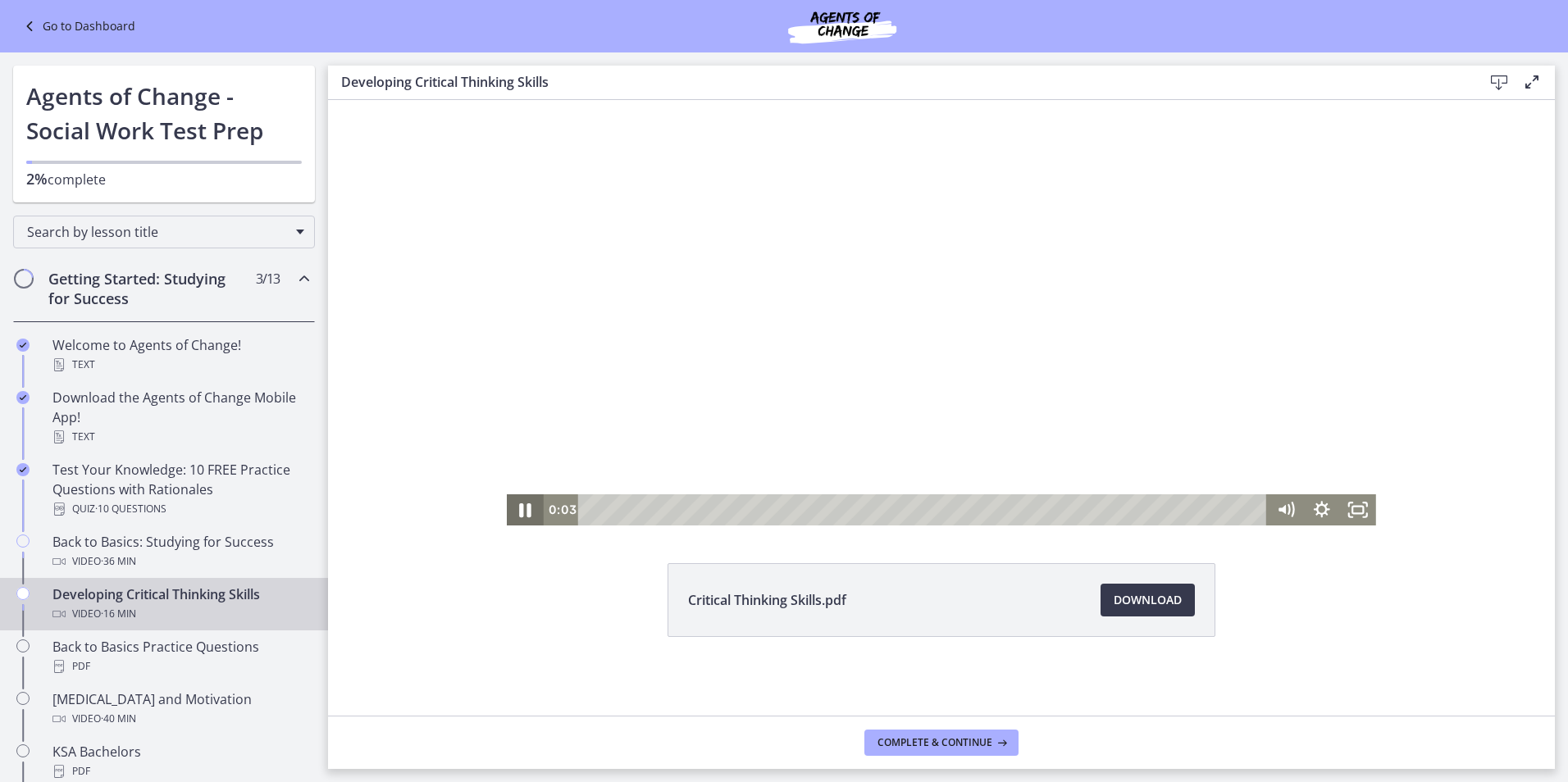
click at [513, 507] on icon "Pause" at bounding box center [525, 510] width 44 height 37
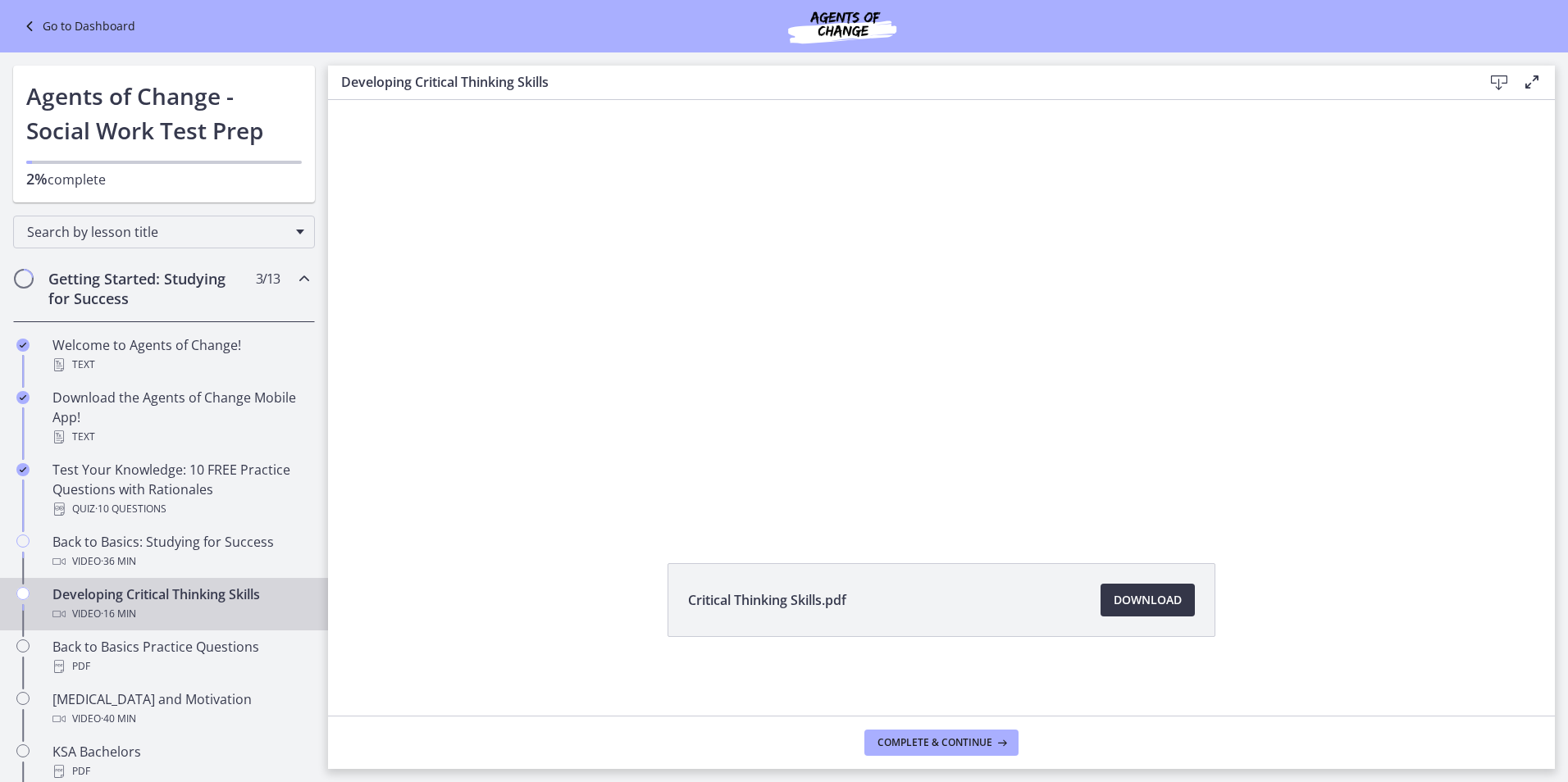
click at [1136, 595] on span "Download Opens in a new window" at bounding box center [1147, 600] width 68 height 20
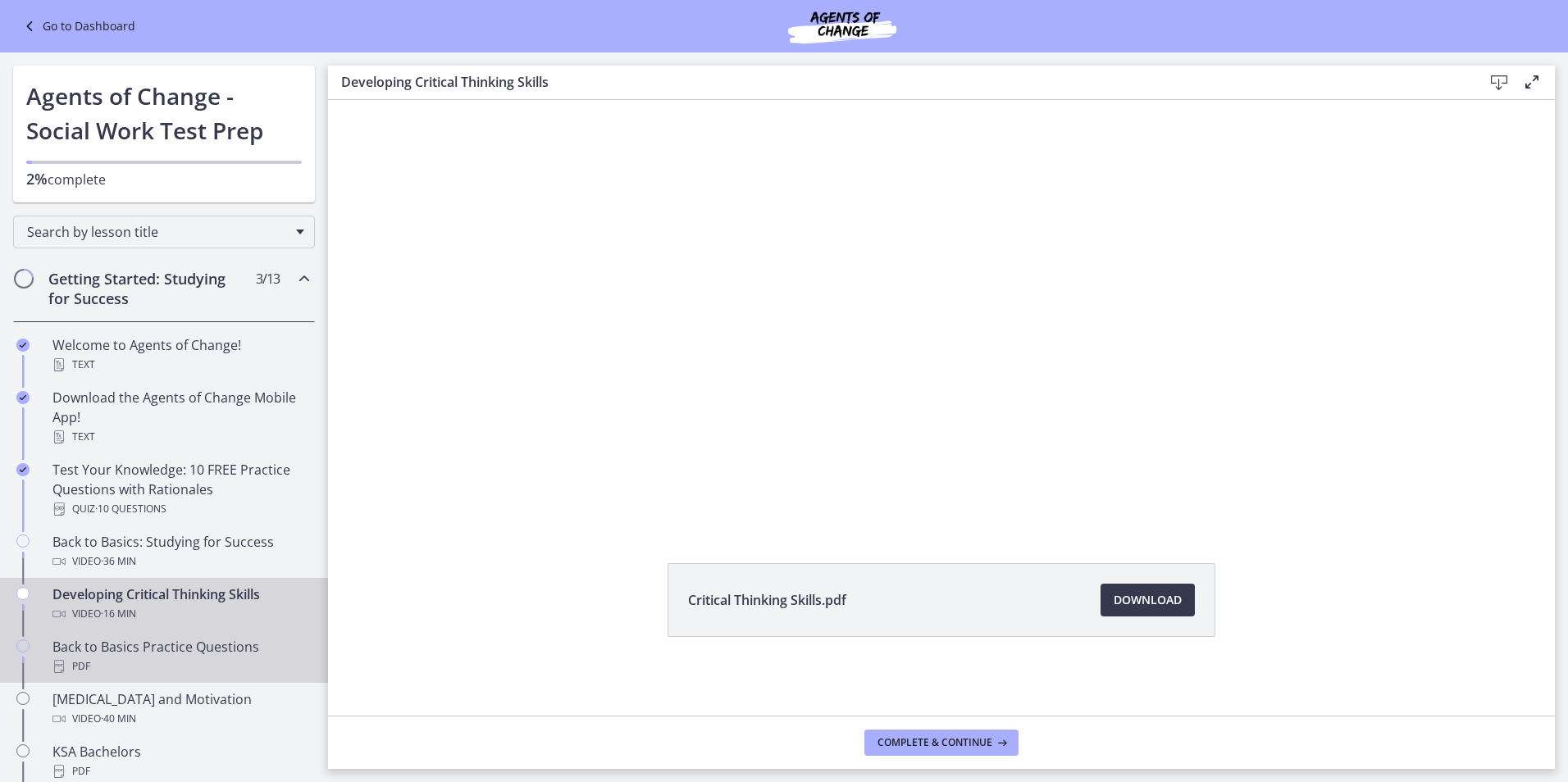
click at [79, 646] on div "Back to Basics Practice Questions PDF" at bounding box center [180, 657] width 256 height 39
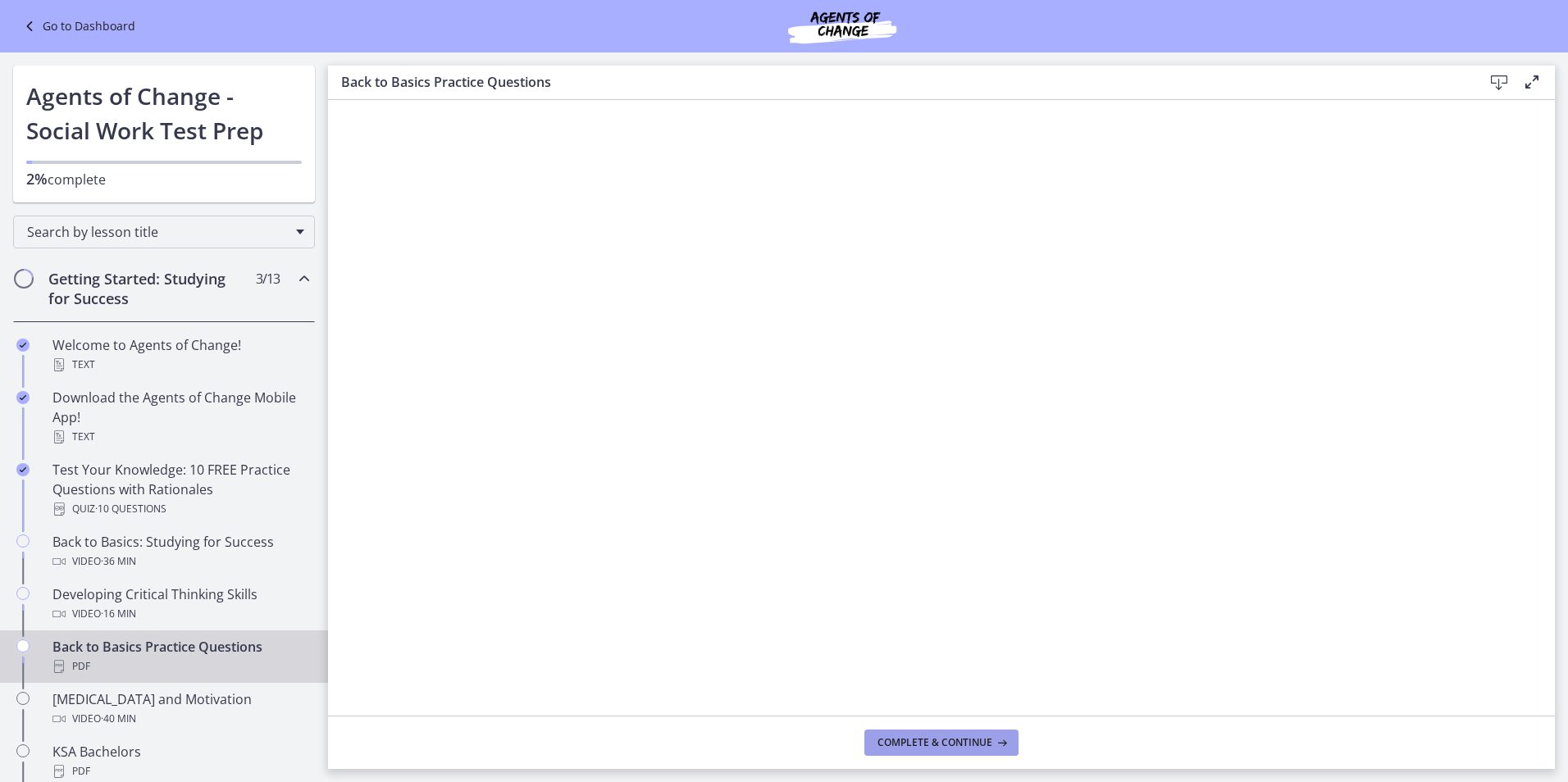
click at [957, 737] on span "Complete & continue" at bounding box center [935, 743] width 115 height 13
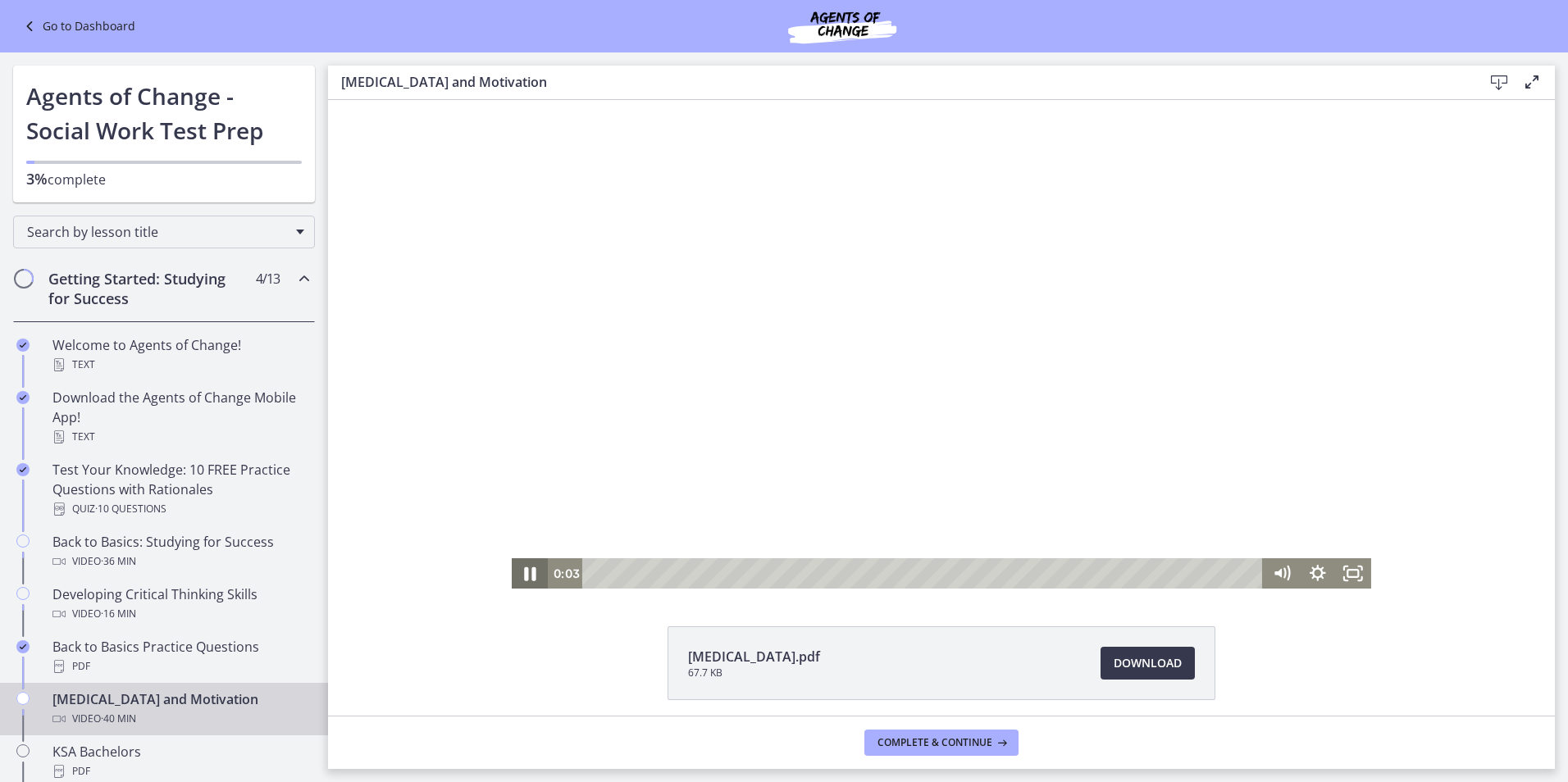
click at [524, 575] on icon "Pause" at bounding box center [530, 574] width 12 height 14
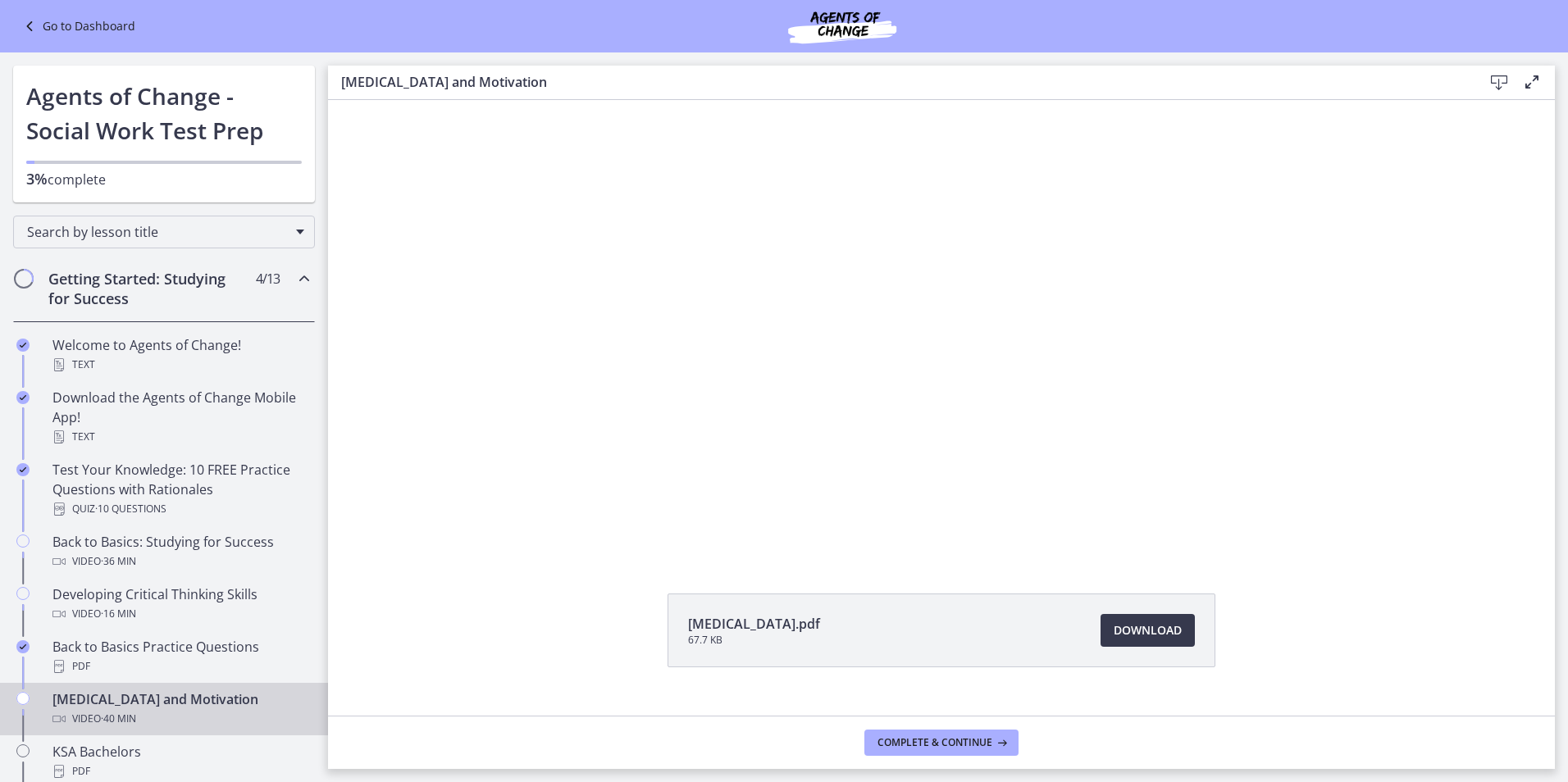
scroll to position [63, 0]
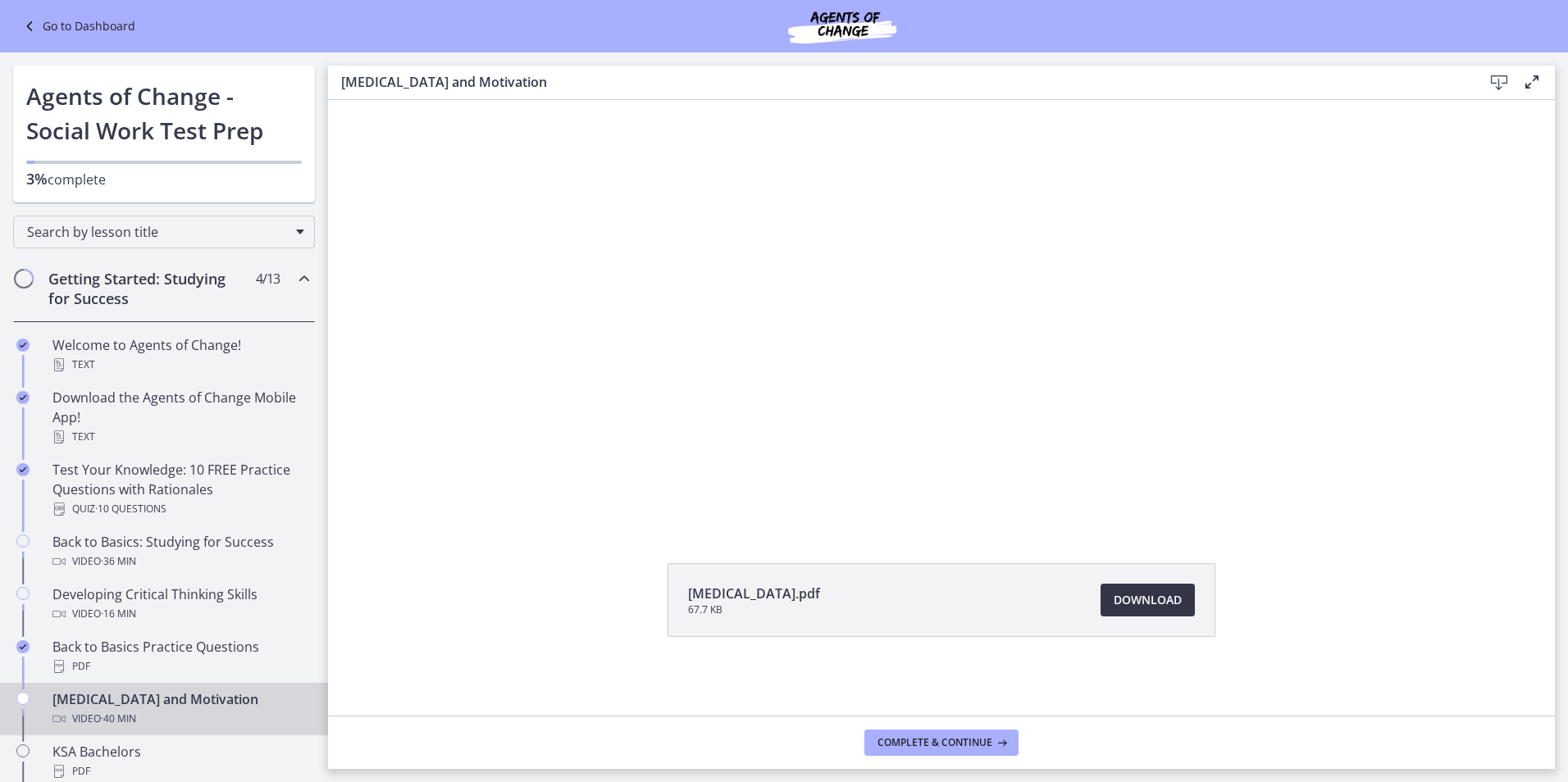
click at [1134, 595] on span "Download Opens in a new window" at bounding box center [1147, 600] width 68 height 20
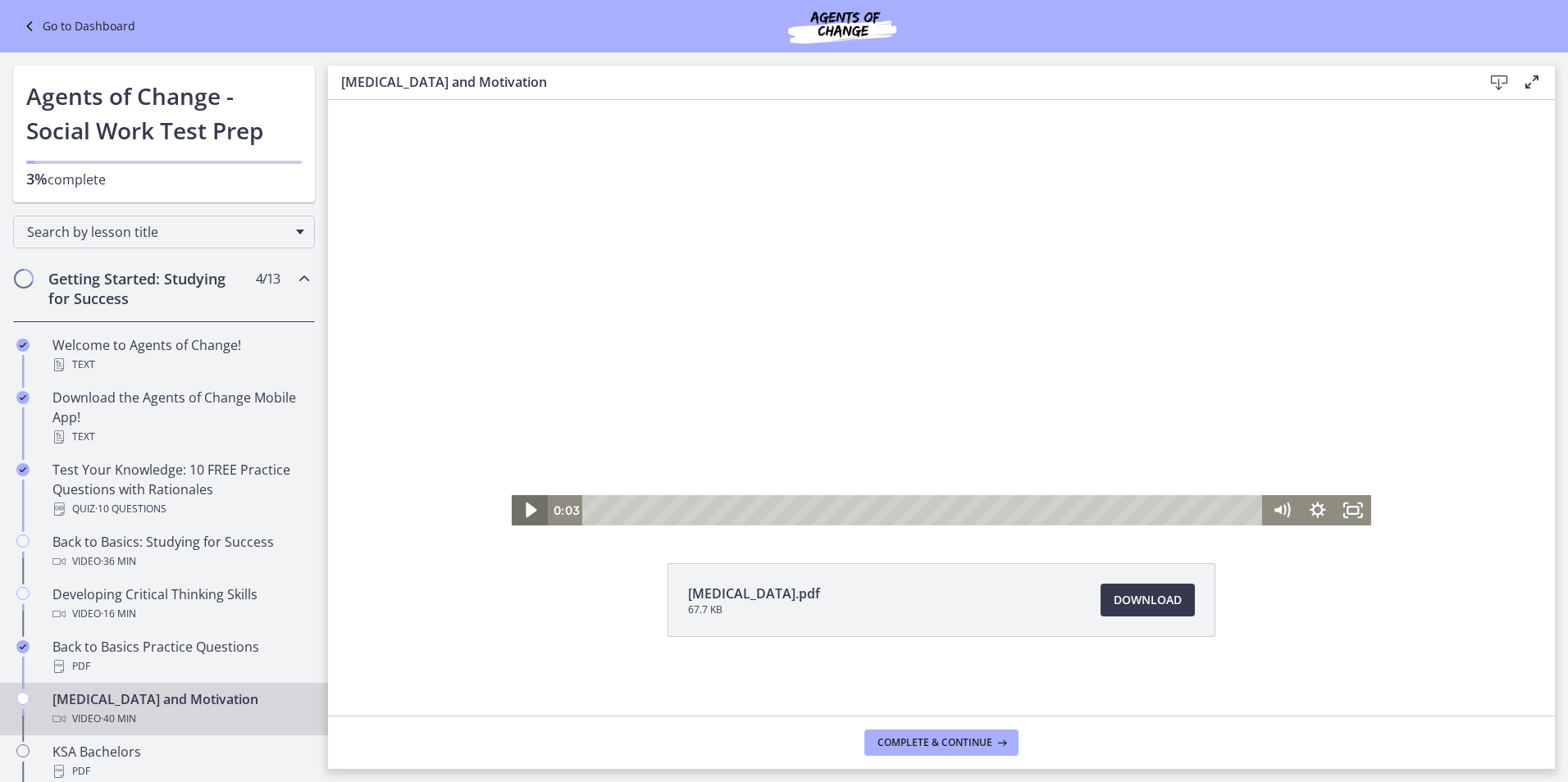
click at [519, 502] on icon "Play Video" at bounding box center [531, 510] width 43 height 36
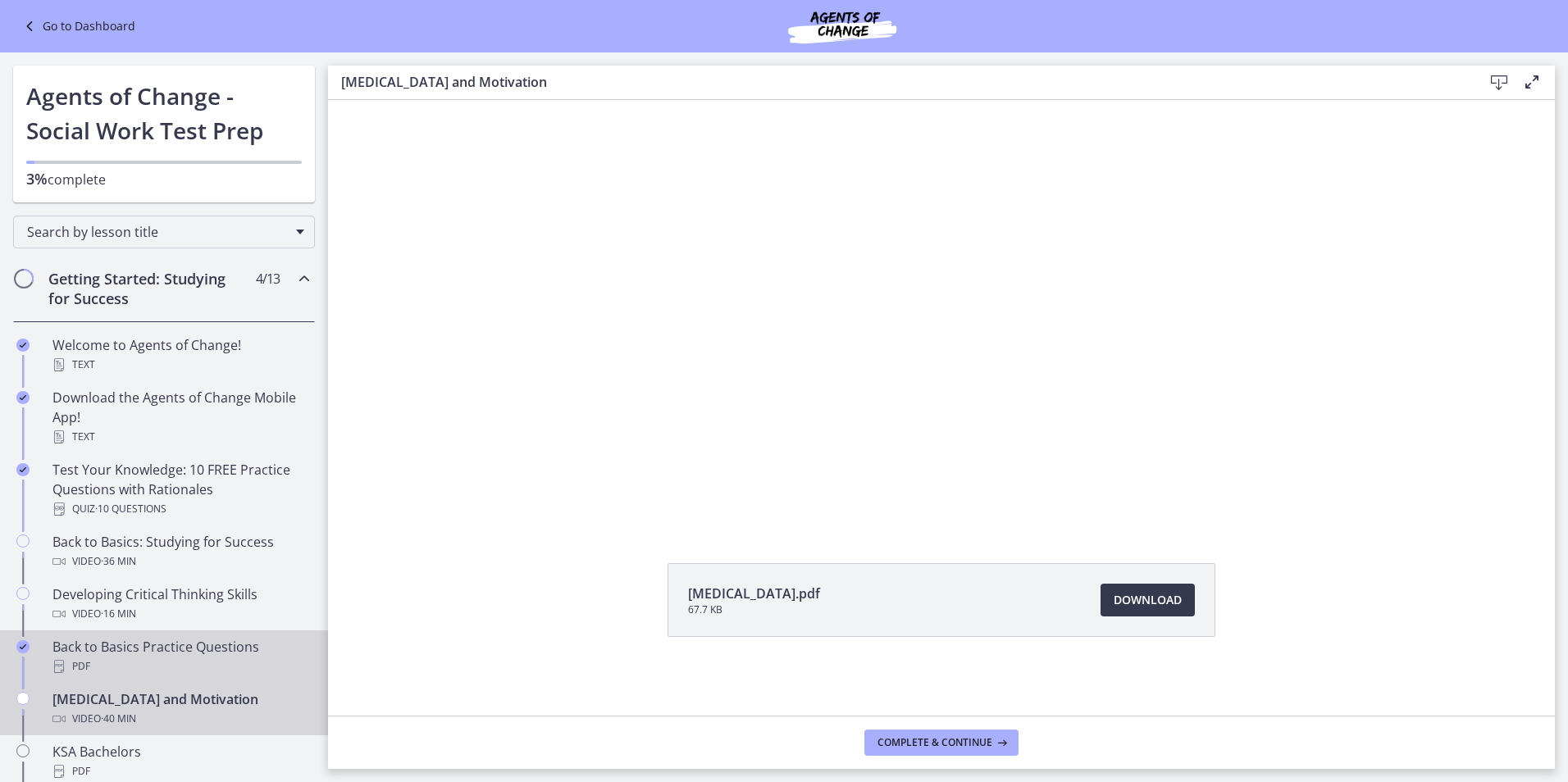
click at [146, 659] on div "PDF" at bounding box center [180, 667] width 256 height 20
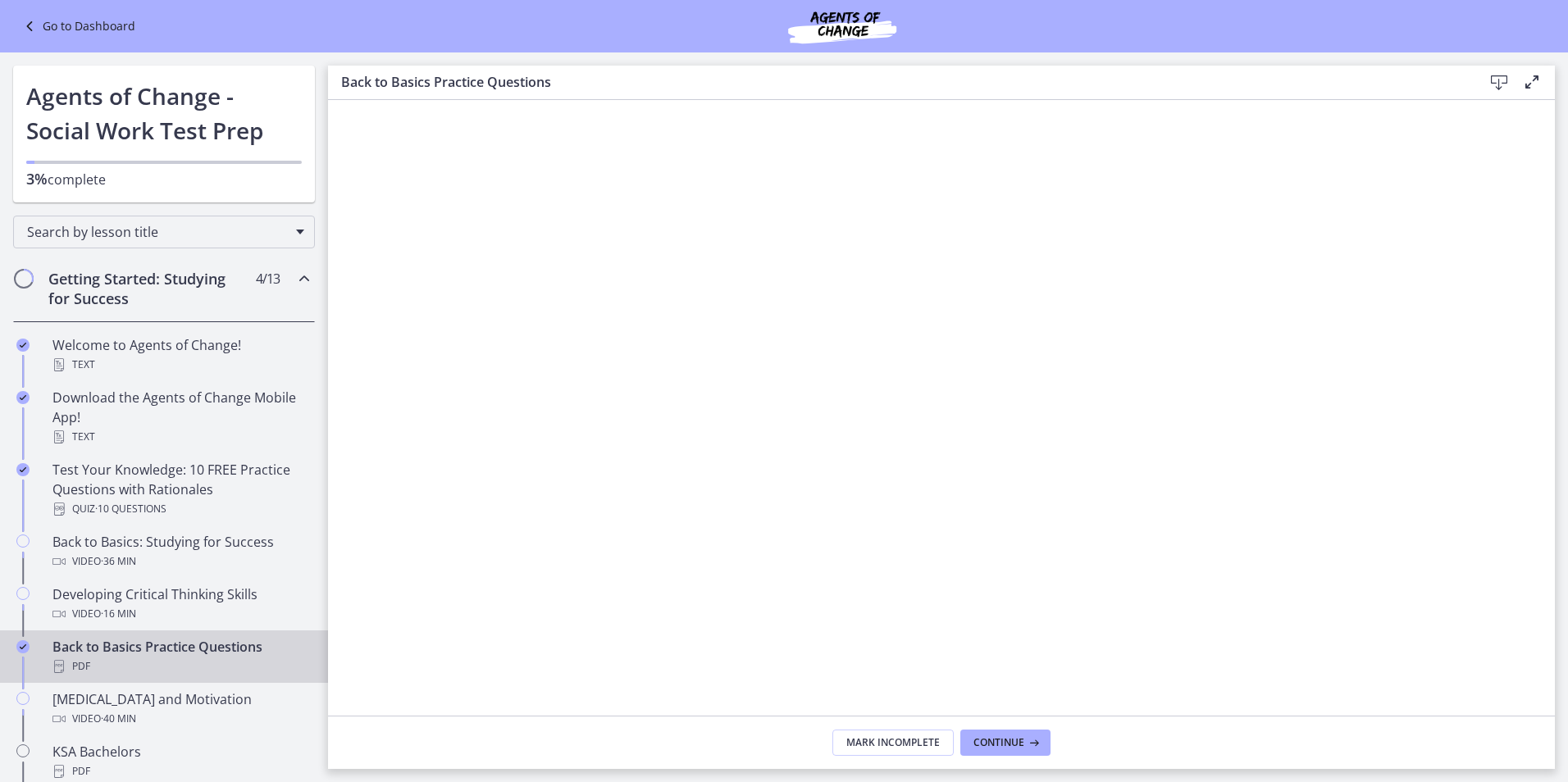
click at [1500, 86] on icon at bounding box center [1499, 83] width 20 height 20
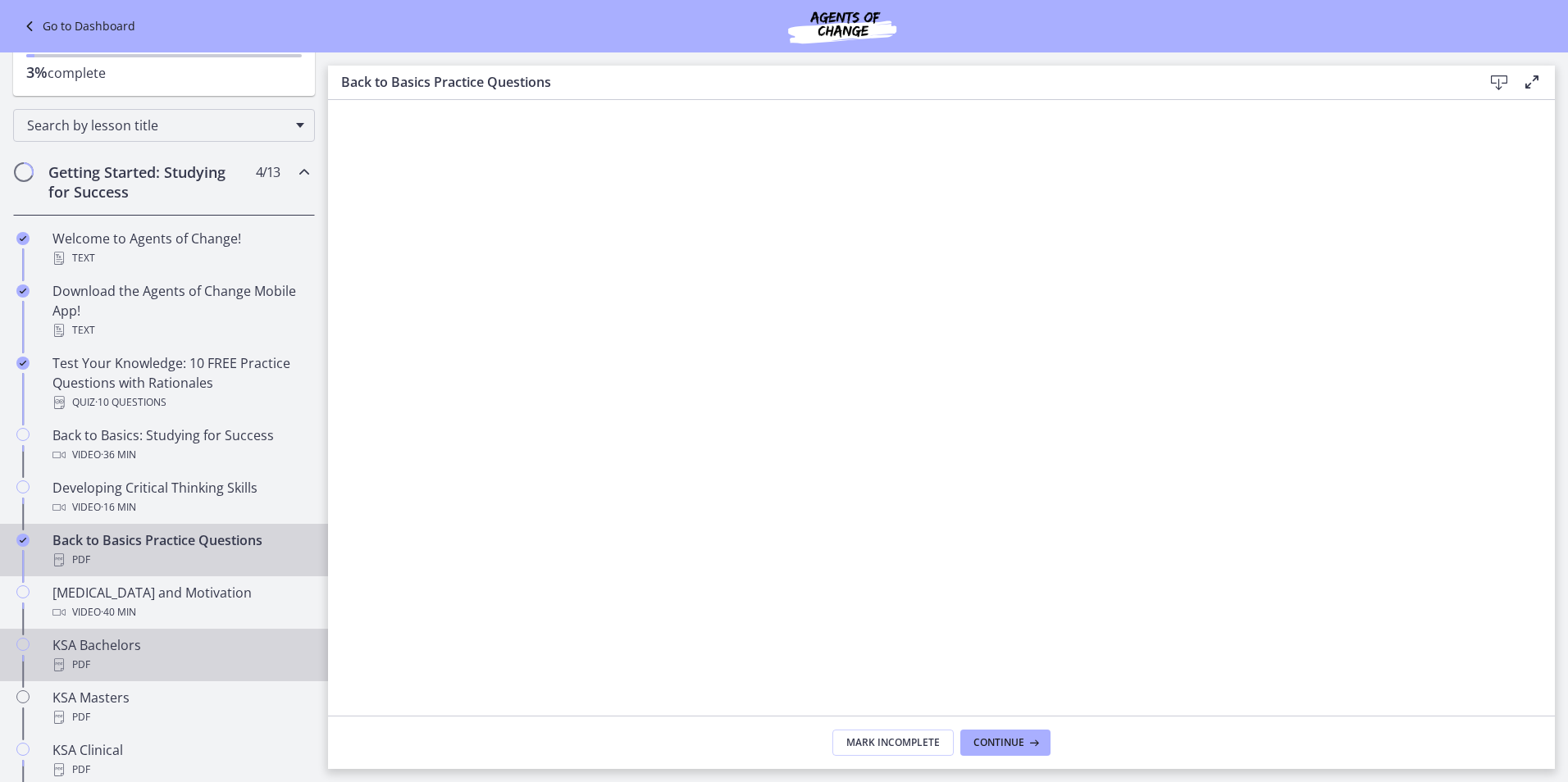
scroll to position [164, 0]
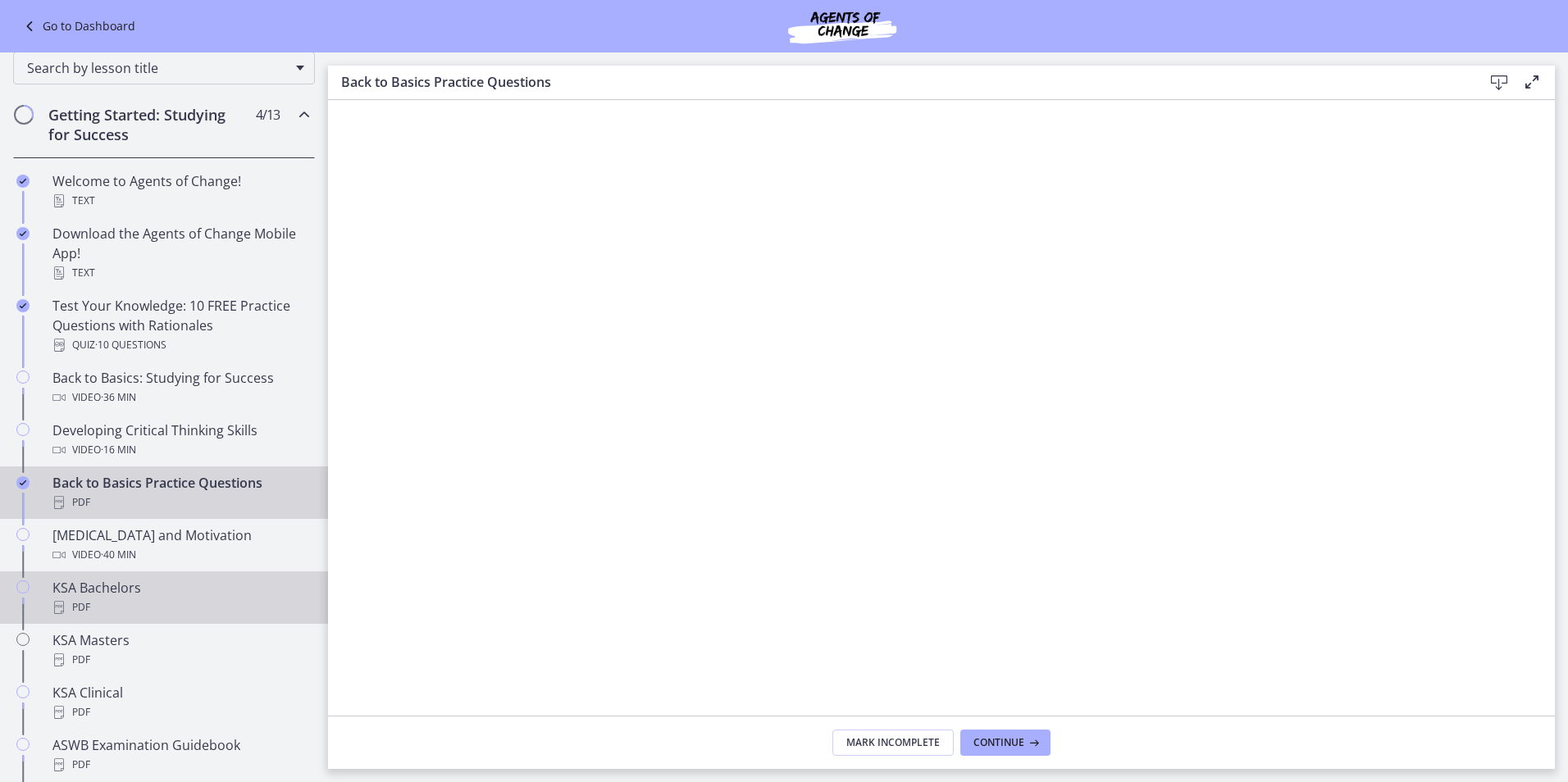
click at [93, 597] on div "PDF" at bounding box center [180, 607] width 256 height 20
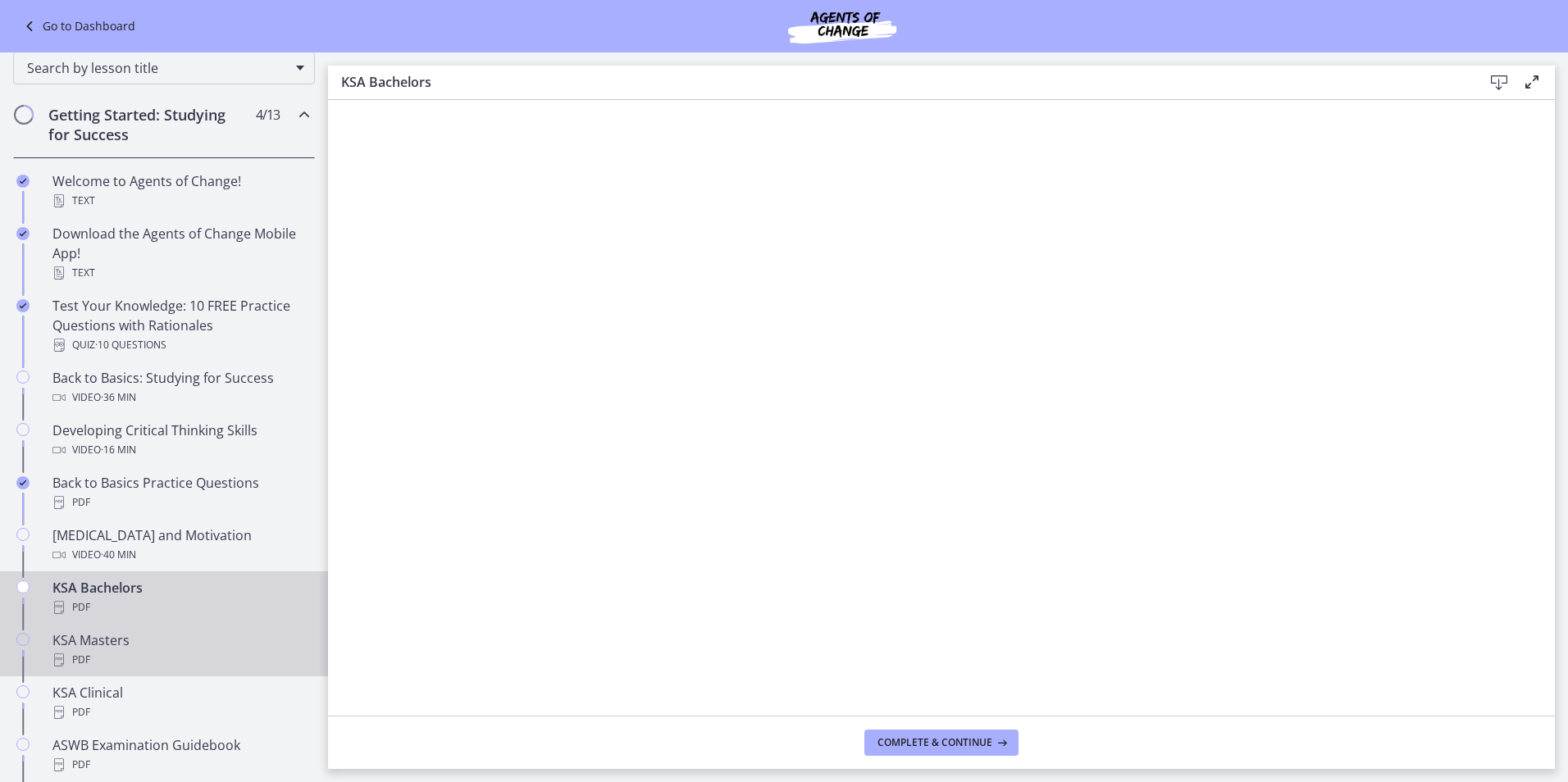
click at [88, 642] on div "KSA Masters PDF" at bounding box center [180, 650] width 256 height 39
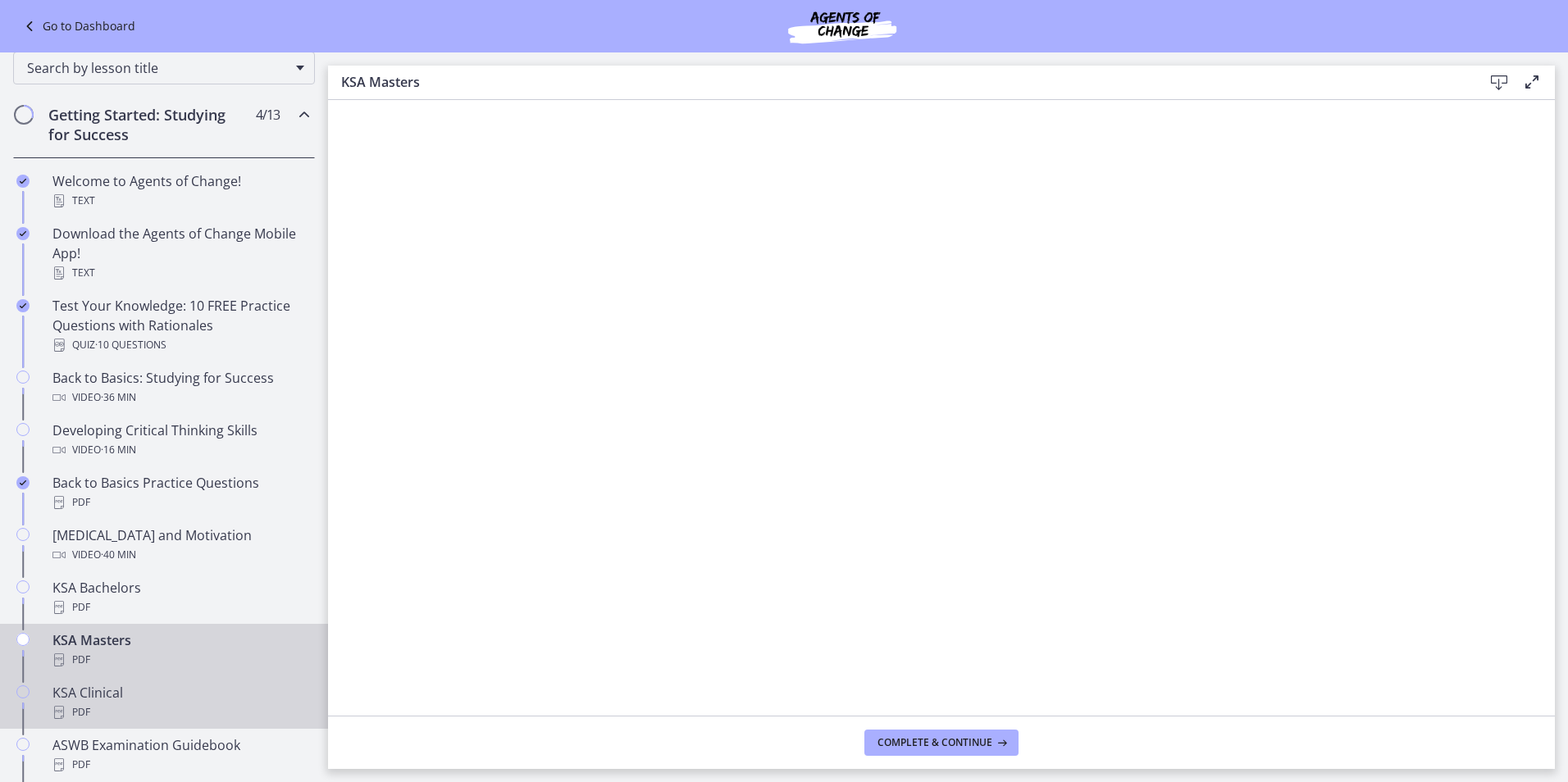
click at [135, 706] on div "PDF" at bounding box center [180, 712] width 256 height 20
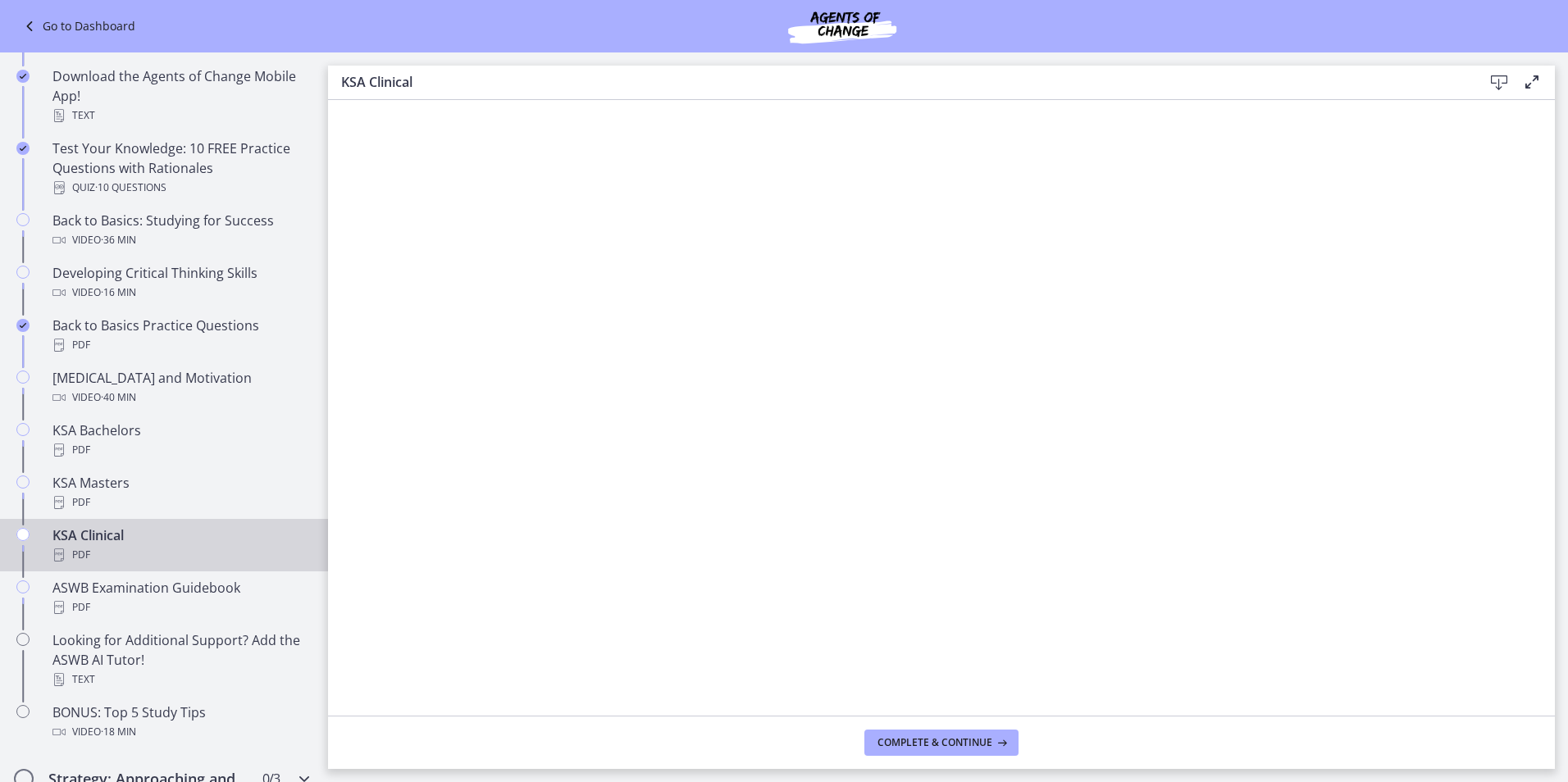
scroll to position [410, 0]
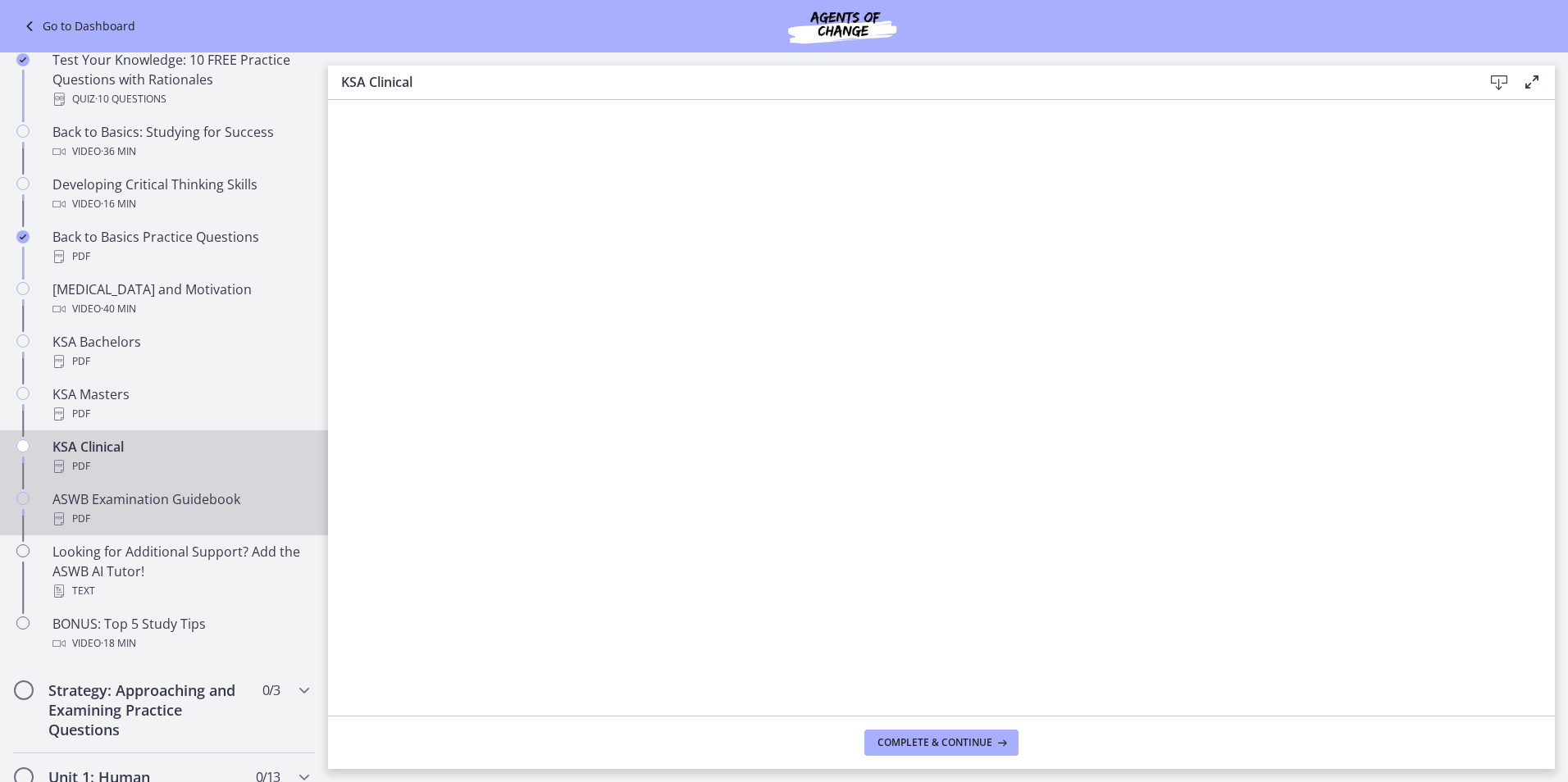
click at [139, 506] on div "ASWB Examination Guidebook PDF" at bounding box center [180, 509] width 256 height 39
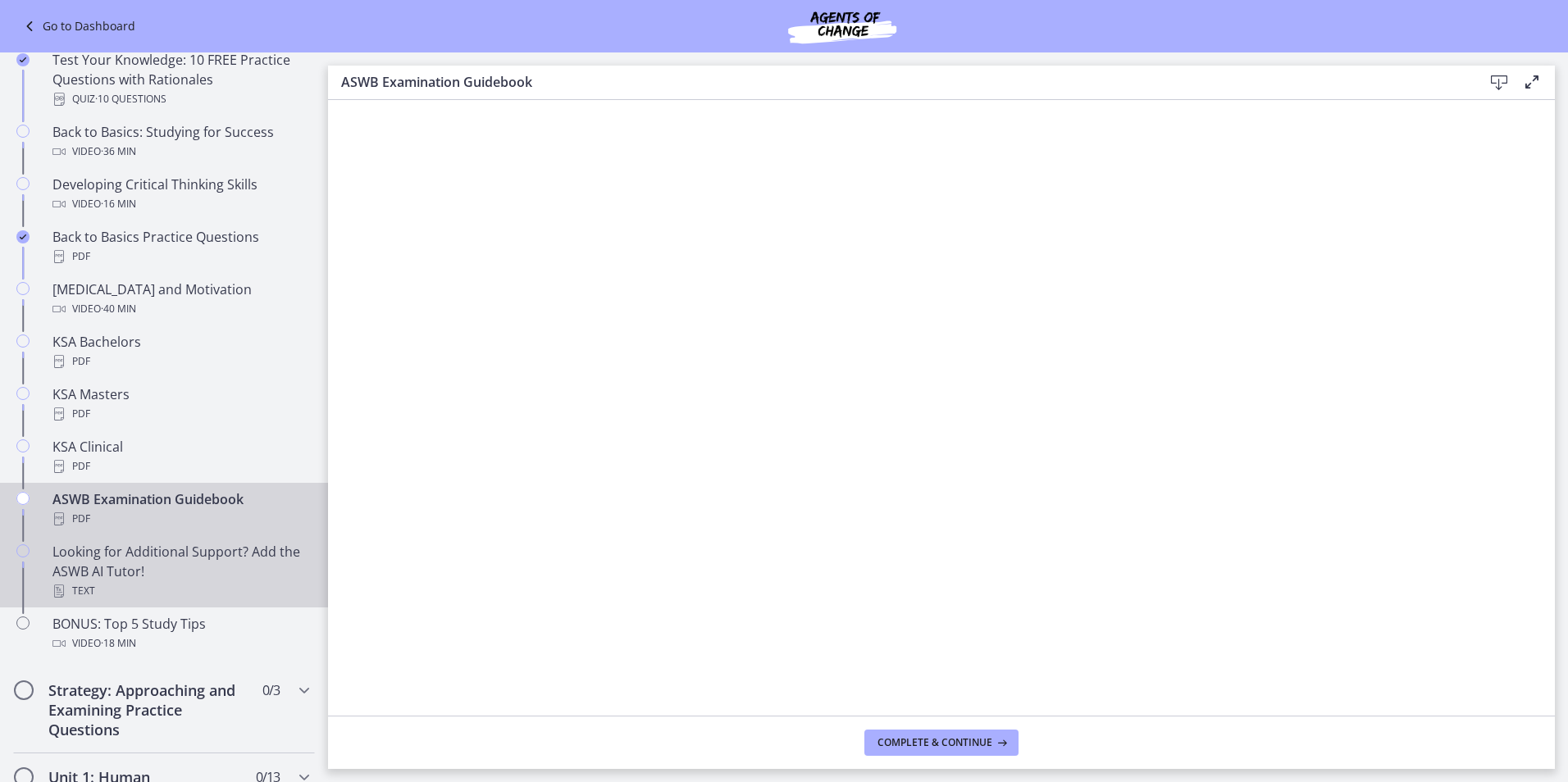
click at [115, 559] on div "Looking for Additional Support? Add the ASWB AI Tutor! Text" at bounding box center [180, 571] width 256 height 59
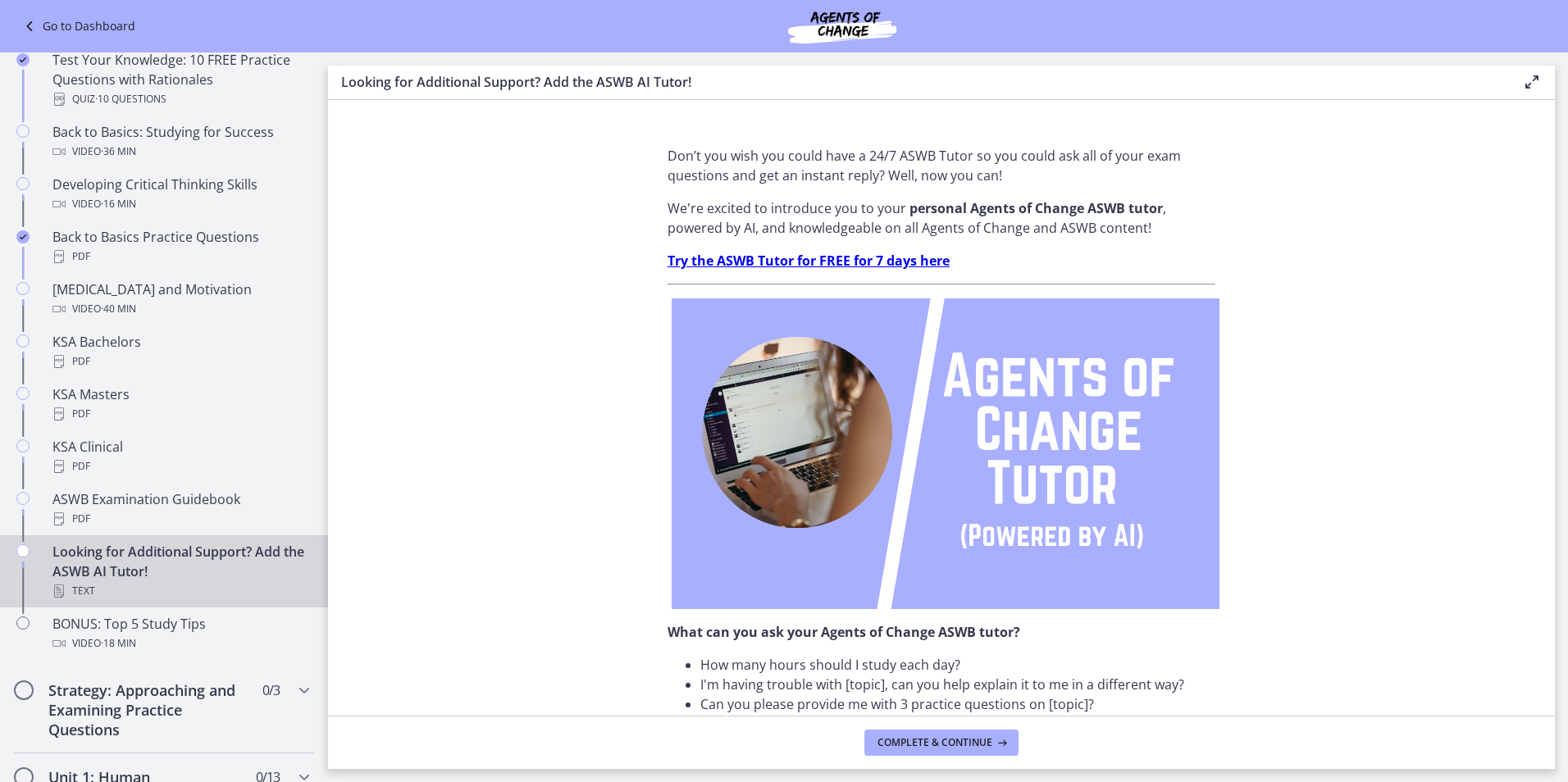
scroll to position [245, 0]
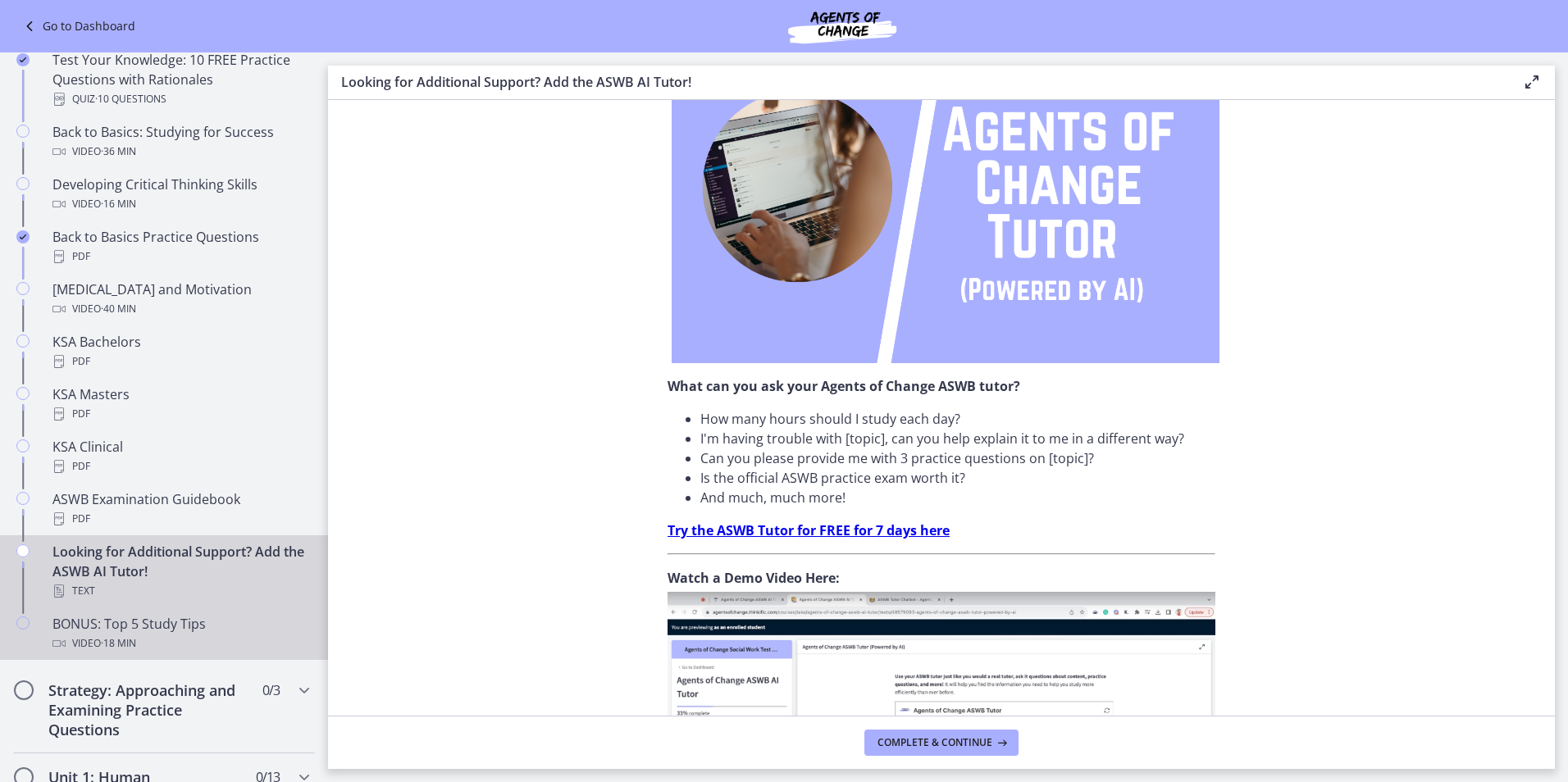
click at [121, 633] on div "BONUS: Top 5 Study Tips Video · 18 min" at bounding box center [180, 634] width 256 height 39
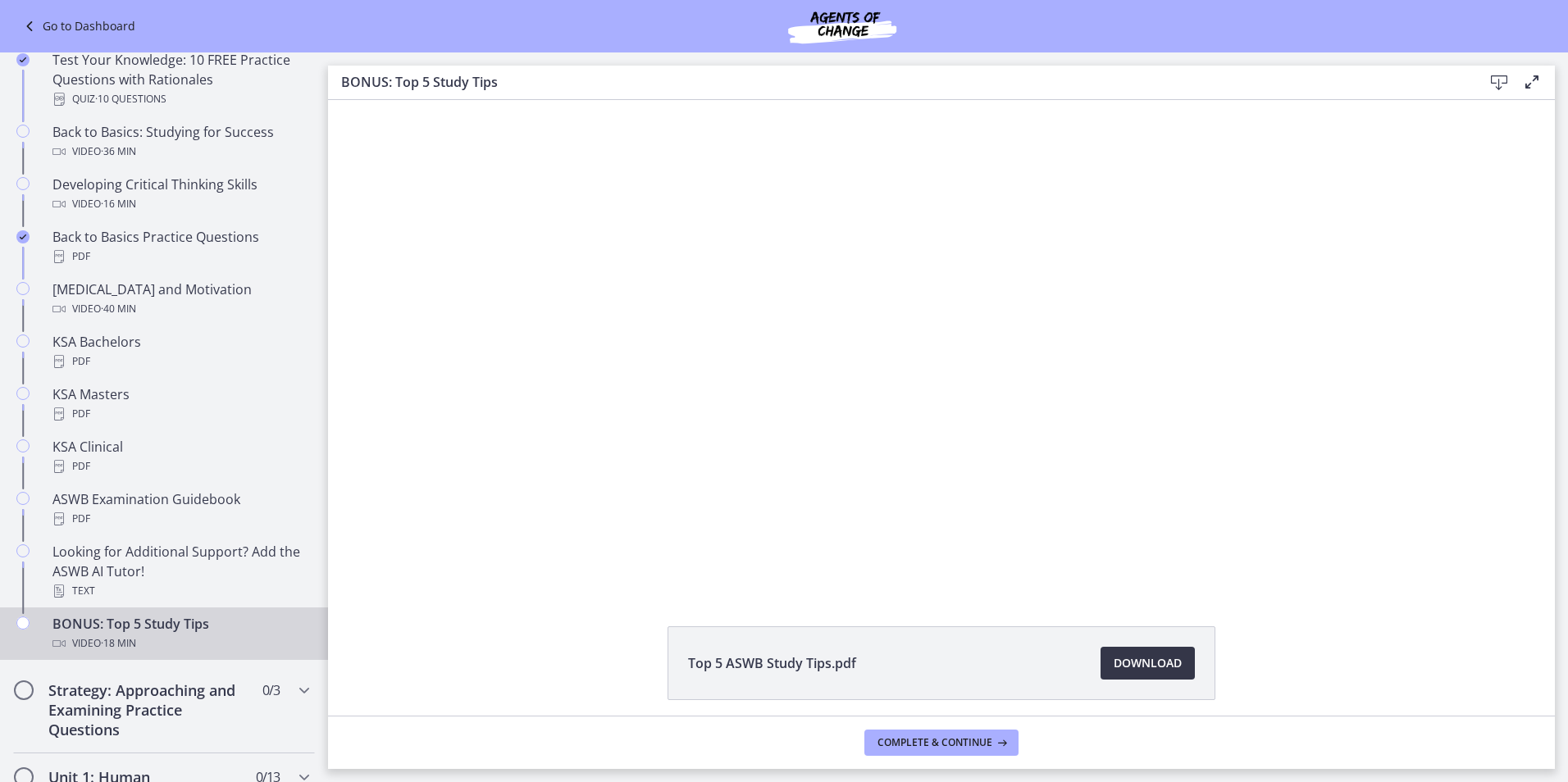
click at [1143, 668] on span "Download Opens in a new window" at bounding box center [1147, 663] width 68 height 20
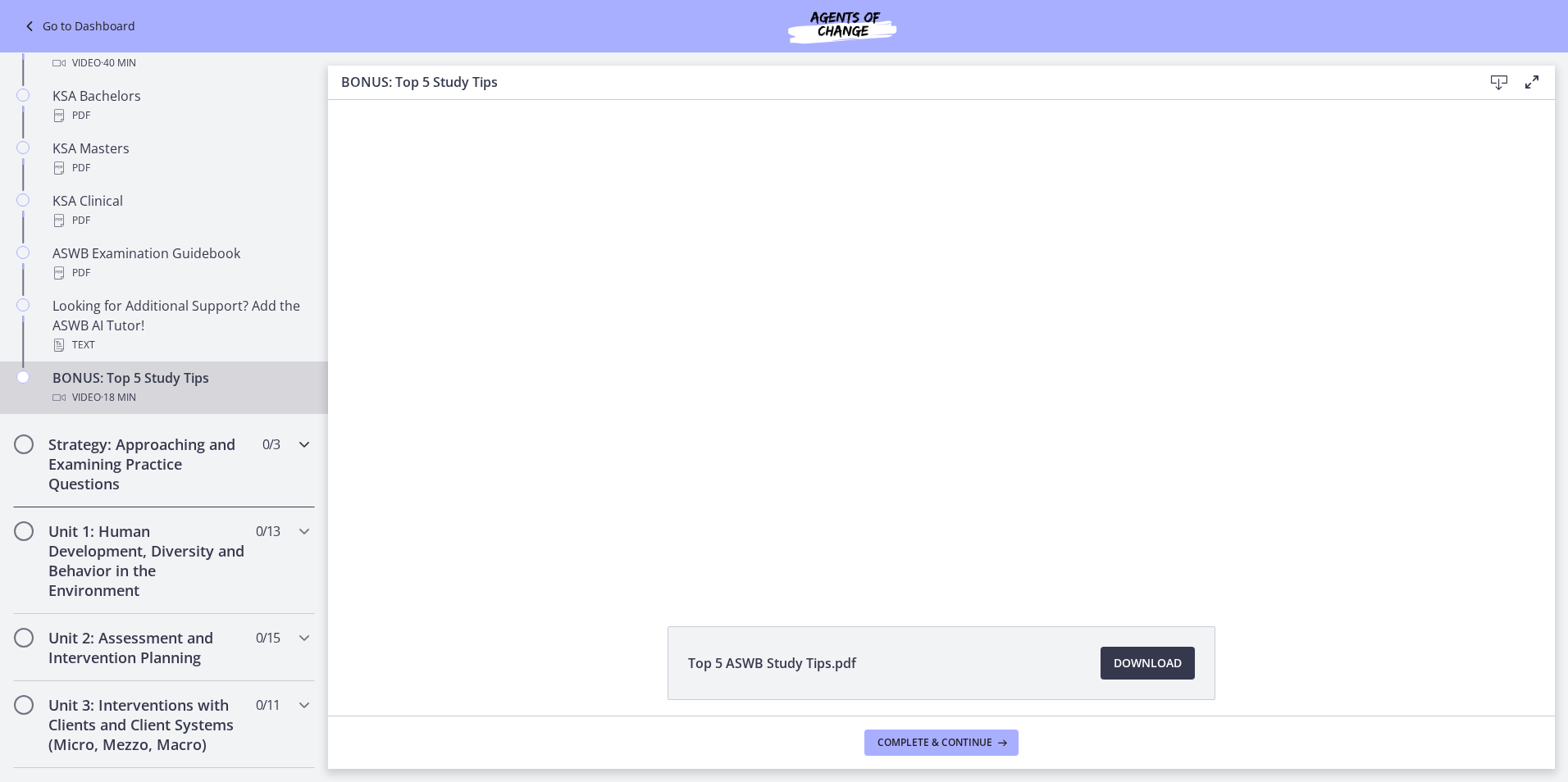
click at [185, 444] on h2 "Strategy: Approaching and Examining Practice Questions" at bounding box center [148, 464] width 200 height 59
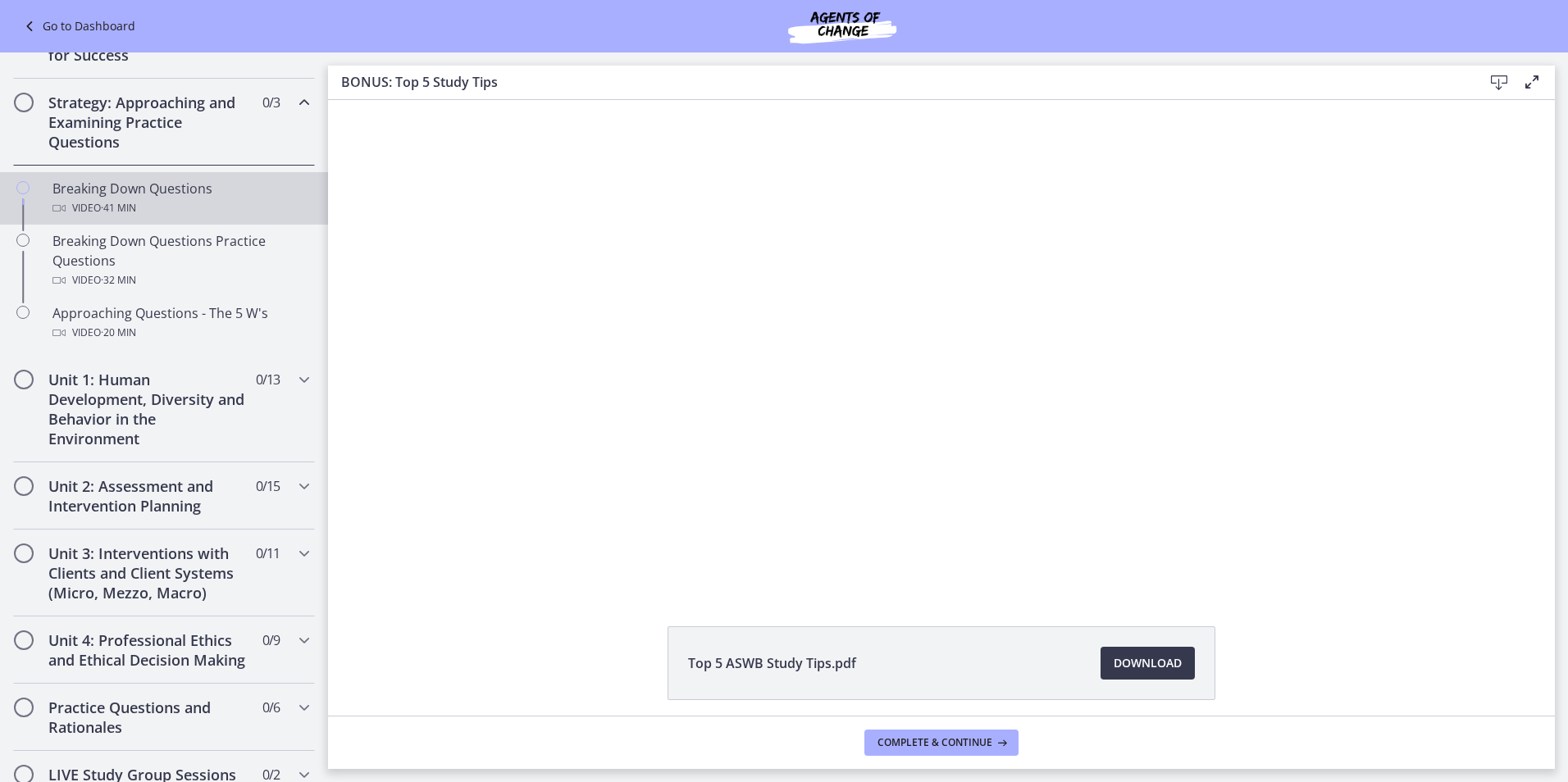
scroll to position [226, 0]
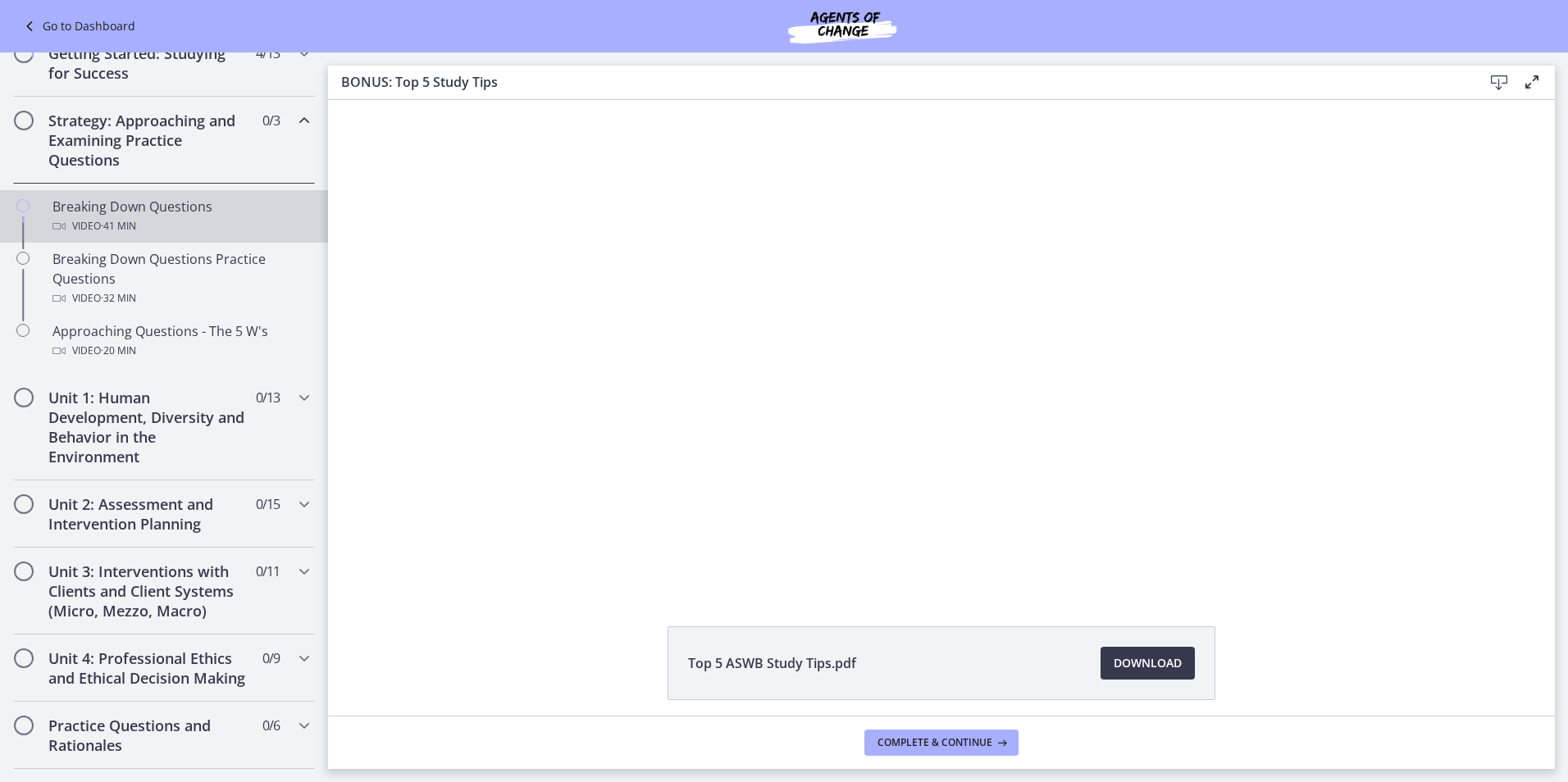
click at [80, 218] on div "Video · 41 min" at bounding box center [180, 226] width 256 height 20
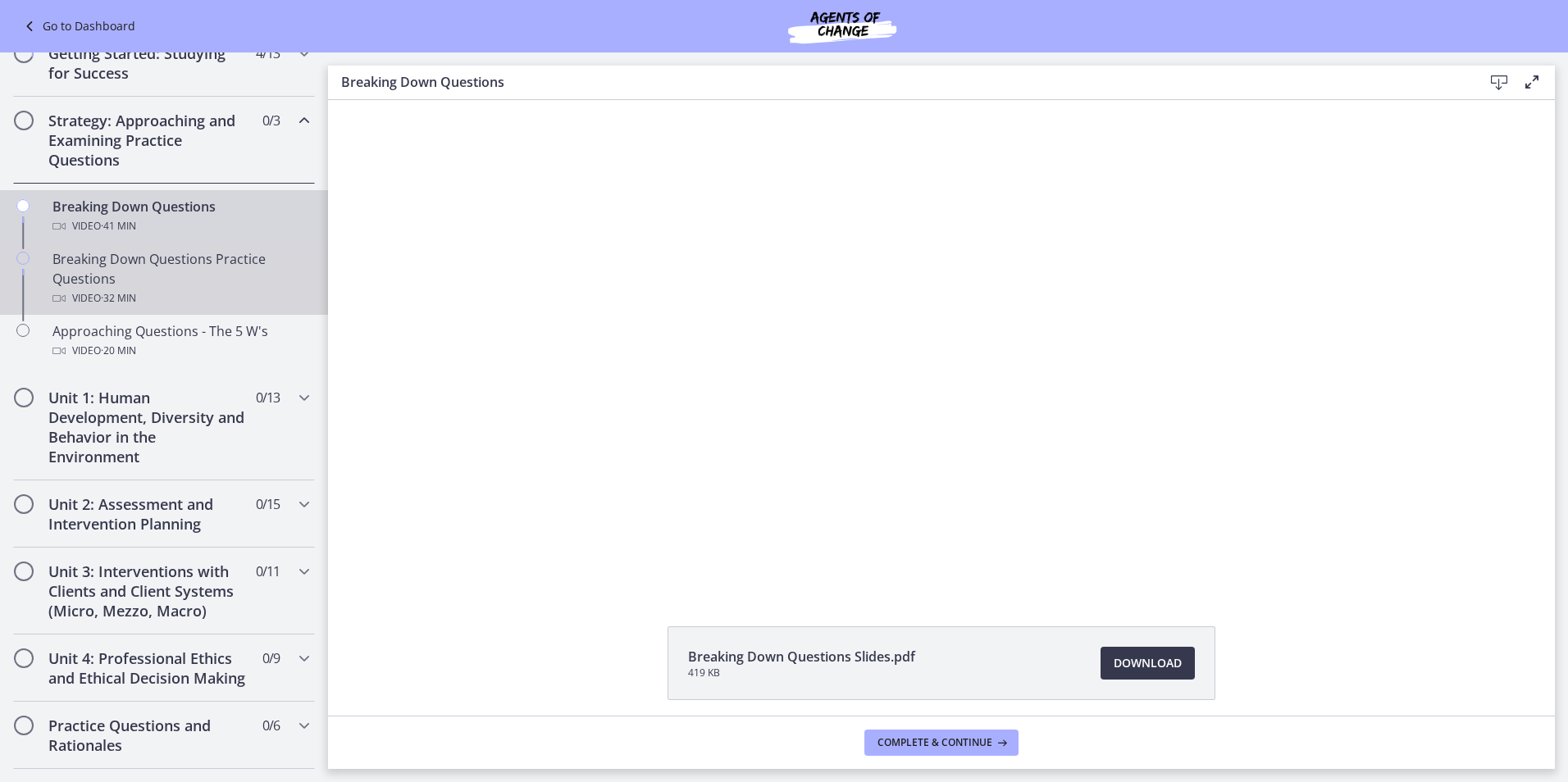
click at [129, 279] on div "Breaking Down Questions Practice Questions Video · 32 min" at bounding box center [180, 279] width 256 height 59
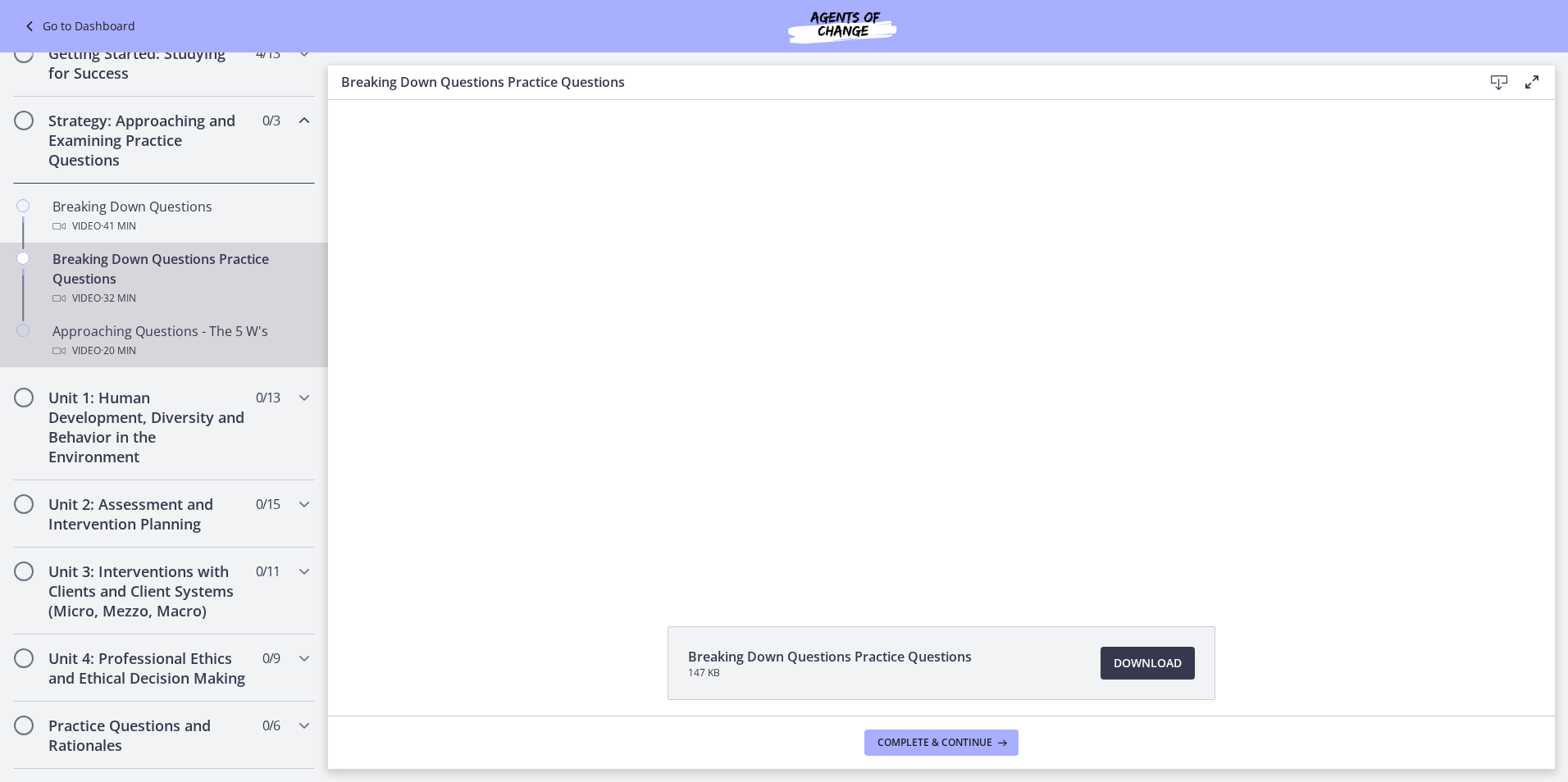
click at [120, 339] on div "Approaching Questions - The 5 W's Video · 20 min" at bounding box center [180, 341] width 256 height 39
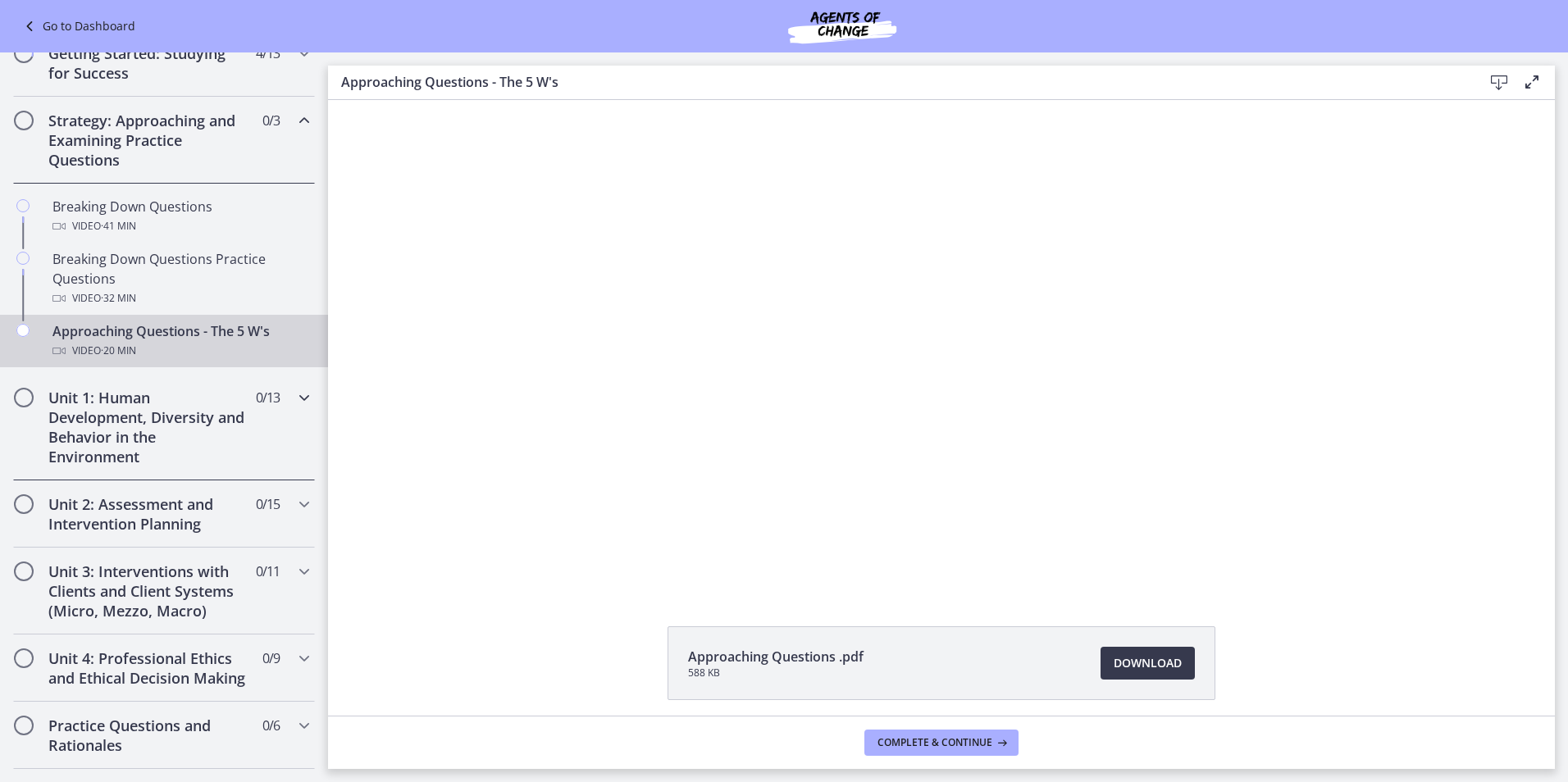
click at [138, 424] on h2 "Unit 1: Human Development, Diversity and Behavior in the Environment" at bounding box center [148, 427] width 200 height 79
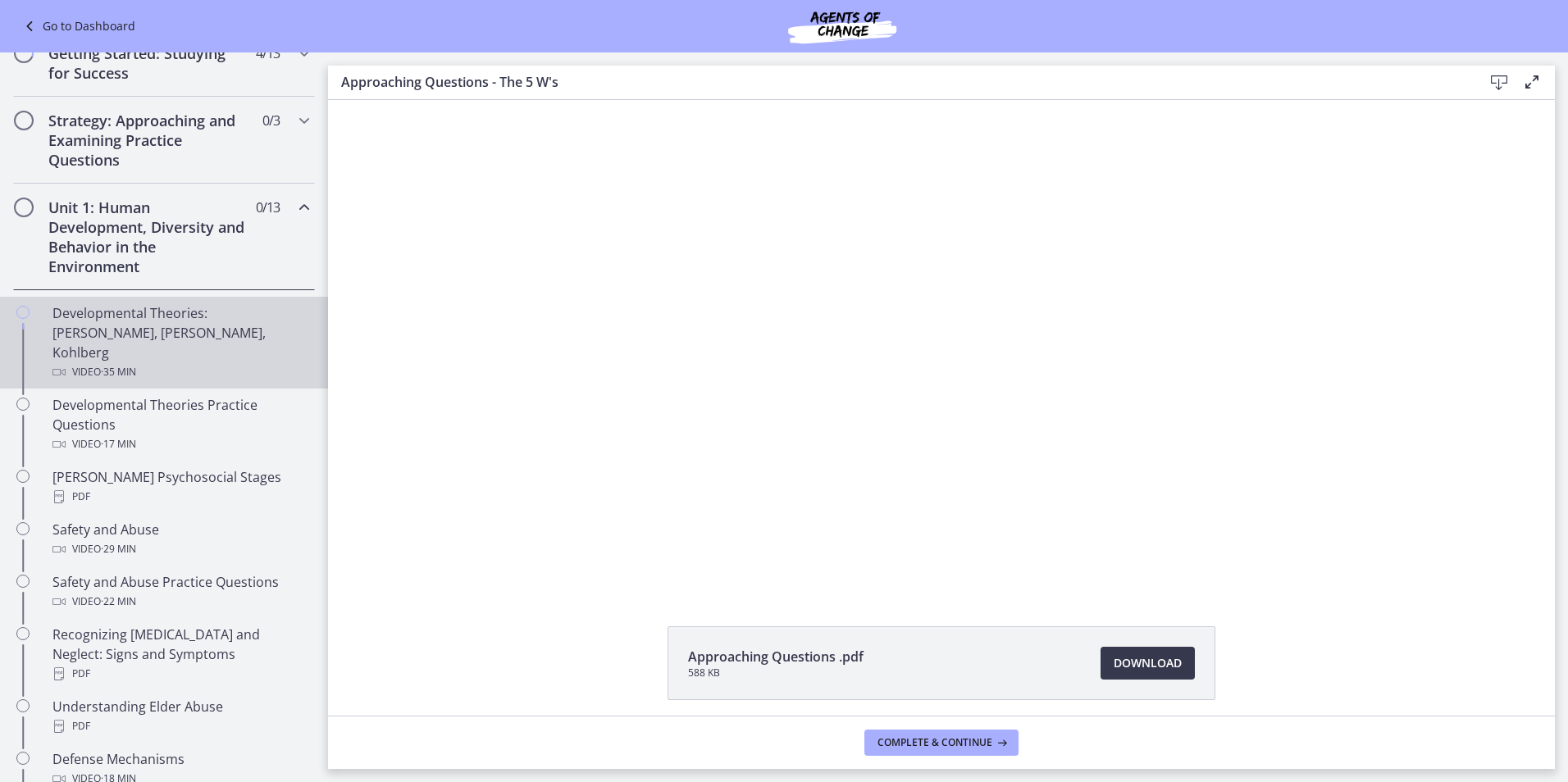
click at [126, 334] on div "Developmental Theories: Erikson, Piaget, Kohlberg Video · 35 min" at bounding box center [180, 343] width 256 height 79
click at [125, 239] on h2 "Unit 1: Human Development, Diversity and Behavior in the Environment" at bounding box center [148, 237] width 200 height 79
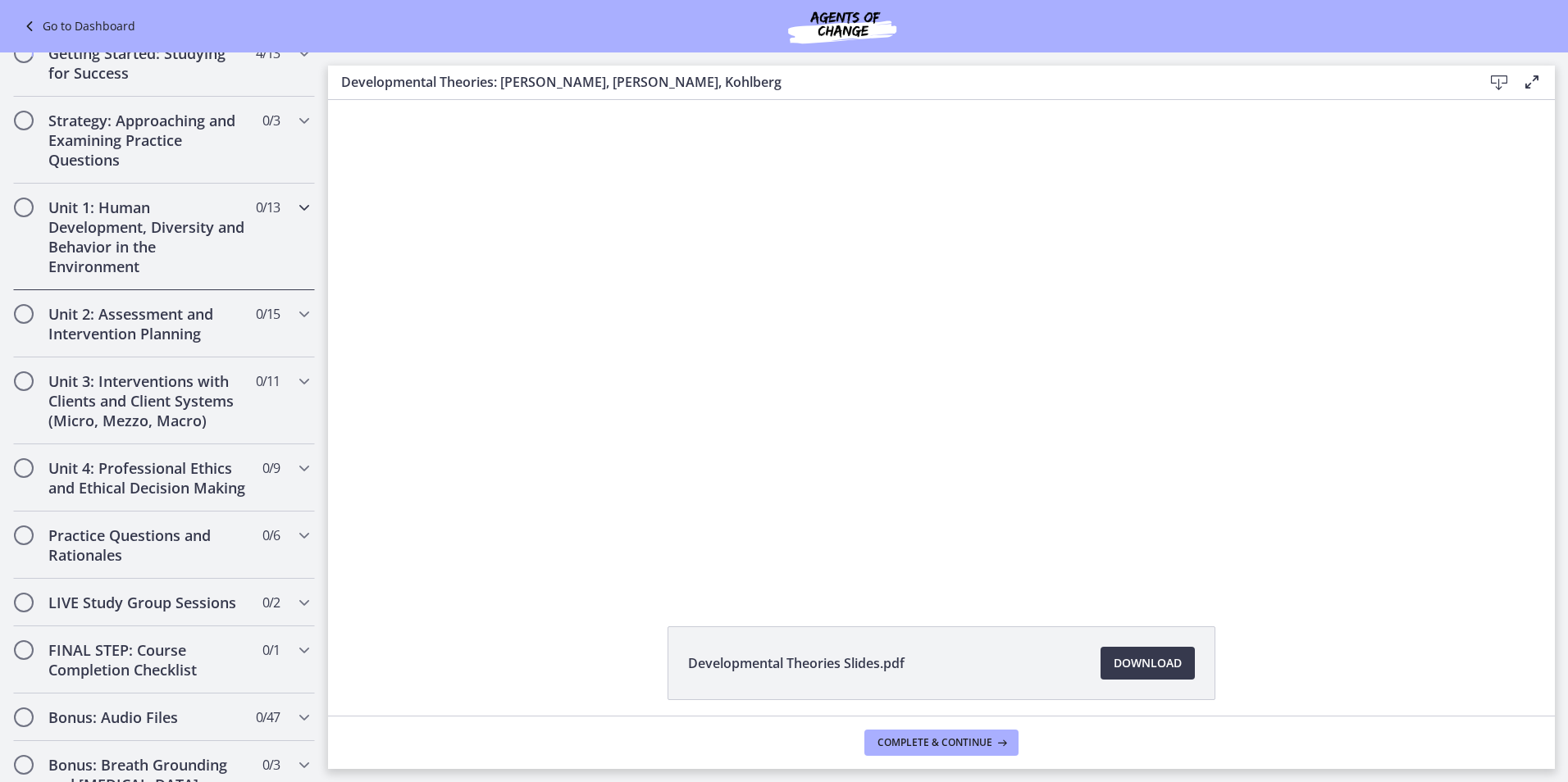
click at [133, 237] on h2 "Unit 1: Human Development, Diversity and Behavior in the Environment" at bounding box center [148, 237] width 200 height 79
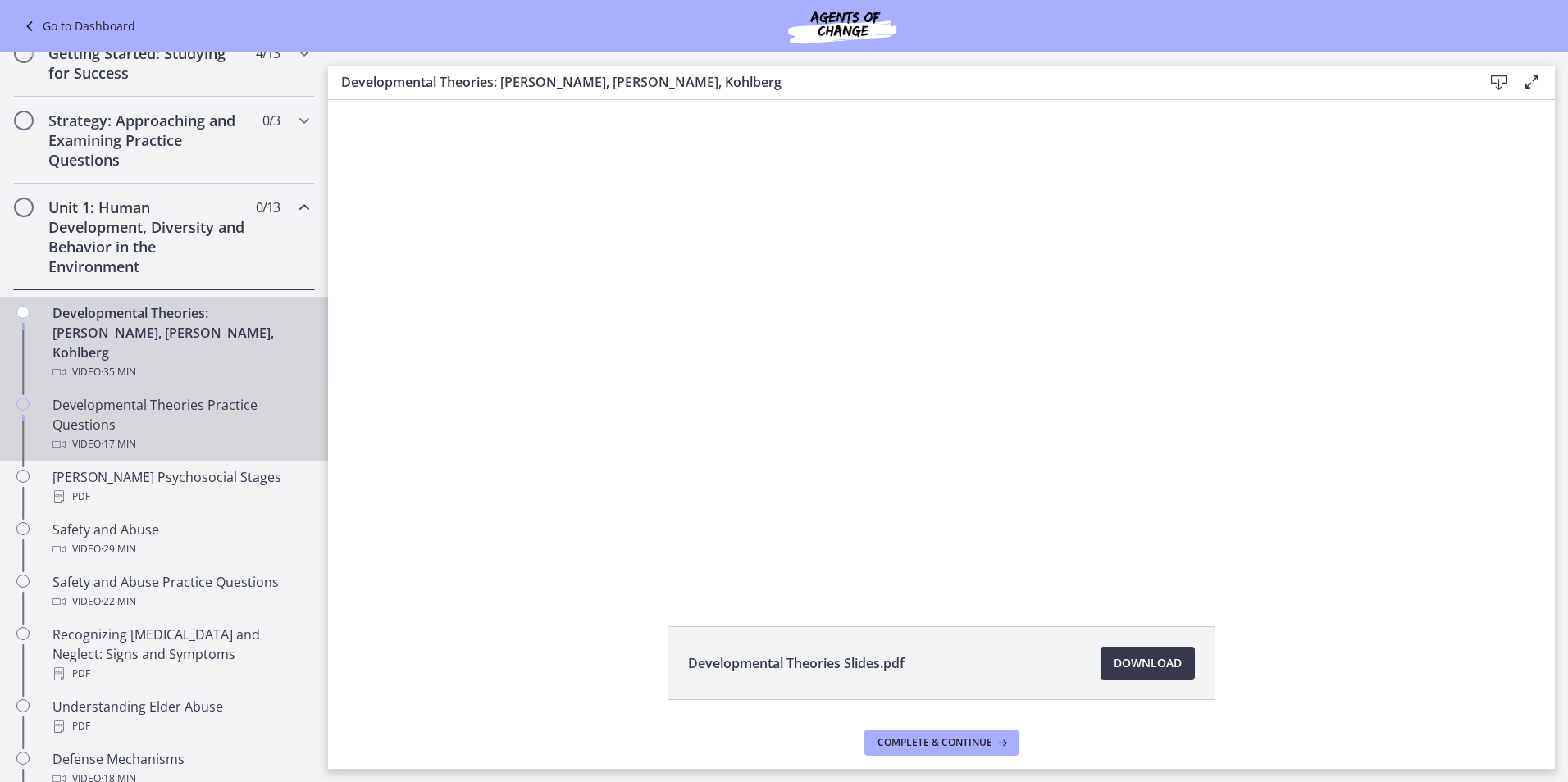
click at [109, 401] on div "Developmental Theories Practice Questions Video · 17 min" at bounding box center [180, 425] width 256 height 59
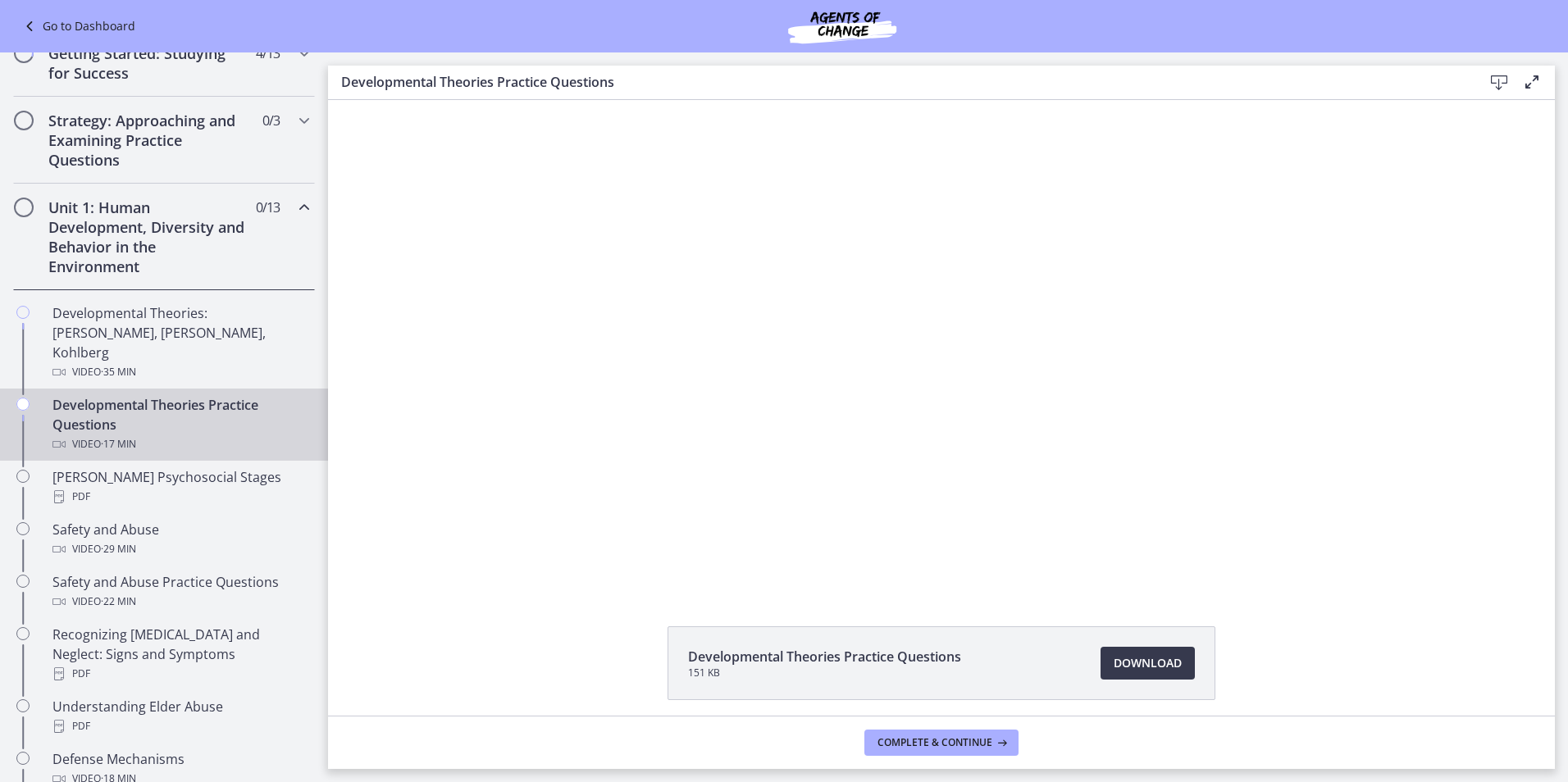
scroll to position [63, 0]
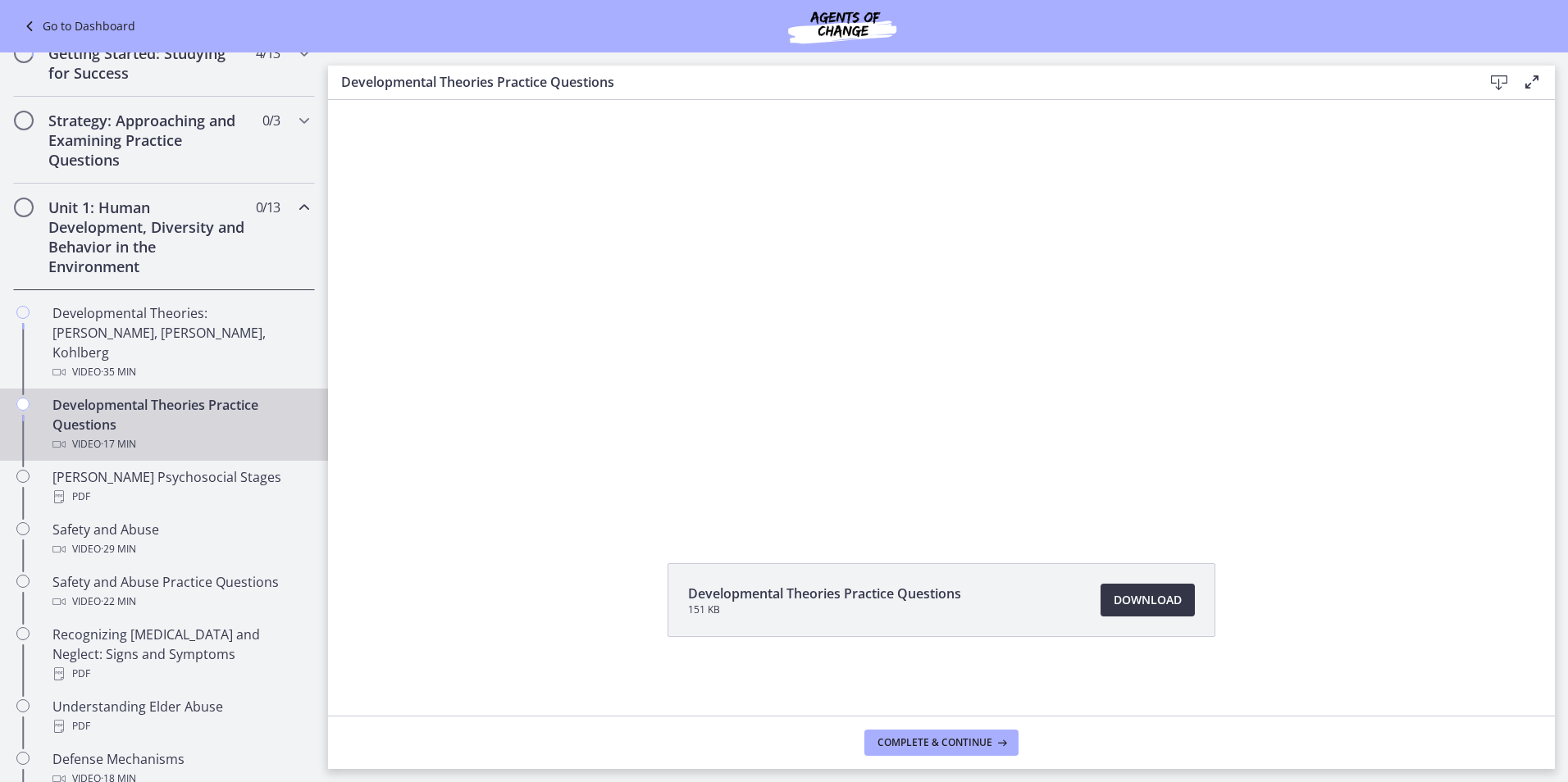
click at [1150, 586] on link "Download Opens in a new window" at bounding box center [1147, 600] width 95 height 33
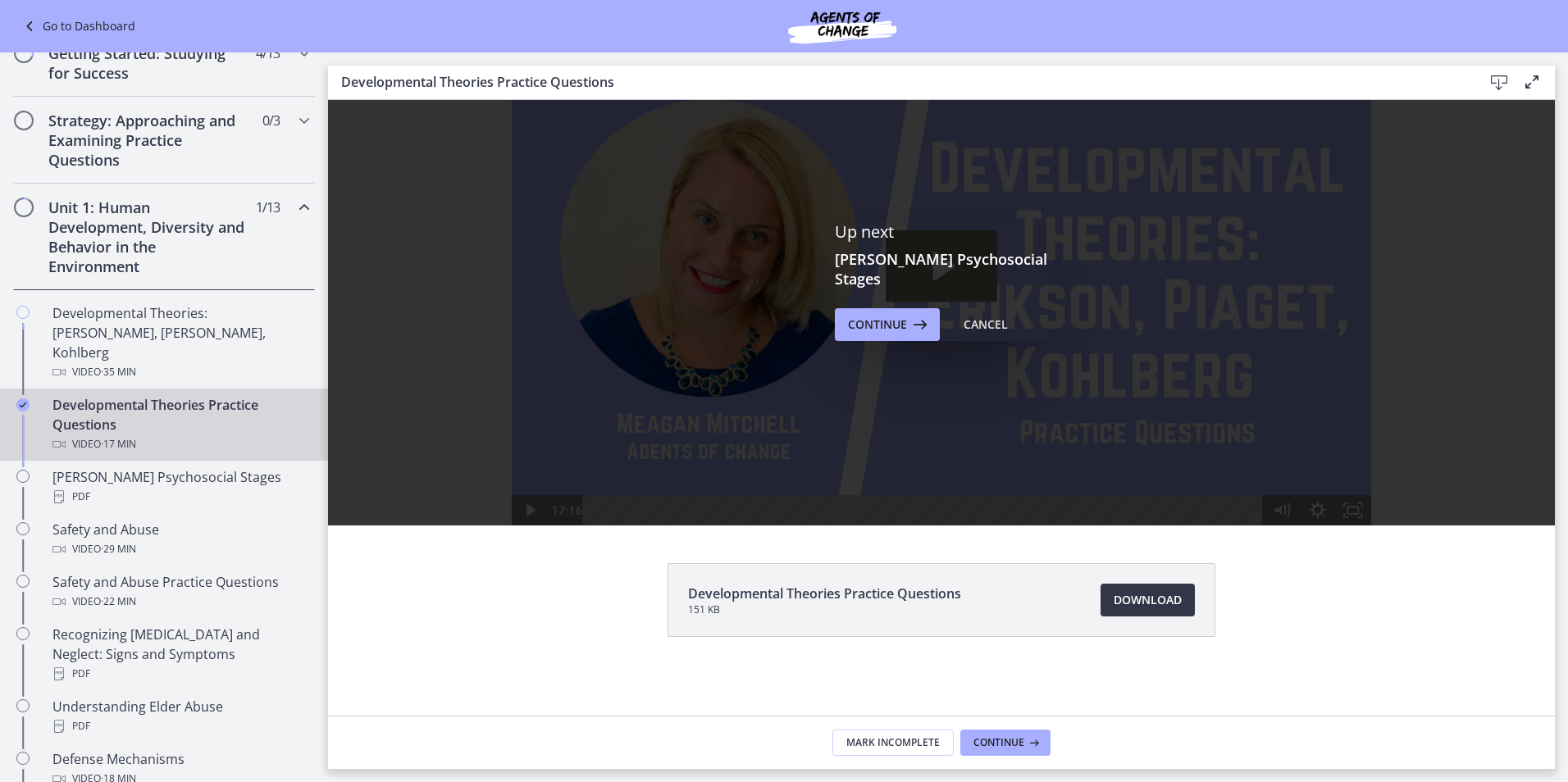
scroll to position [0, 0]
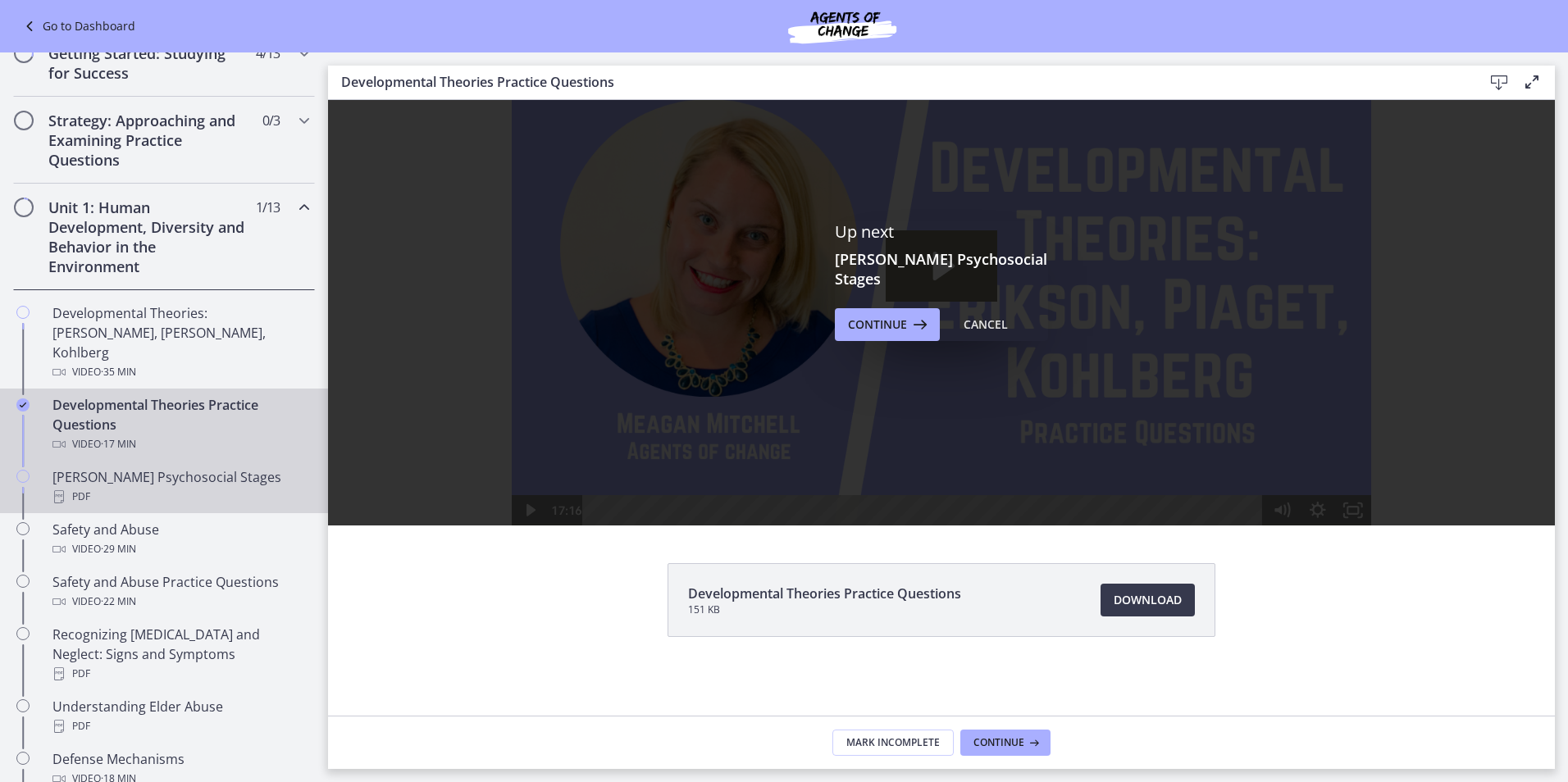
click at [102, 487] on div "PDF" at bounding box center [180, 496] width 256 height 20
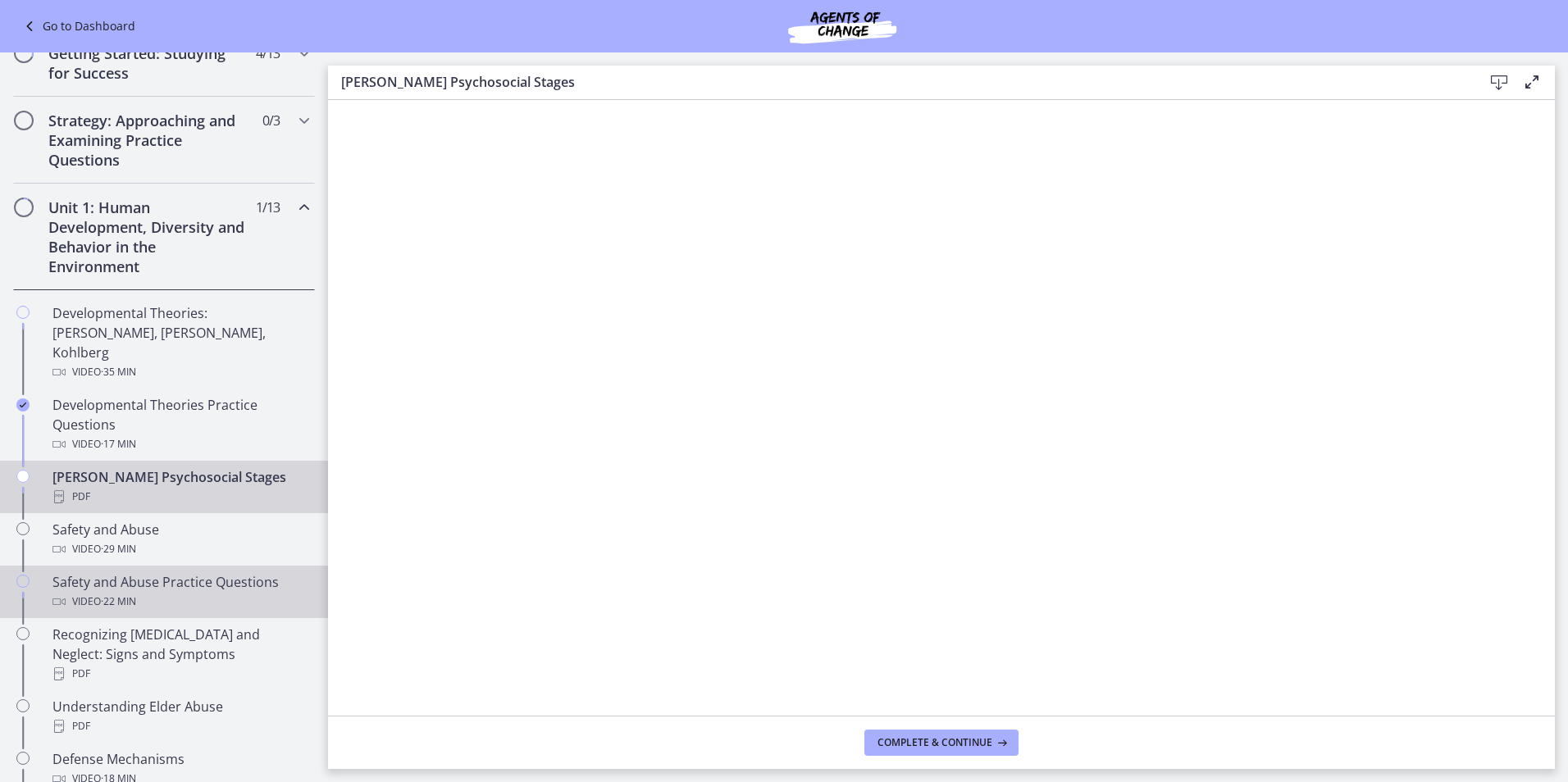
click at [109, 572] on div "Safety and Abuse Practice Questions Video · 22 min" at bounding box center [180, 592] width 256 height 39
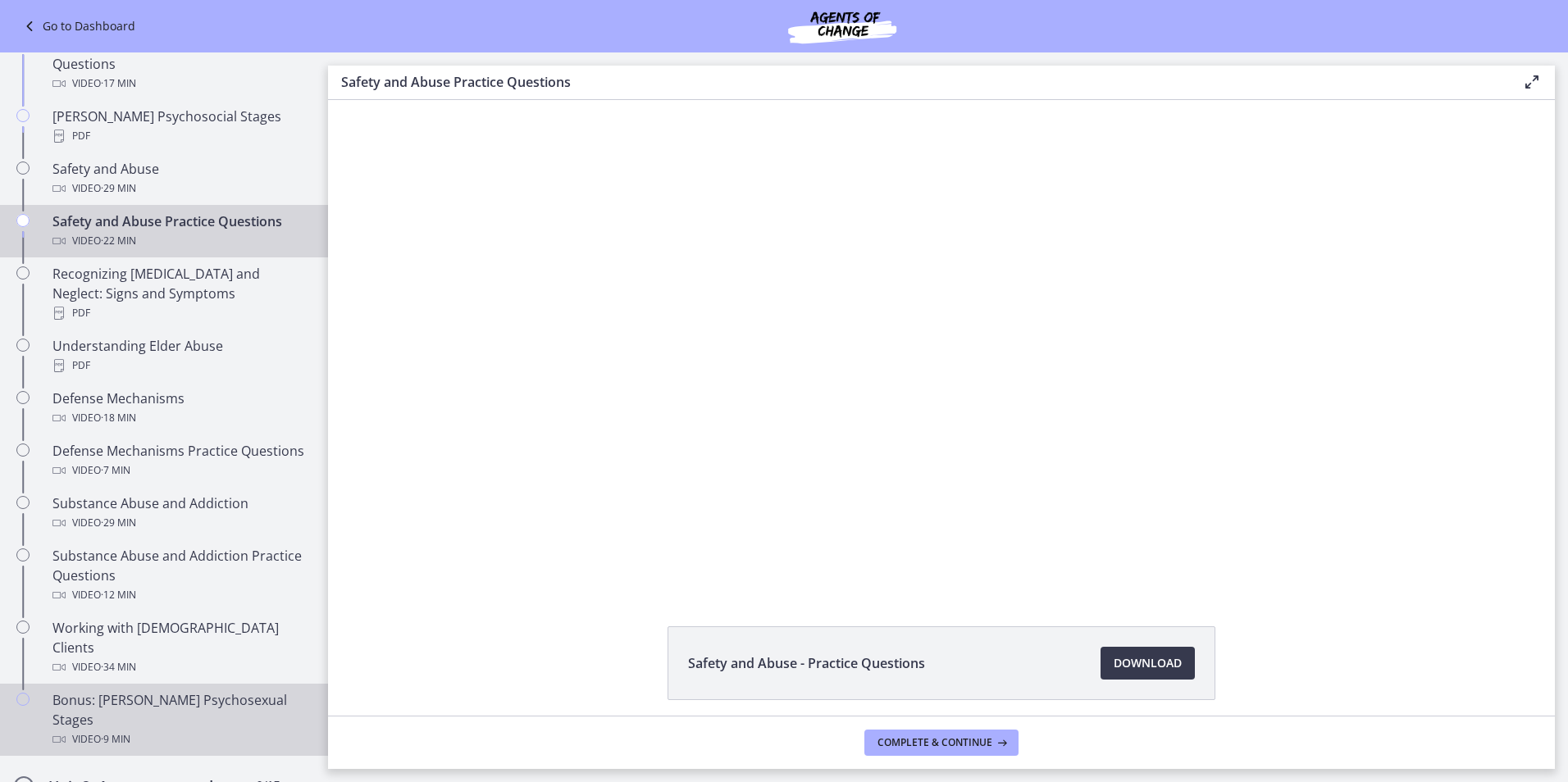
scroll to position [718, 0]
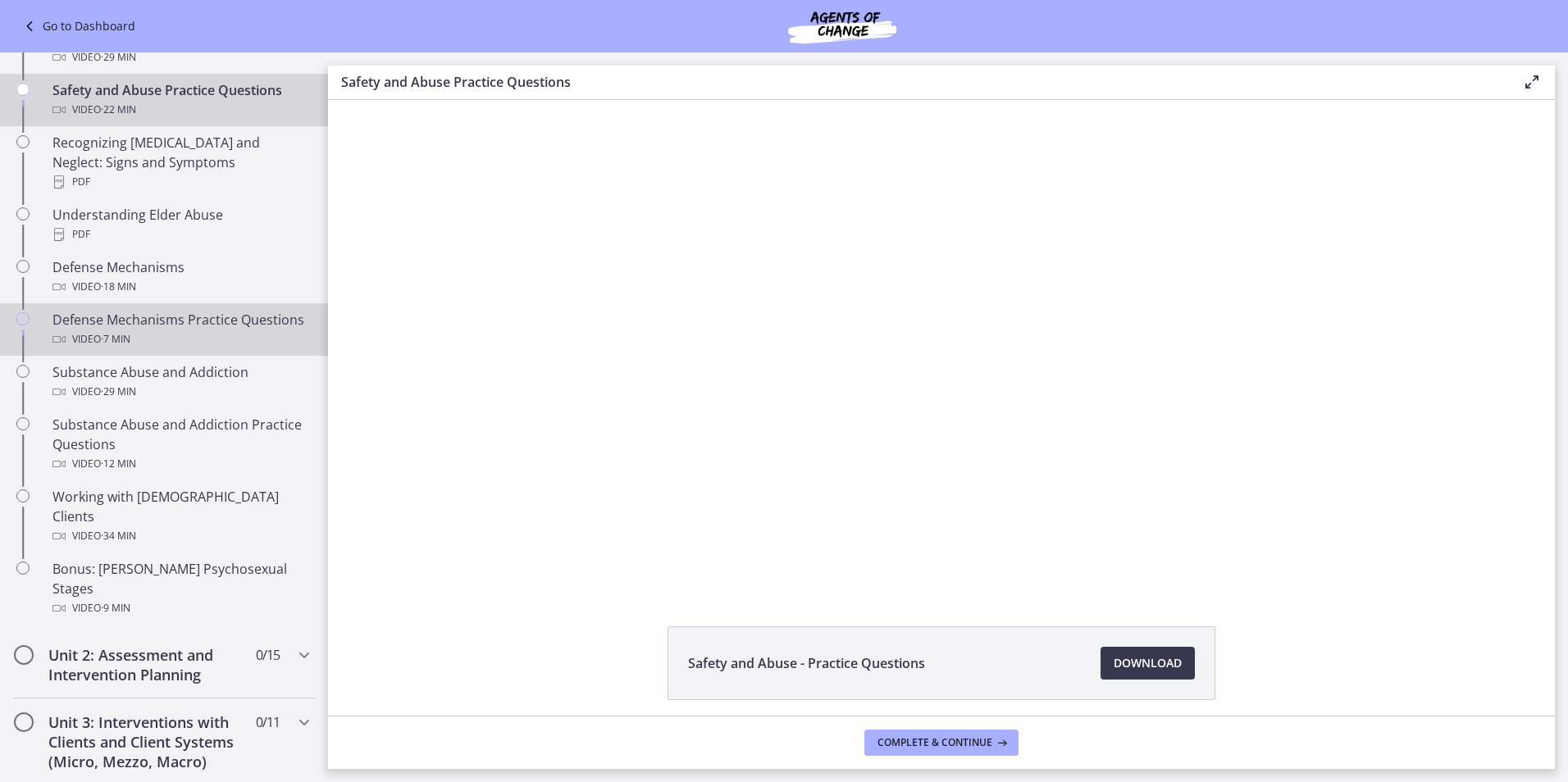
click at [173, 310] on div "Defense Mechanisms Practice Questions Video · 7 min" at bounding box center [180, 329] width 256 height 39
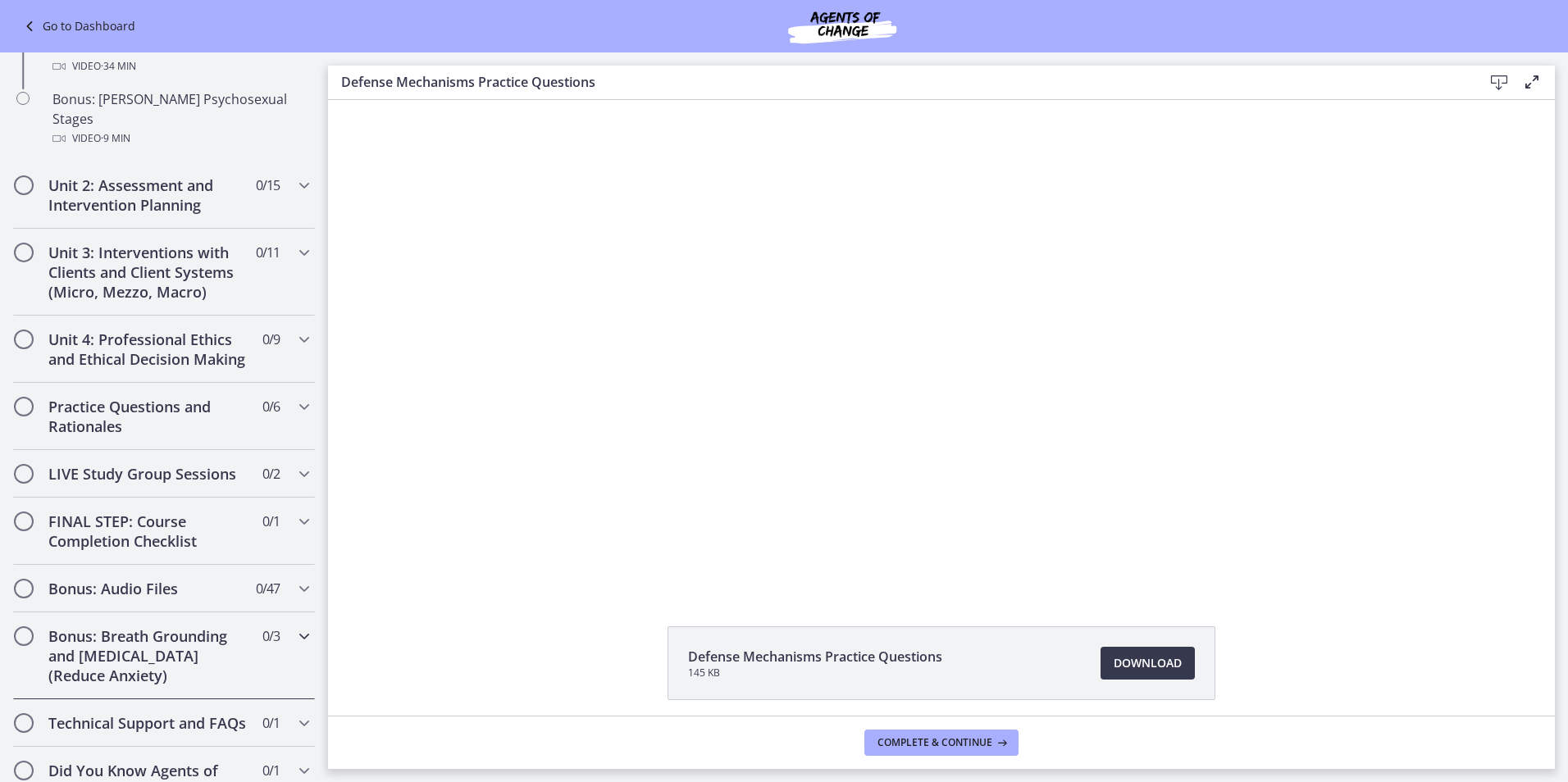
scroll to position [1209, 0]
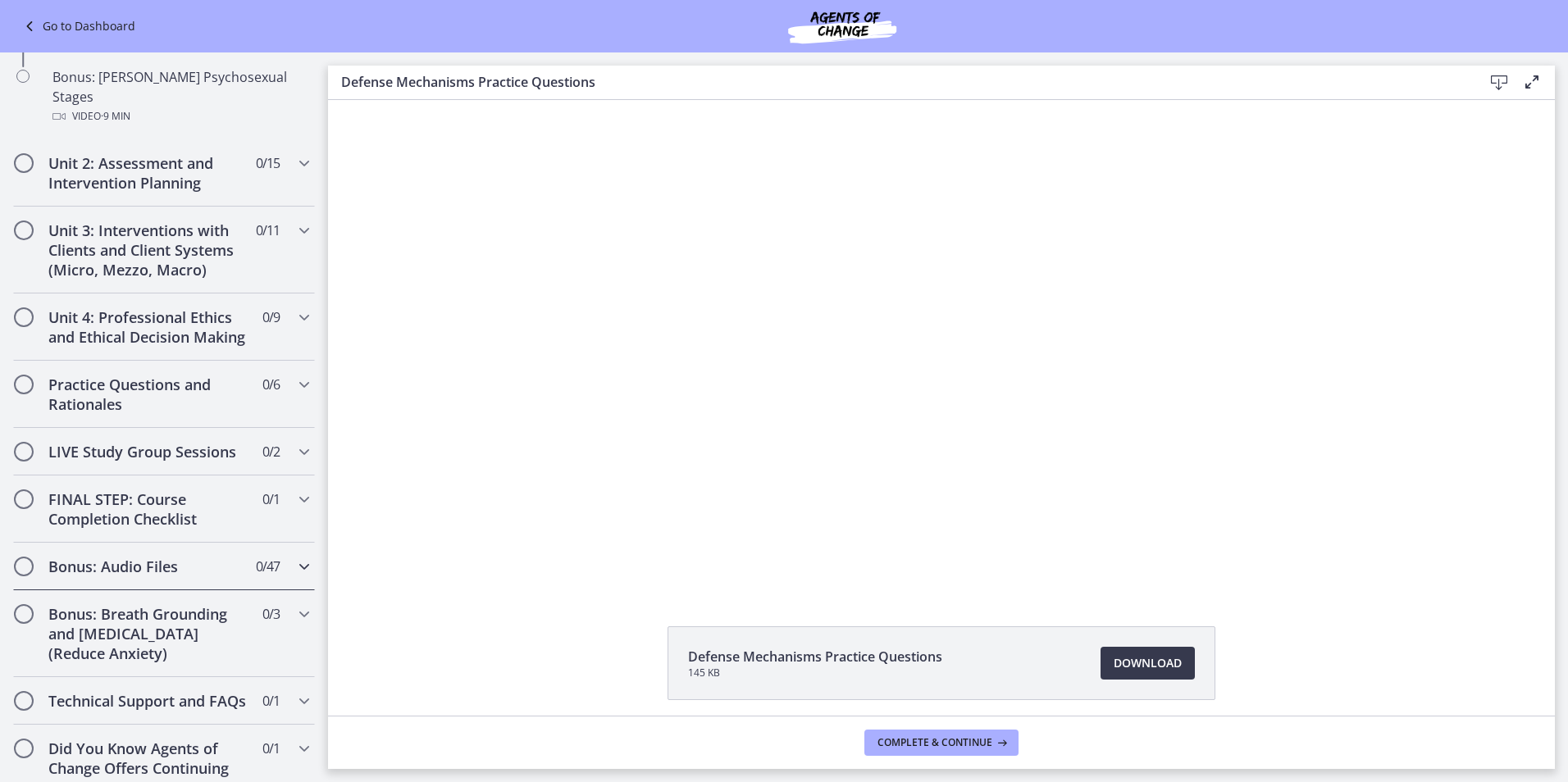
click at [135, 557] on h2 "Bonus: Audio Files" at bounding box center [148, 567] width 200 height 20
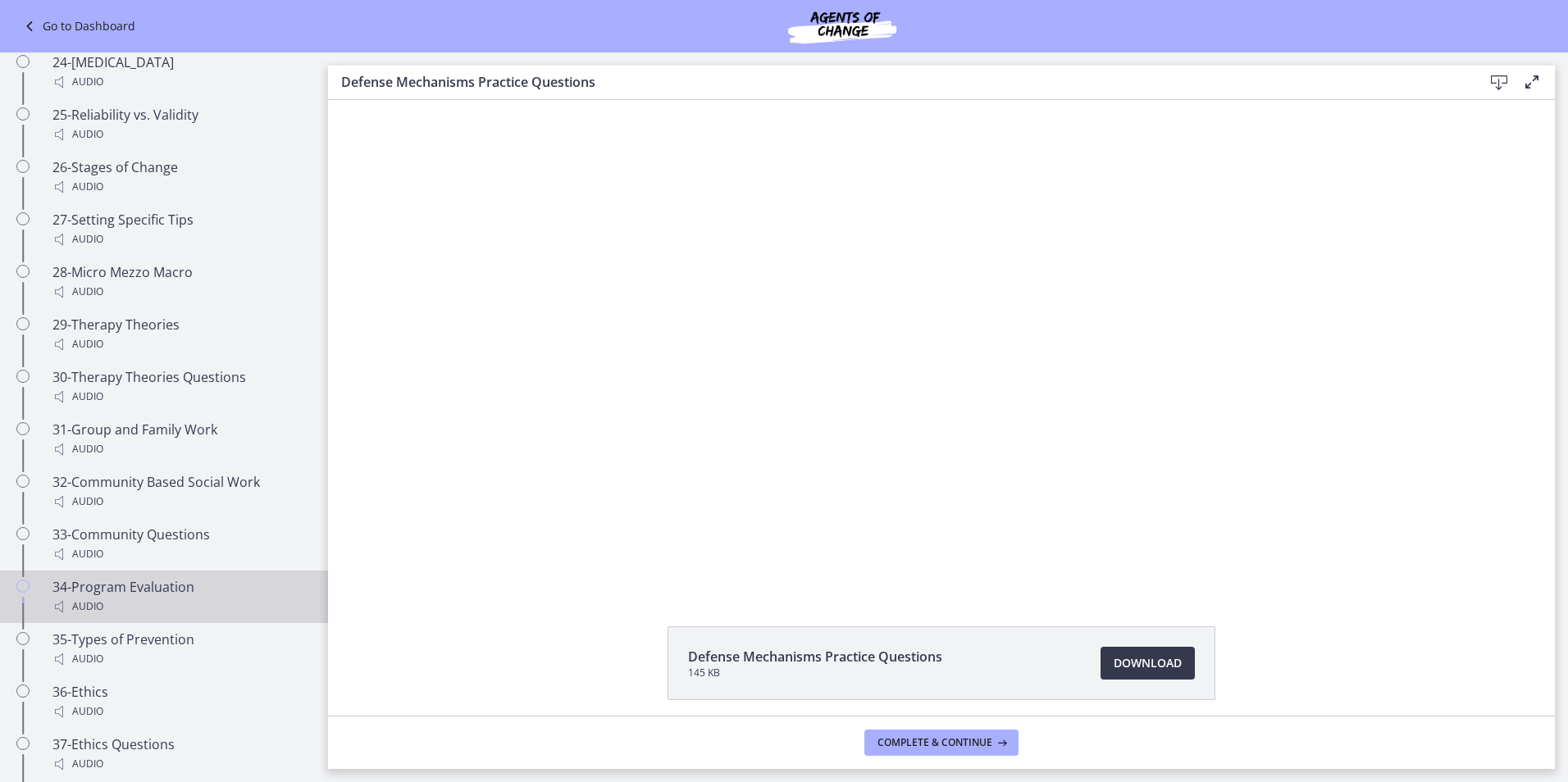
scroll to position [2439, 0]
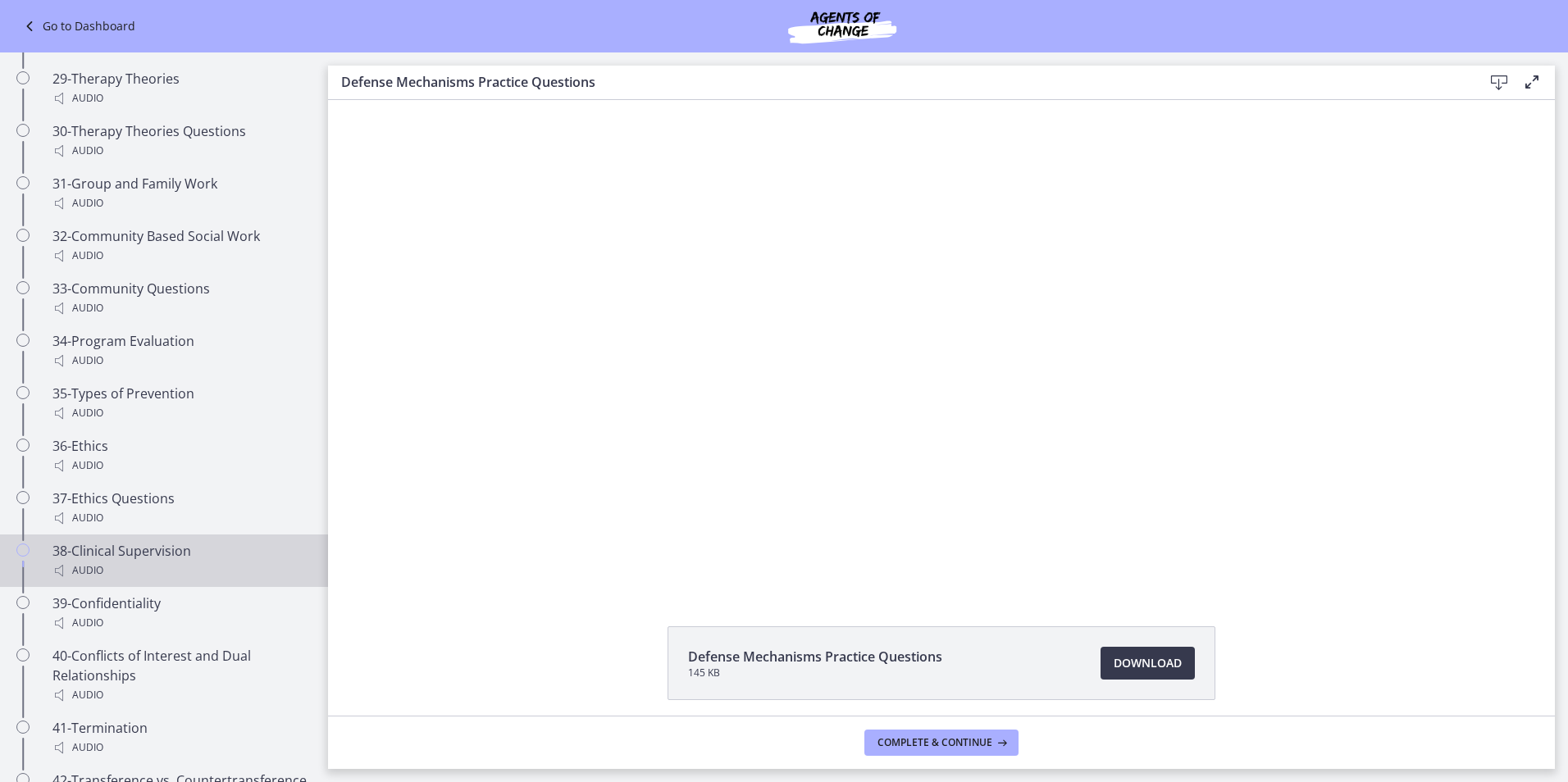
click at [156, 566] on div "Audio" at bounding box center [180, 570] width 256 height 20
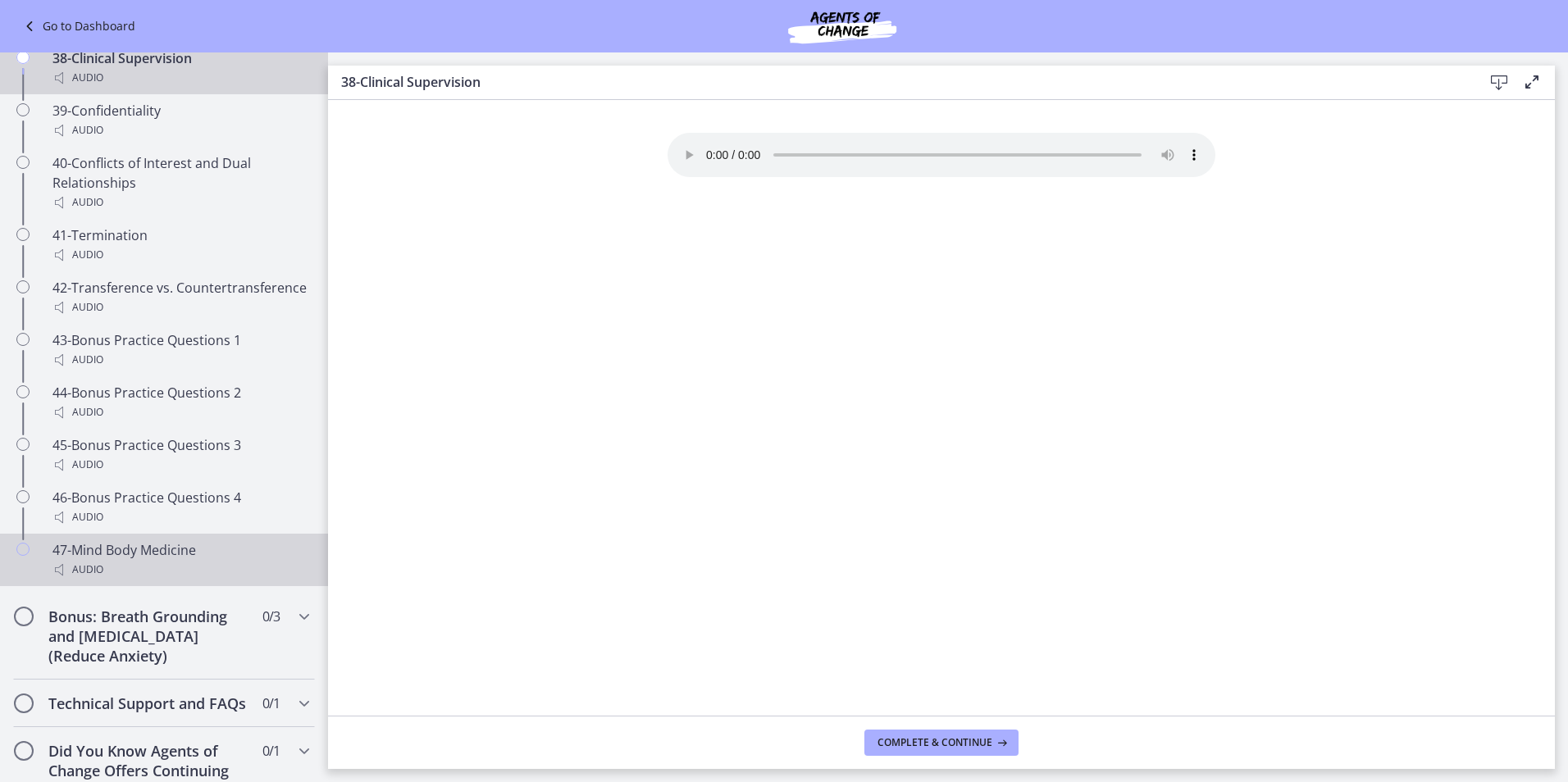
scroll to position [3003, 0]
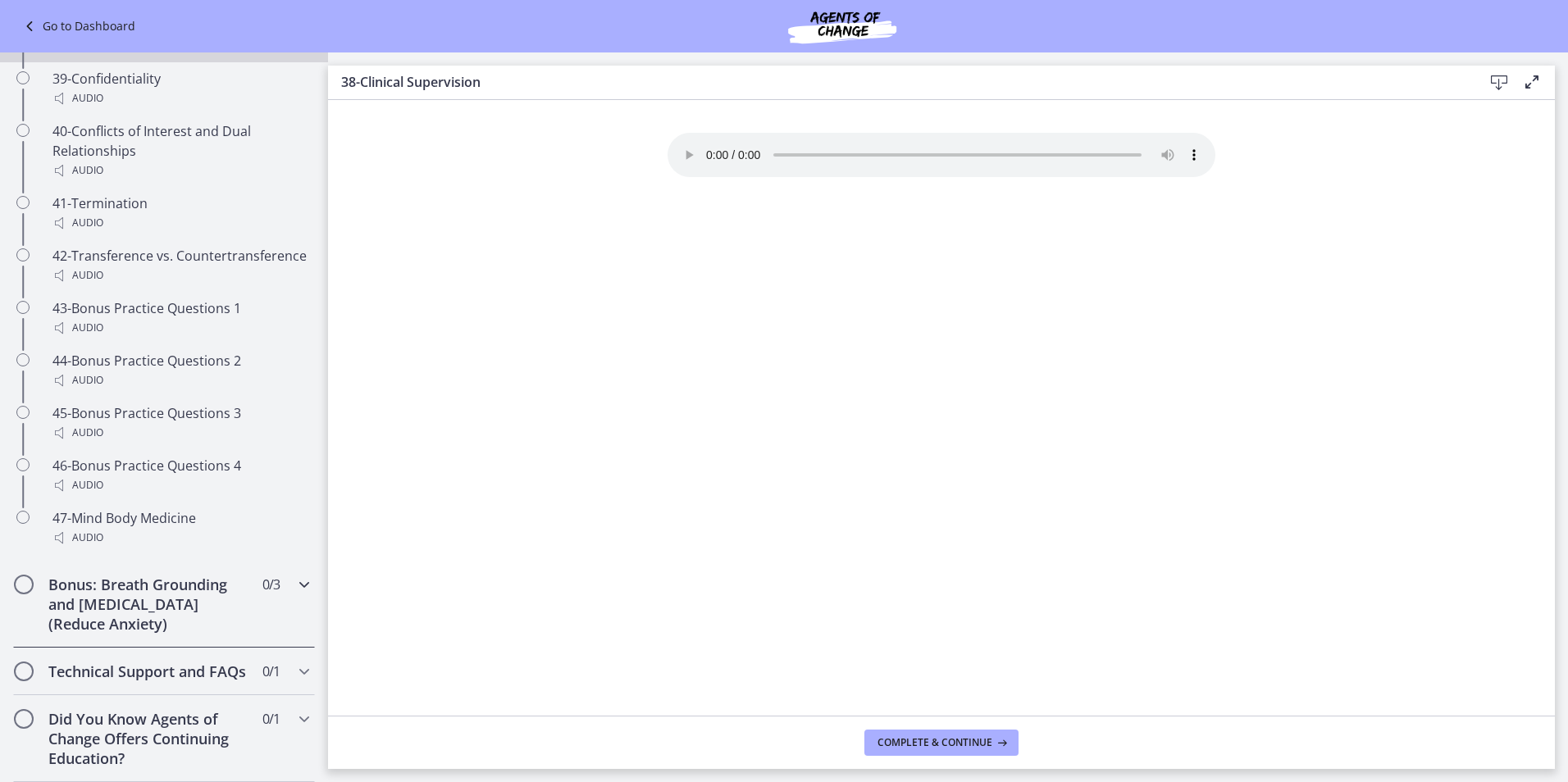
click at [99, 576] on h2 "Bonus: Breath Grounding and Guided Imagery (Reduce Anxiety)" at bounding box center [148, 604] width 200 height 59
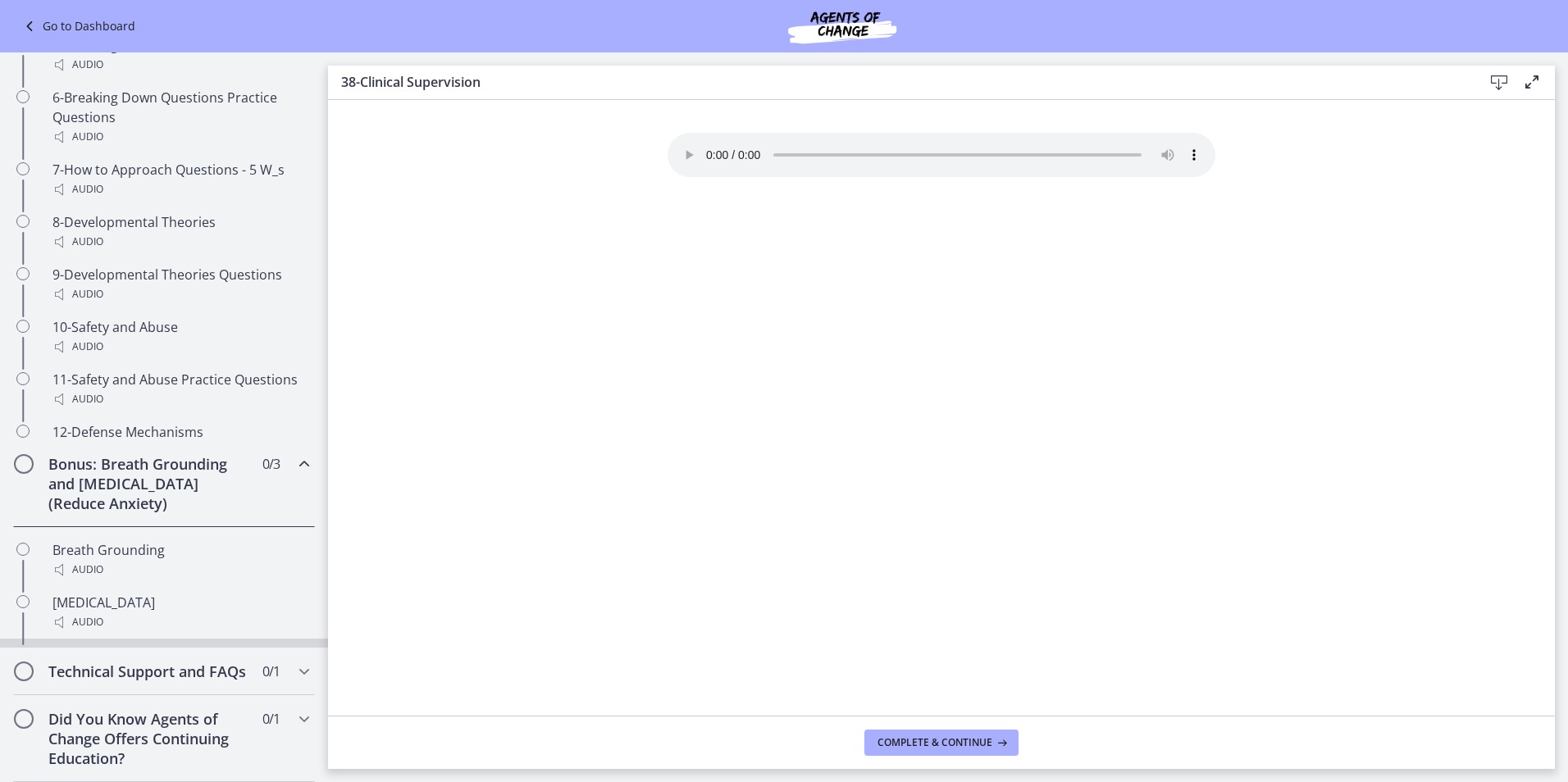
scroll to position [616, 0]
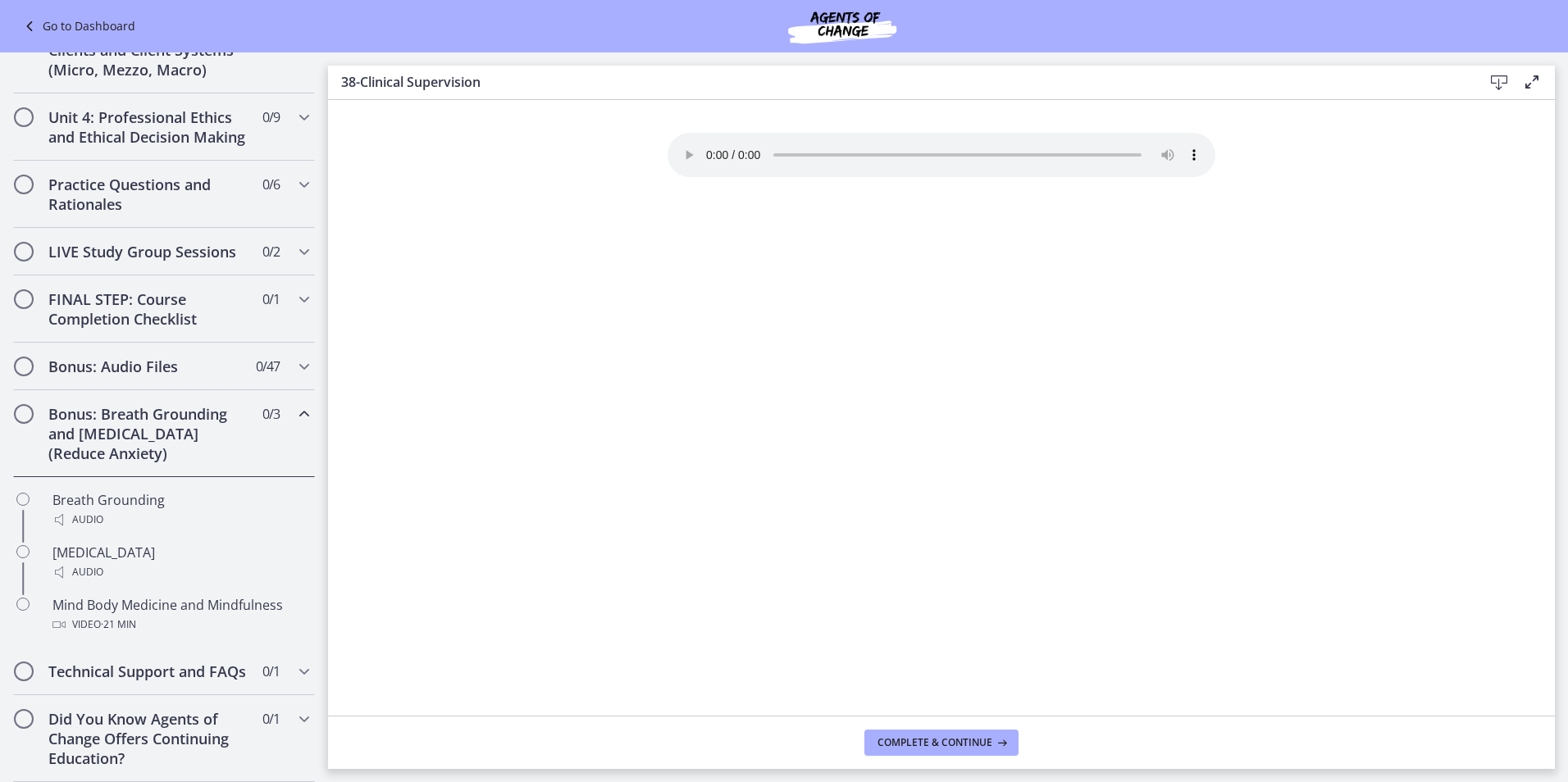
click at [55, 27] on link "Go to Dashboard" at bounding box center [77, 26] width 115 height 20
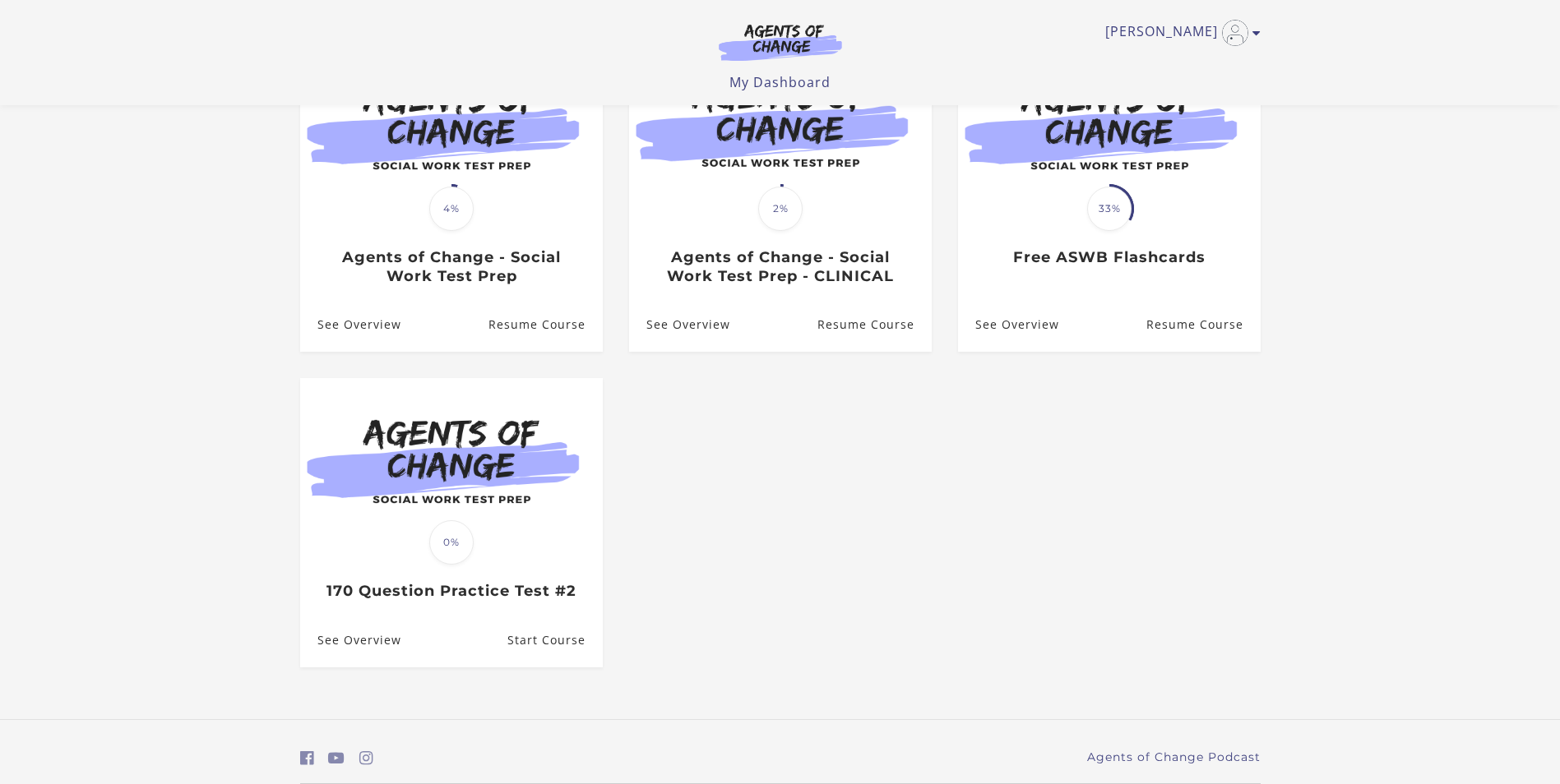
scroll to position [246, 0]
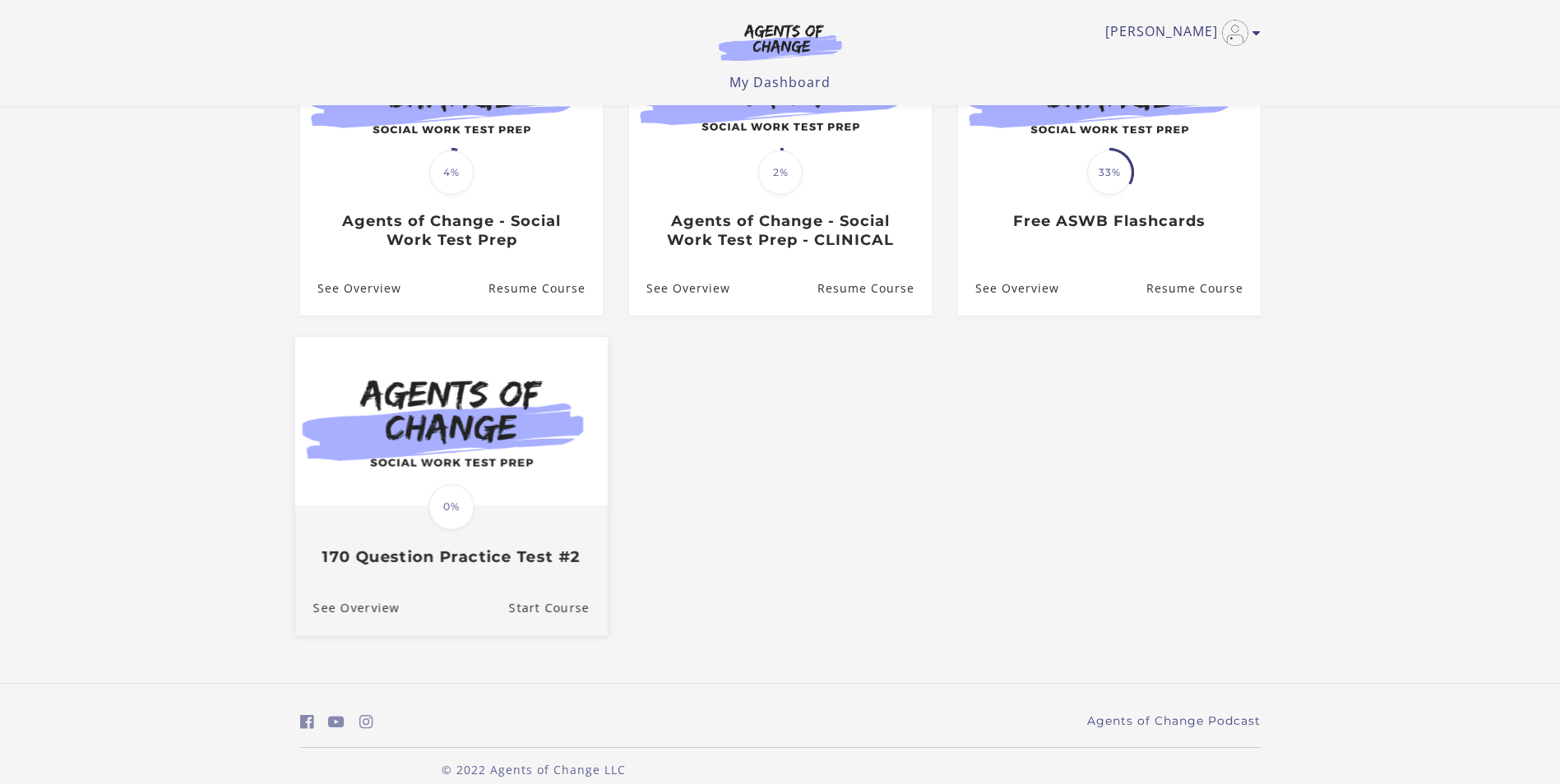
click at [494, 463] on img at bounding box center [450, 421] width 313 height 168
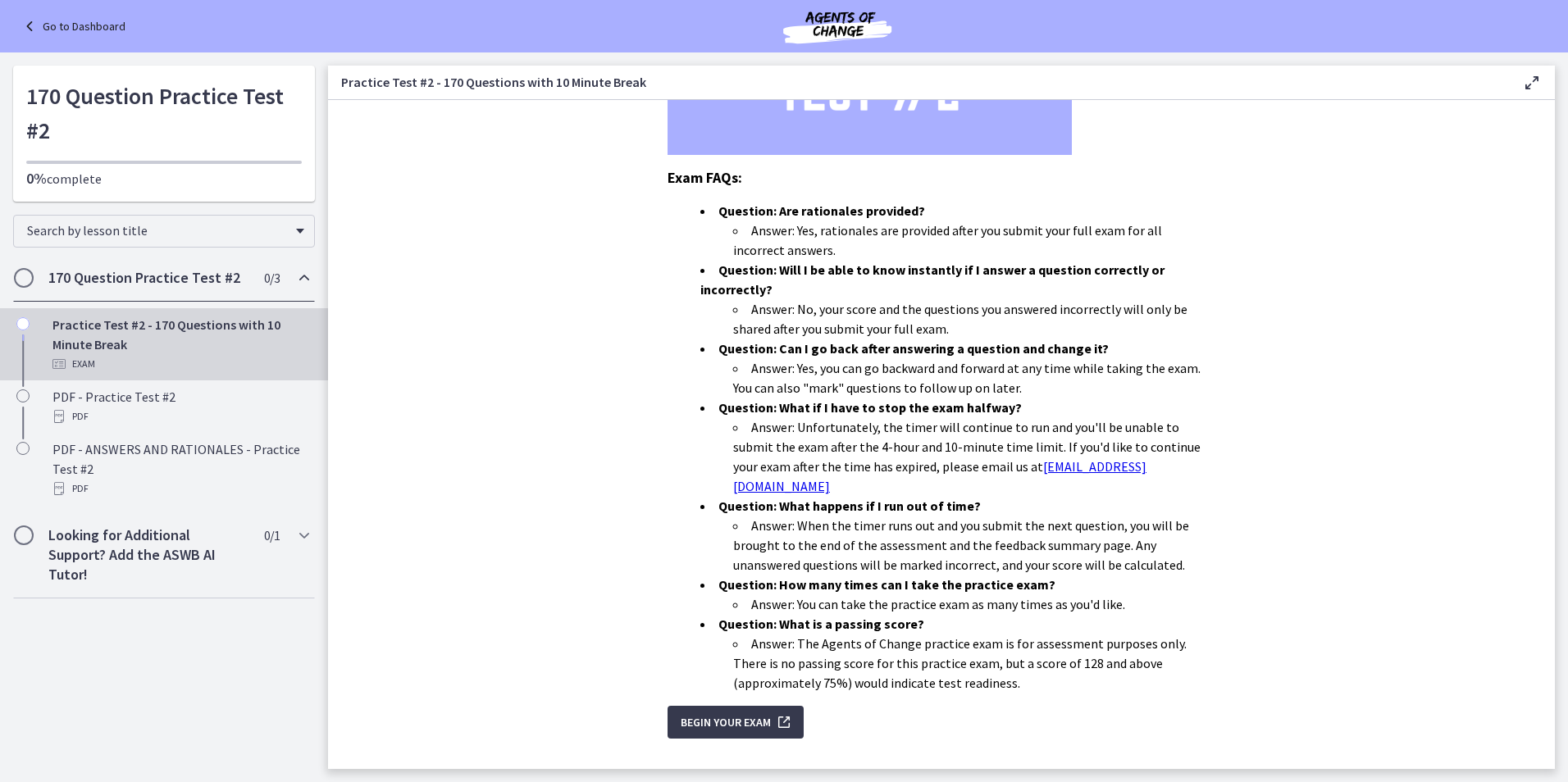
scroll to position [371, 0]
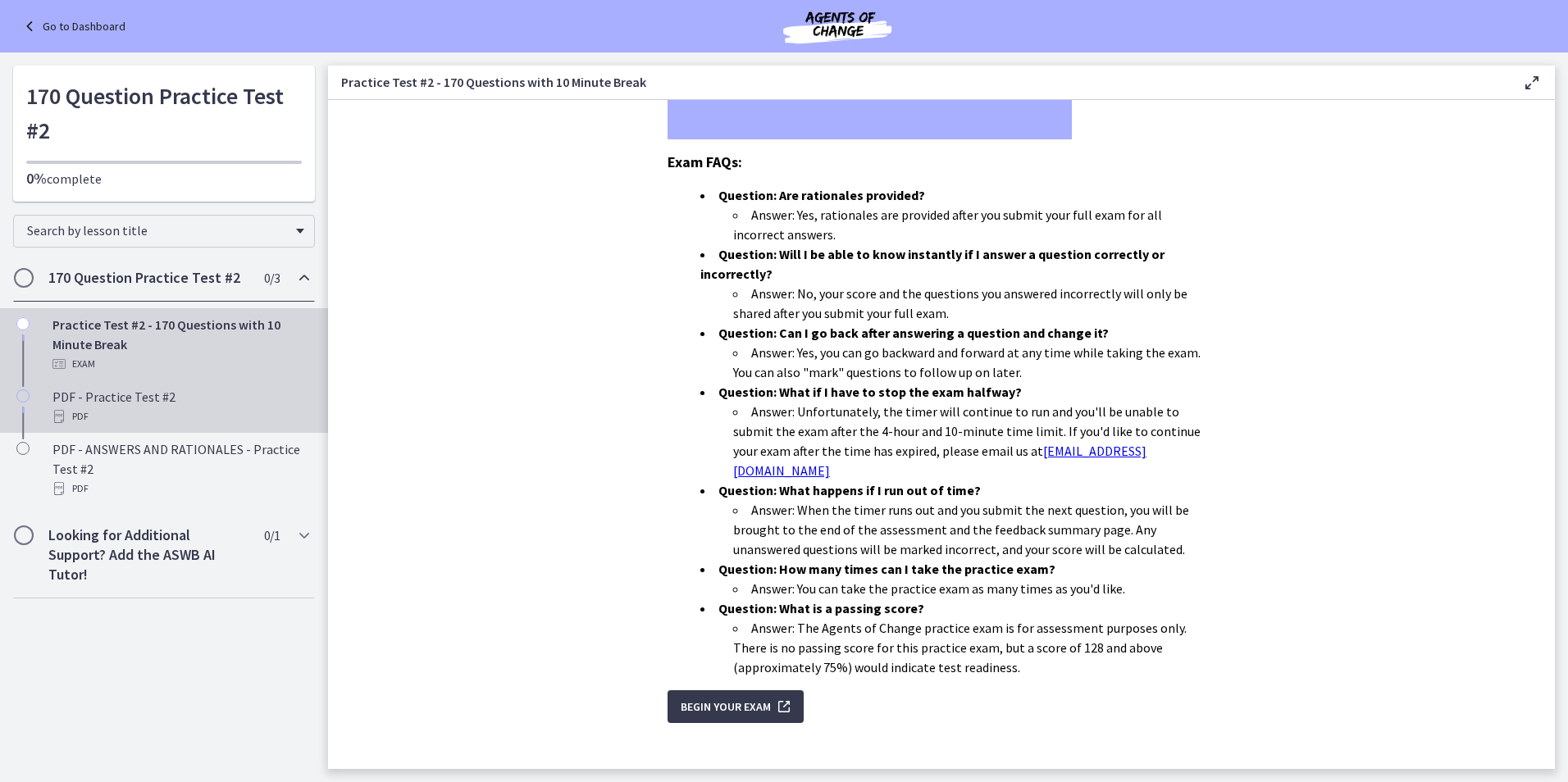
click at [130, 398] on div "PDF - Practice Test #2 PDF" at bounding box center [180, 406] width 256 height 39
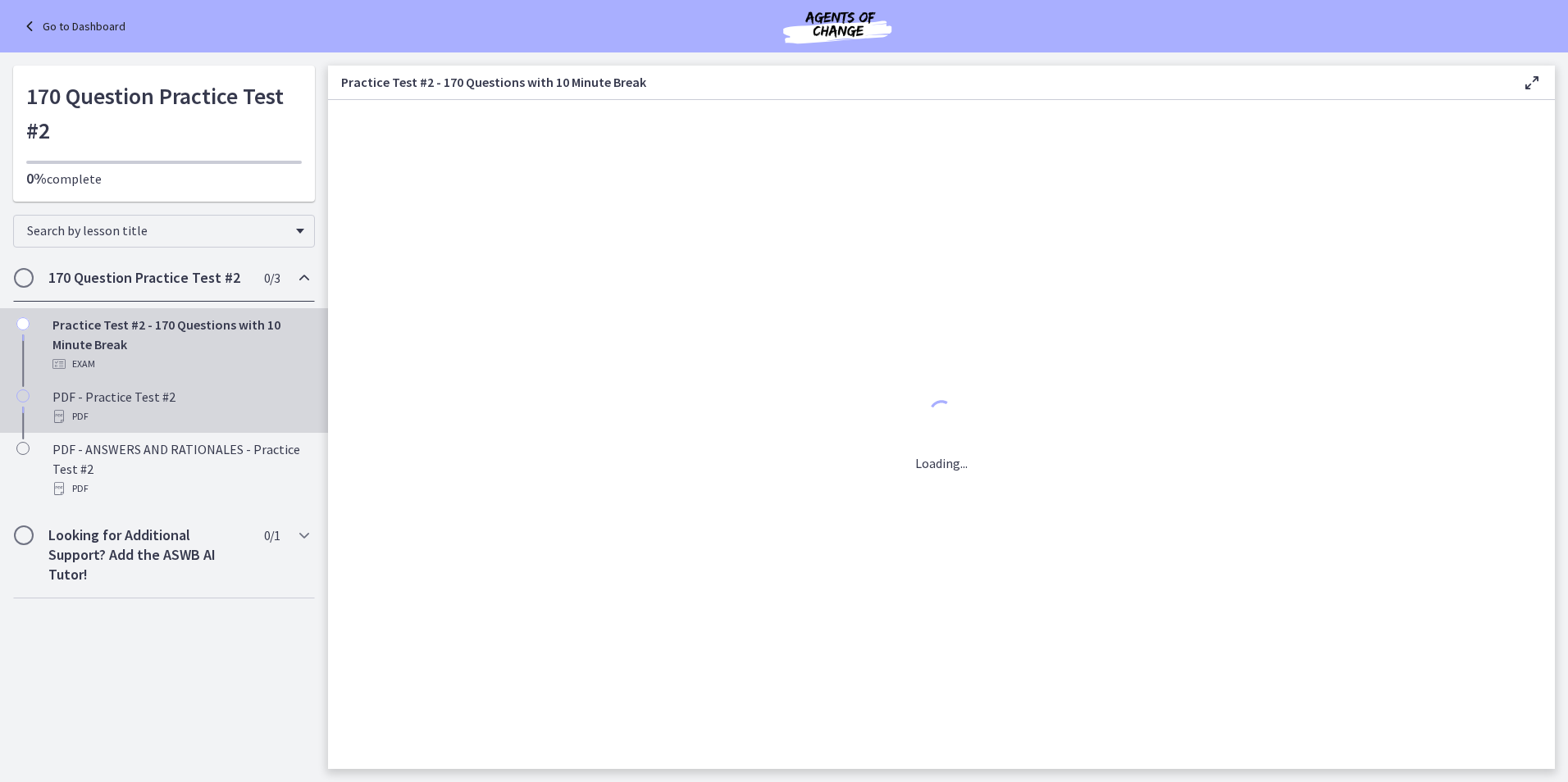
scroll to position [0, 0]
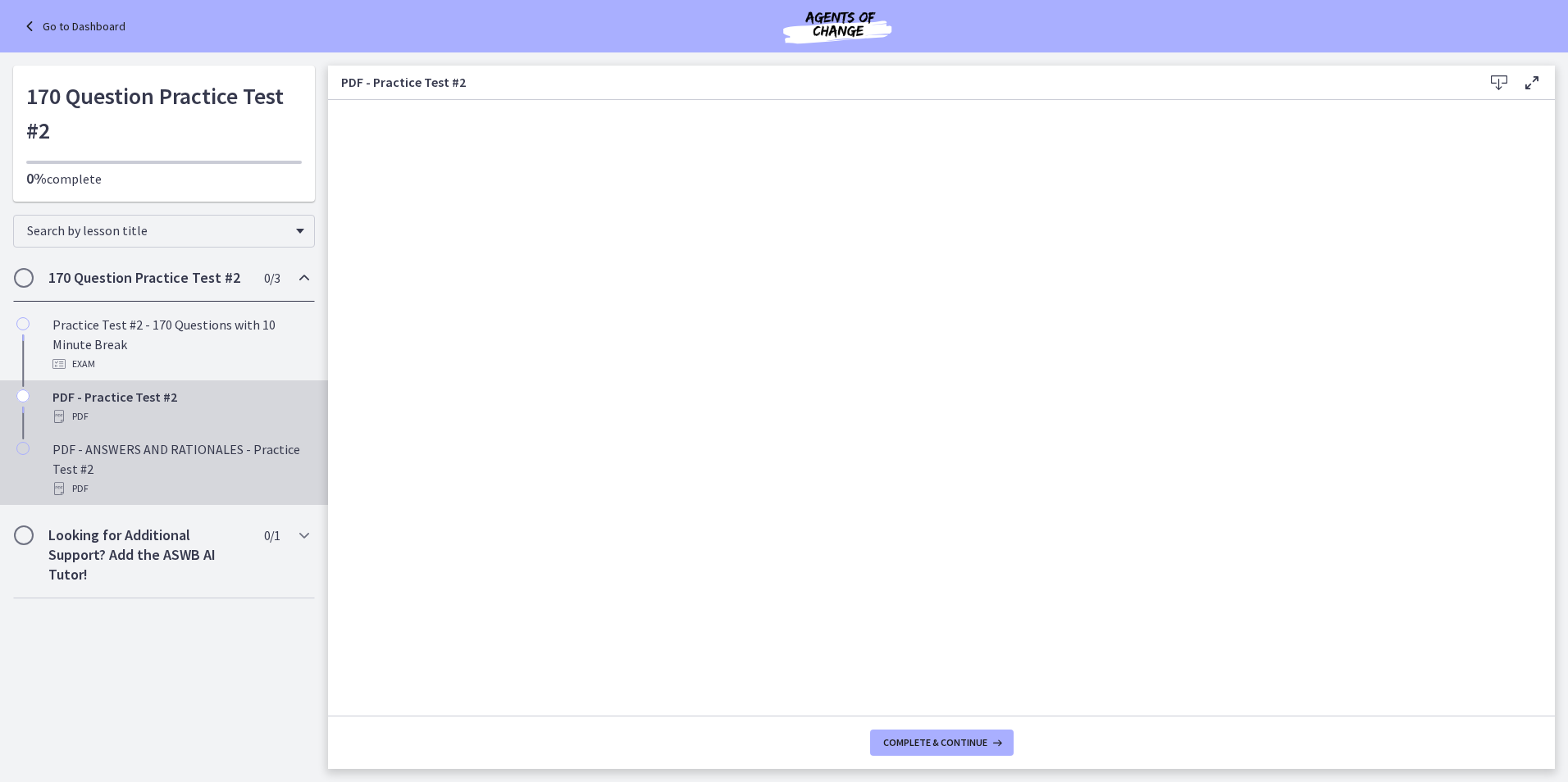
click at [119, 491] on div "PDF" at bounding box center [180, 488] width 256 height 20
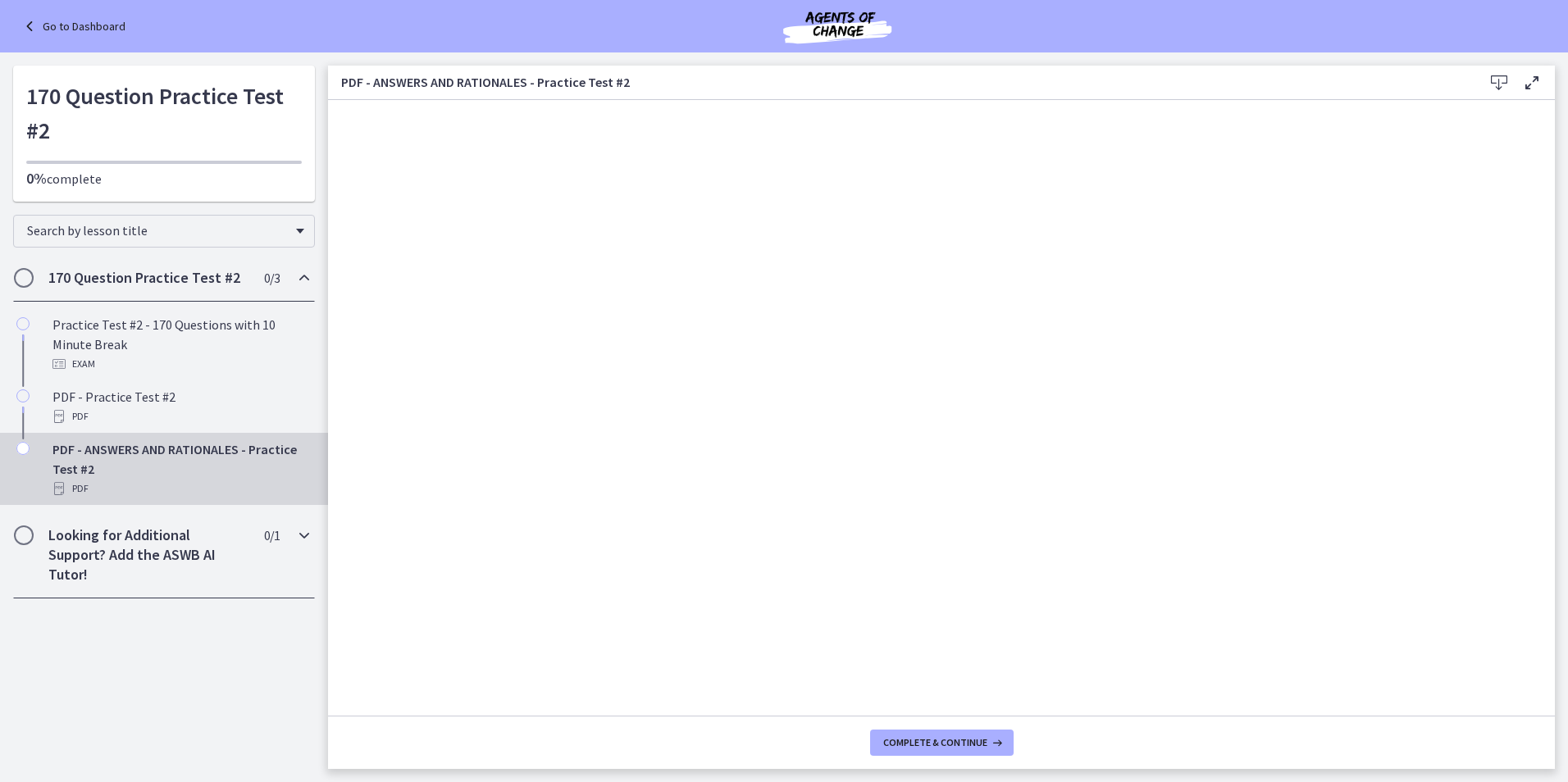
click at [100, 551] on h2 "Looking for Additional Support? Add the ASWB AI Tutor!" at bounding box center [148, 555] width 200 height 59
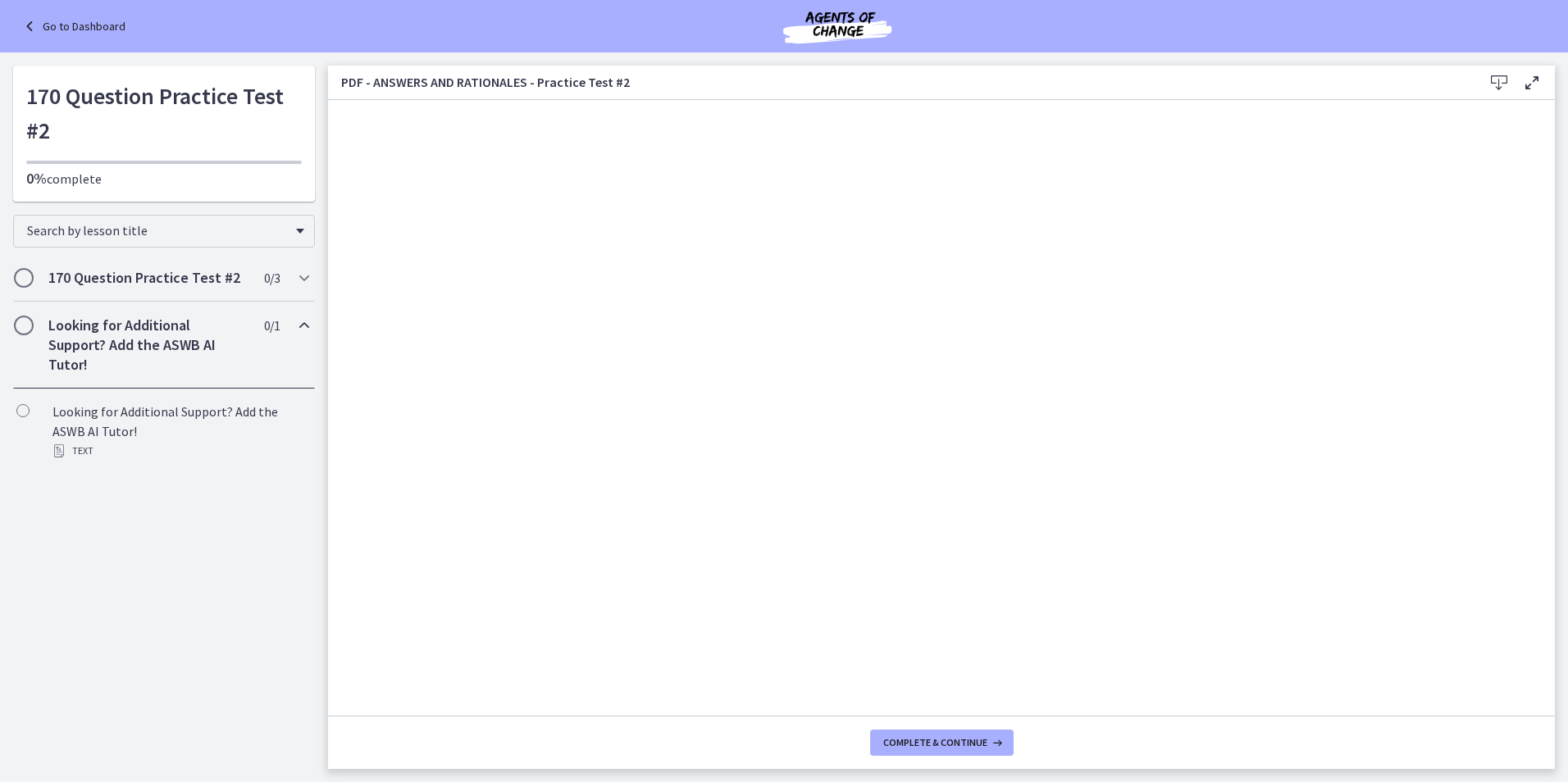
click at [94, 363] on h2 "Looking for Additional Support? Add the ASWB AI Tutor!" at bounding box center [148, 345] width 200 height 59
